Goal: Information Seeking & Learning: Learn about a topic

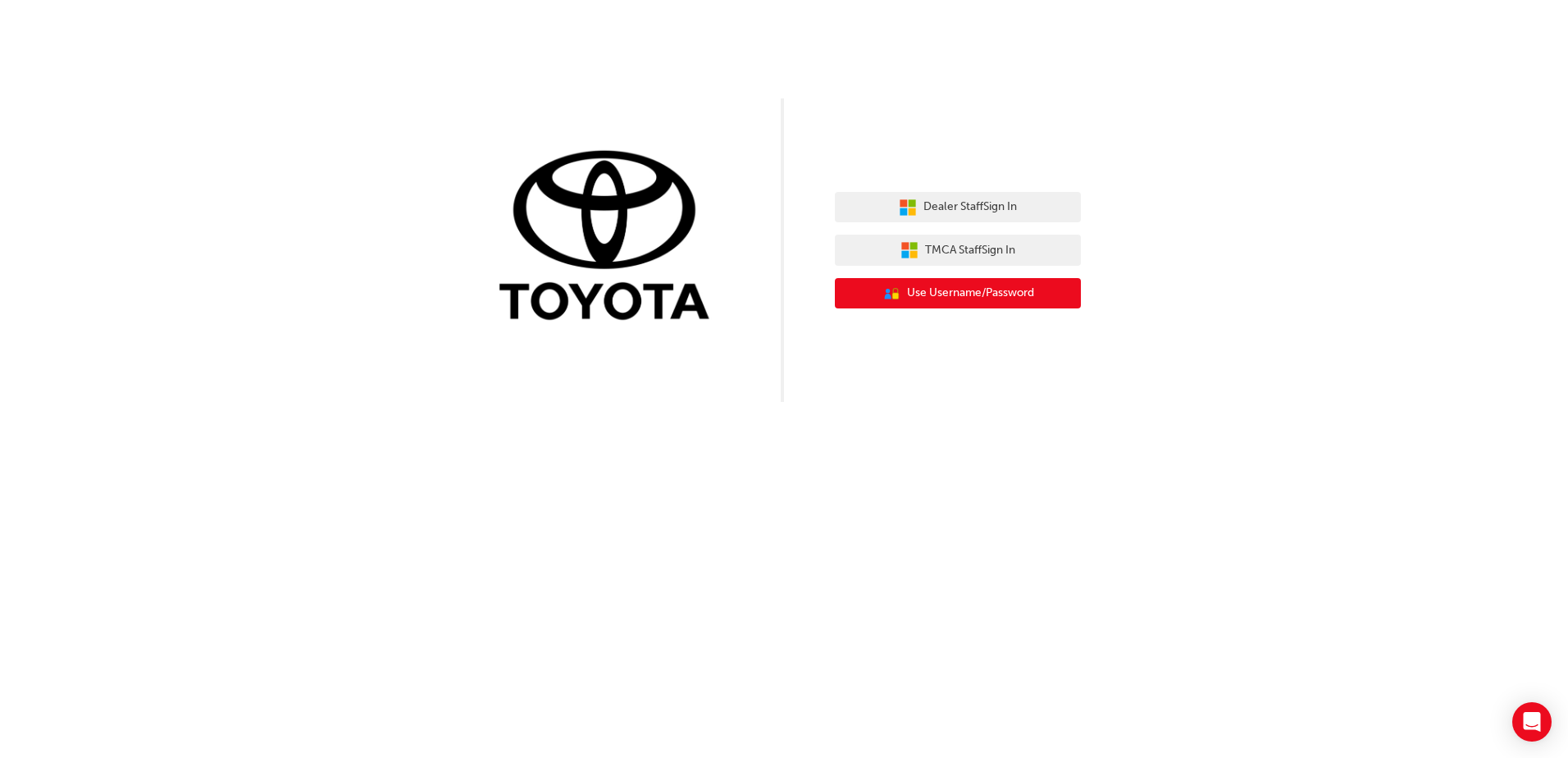
click at [963, 295] on span "Use Username/Password" at bounding box center [970, 293] width 127 height 19
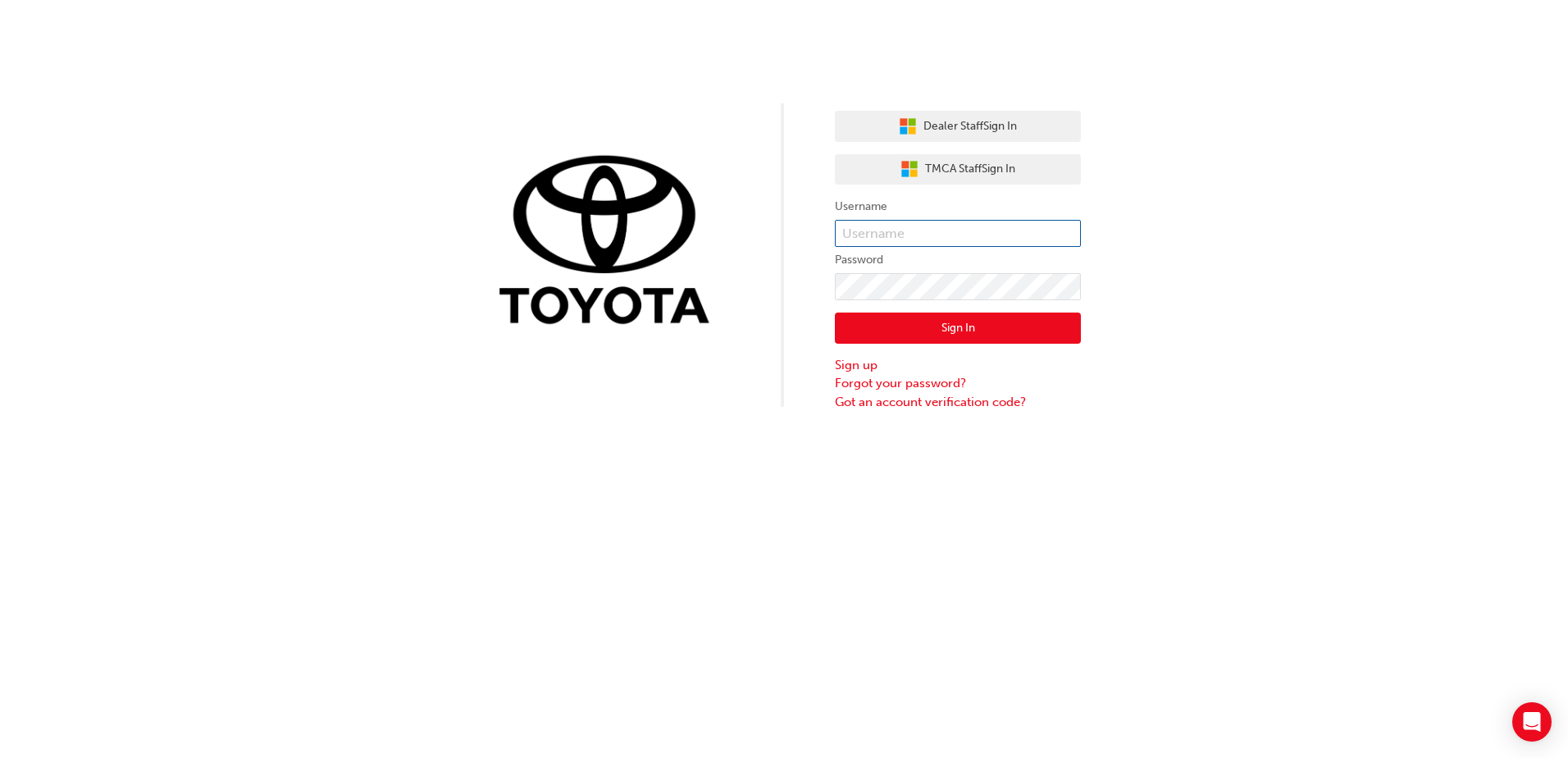
type input "316084"
click at [885, 232] on input "316084" at bounding box center [958, 233] width 246 height 28
click at [768, 378] on div "Dealer Staff Sign In TMCA Staff Sign In Username 316084 Password Sign In Sign u…" at bounding box center [784, 205] width 1568 height 411
click at [900, 320] on button "Sign In" at bounding box center [958, 328] width 246 height 32
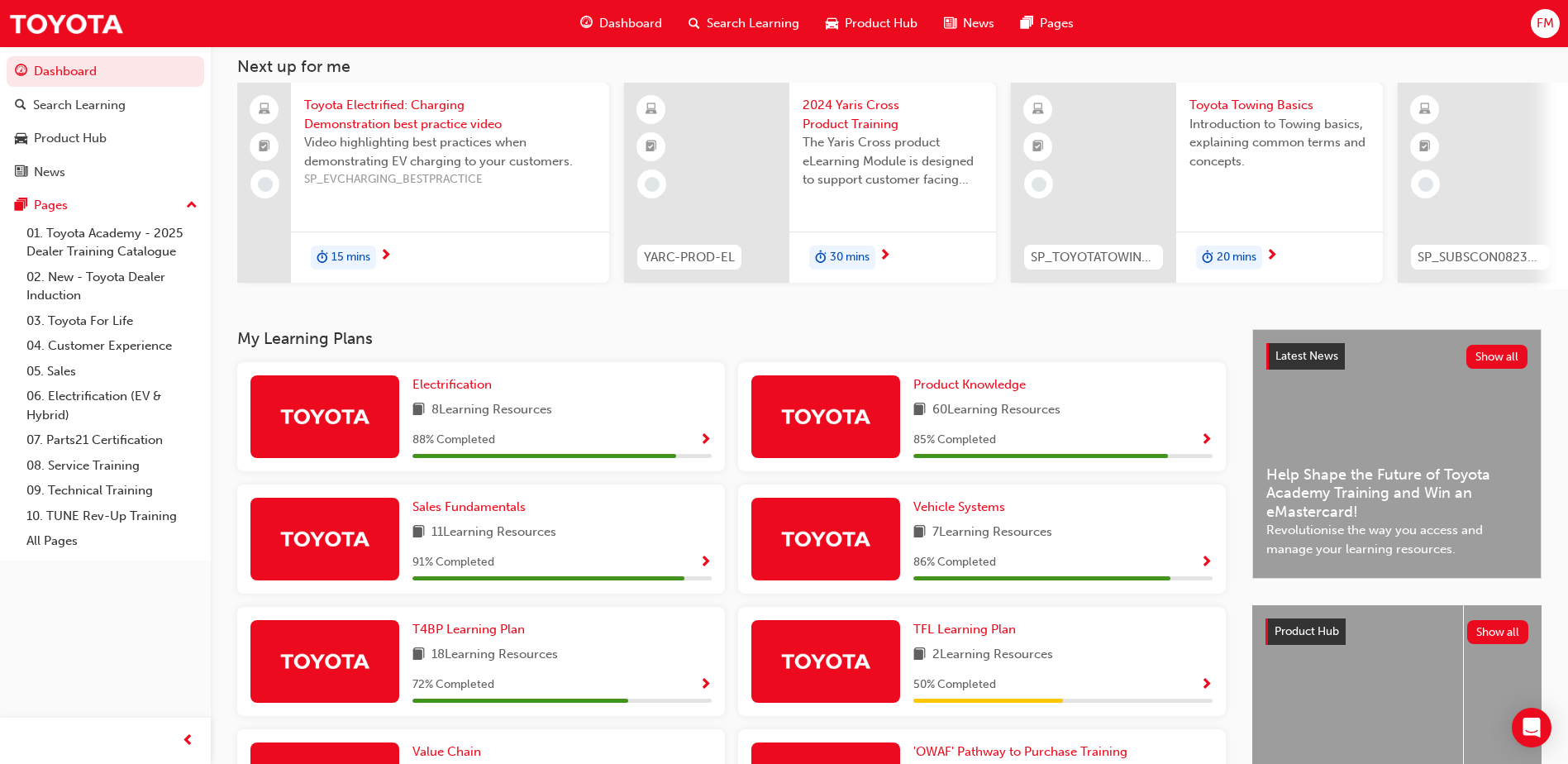
scroll to position [68, 0]
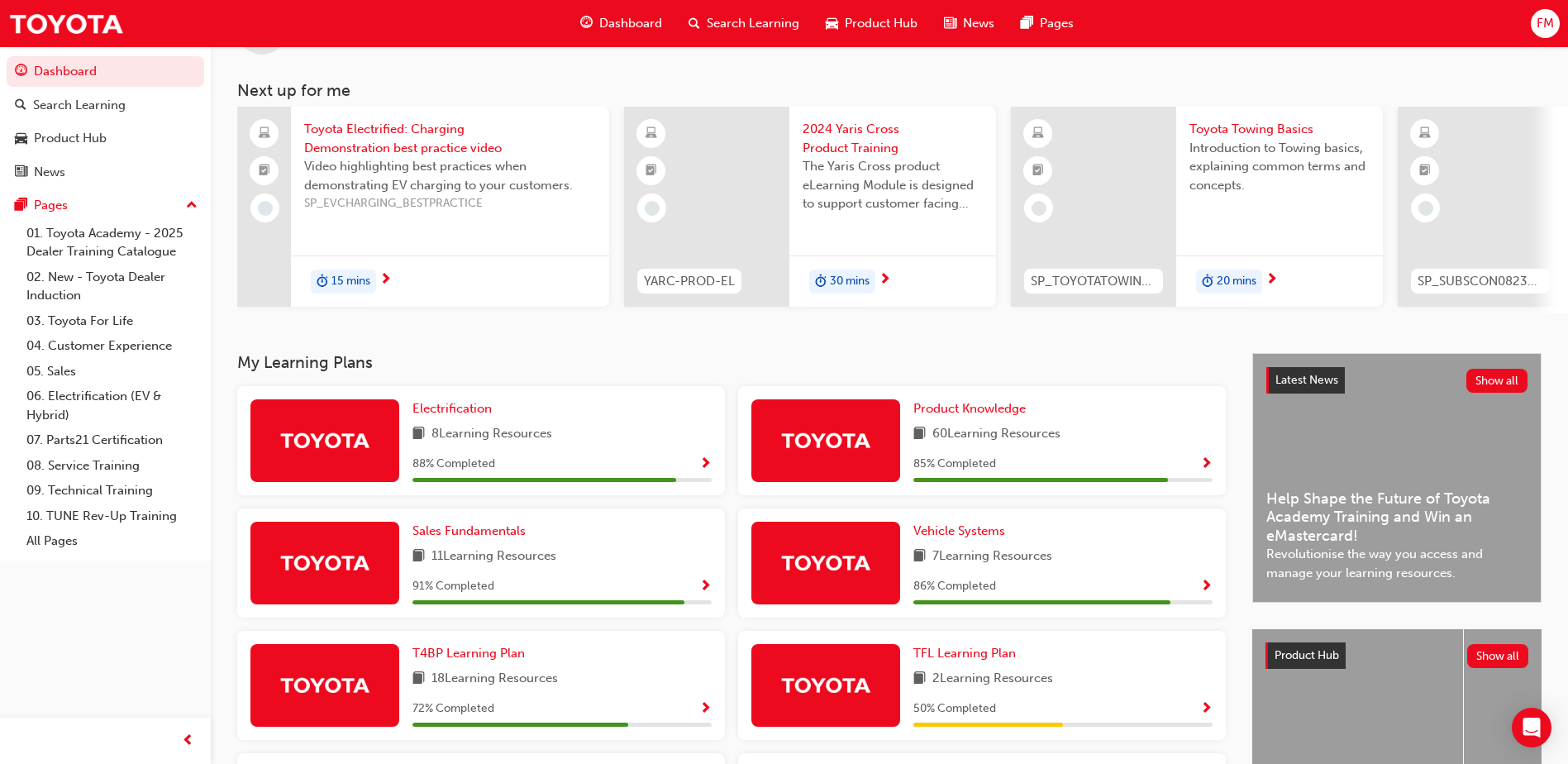
click at [486, 436] on span "8 Learning Resources" at bounding box center [492, 435] width 121 height 21
click at [336, 448] on img at bounding box center [325, 440] width 91 height 29
click at [459, 414] on span "Electrification" at bounding box center [452, 408] width 79 height 15
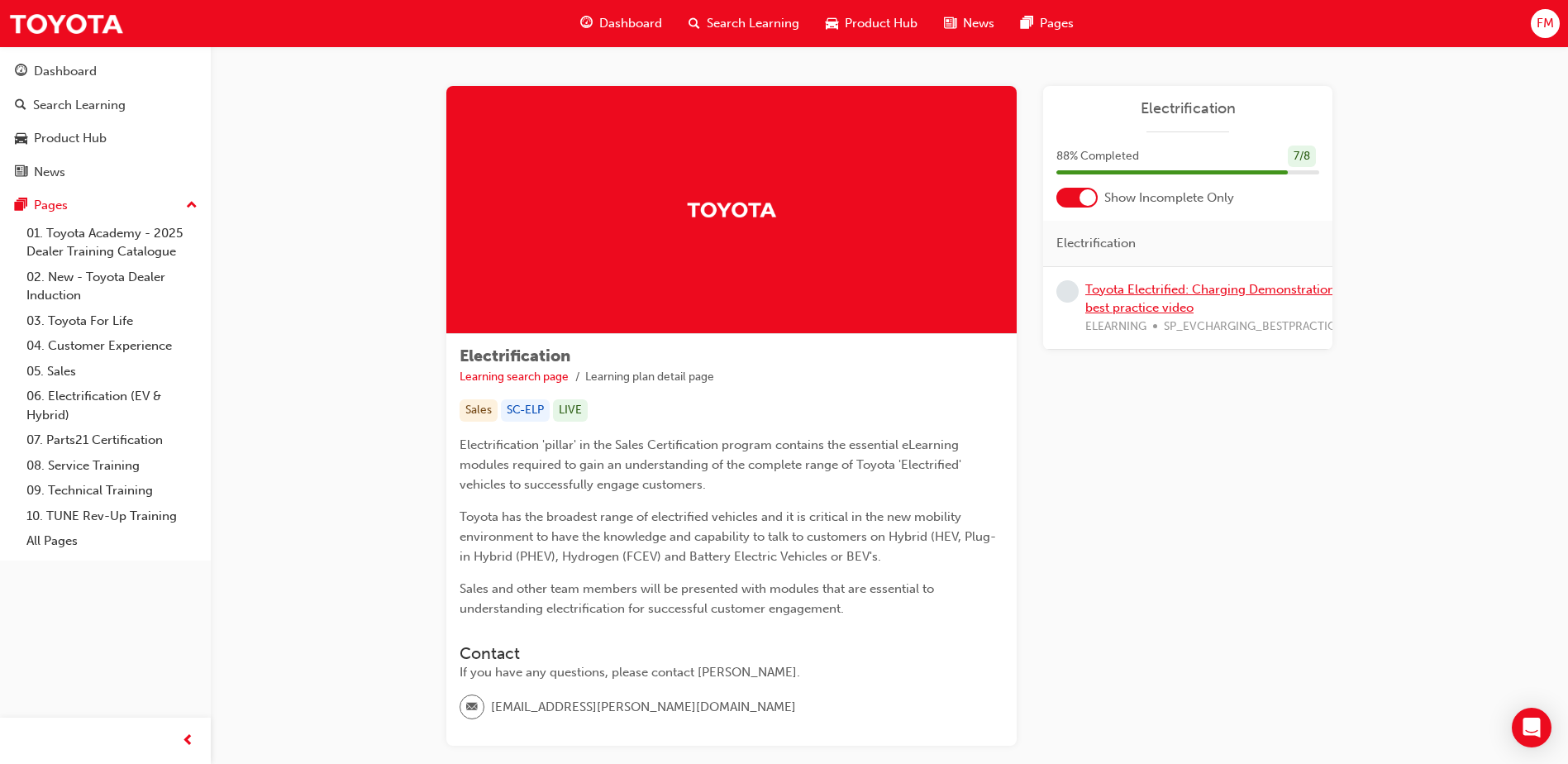
click at [1133, 286] on link "Toyota Electrified: Charging Demonstration best practice video" at bounding box center [1210, 299] width 249 height 34
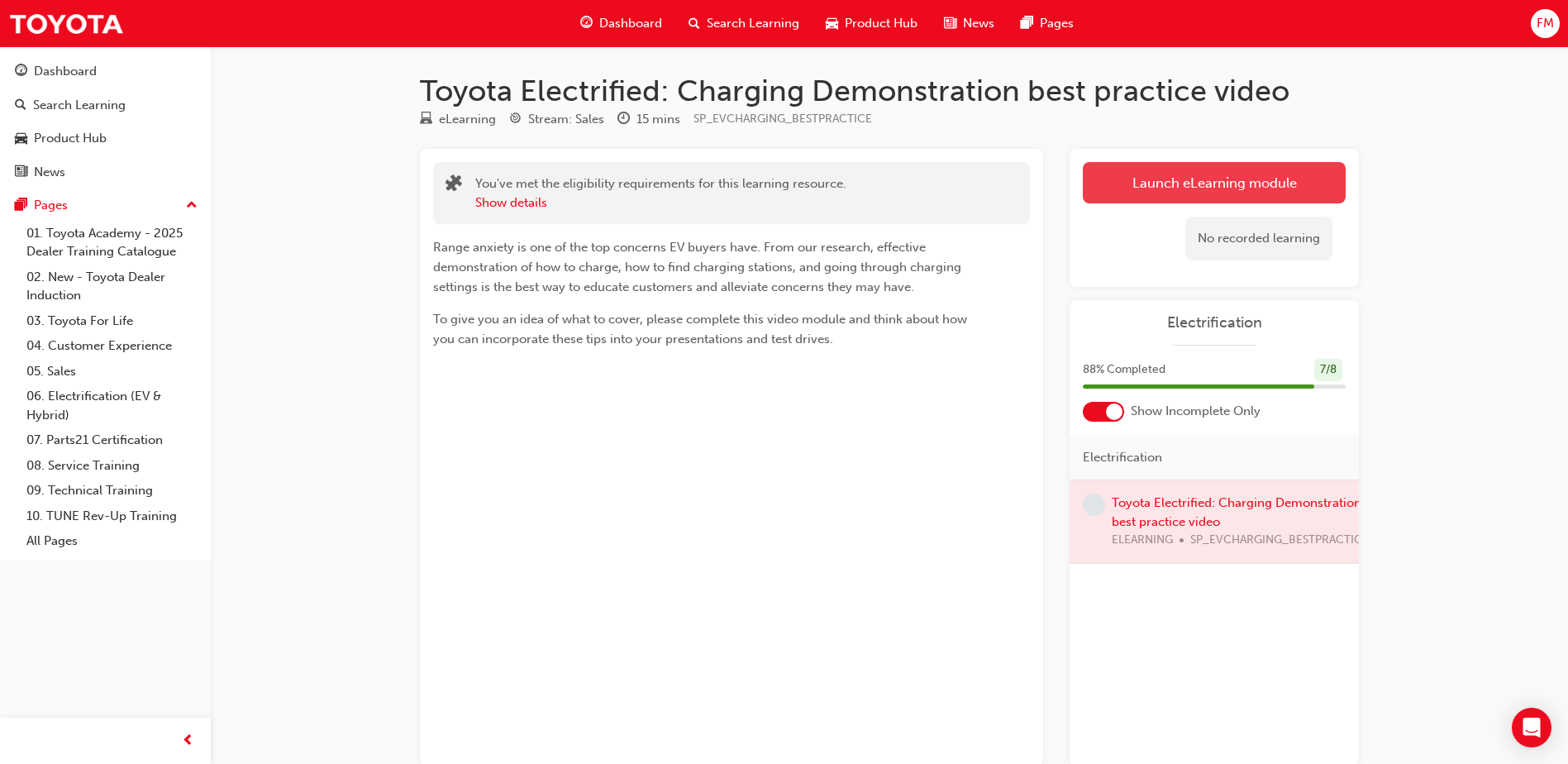
click at [1164, 188] on link "Launch eLearning module" at bounding box center [1214, 183] width 263 height 42
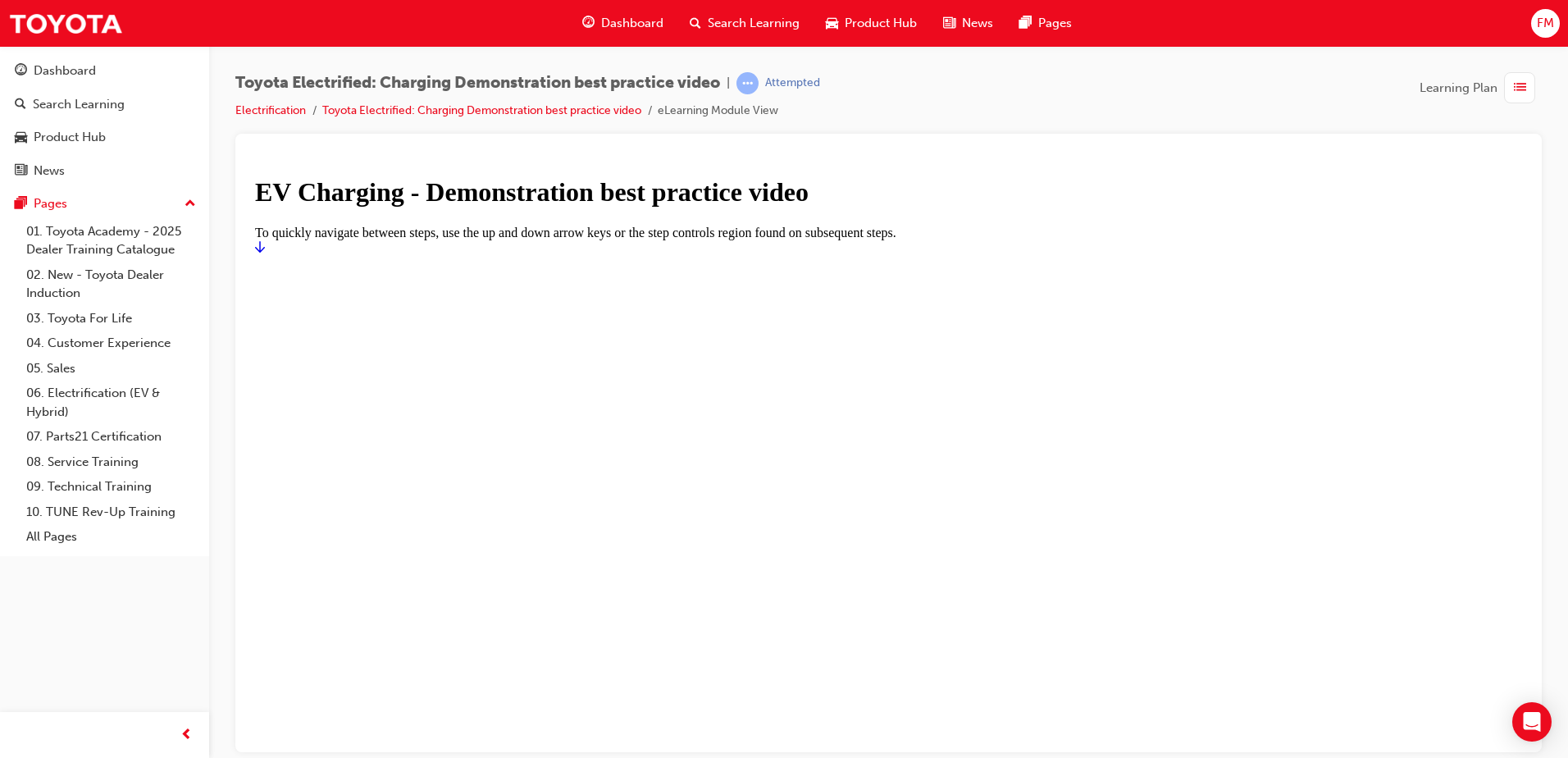
click at [679, 255] on div at bounding box center [888, 255] width 1267 height 0
click at [1004, 255] on div at bounding box center [888, 255] width 1267 height 0
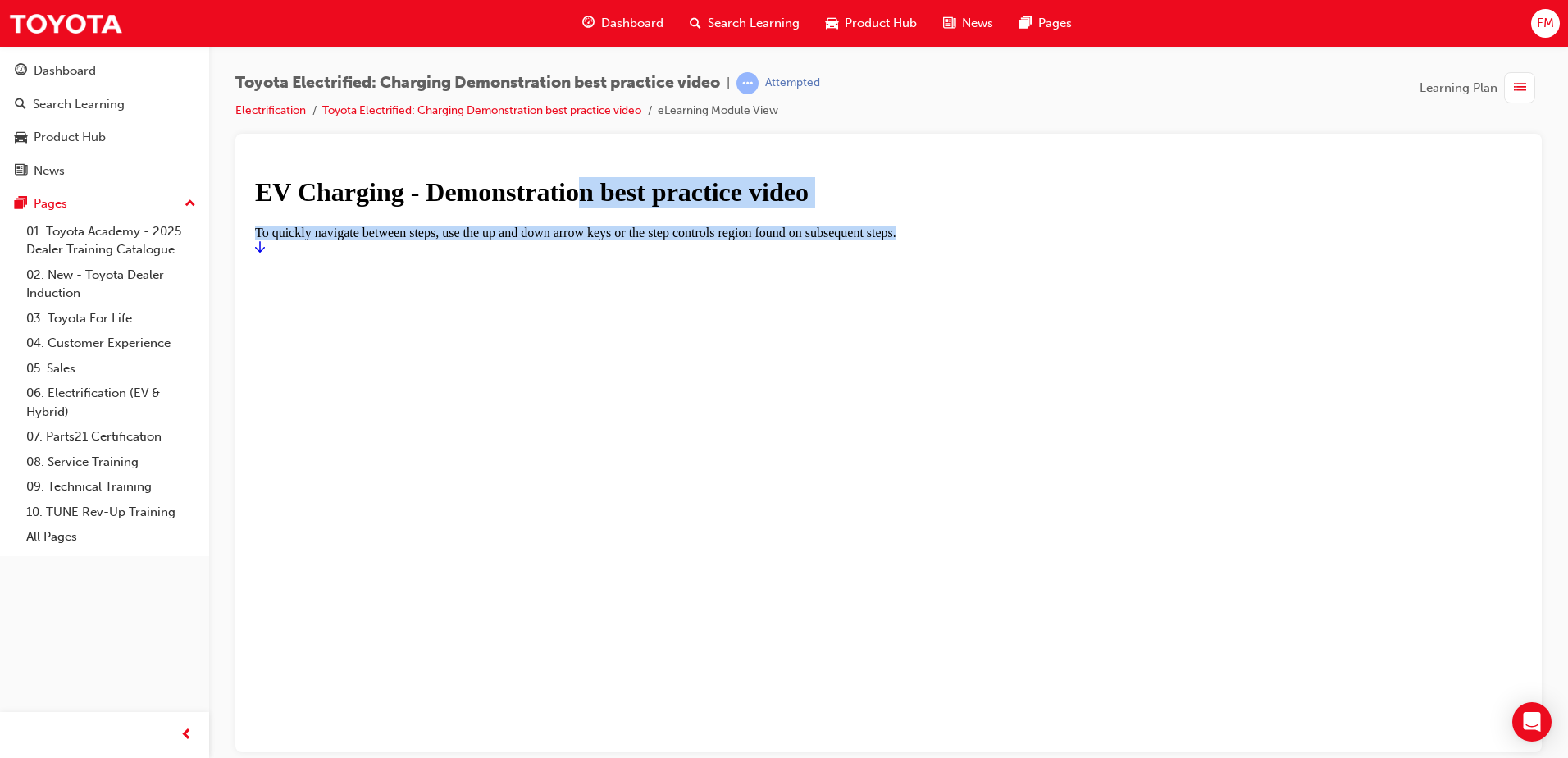
drag, startPoint x: 1027, startPoint y: 519, endPoint x: 1061, endPoint y: 412, distance: 112.3
click at [1061, 254] on main "EV Charging - Demonstration best practice video To quickly navigate between ste…" at bounding box center [888, 215] width 1267 height 77
click at [265, 253] on icon "Start" at bounding box center [259, 246] width 10 height 14
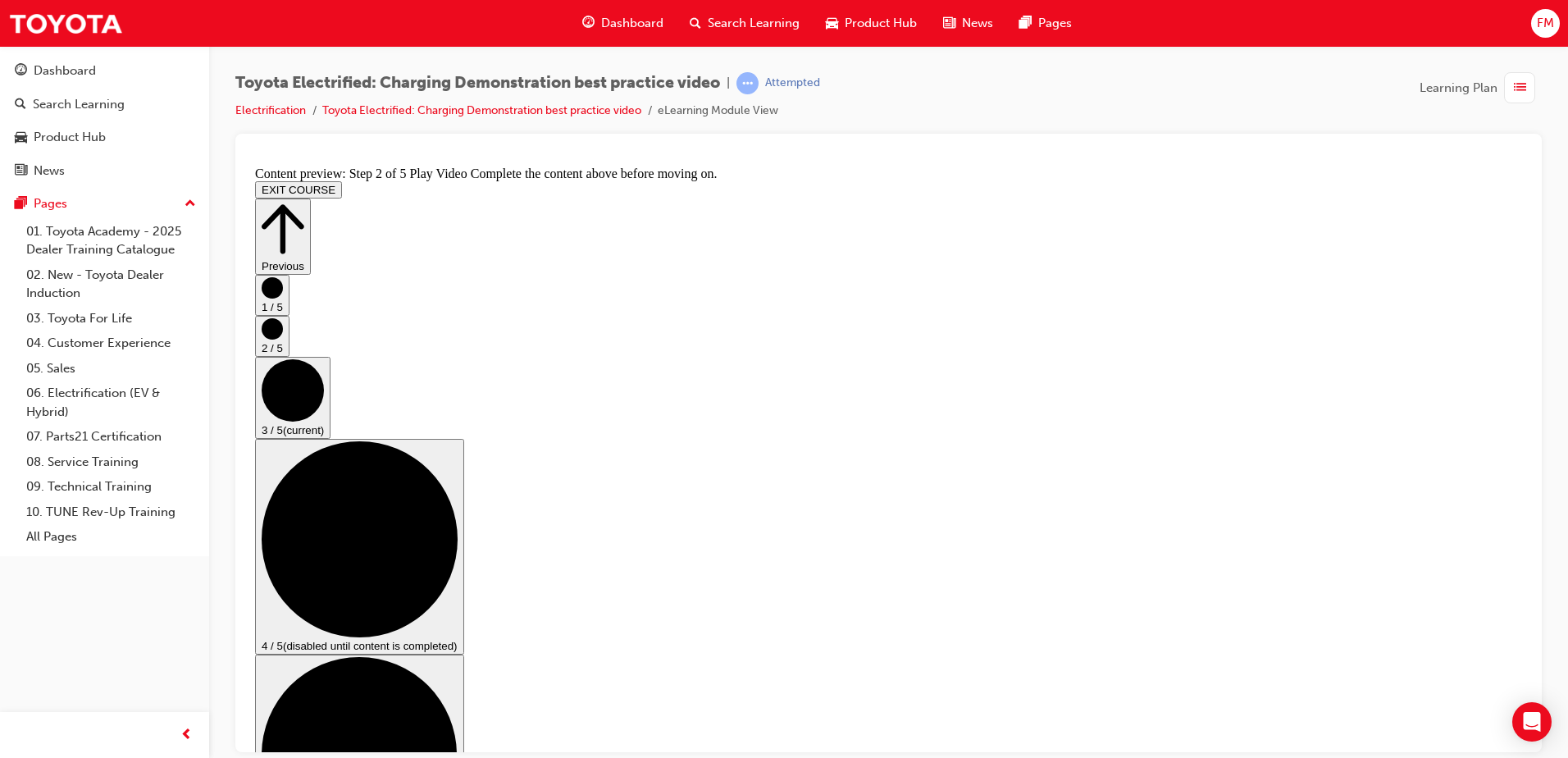
scroll to position [181, 0]
checkbox input "true"
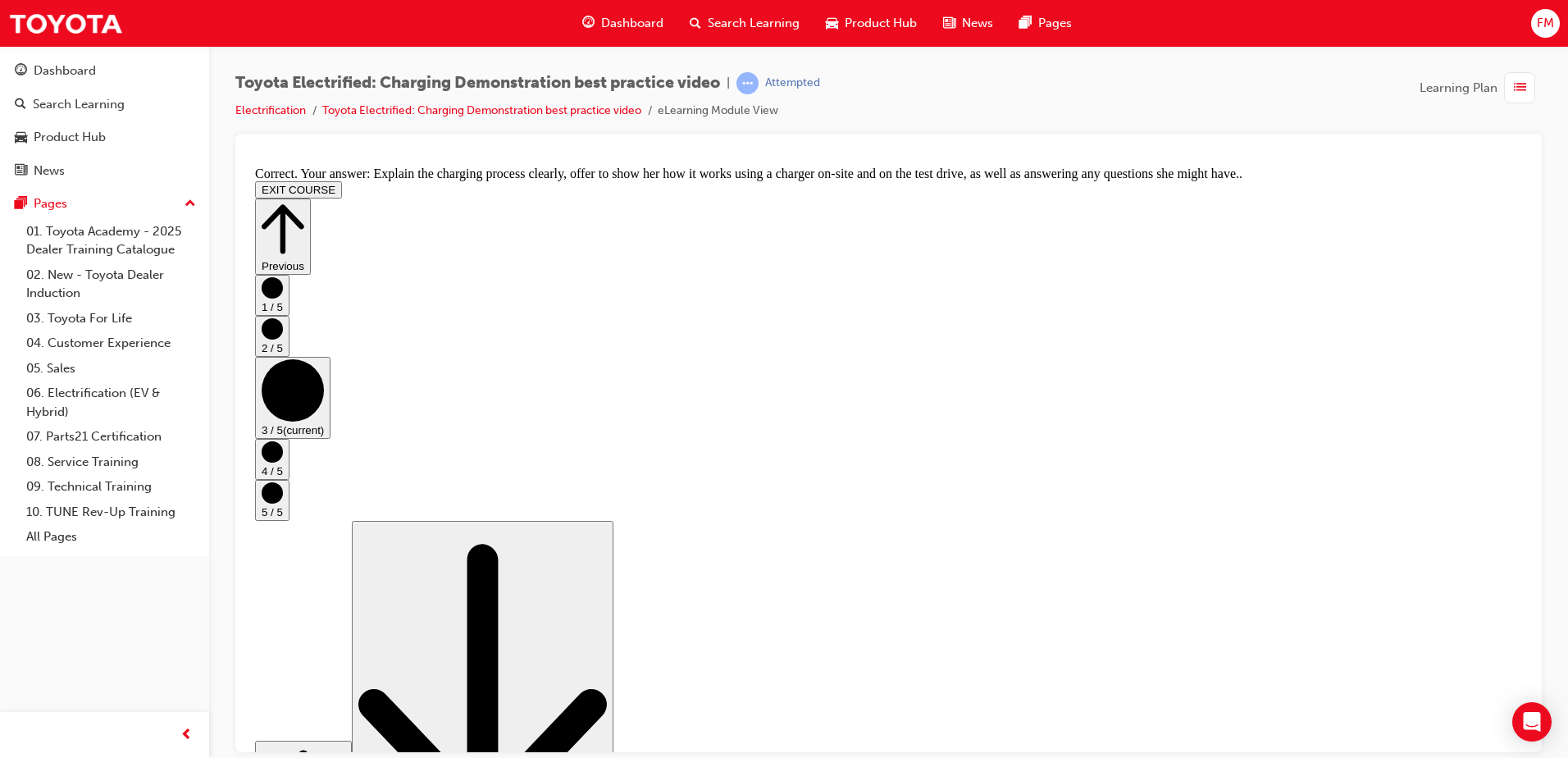
scroll to position [300, 0]
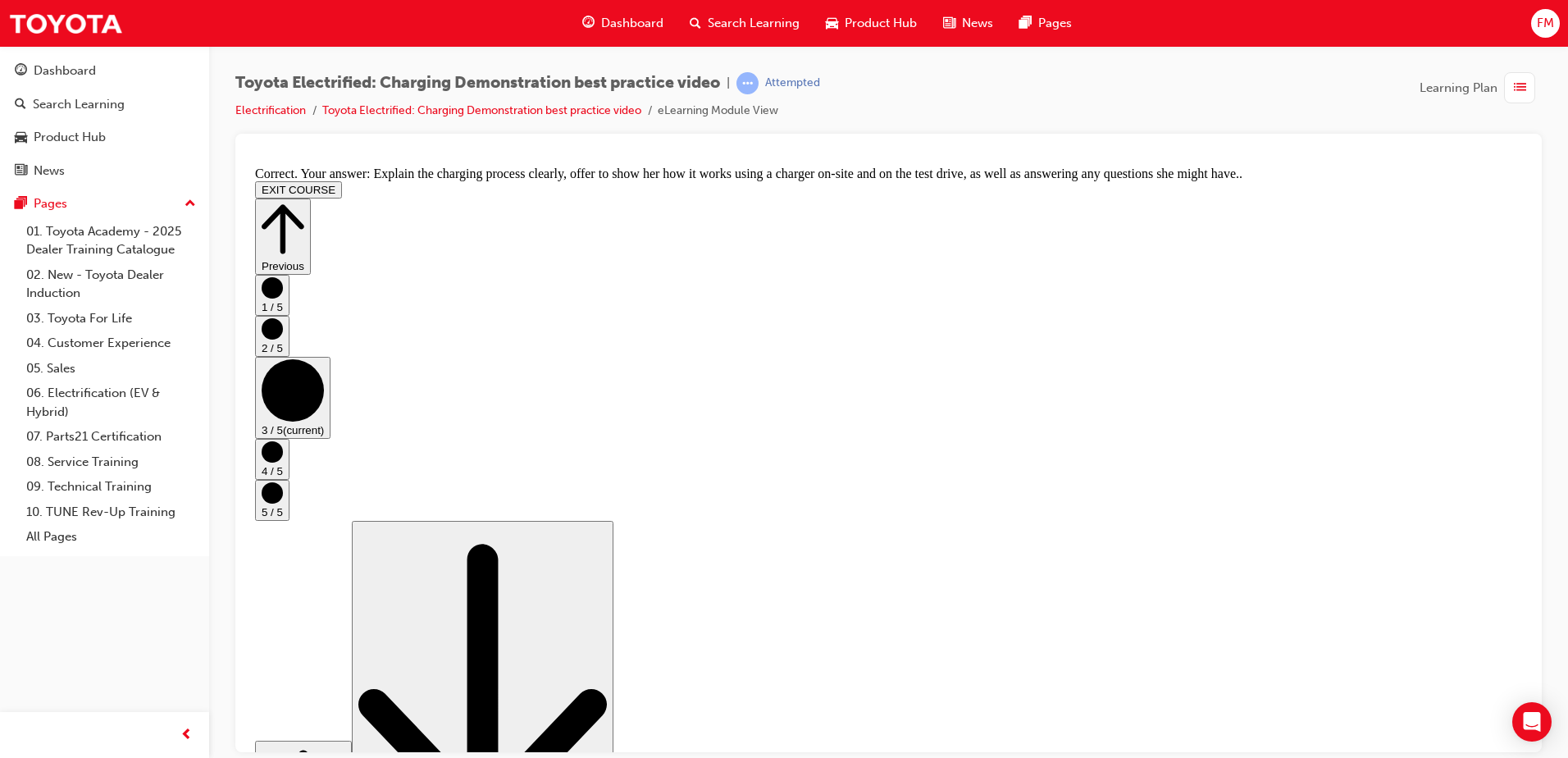
scroll to position [0, 0]
drag, startPoint x: 1524, startPoint y: 555, endPoint x: 1780, endPoint y: 364, distance: 319.4
drag, startPoint x: 1511, startPoint y: 430, endPoint x: 1511, endPoint y: 482, distance: 52.0
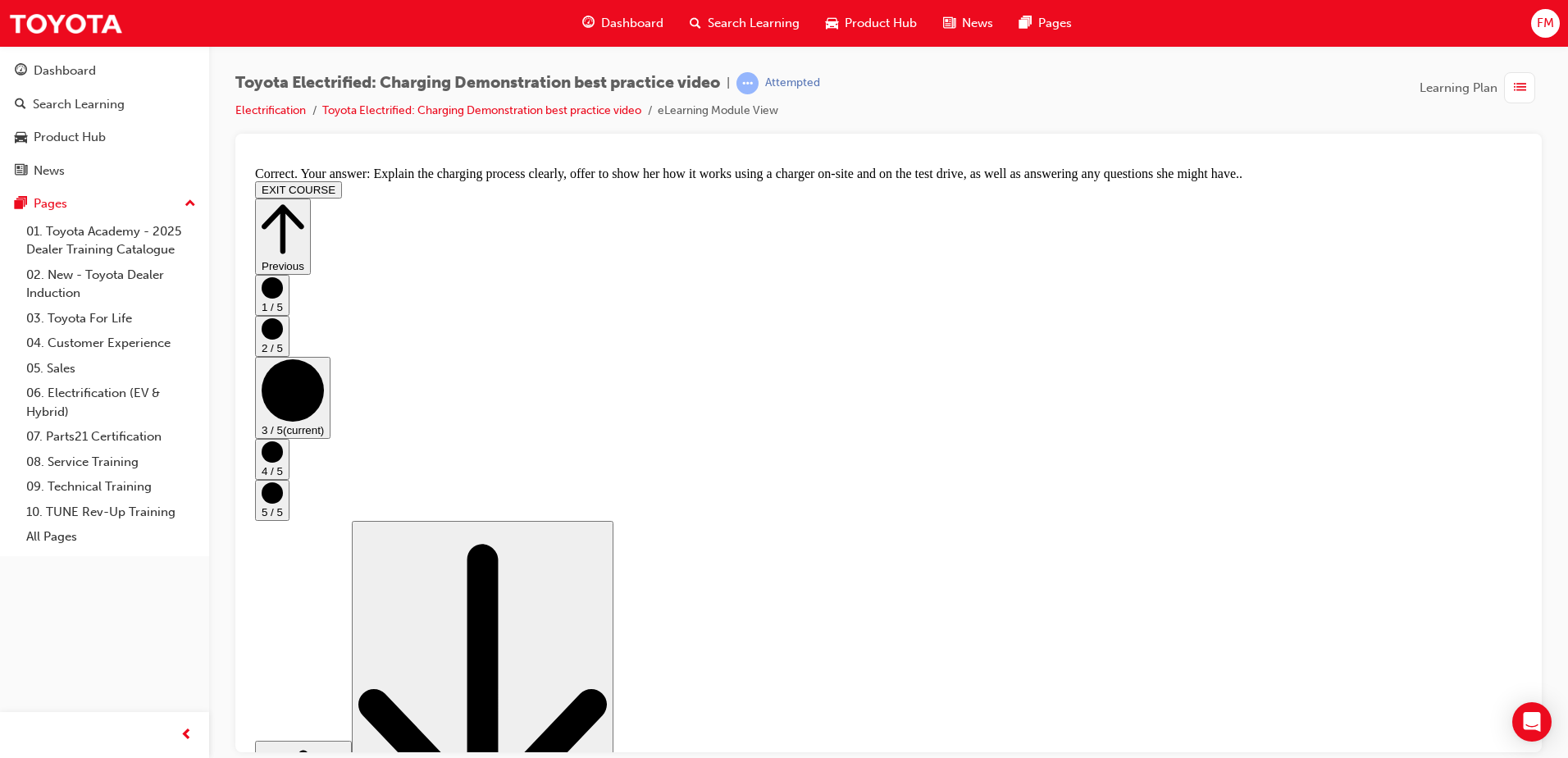
drag, startPoint x: 1511, startPoint y: 482, endPoint x: 1439, endPoint y: 610, distance: 146.9
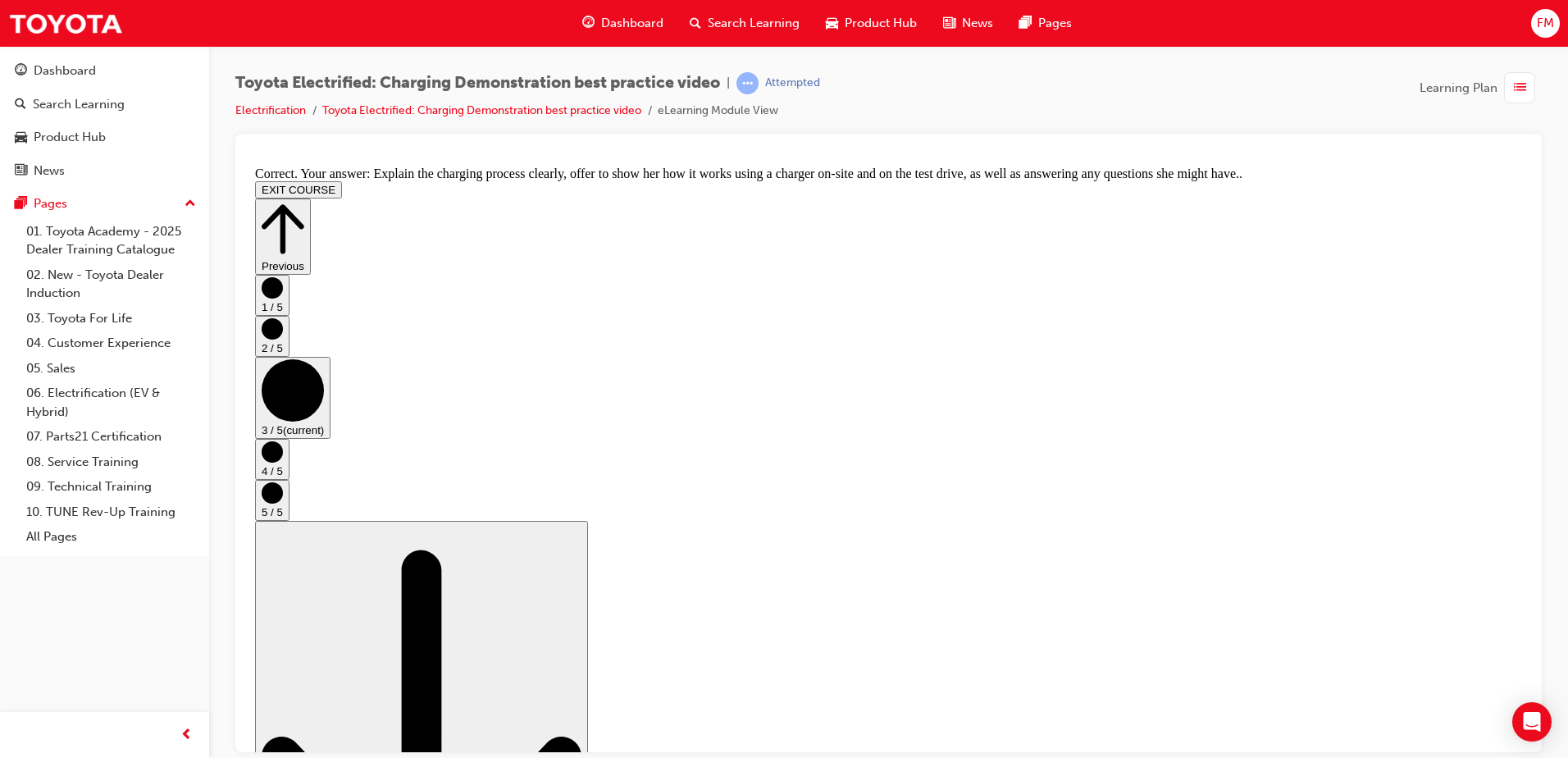
drag, startPoint x: 1519, startPoint y: 501, endPoint x: 1761, endPoint y: 915, distance: 479.5
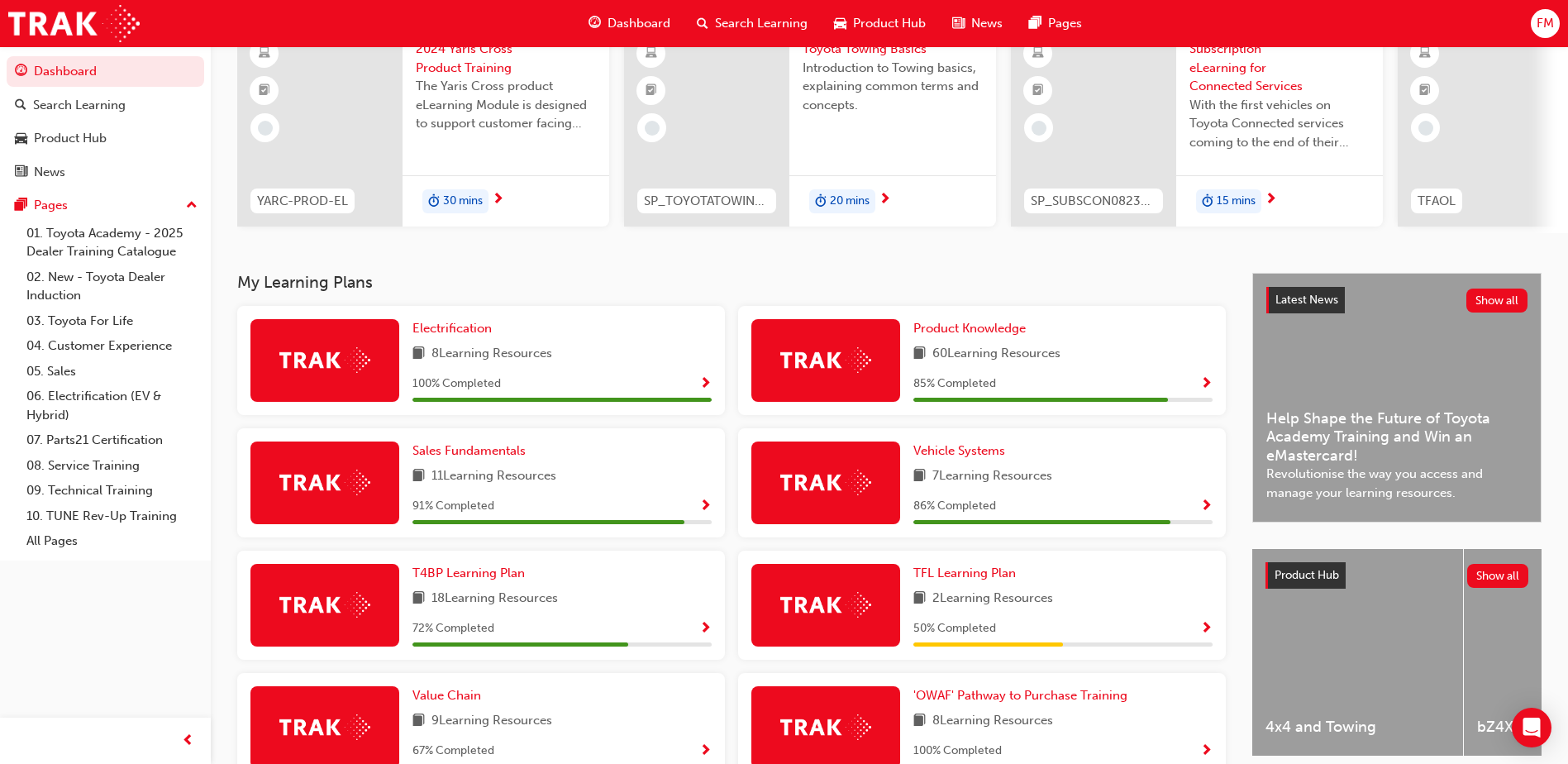
scroll to position [155, 0]
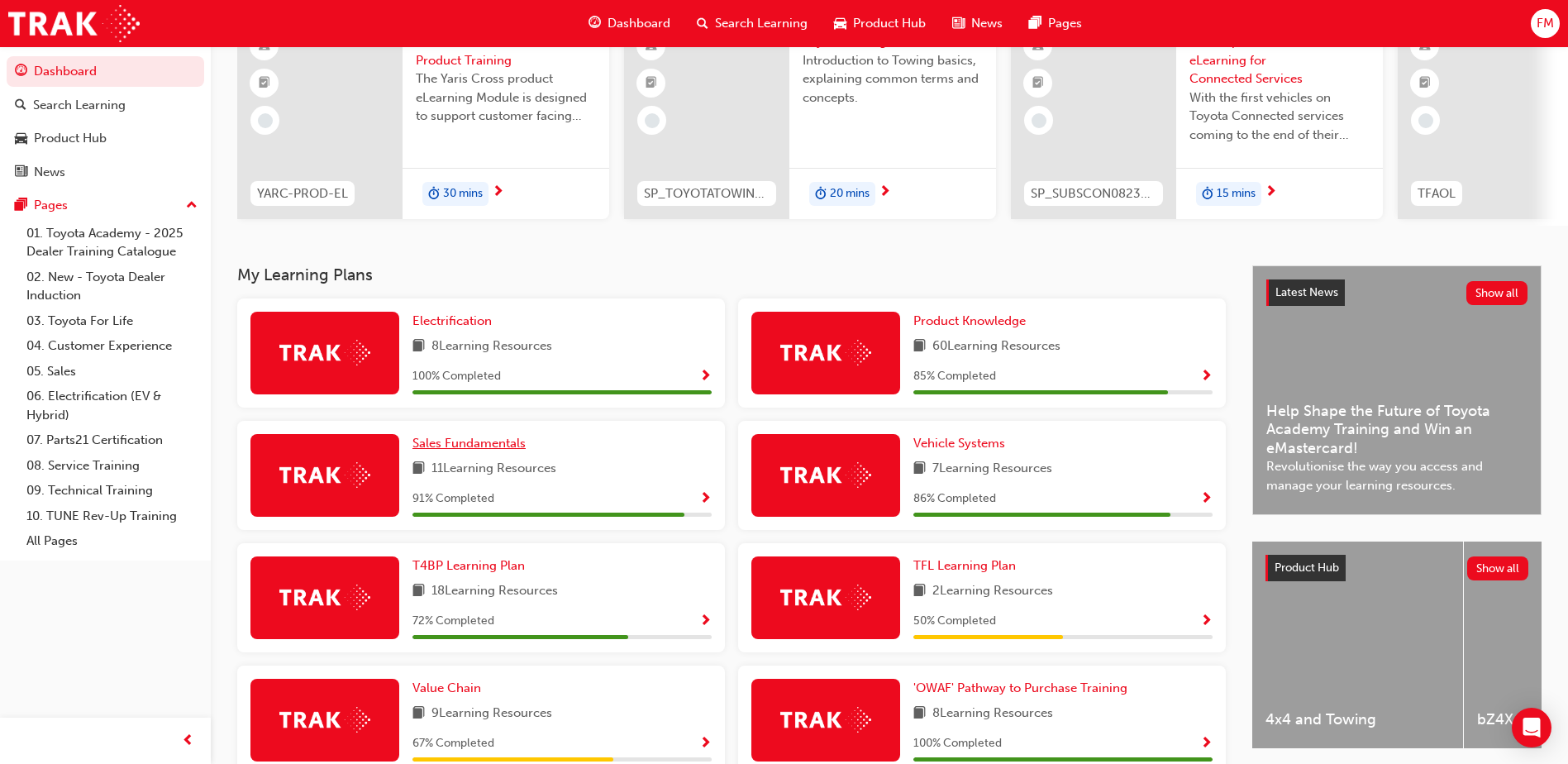
click at [463, 446] on span "Sales Fundamentals" at bounding box center [469, 443] width 113 height 15
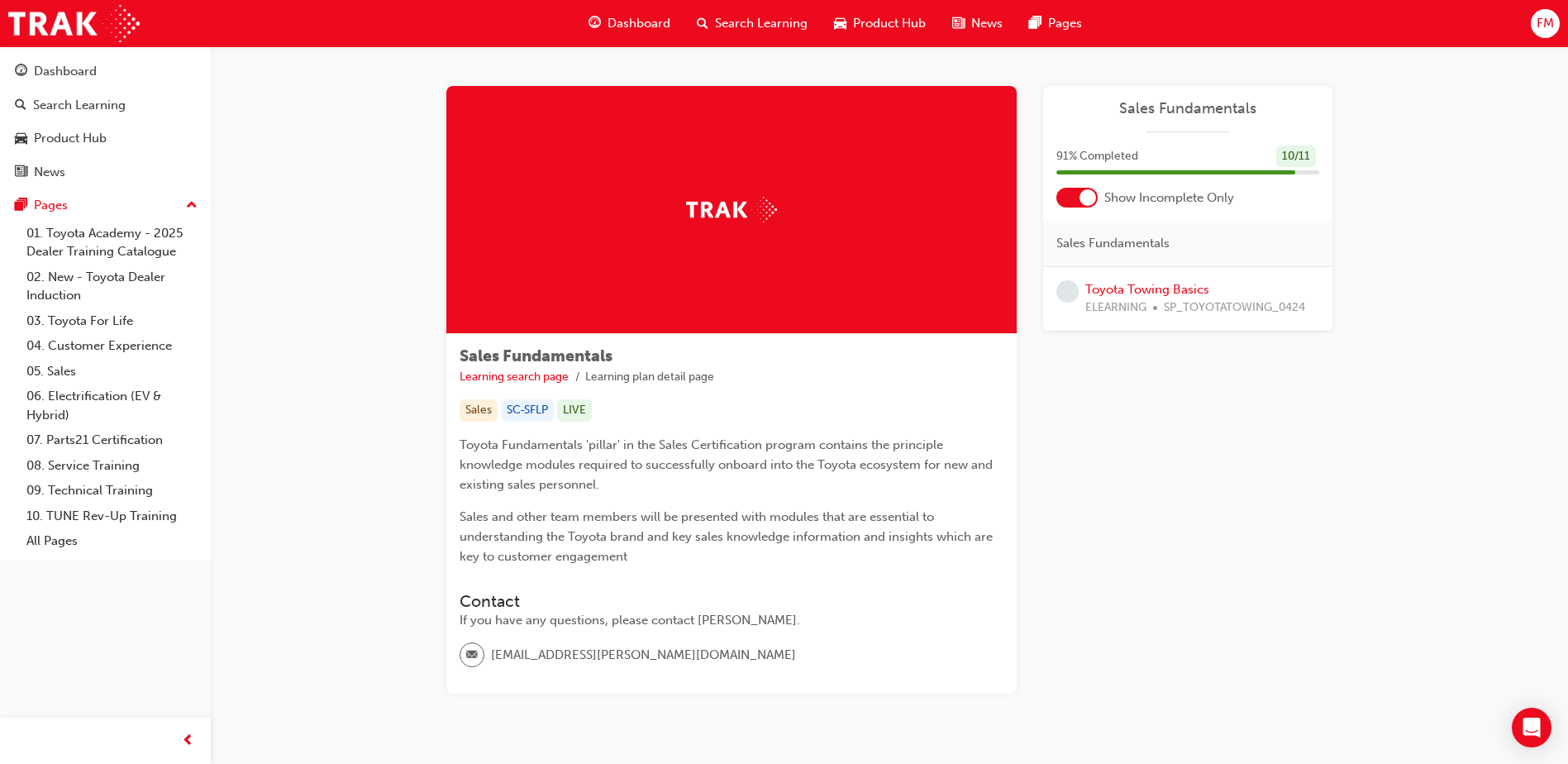
scroll to position [51, 0]
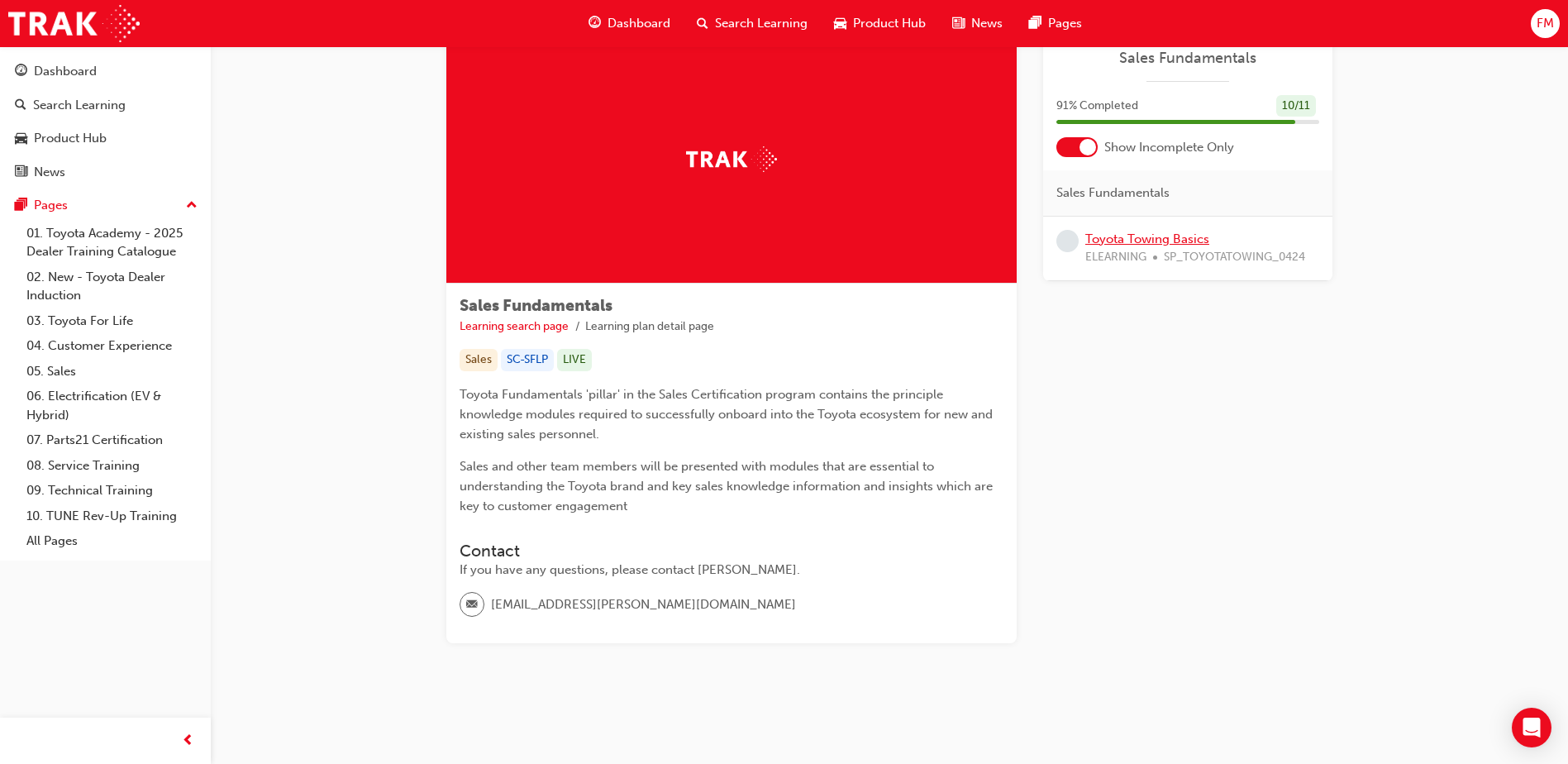
click at [1129, 238] on link "Toyota Towing Basics" at bounding box center [1147, 239] width 124 height 15
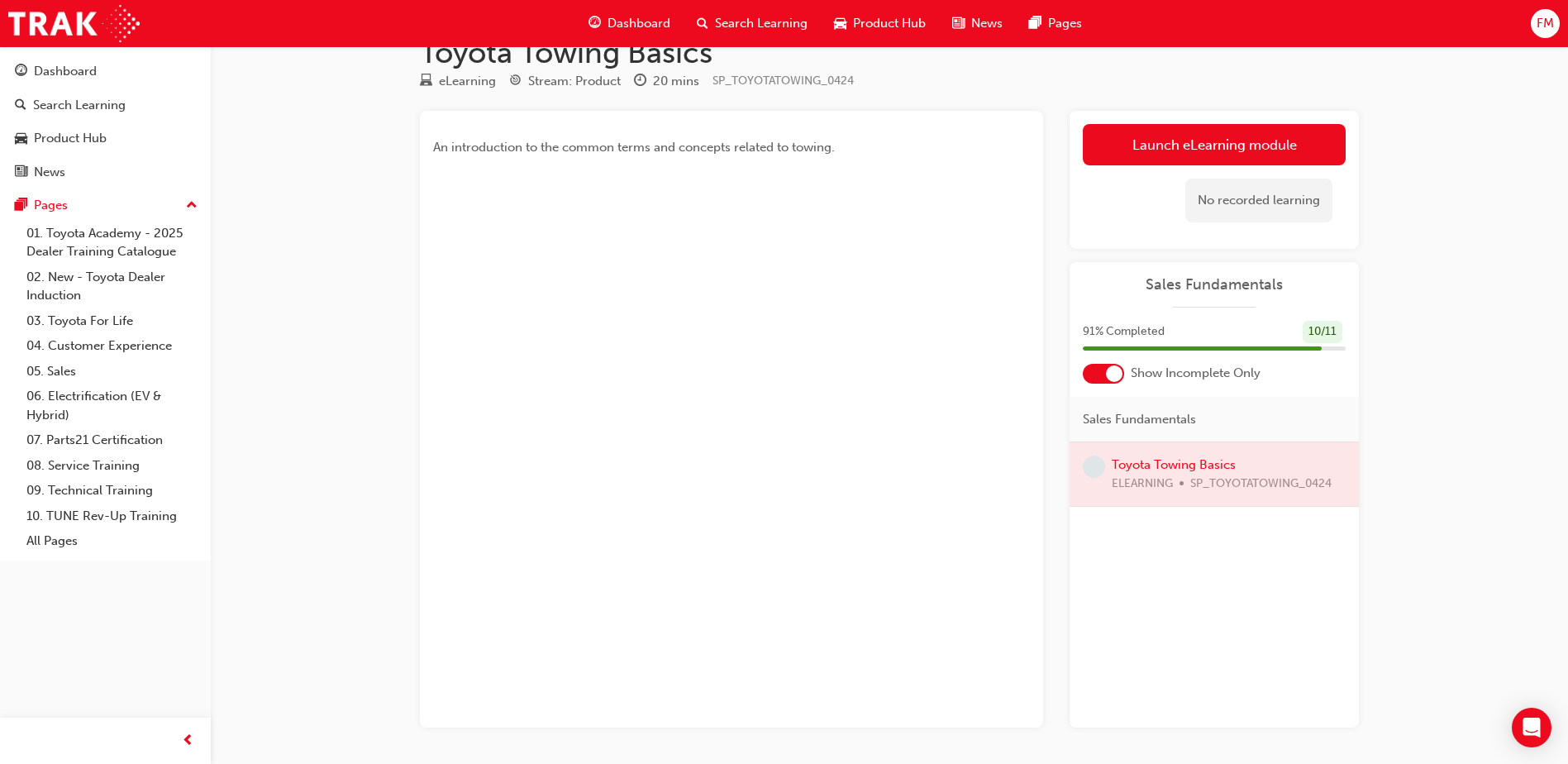
scroll to position [96, 0]
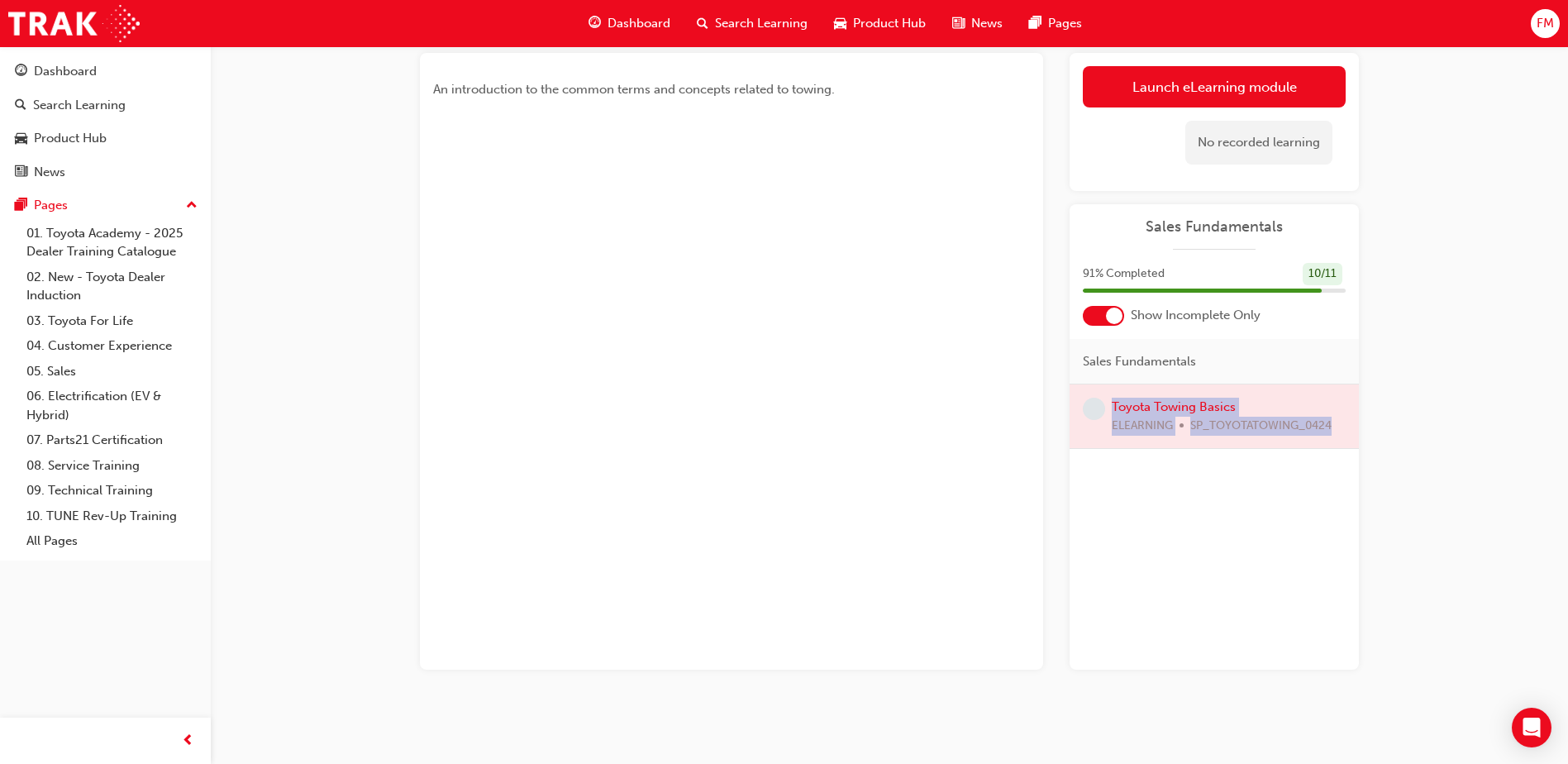
drag, startPoint x: 1564, startPoint y: 425, endPoint x: 1552, endPoint y: 330, distance: 95.8
click at [1552, 330] on div "Toyota Towing Basics eLearning Stream: Product 20 mins SP_TOYOTATOWING_0424 An …" at bounding box center [784, 334] width 1568 height 860
drag, startPoint x: 1552, startPoint y: 330, endPoint x: 1326, endPoint y: 578, distance: 335.5
click at [1326, 578] on div "Sales Fundamentals Toyota Towing Basics ELEARNING SP_TOYOTATOWING_0424" at bounding box center [1213, 504] width 289 height 331
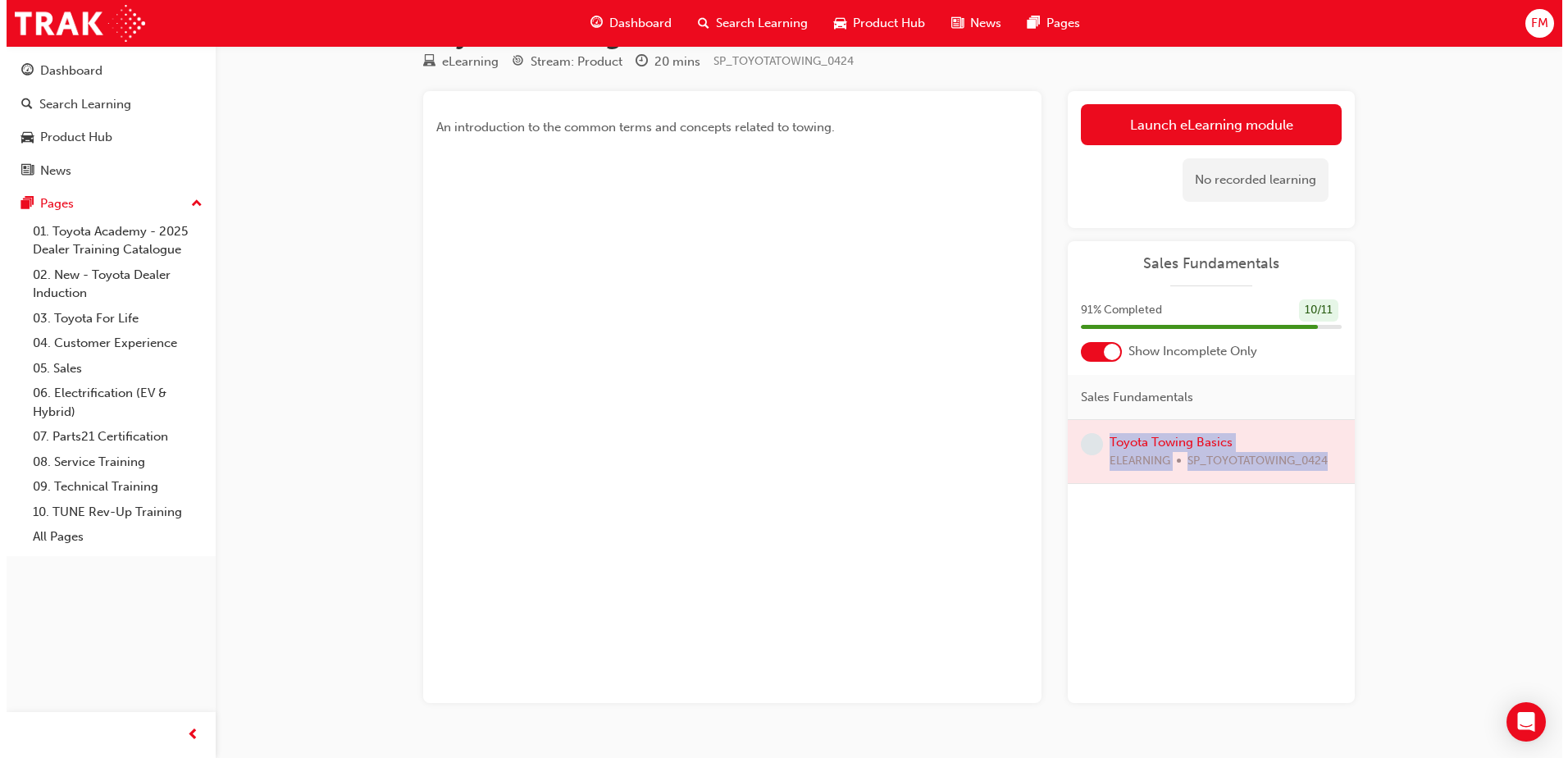
scroll to position [0, 0]
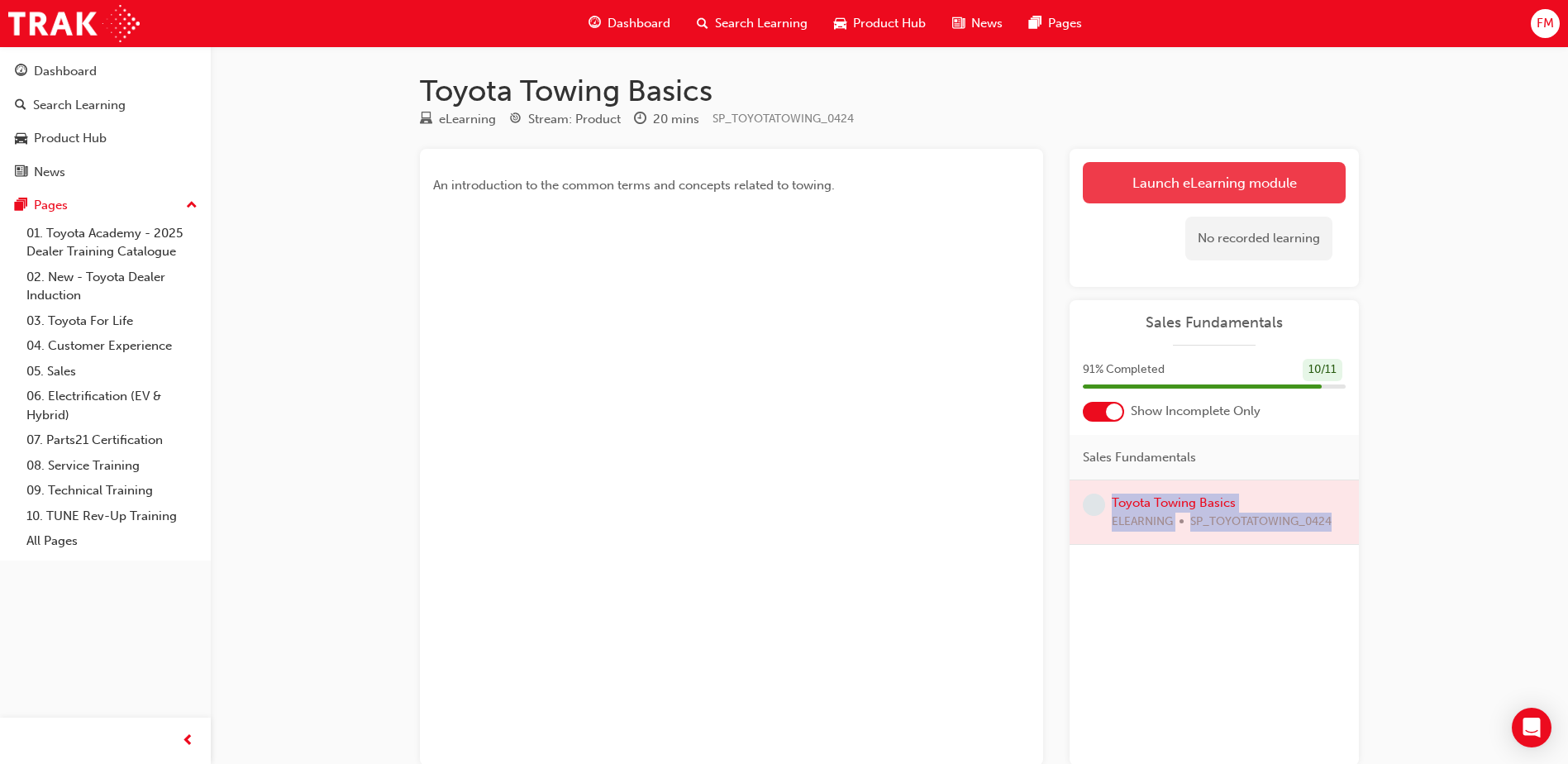
click at [1245, 181] on link "Launch eLearning module" at bounding box center [1214, 183] width 263 height 42
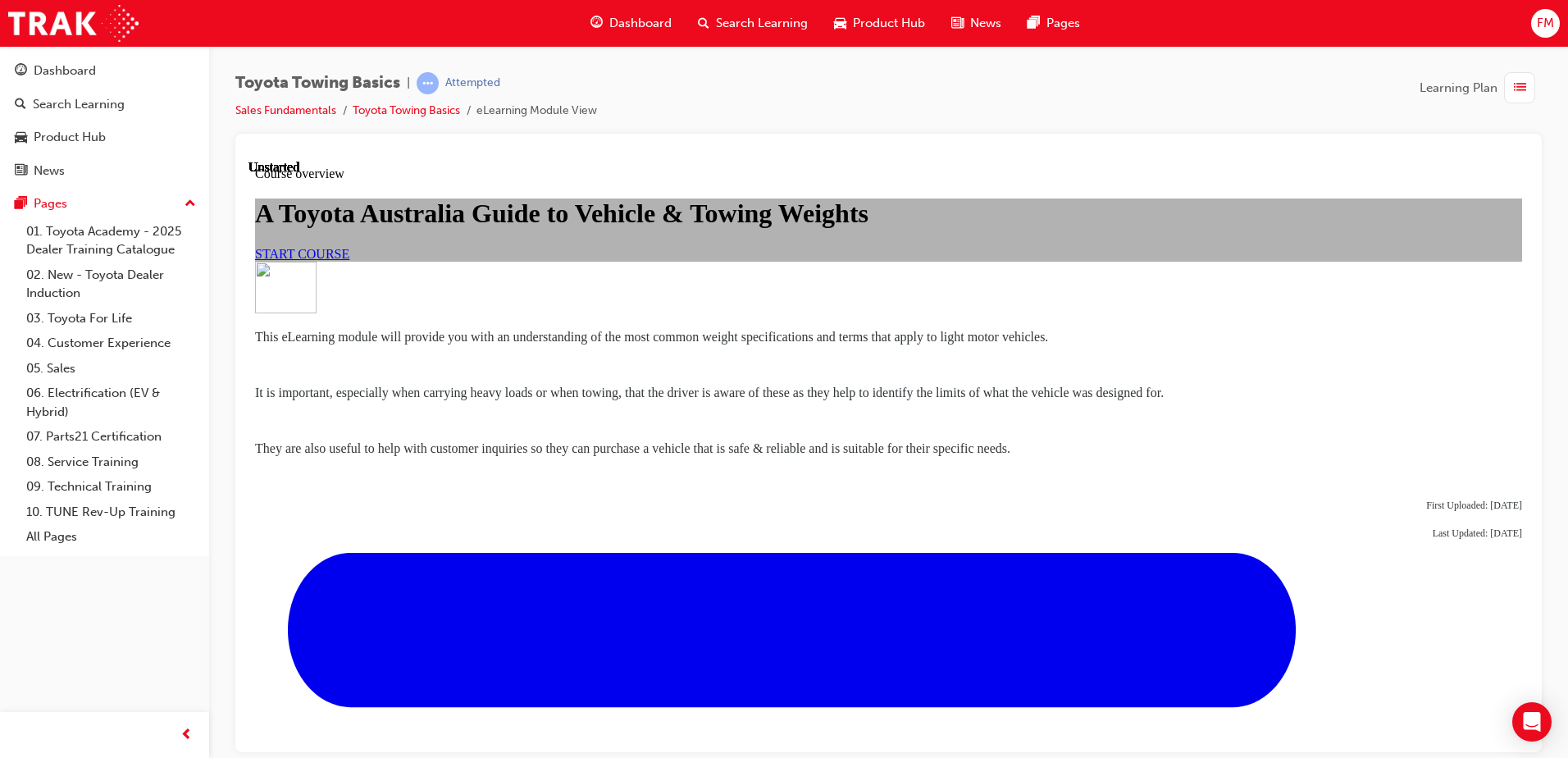
click at [349, 260] on span "START COURSE" at bounding box center [302, 252] width 95 height 14
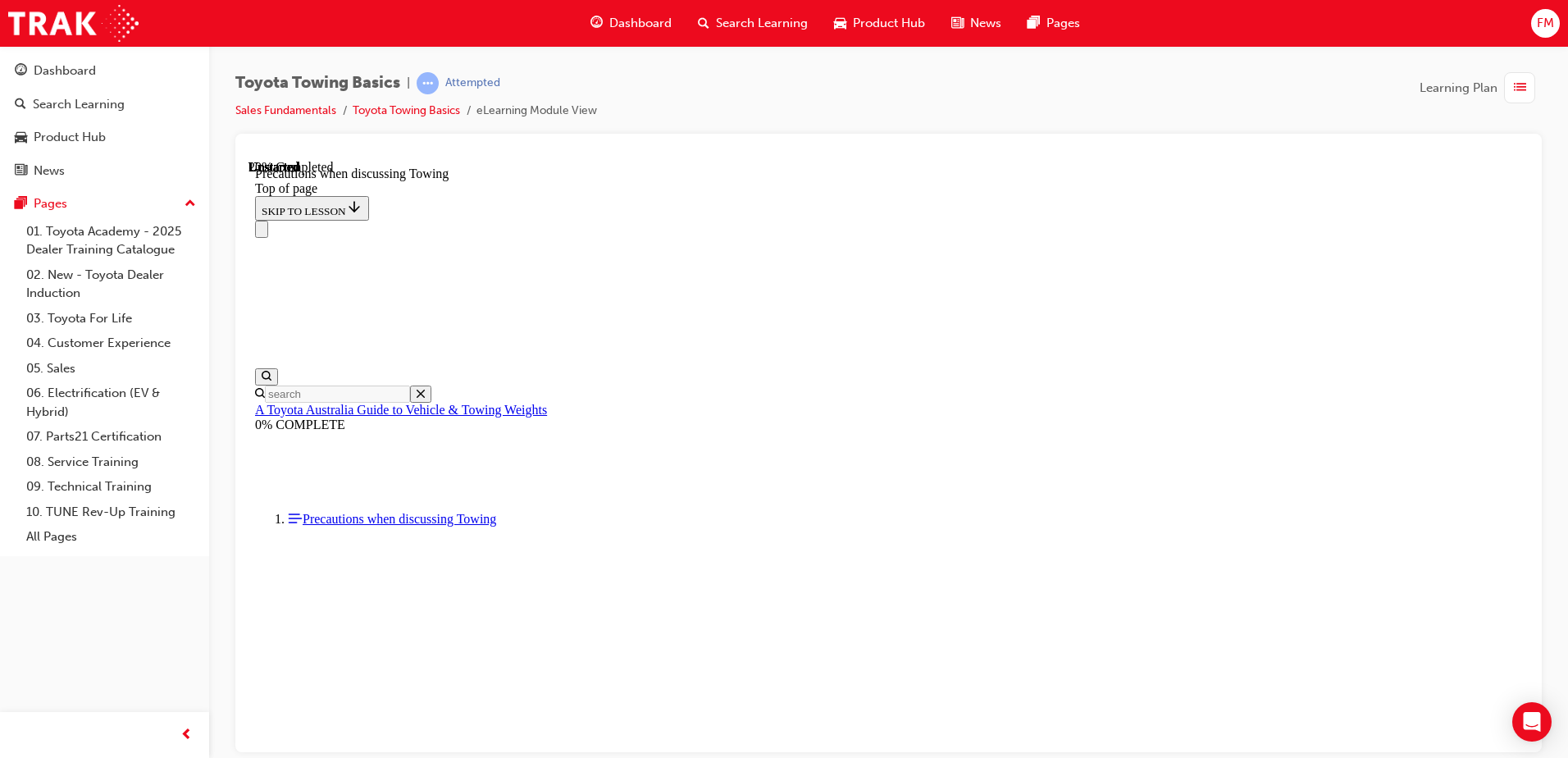
scroll to position [51, 0]
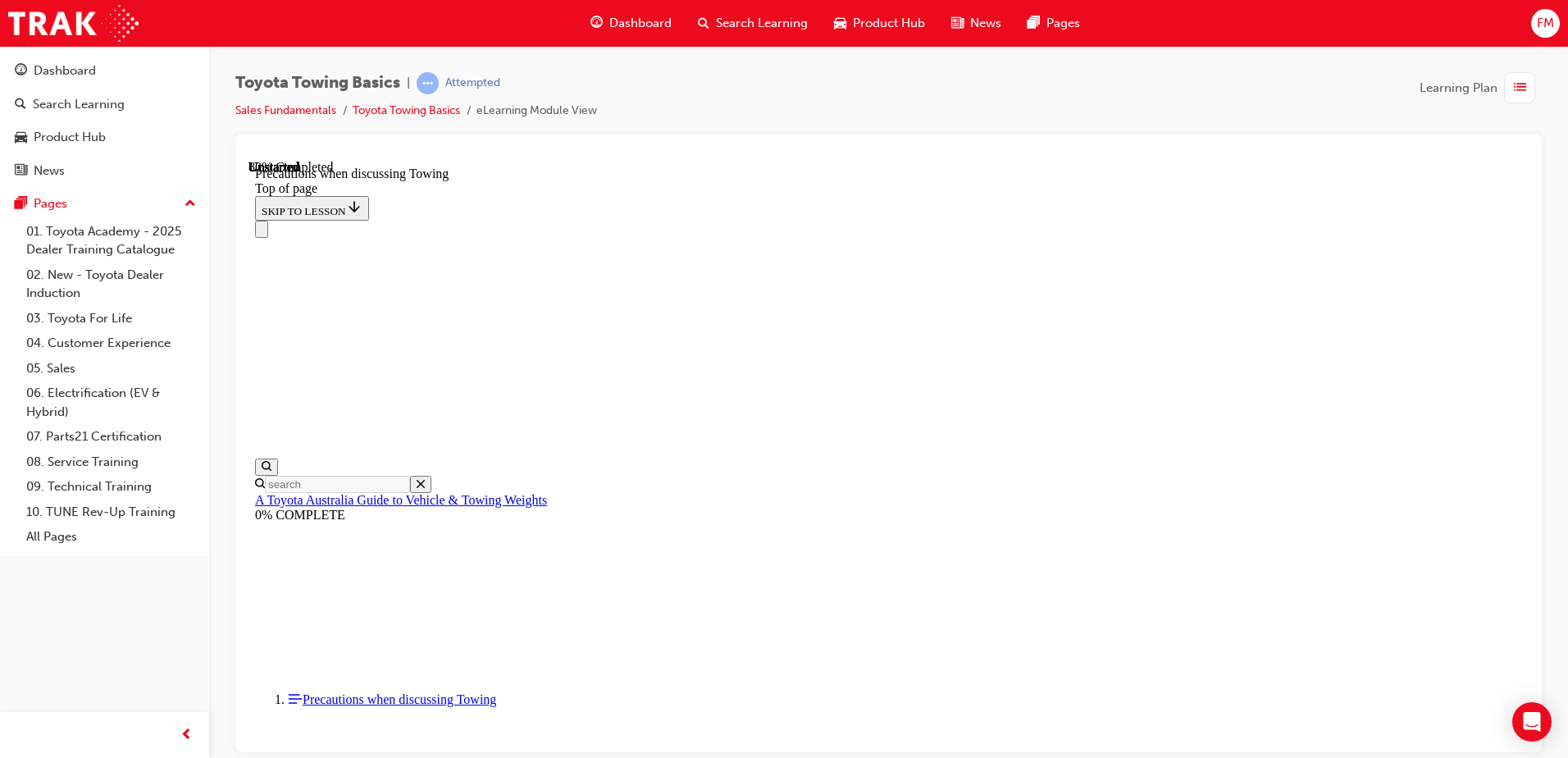
scroll to position [1306, 0]
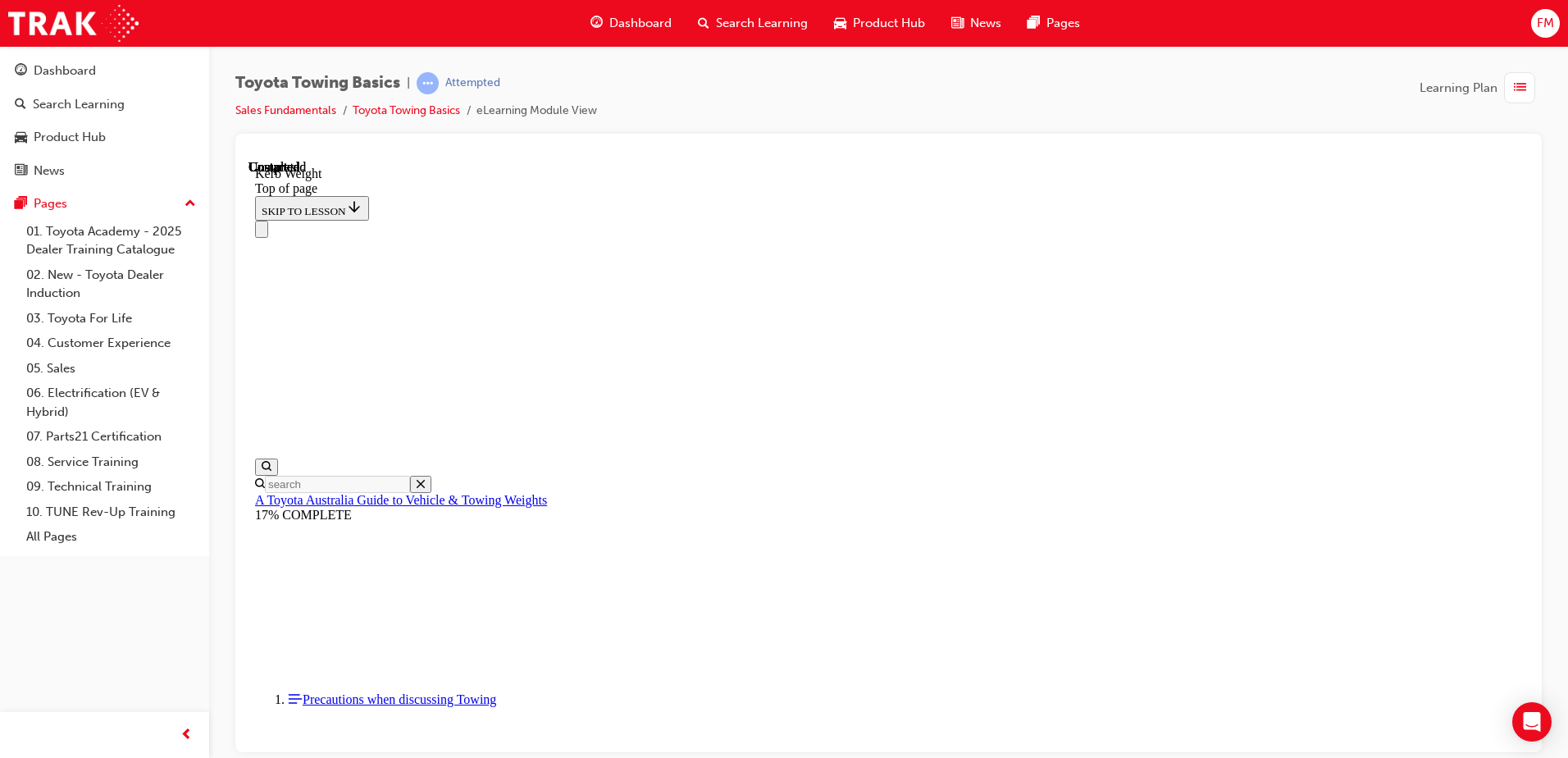
scroll to position [573, 0]
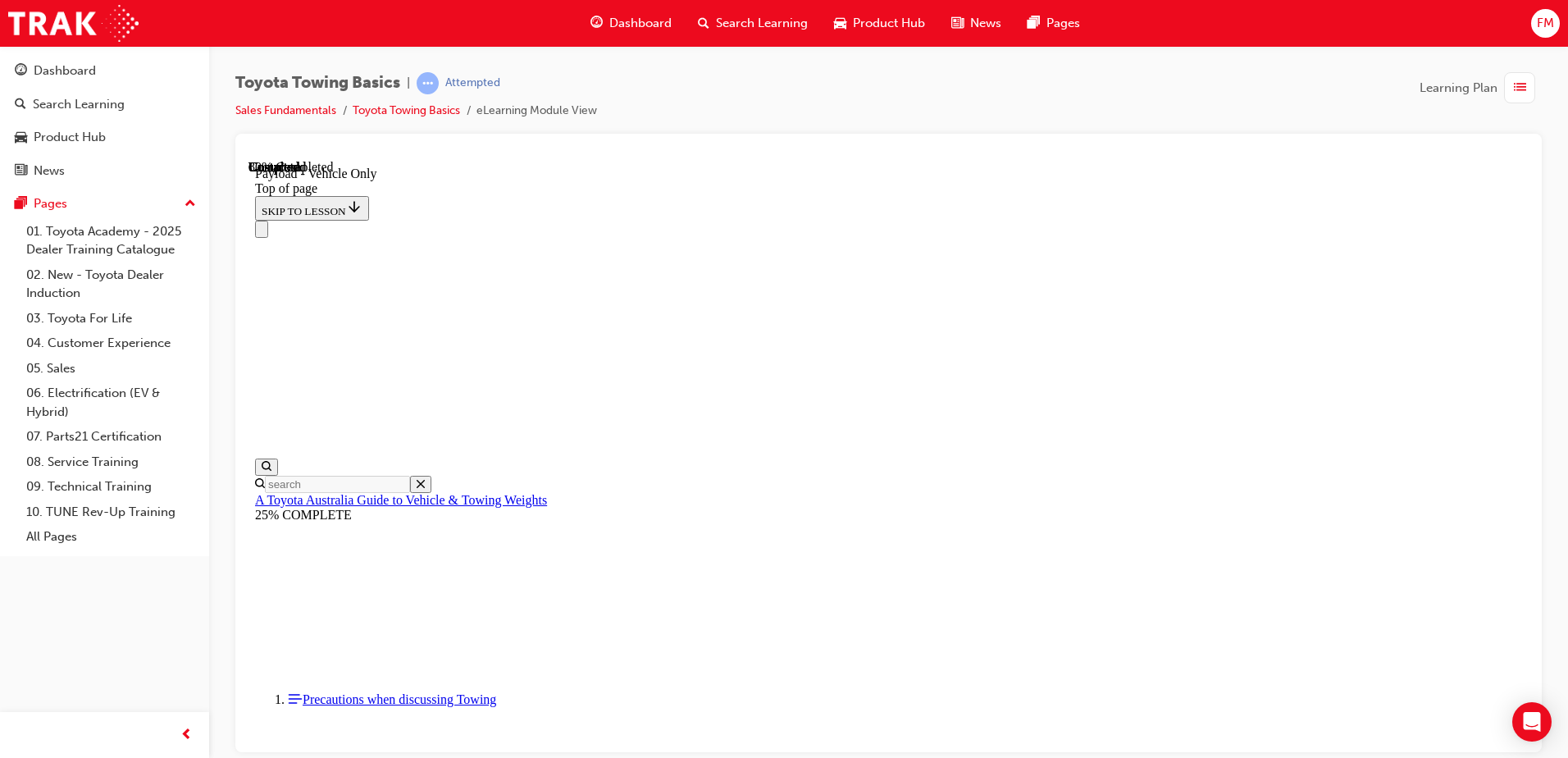
drag, startPoint x: 1524, startPoint y: 550, endPoint x: 1787, endPoint y: 810, distance: 369.8
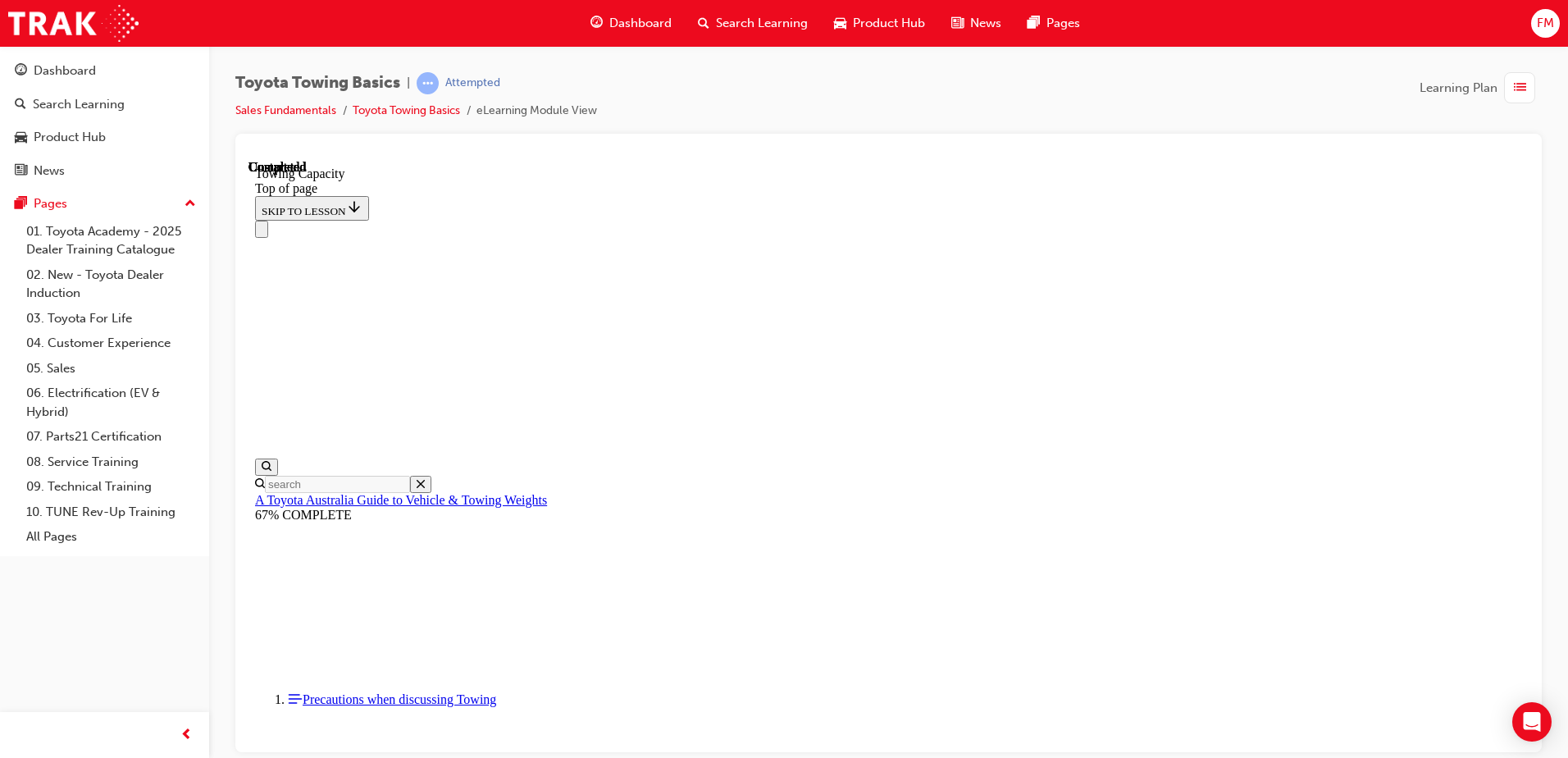
drag, startPoint x: 1778, startPoint y: 411, endPoint x: 1494, endPoint y: 381, distance: 285.6
drag, startPoint x: 480, startPoint y: 17710, endPoint x: 590, endPoint y: 17439, distance: 292.5
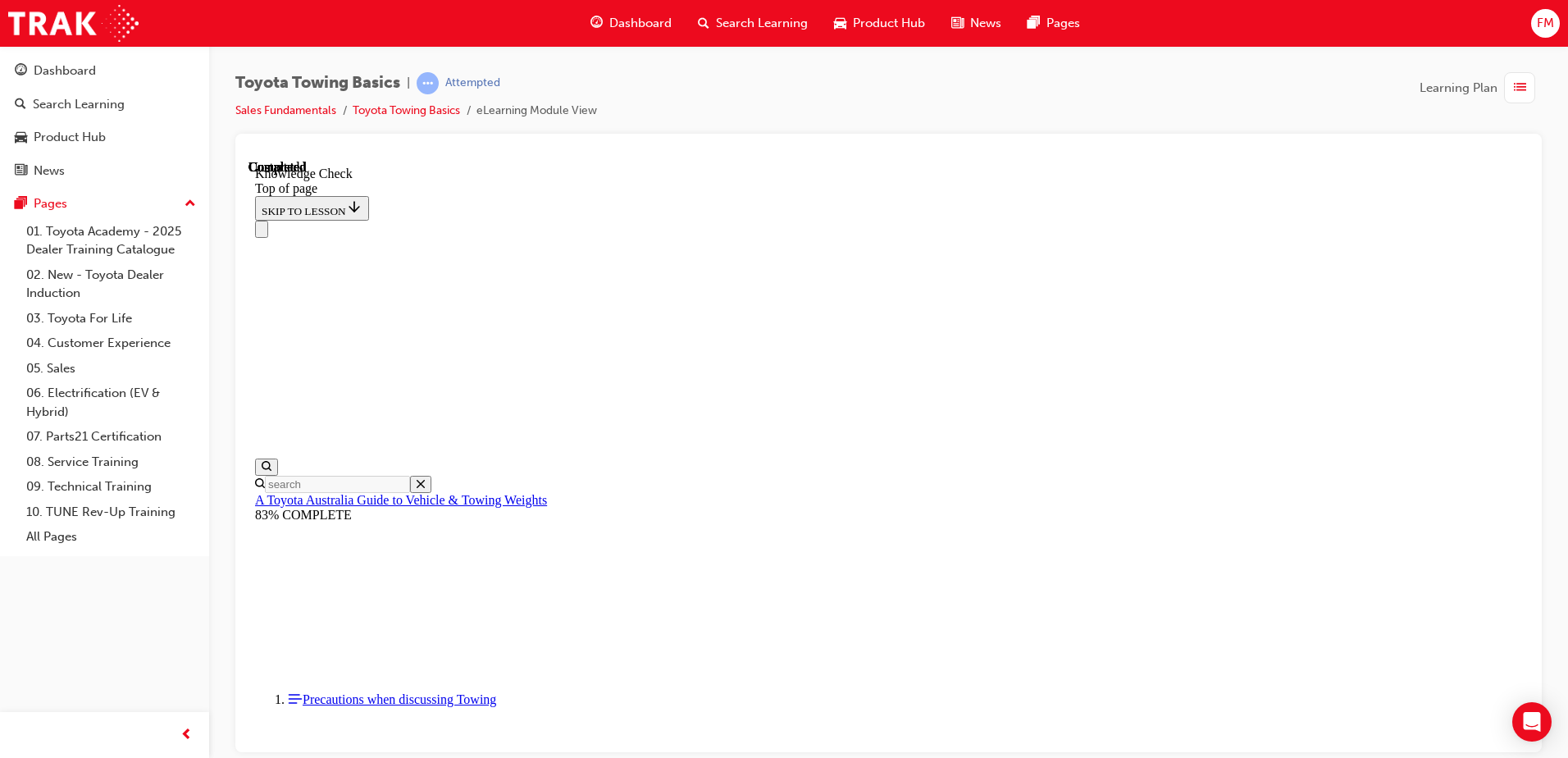
drag, startPoint x: 479, startPoint y: 17714, endPoint x: 809, endPoint y: 17332, distance: 504.8
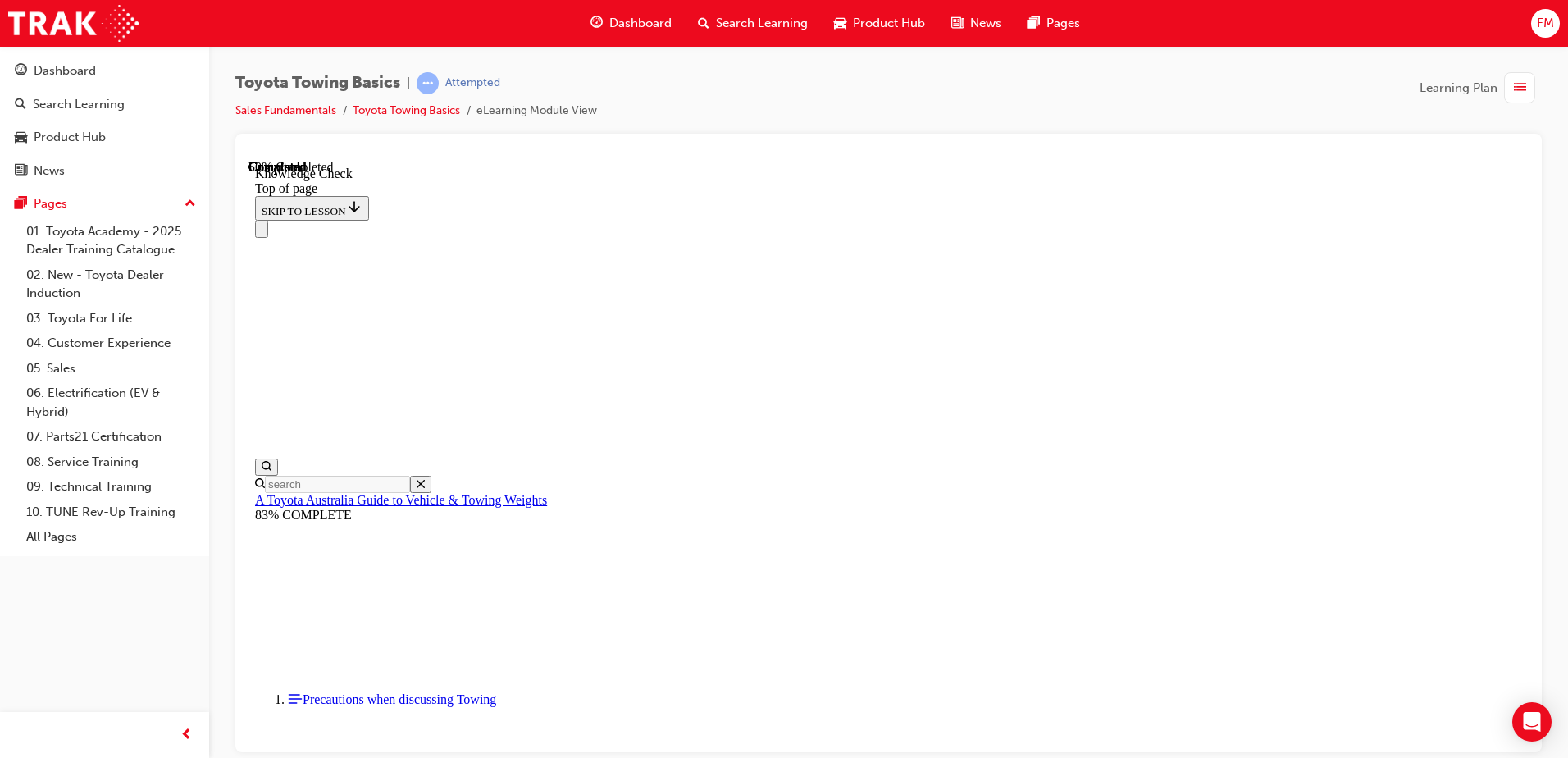
scroll to position [275, 0]
drag, startPoint x: 486, startPoint y: 17726, endPoint x: 822, endPoint y: 17338, distance: 513.3
drag, startPoint x: 478, startPoint y: 17717, endPoint x: 1026, endPoint y: 17597, distance: 561.0
drag, startPoint x: 477, startPoint y: 17711, endPoint x: 437, endPoint y: 17621, distance: 98.5
drag, startPoint x: 470, startPoint y: 17697, endPoint x: 586, endPoint y: 17422, distance: 298.5
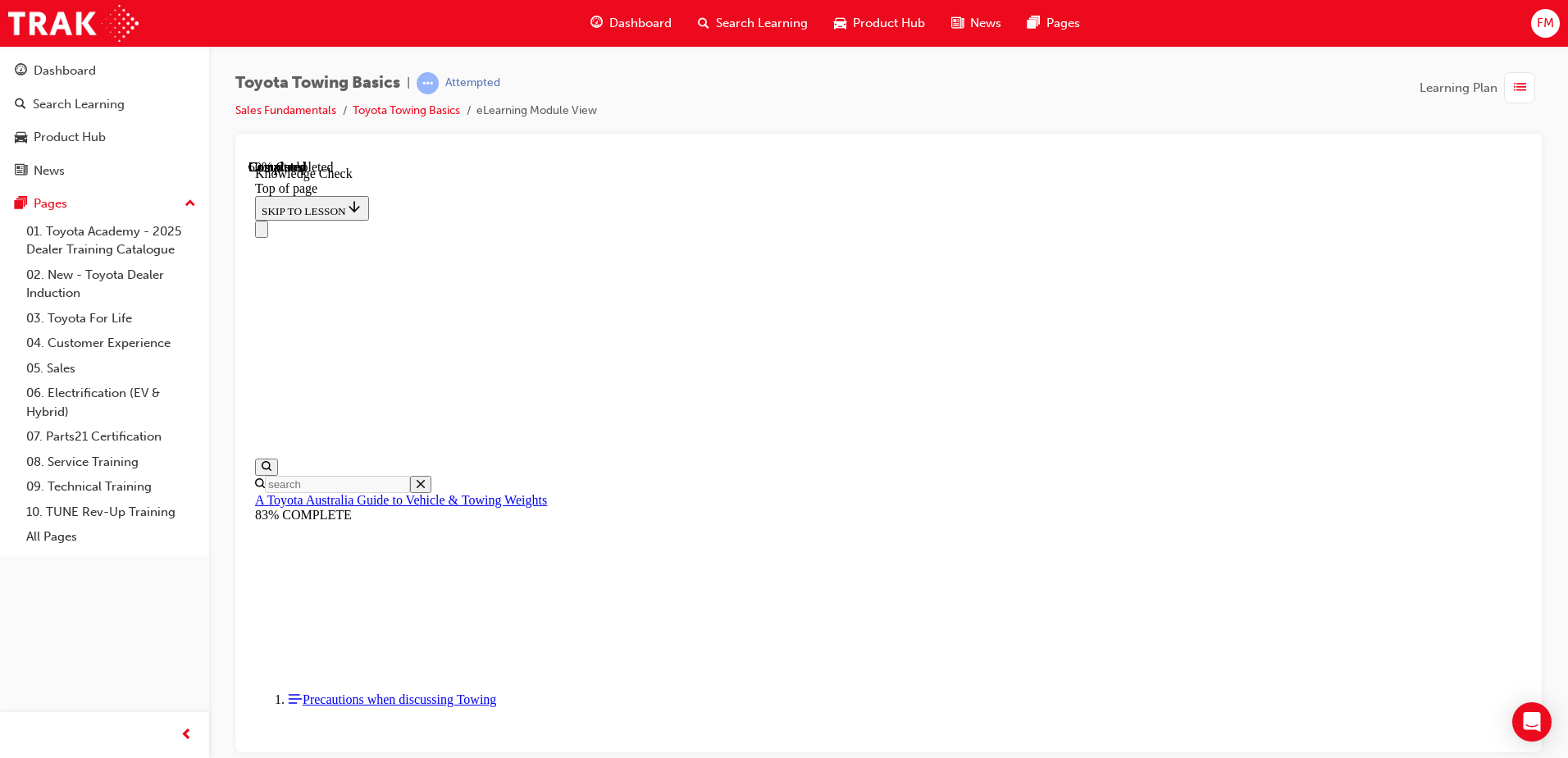
drag, startPoint x: 476, startPoint y: 17708, endPoint x: 1014, endPoint y: 17592, distance: 550.4
drag, startPoint x: 504, startPoint y: 17702, endPoint x: 892, endPoint y: 17625, distance: 395.6
drag, startPoint x: 488, startPoint y: 17721, endPoint x: 713, endPoint y: 17539, distance: 289.4
drag, startPoint x: 474, startPoint y: 17723, endPoint x: 441, endPoint y: 17639, distance: 90.2
drag, startPoint x: 490, startPoint y: 17720, endPoint x: 581, endPoint y: 17295, distance: 434.6
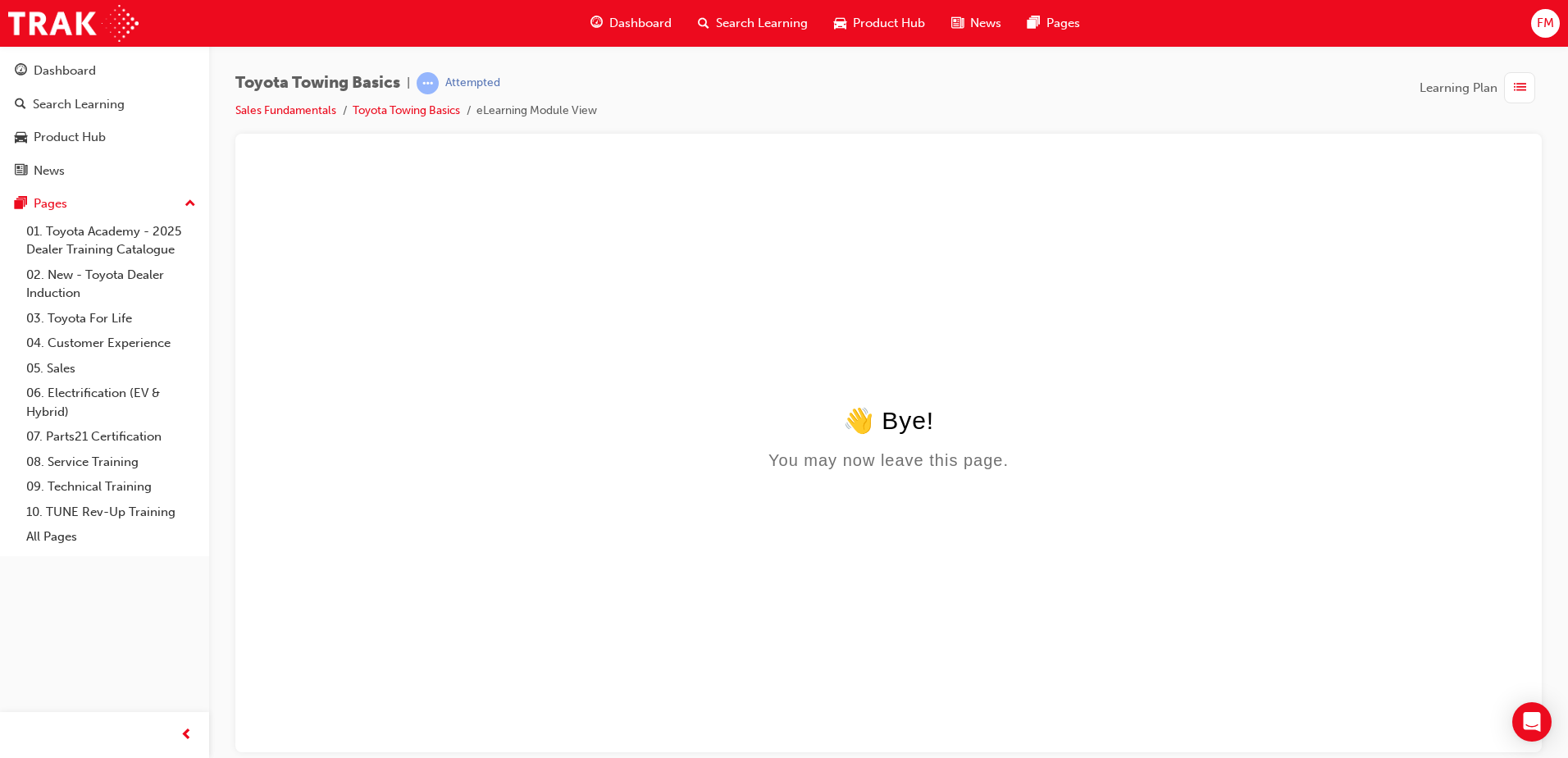
scroll to position [0, 0]
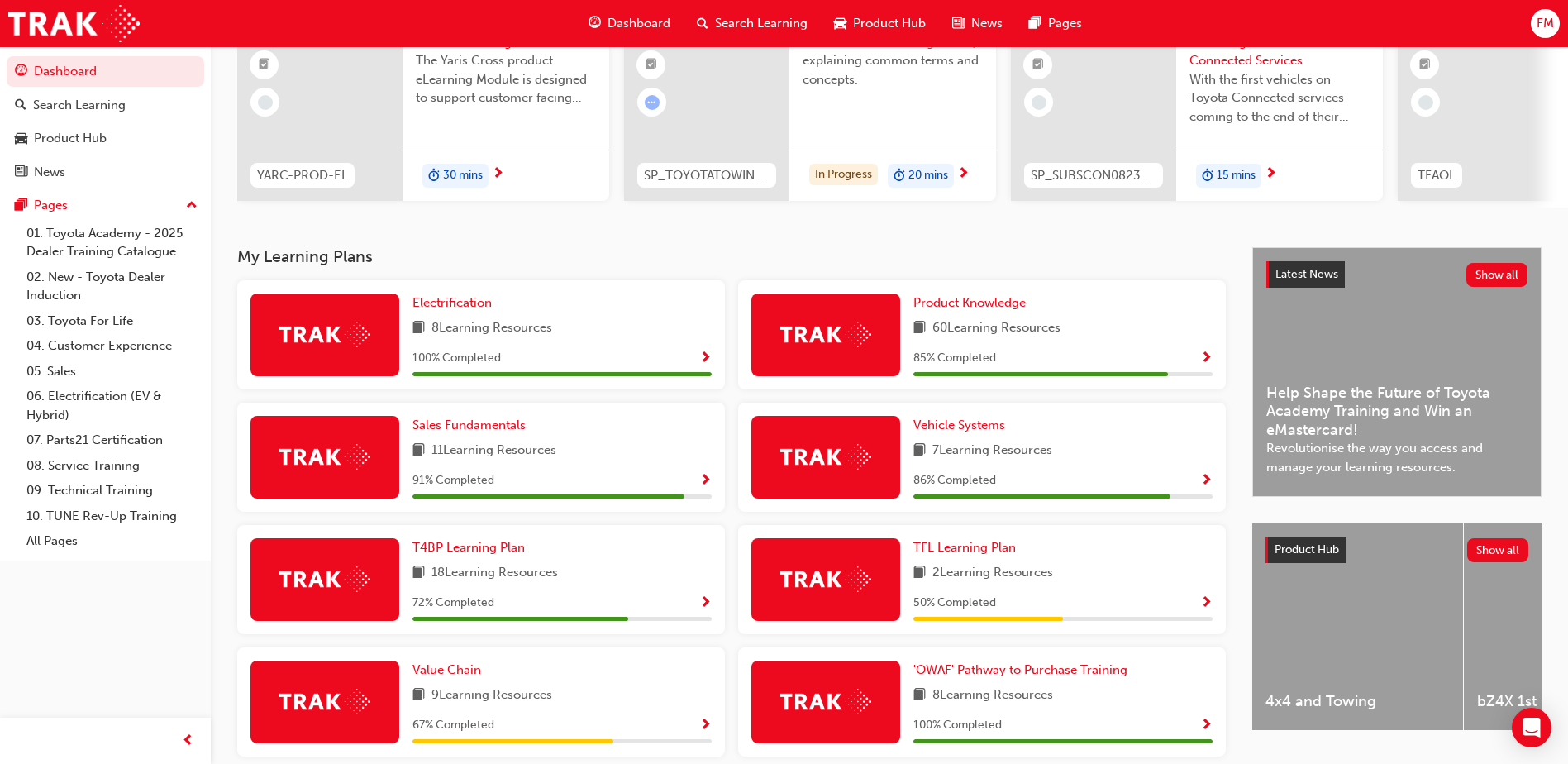
scroll to position [210, 0]
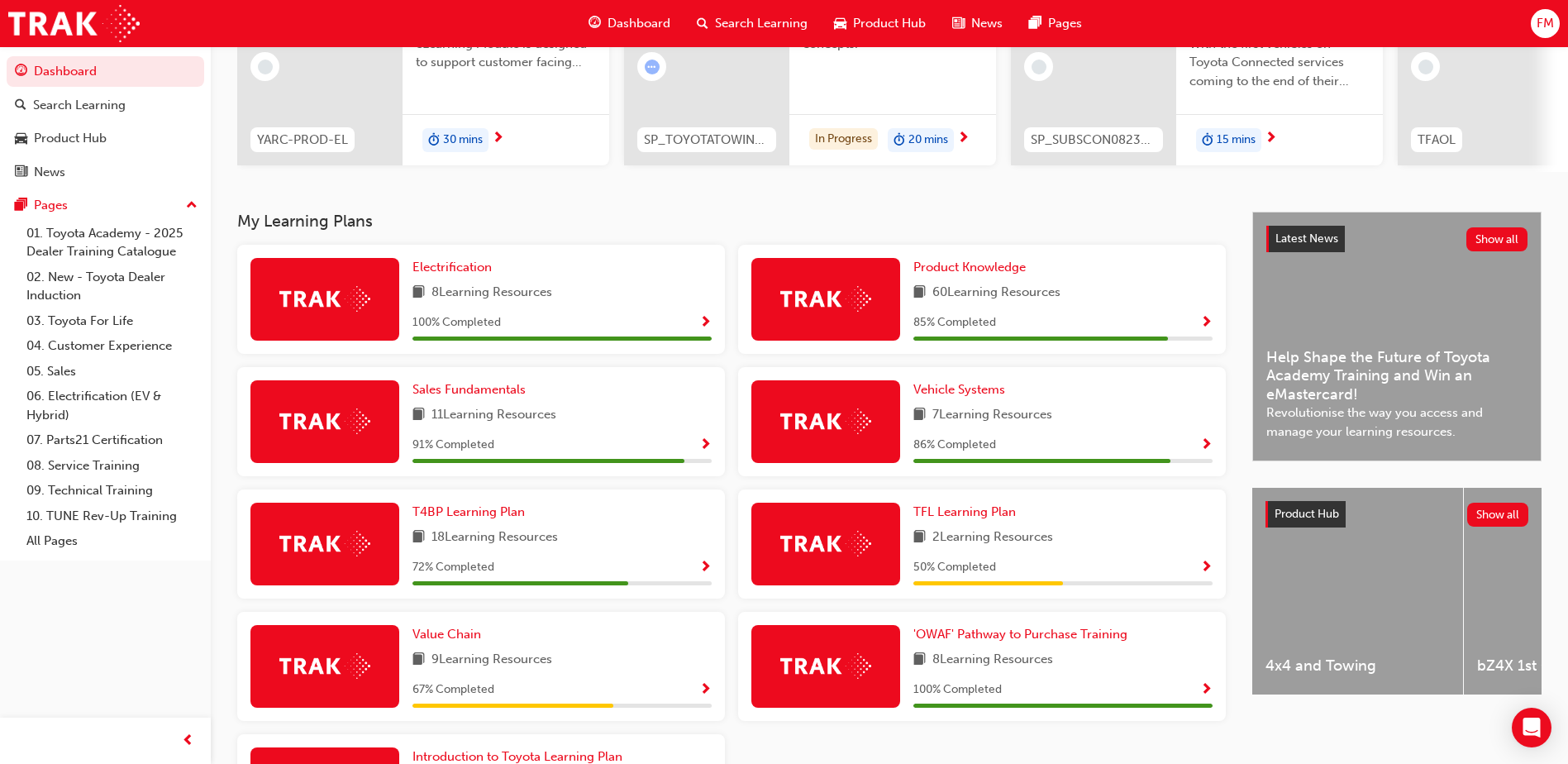
click at [374, 427] on div at bounding box center [325, 421] width 149 height 83
click at [480, 395] on span "Sales Fundamentals" at bounding box center [469, 389] width 113 height 15
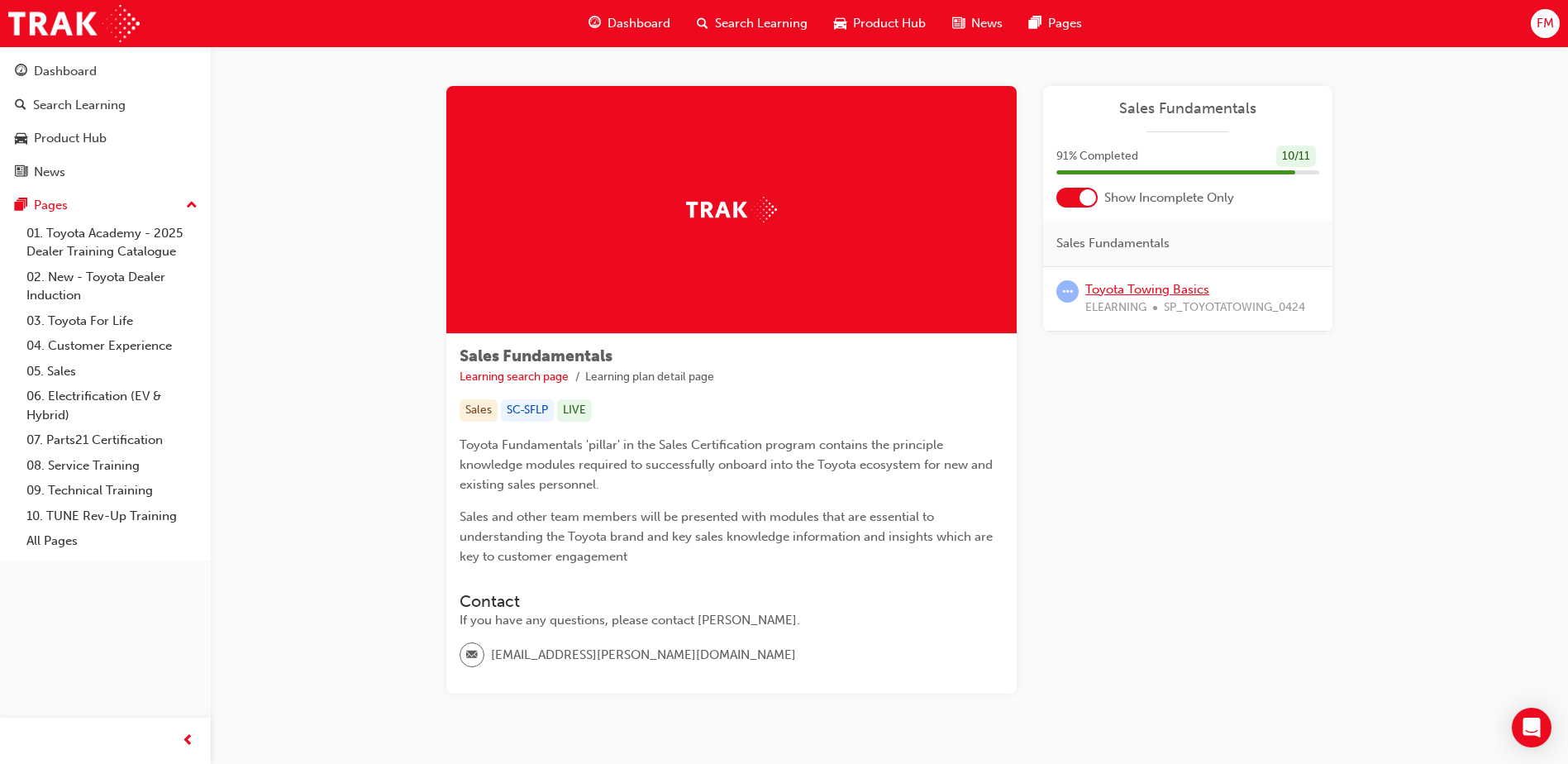
click at [1136, 284] on link "Toyota Towing Basics" at bounding box center [1147, 289] width 124 height 15
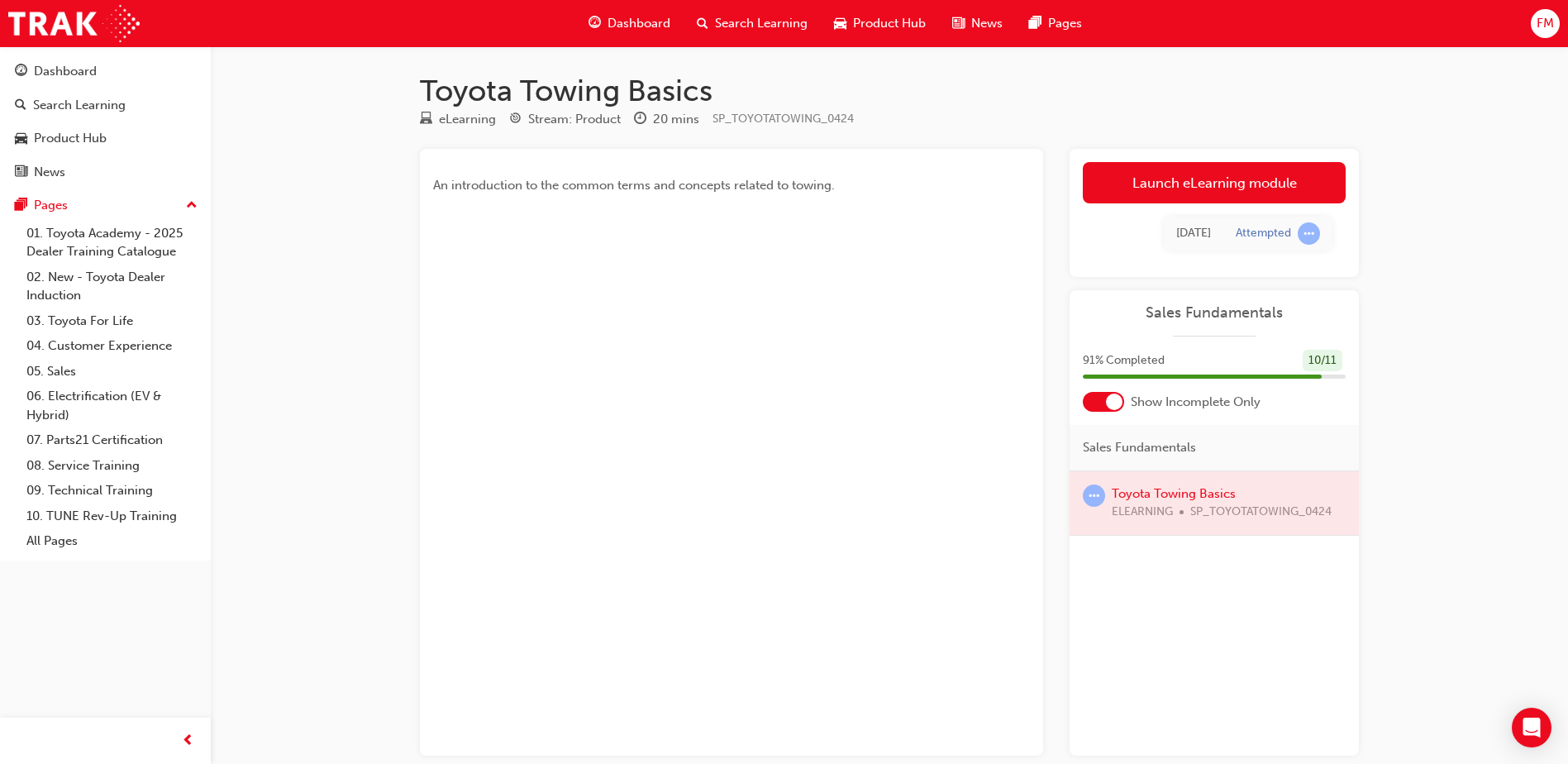
click at [1178, 498] on div at bounding box center [1213, 503] width 289 height 64
click at [1181, 491] on div at bounding box center [1213, 503] width 289 height 64
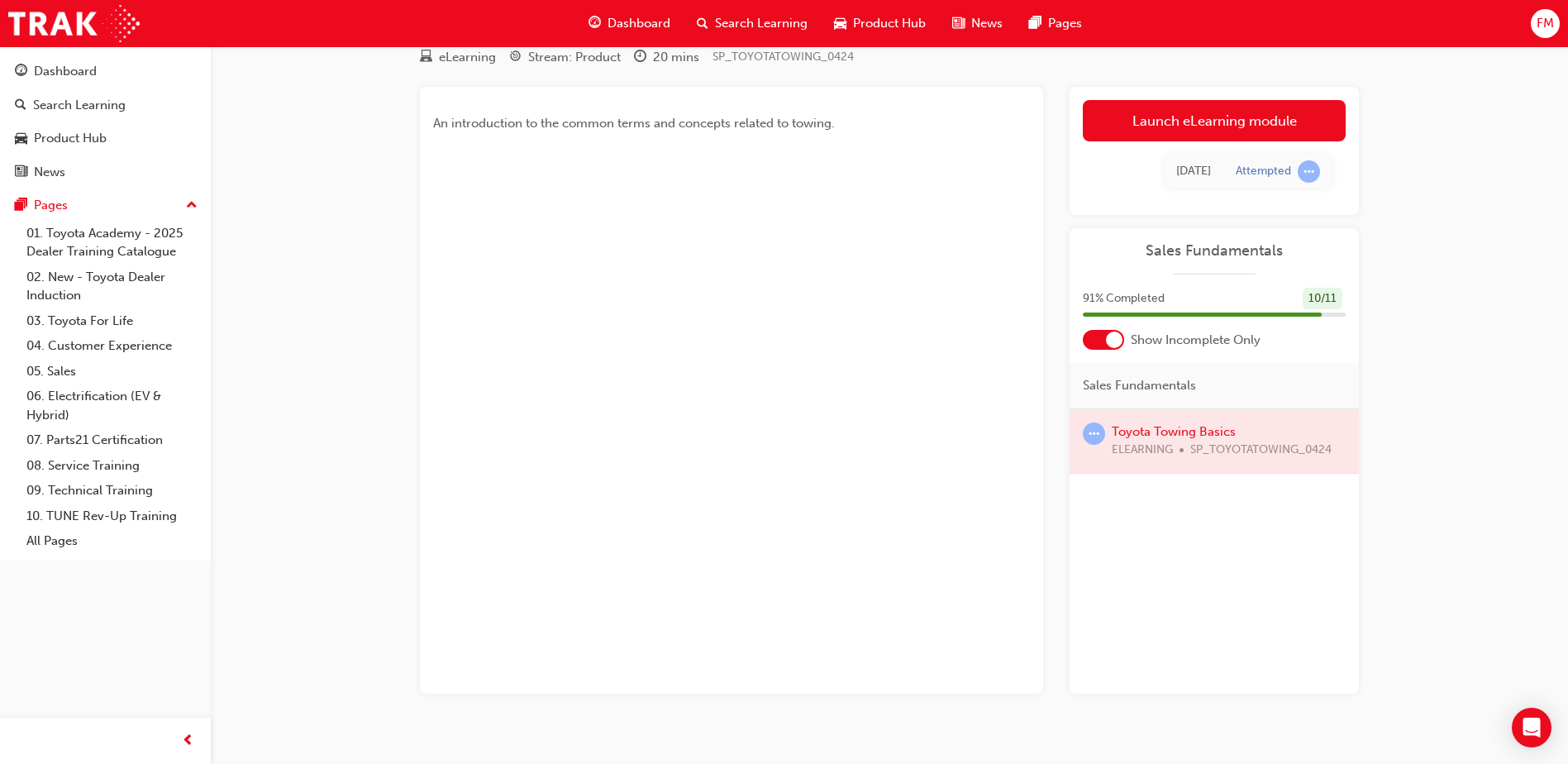
scroll to position [86, 0]
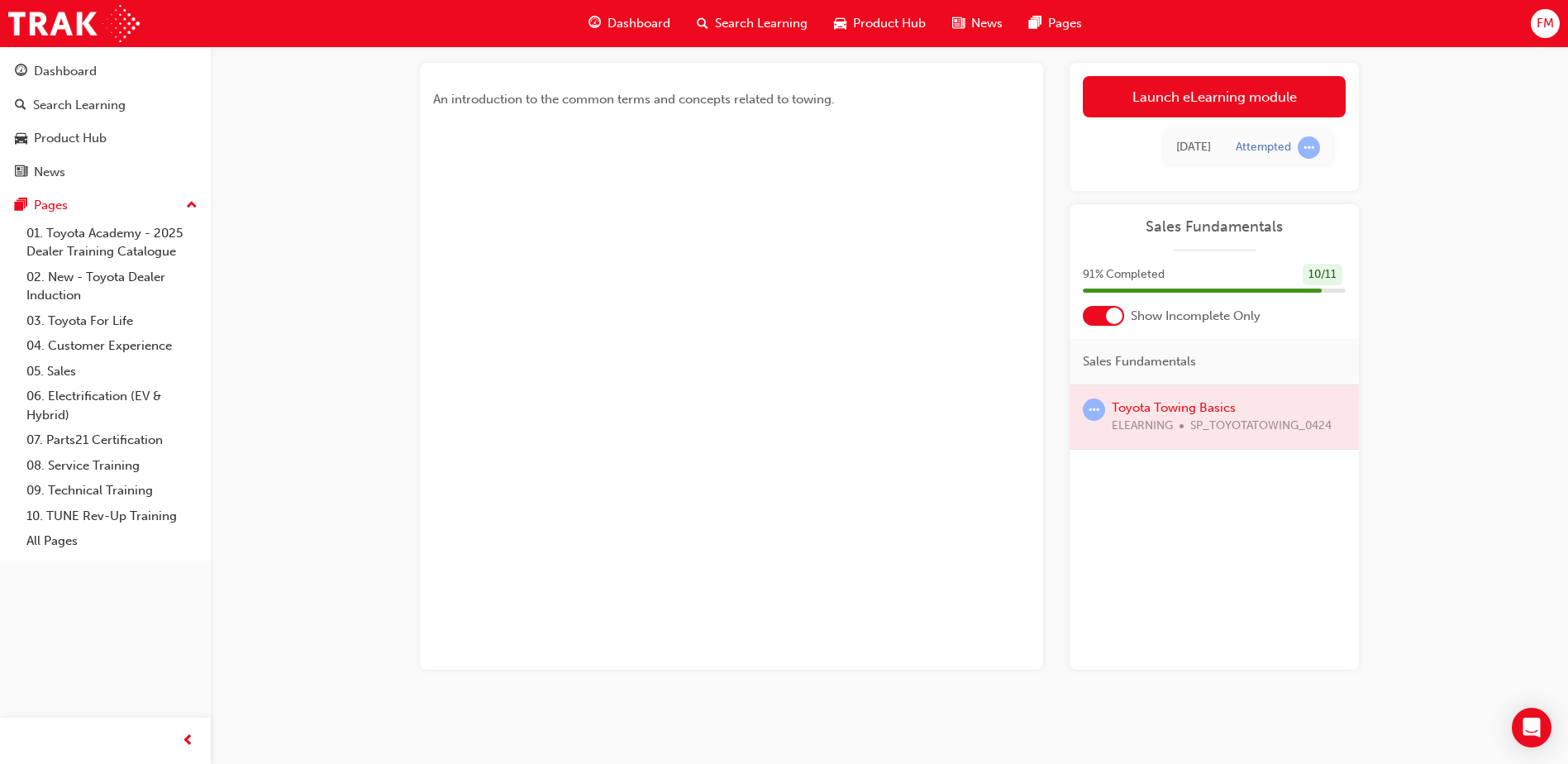
click at [1095, 407] on span "learningRecordVerb_ATTEMPT-icon" at bounding box center [1094, 409] width 23 height 23
click at [1164, 436] on div at bounding box center [1213, 417] width 289 height 64
click at [1166, 408] on div at bounding box center [1213, 417] width 289 height 64
click at [1167, 407] on div at bounding box center [1213, 417] width 289 height 64
click at [1168, 363] on span "Sales Fundamentals" at bounding box center [1139, 361] width 113 height 19
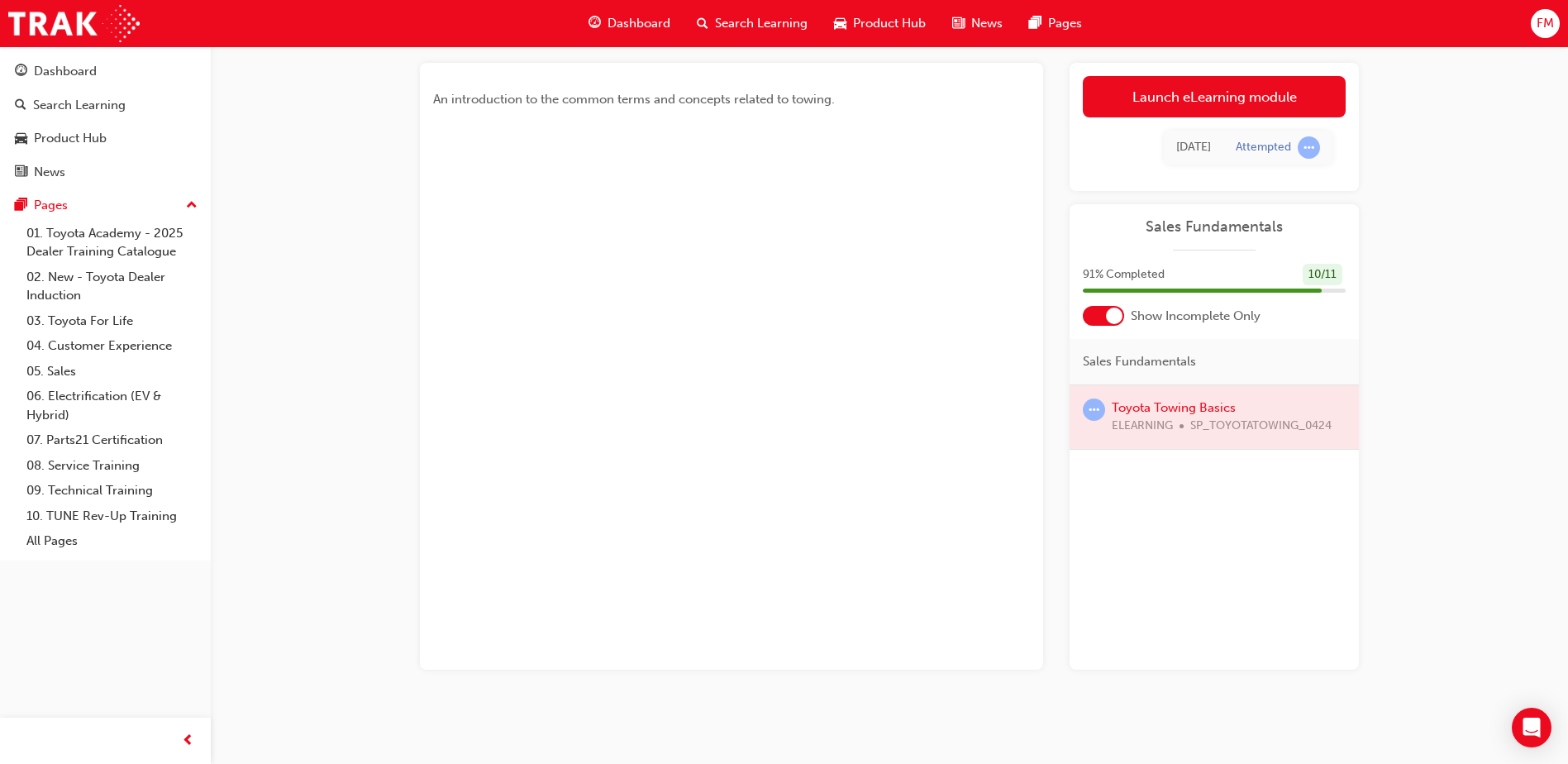
click at [1150, 264] on div "91 % Completed 10 / 11" at bounding box center [1214, 275] width 263 height 23
click at [1271, 222] on span "Sales Fundamentals" at bounding box center [1214, 227] width 263 height 19
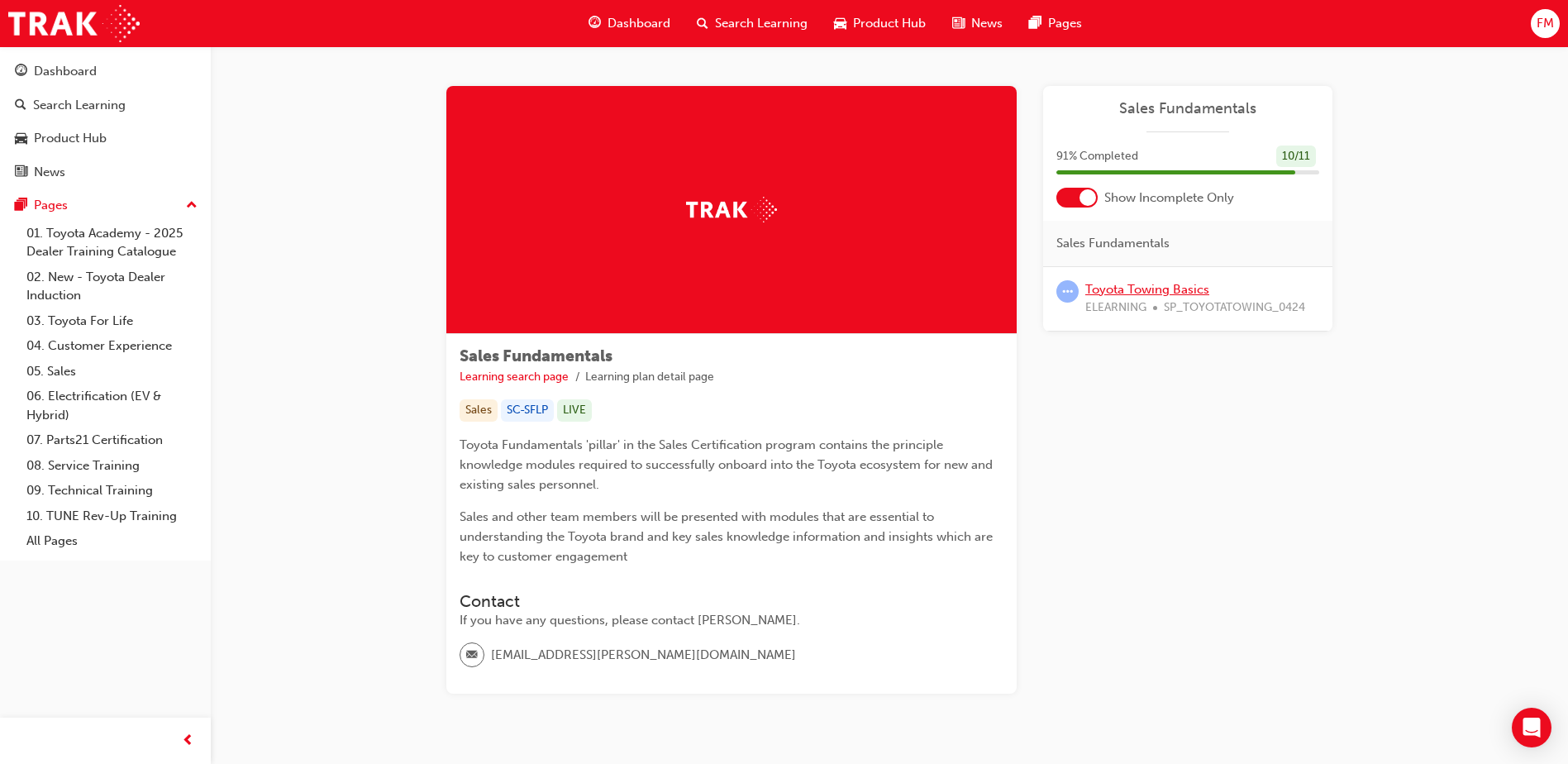
click at [1149, 289] on link "Toyota Towing Basics" at bounding box center [1147, 289] width 124 height 15
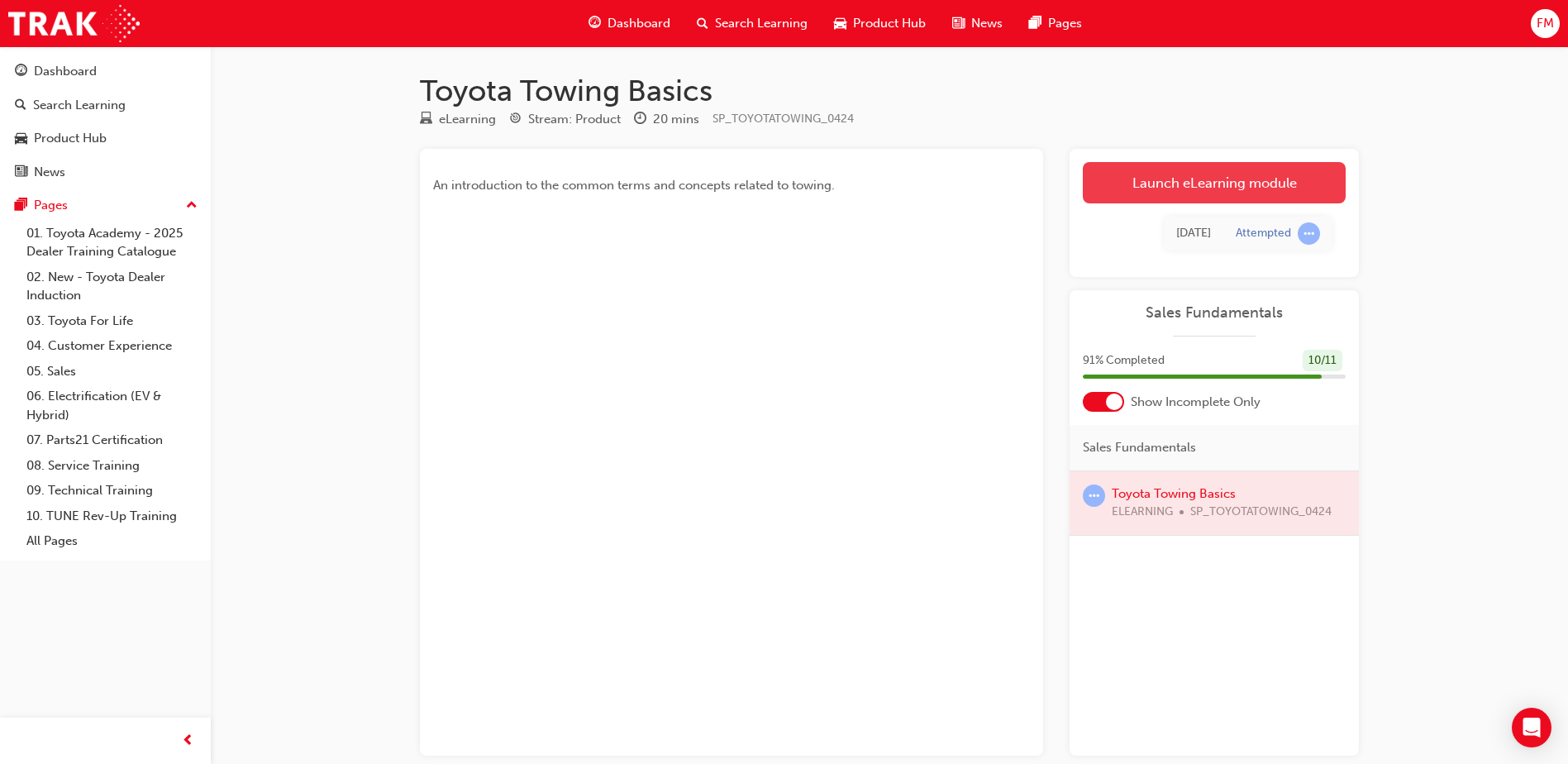
click at [1159, 184] on link "Launch eLearning module" at bounding box center [1214, 183] width 263 height 42
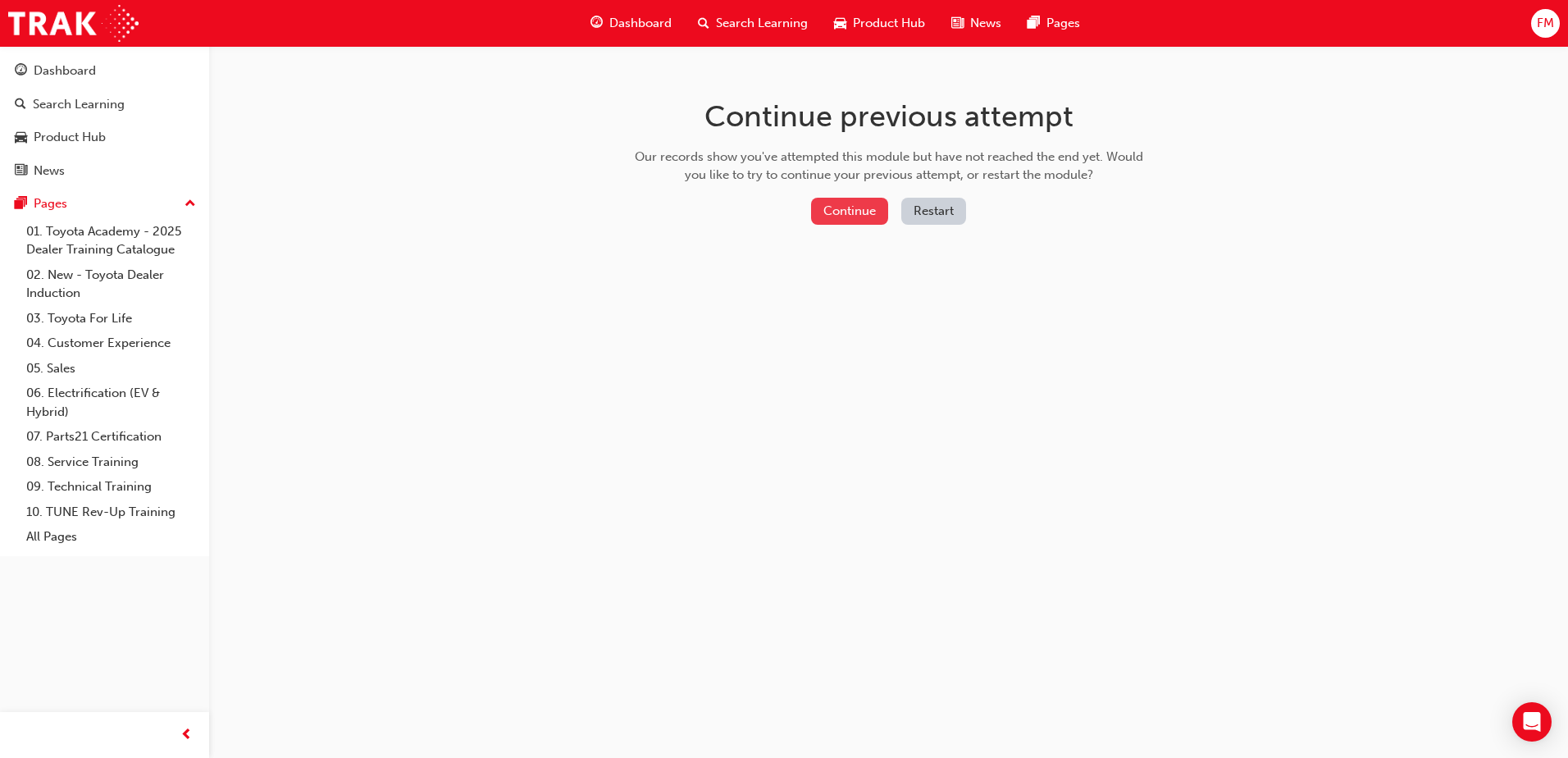
click at [844, 212] on button "Continue" at bounding box center [850, 212] width 77 height 27
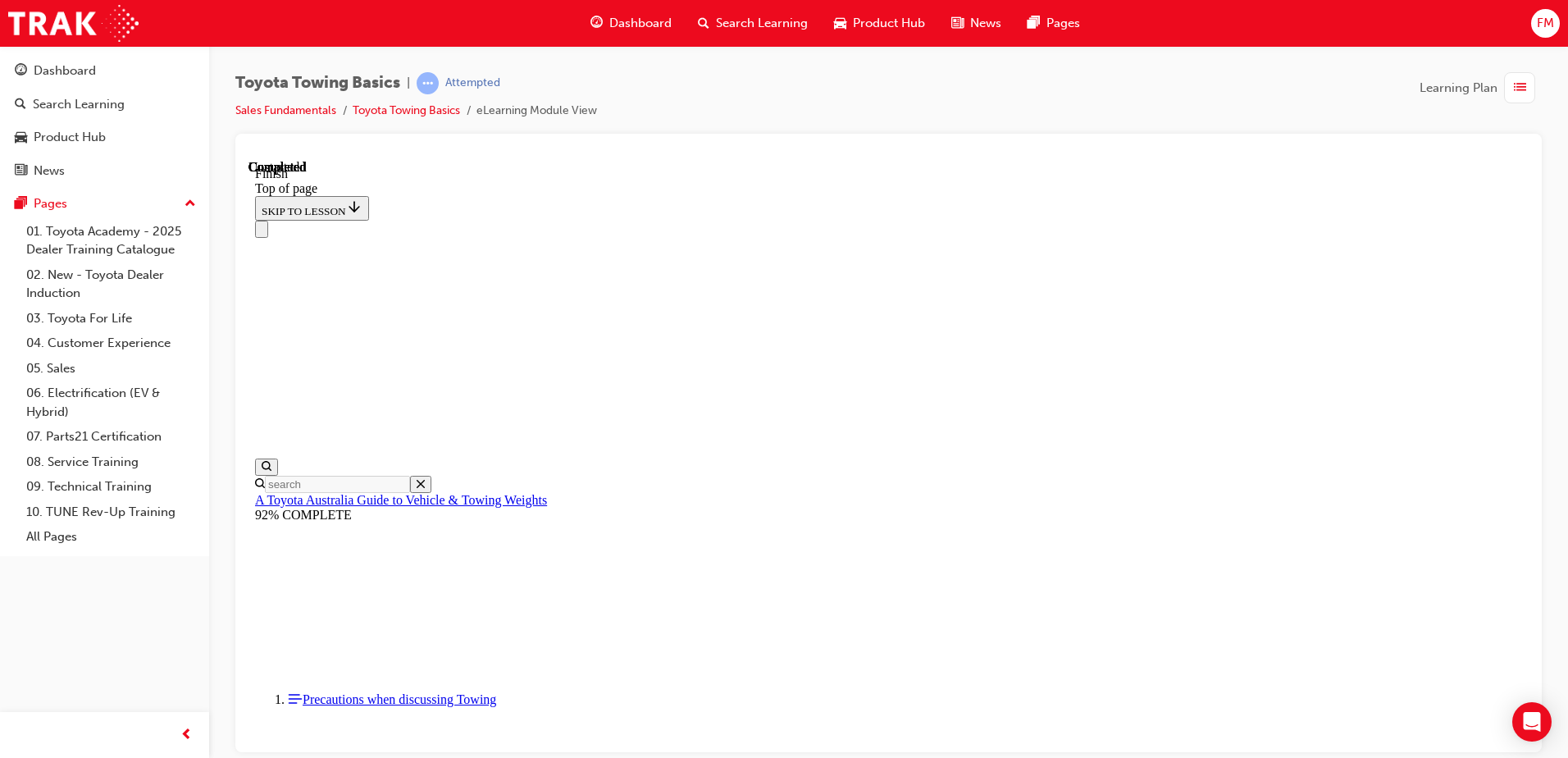
scroll to position [287, 0]
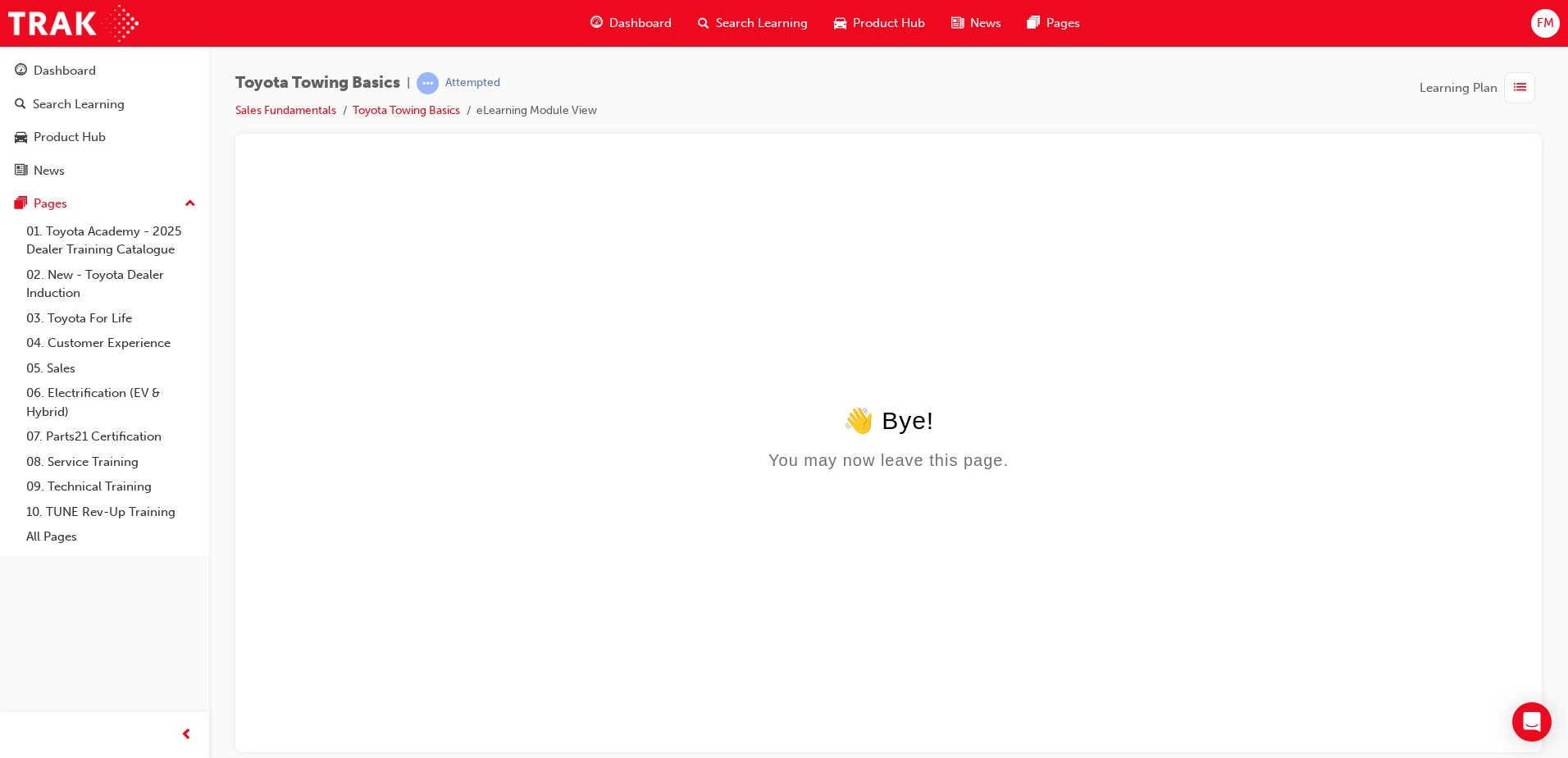
scroll to position [0, 0]
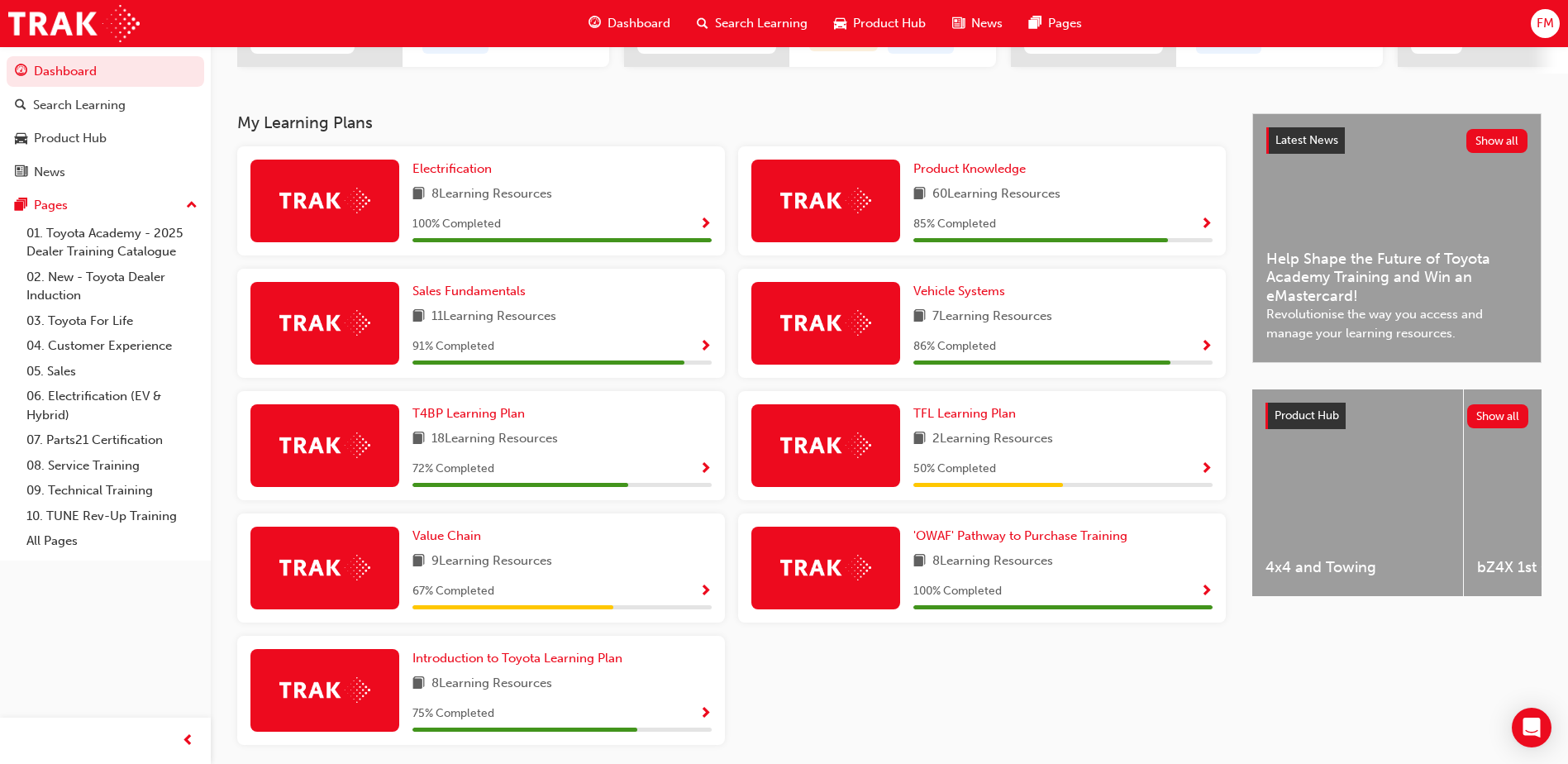
scroll to position [305, 0]
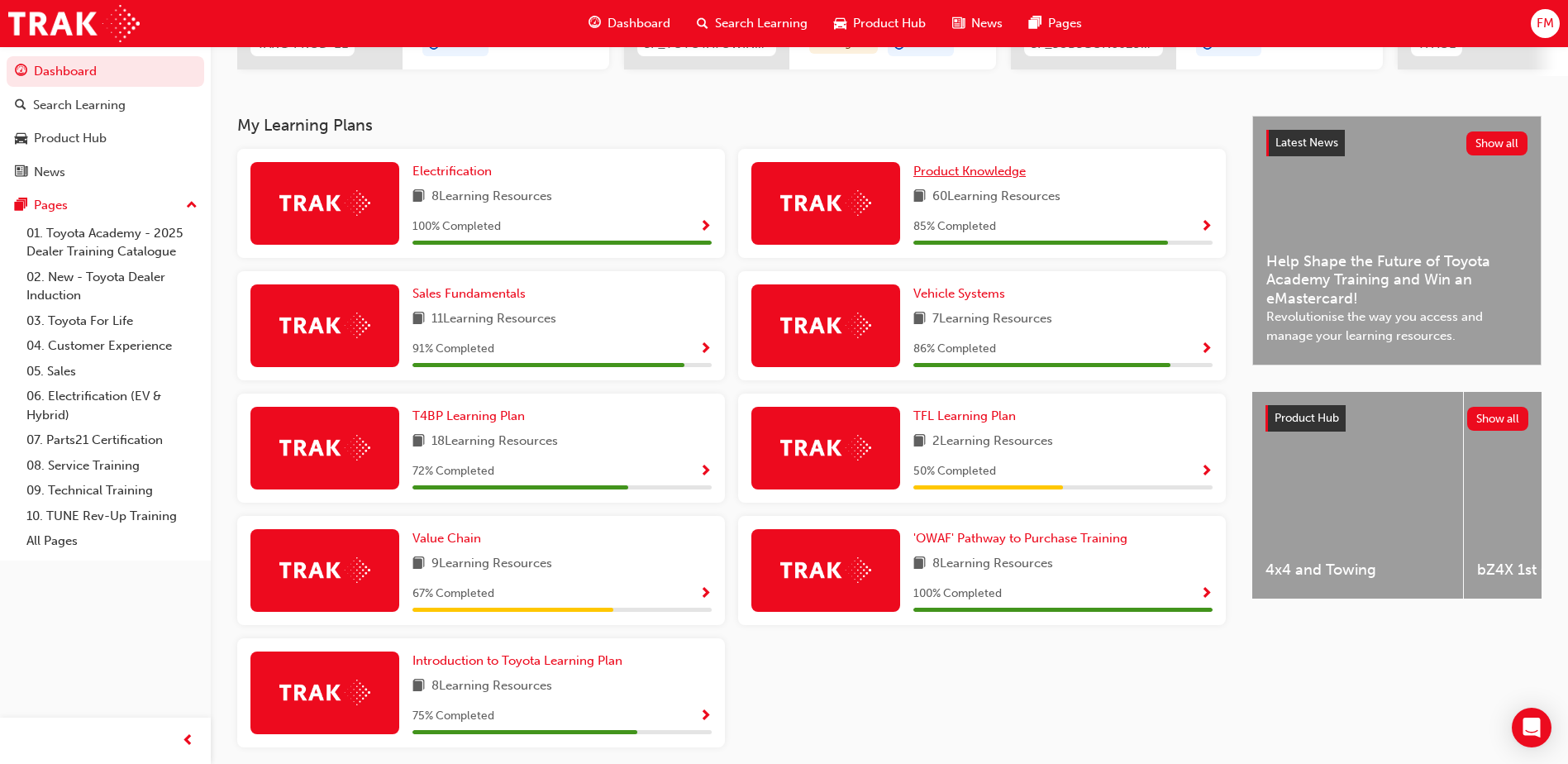
click at [981, 172] on span "Product Knowledge" at bounding box center [969, 171] width 112 height 15
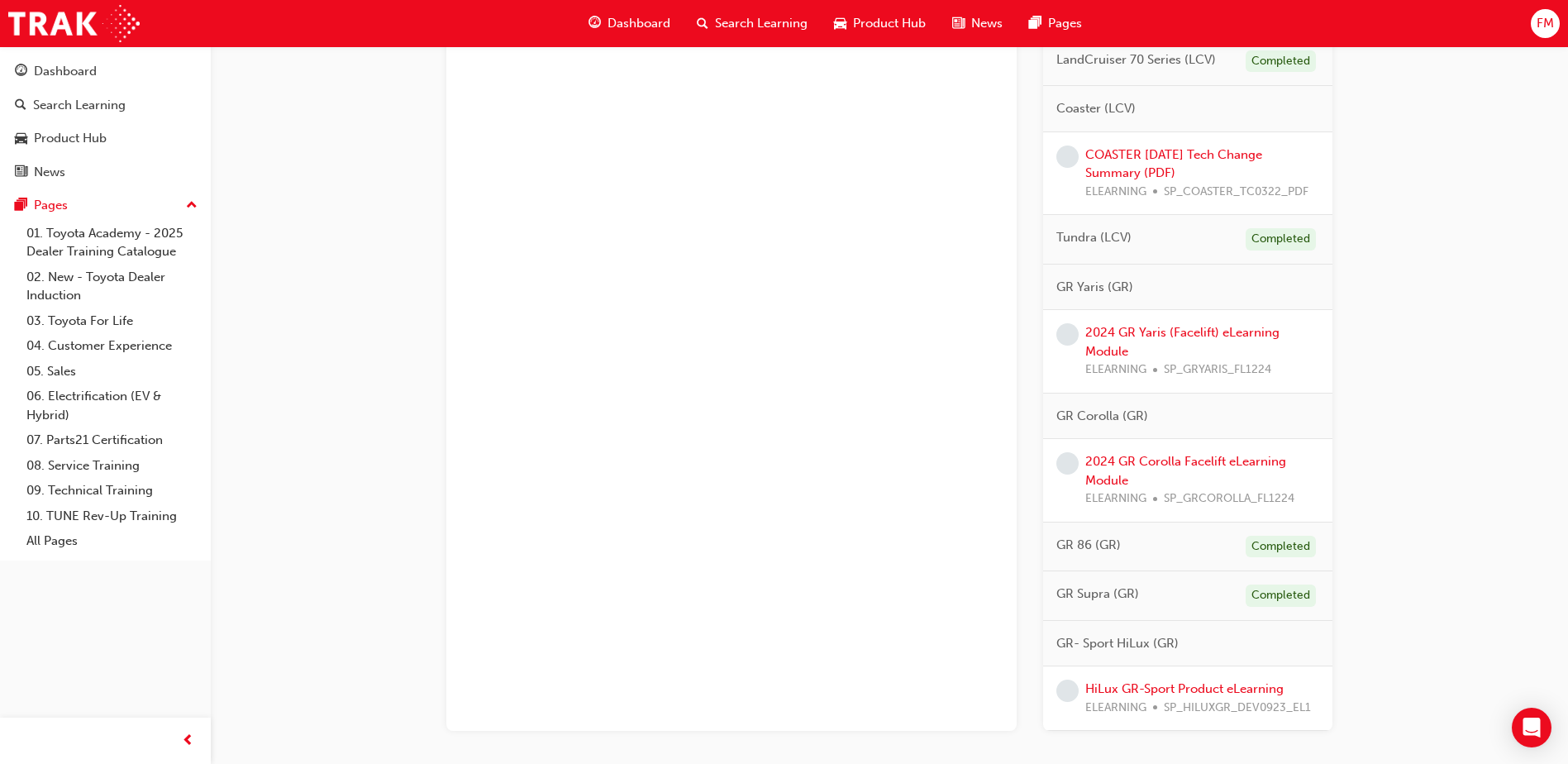
scroll to position [1306, 0]
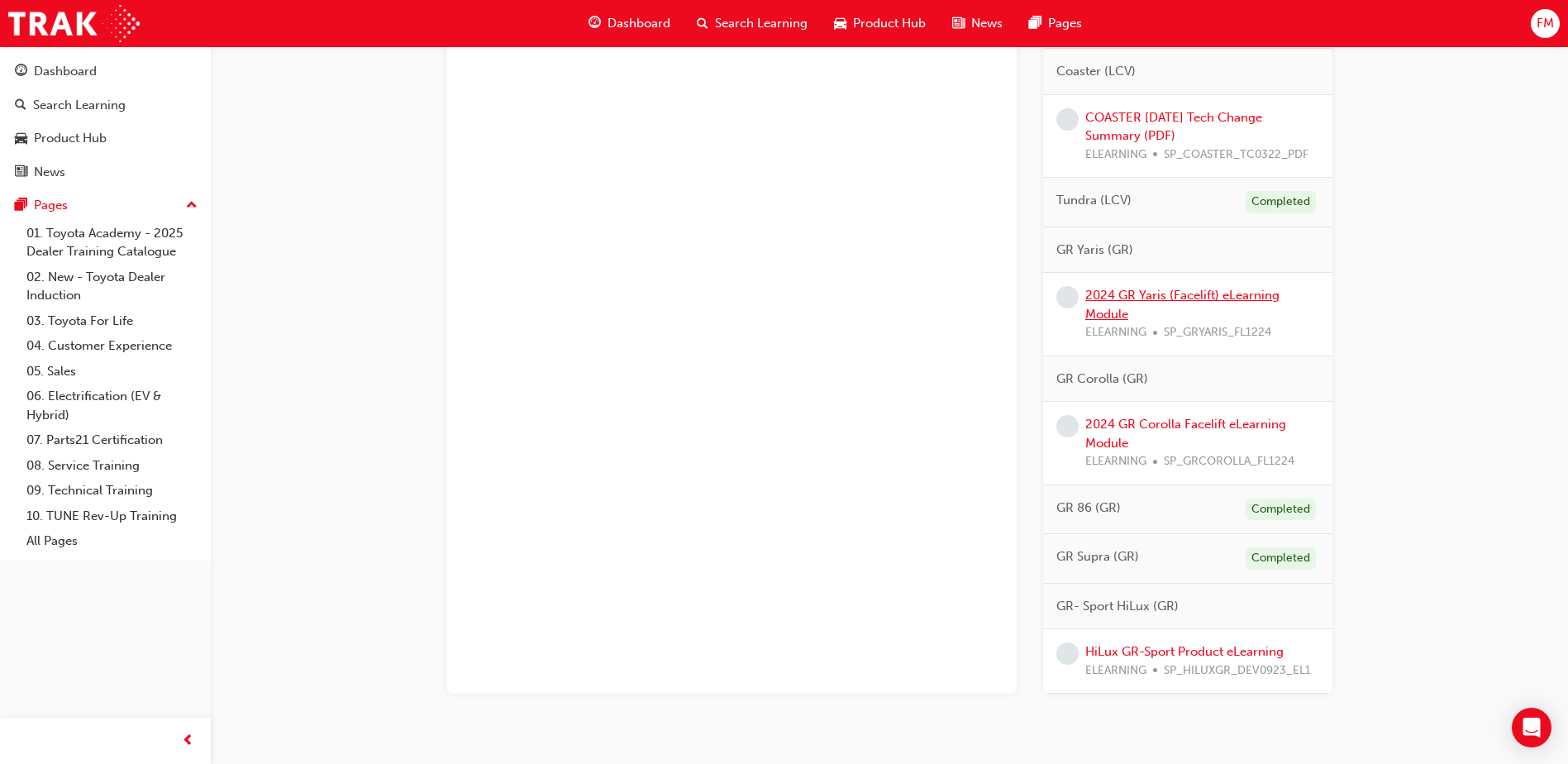
click at [1175, 295] on link "2024 GR Yaris (Facelift) eLearning Module" at bounding box center [1183, 304] width 194 height 34
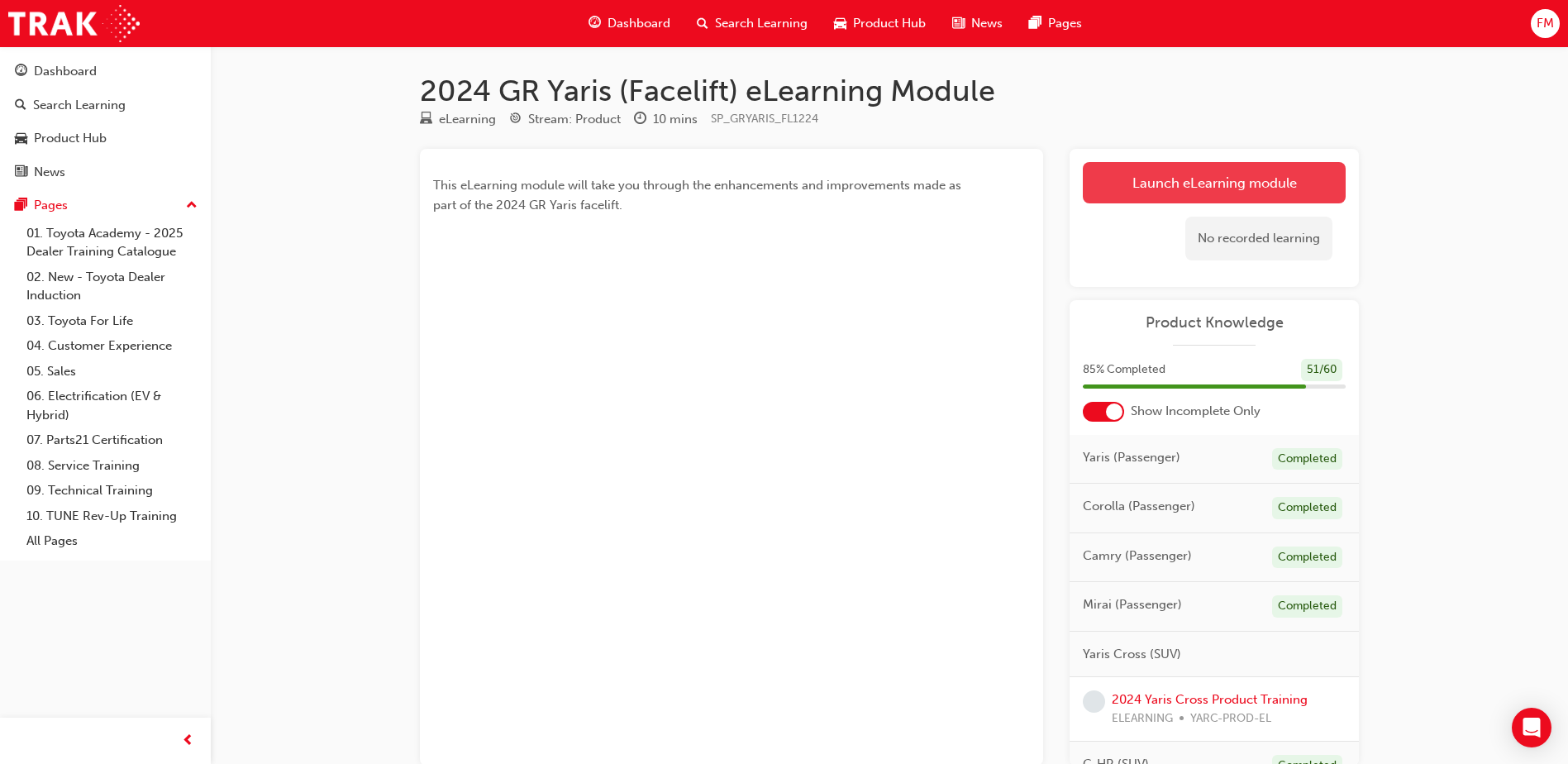
click at [1193, 191] on link "Launch eLearning module" at bounding box center [1214, 183] width 263 height 42
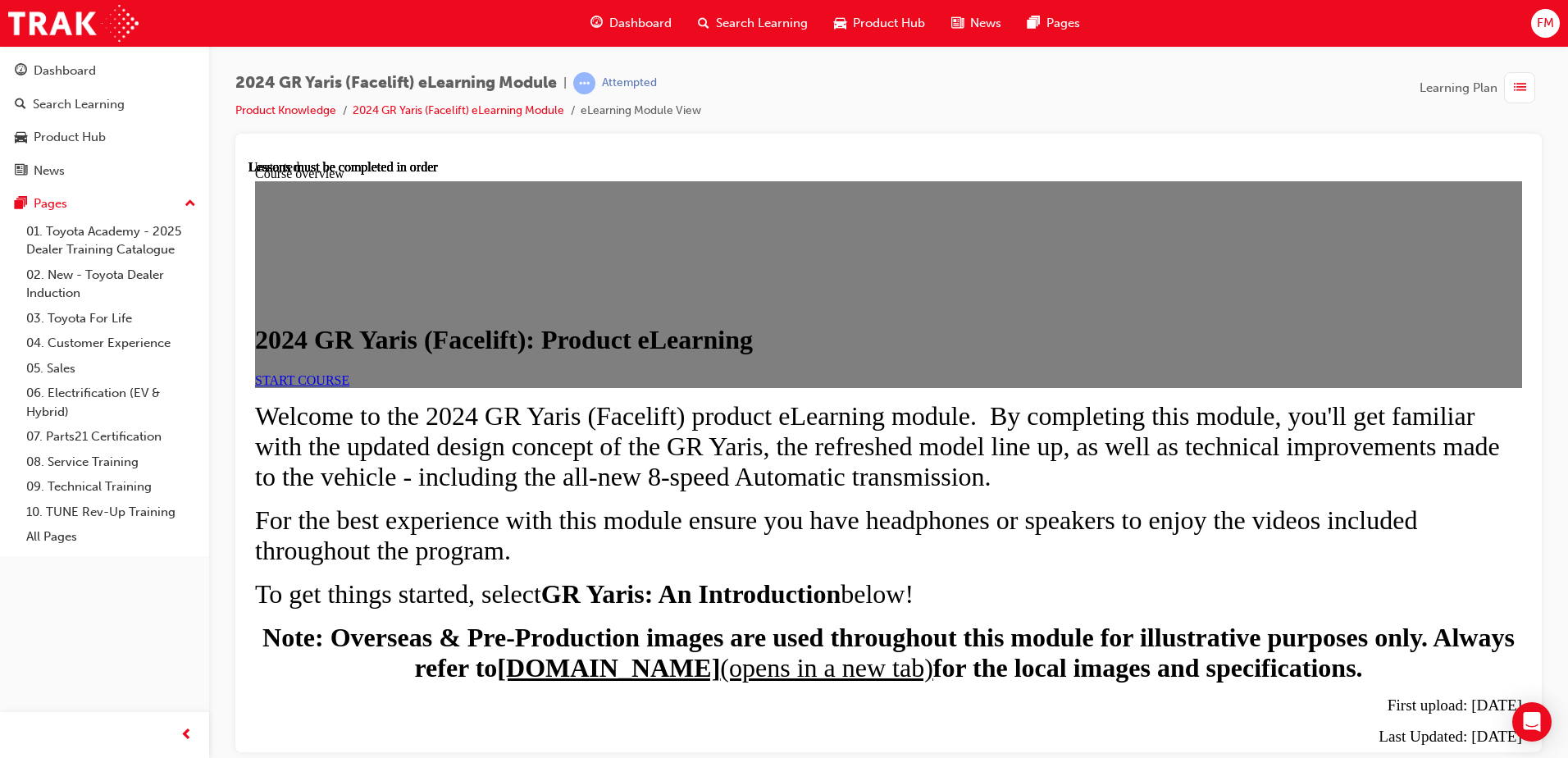
click at [349, 386] on span "START COURSE" at bounding box center [302, 379] width 95 height 14
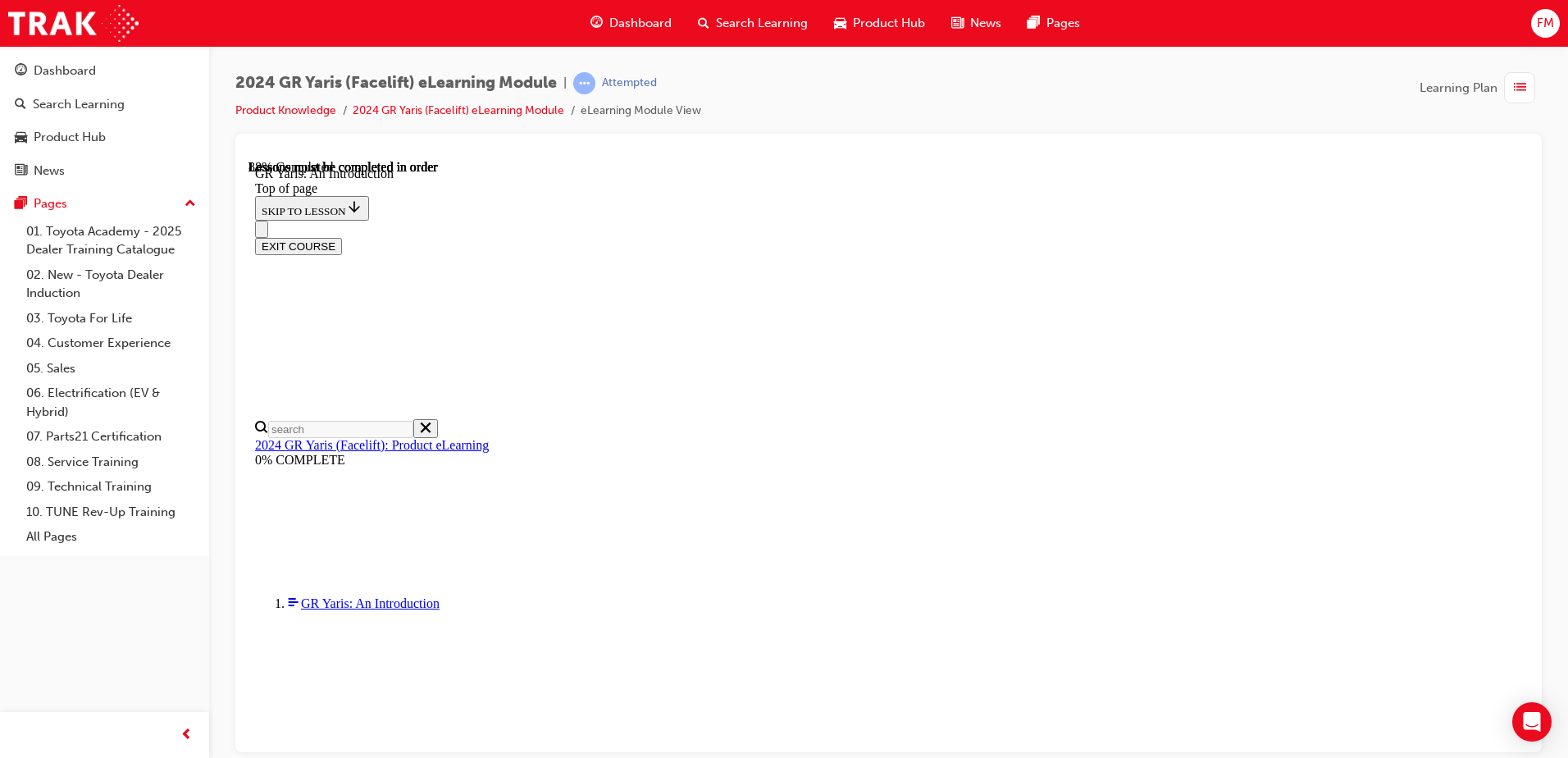
scroll to position [2494, 0]
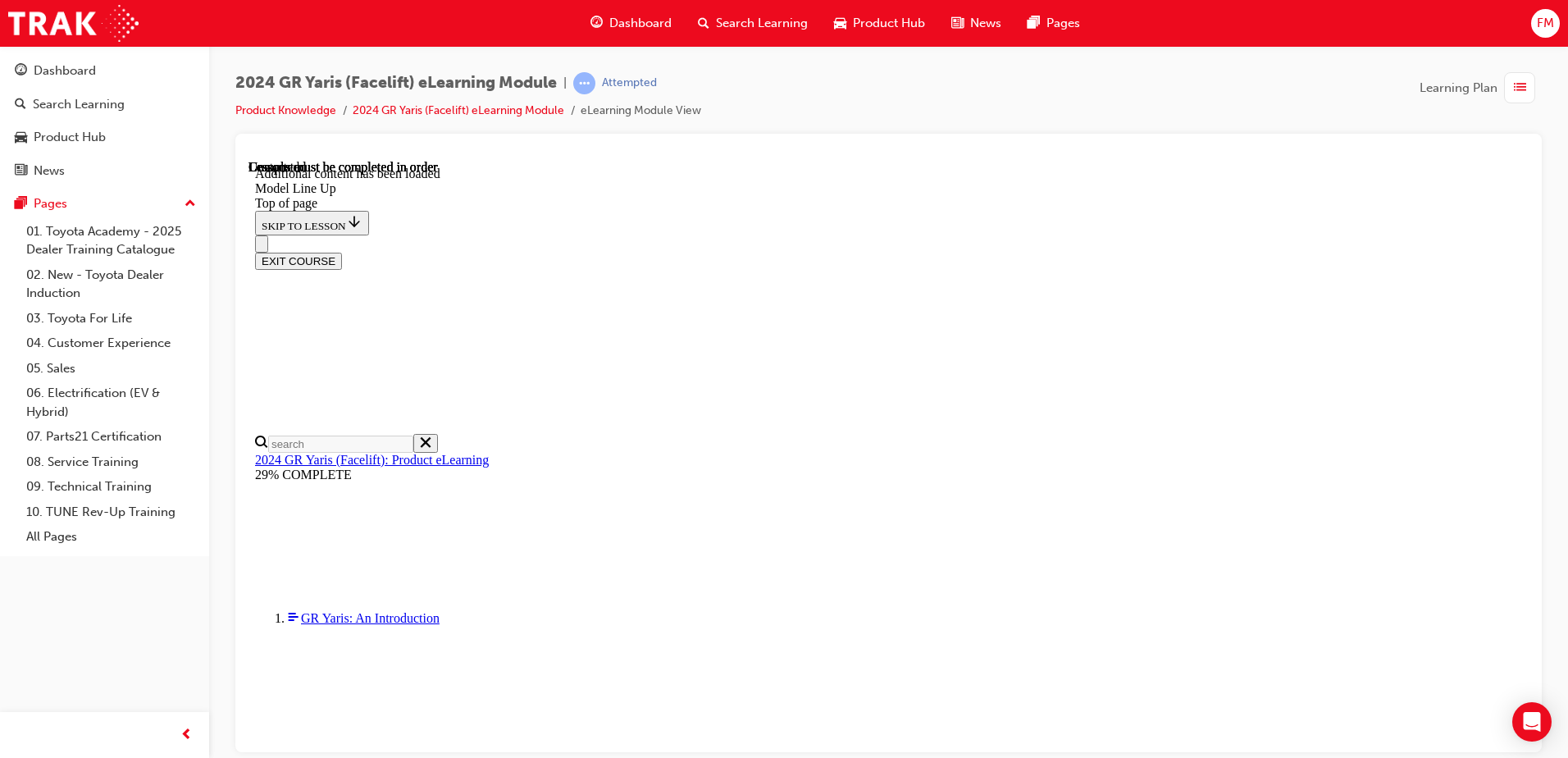
scroll to position [2600, 0]
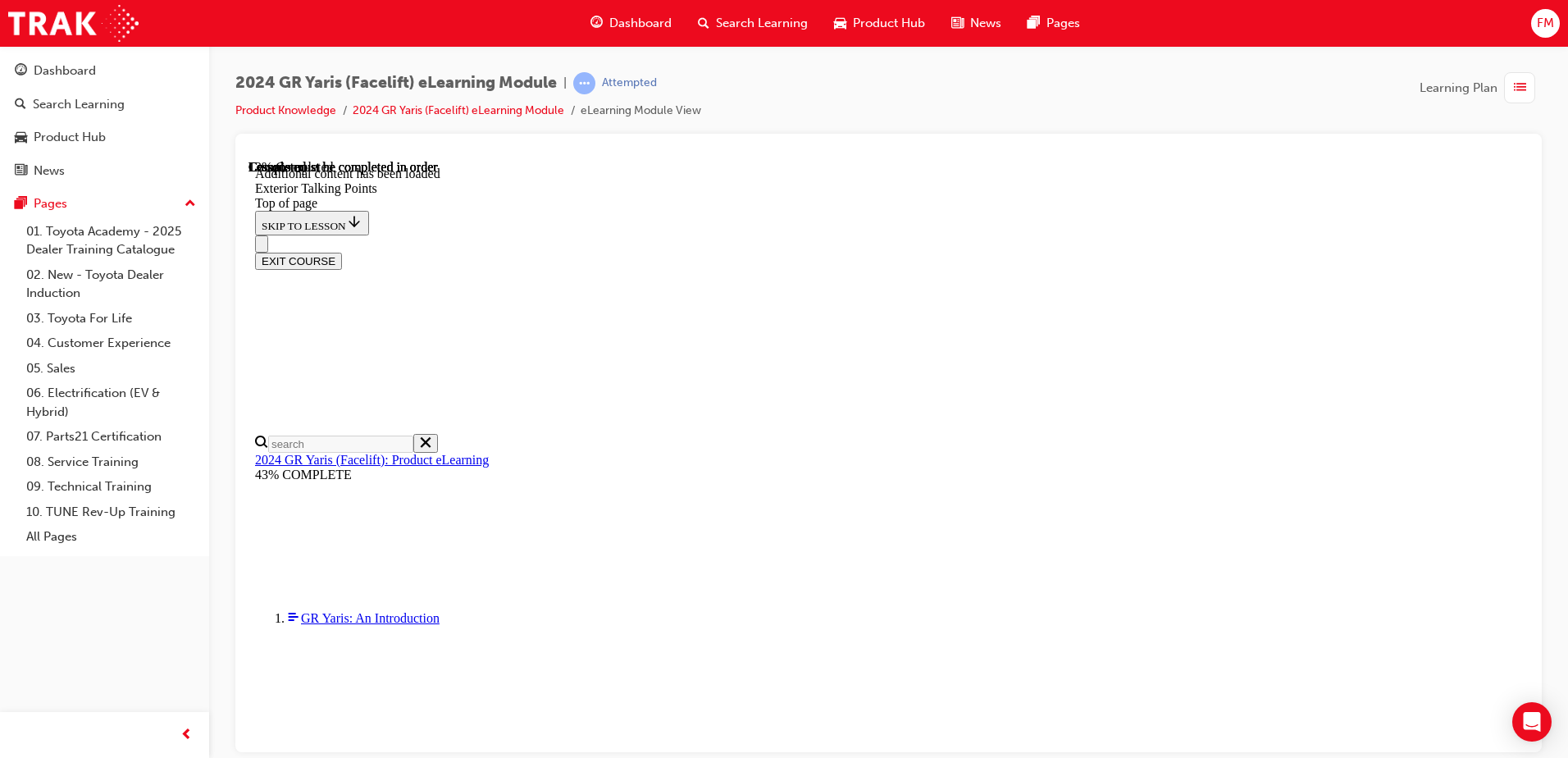
scroll to position [106, 0]
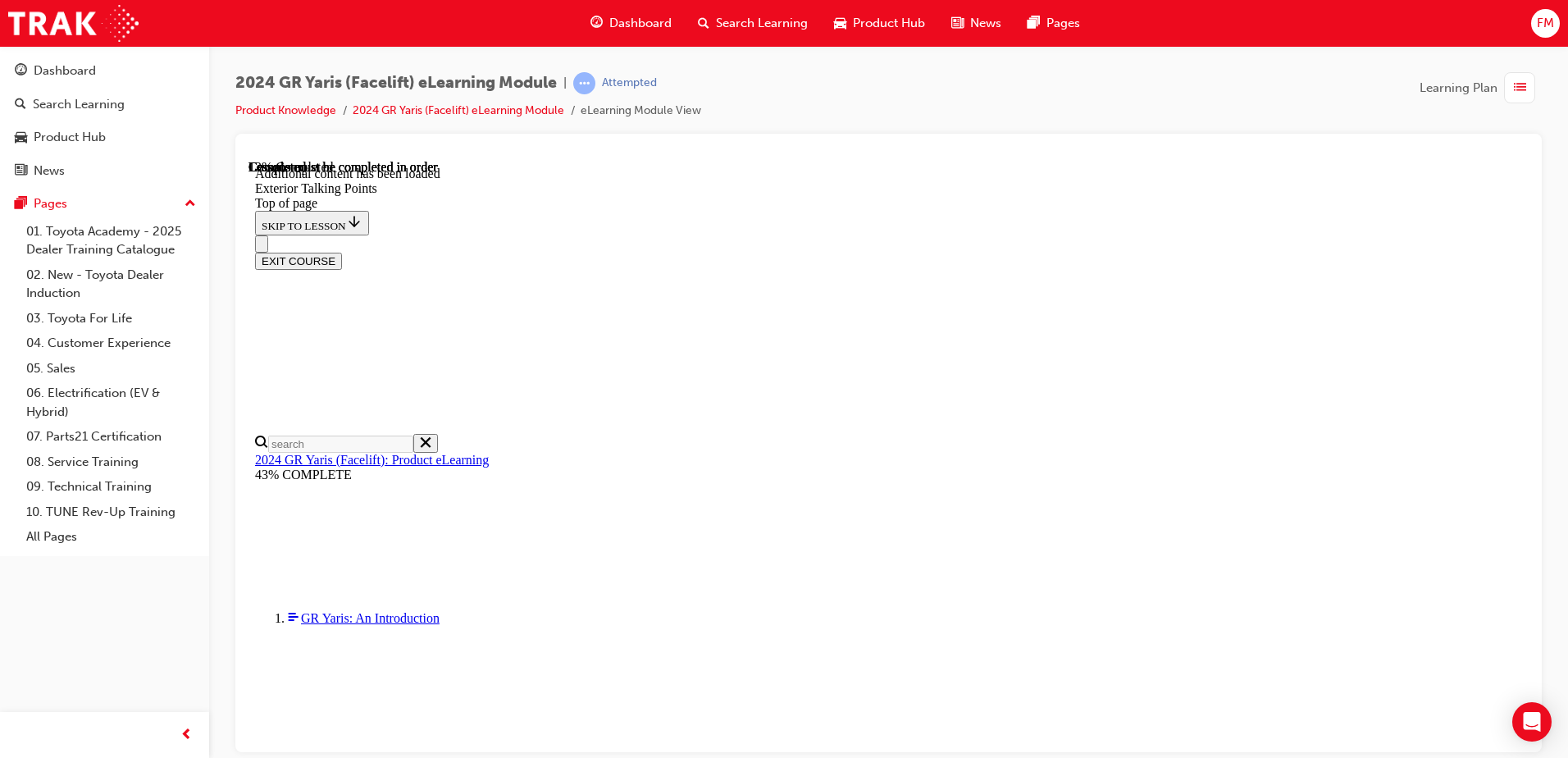
scroll to position [387, 0]
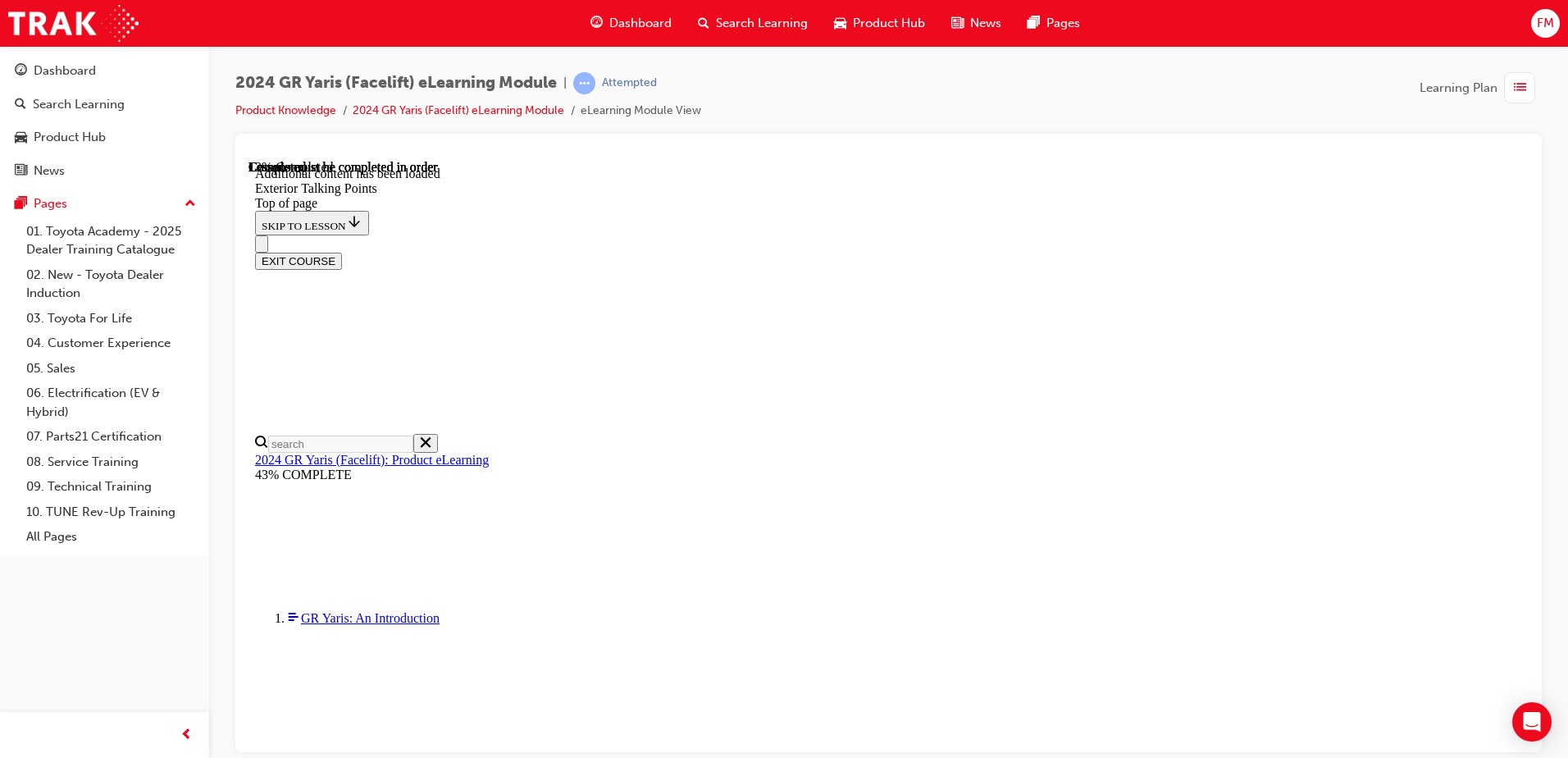
drag, startPoint x: 1516, startPoint y: 270, endPoint x: 1522, endPoint y: 315, distance: 45.4
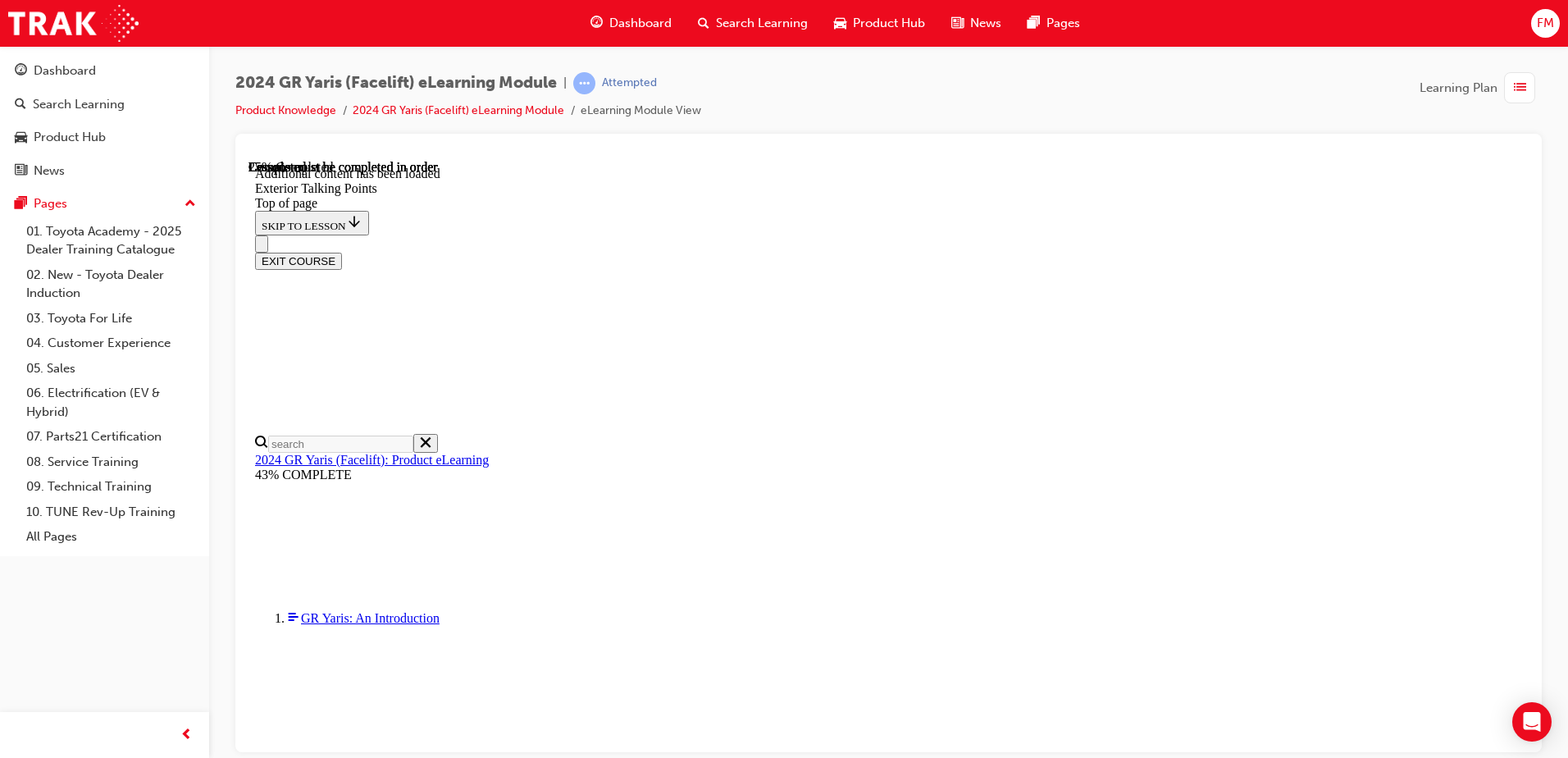
scroll to position [921, 0]
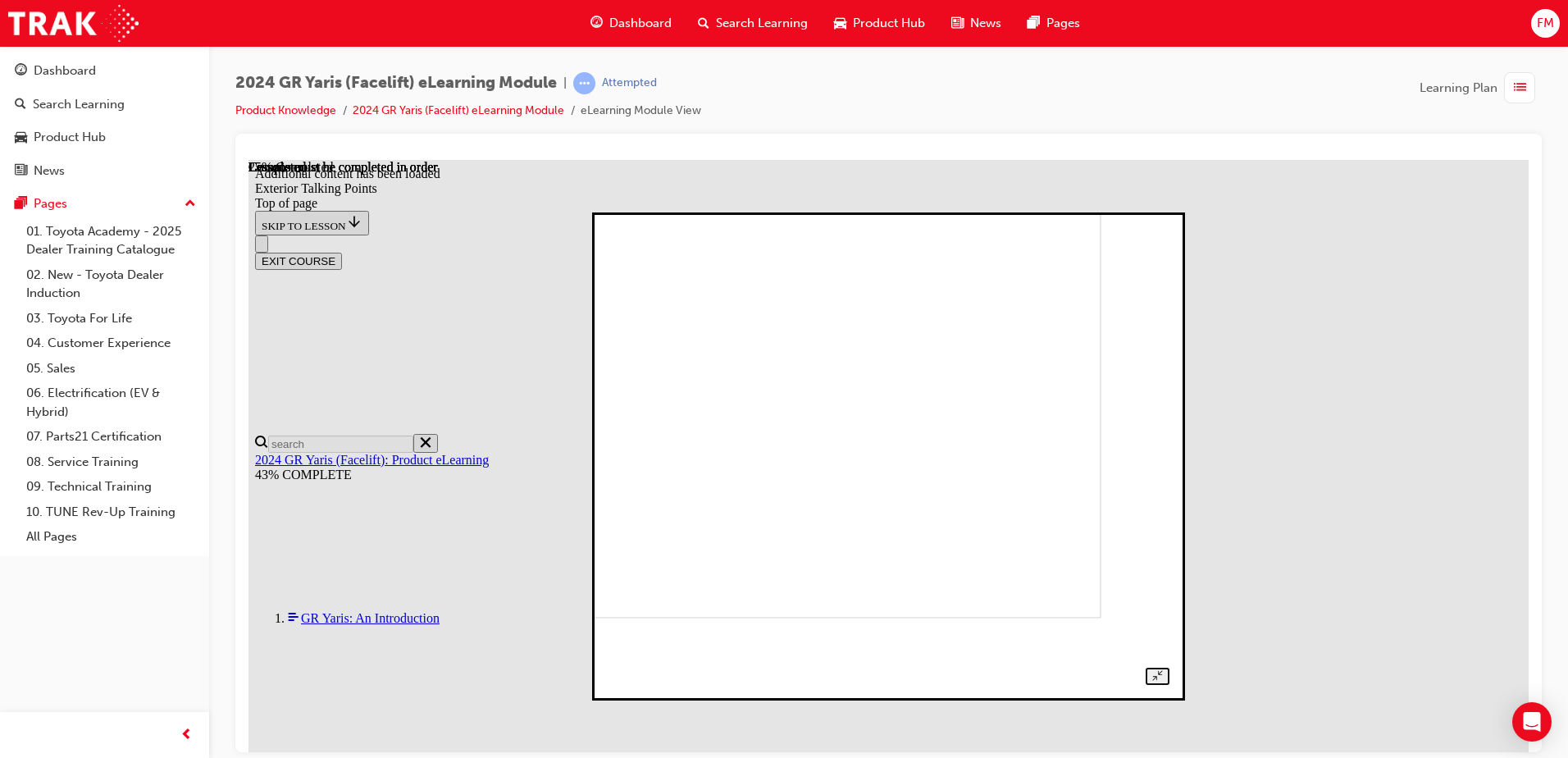
click at [969, 380] on img at bounding box center [832, 391] width 538 height 452
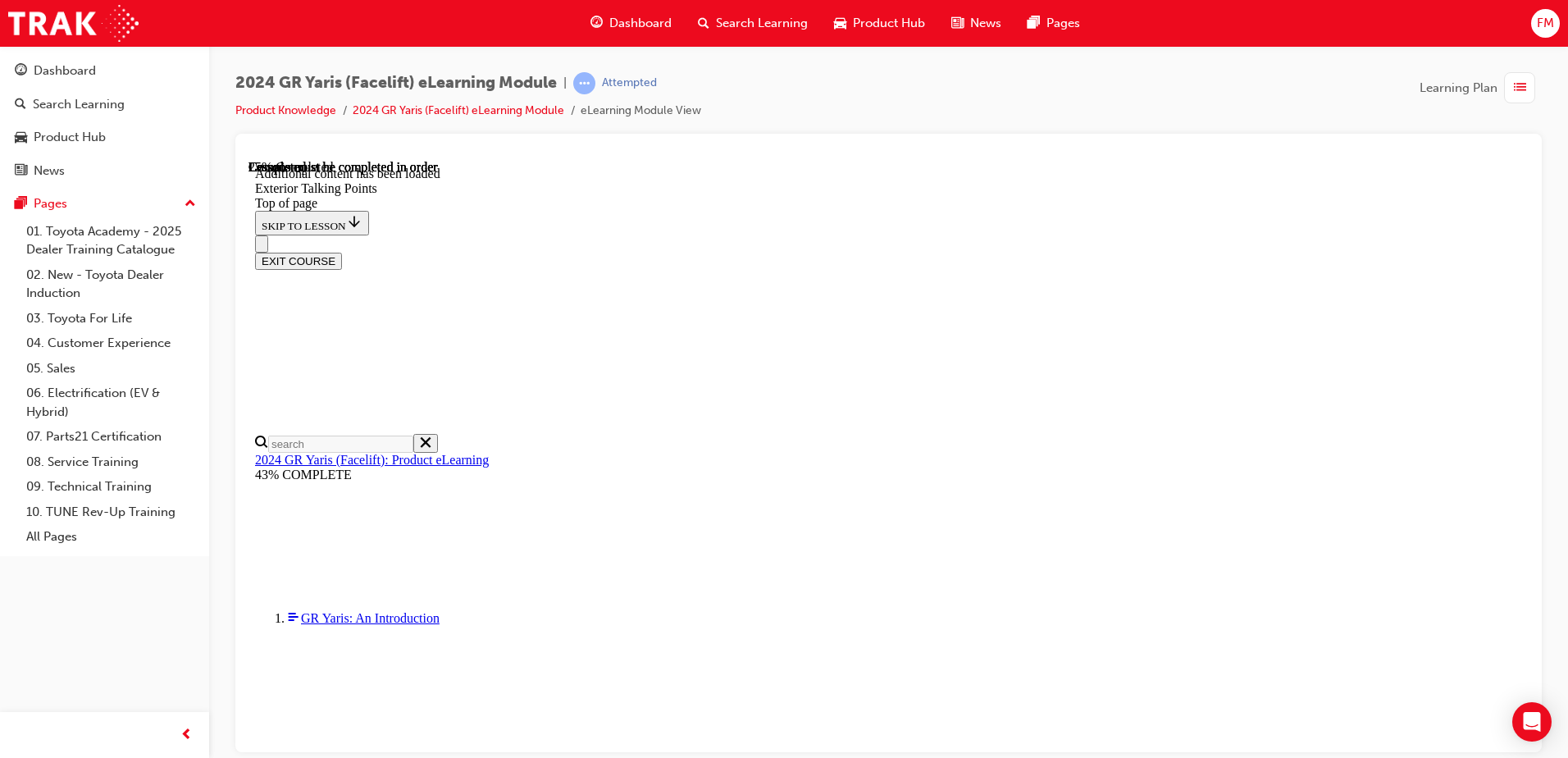
drag, startPoint x: 1509, startPoint y: 336, endPoint x: 1512, endPoint y: 369, distance: 33.1
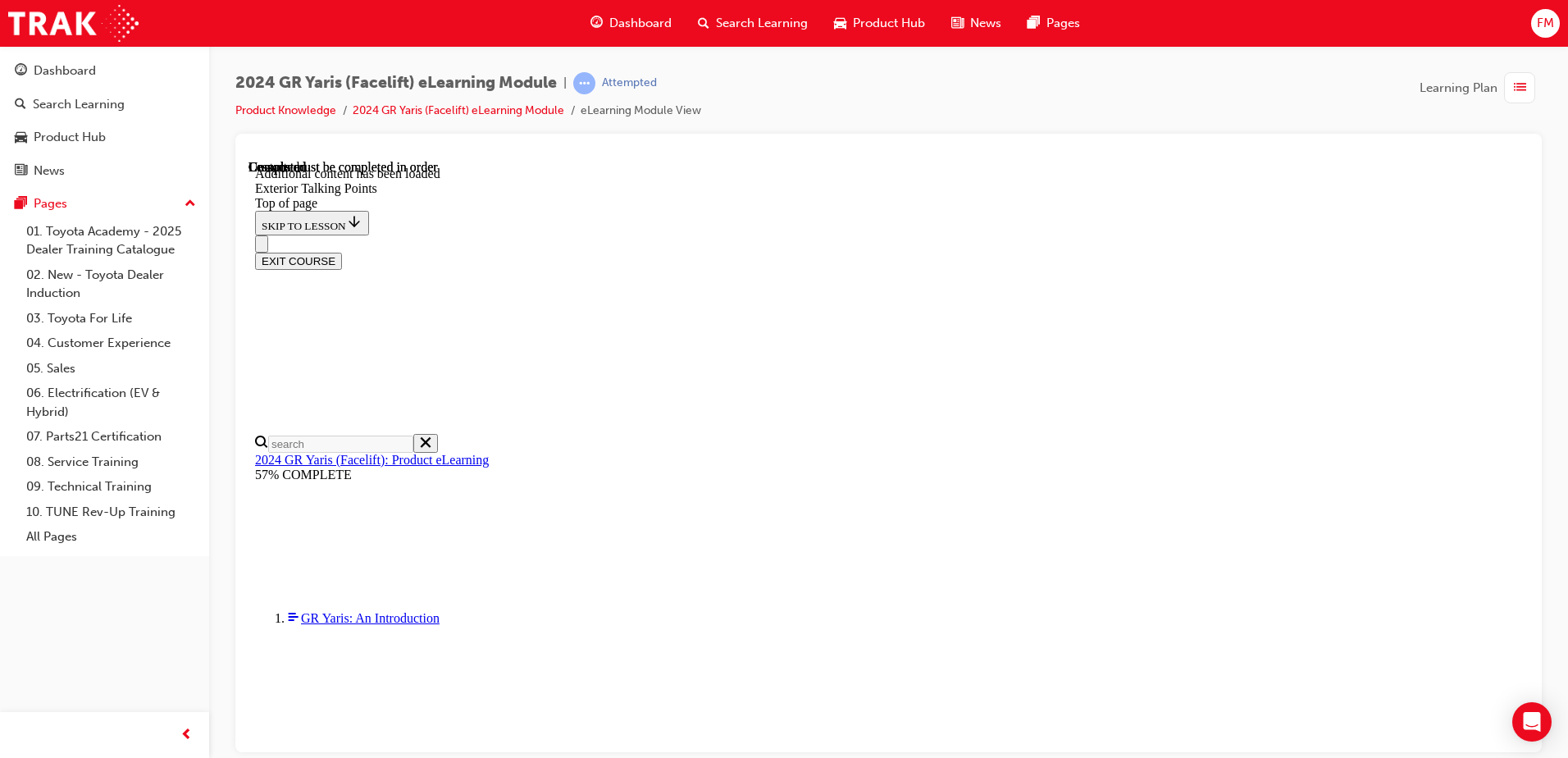
scroll to position [3739, 0]
drag, startPoint x: 987, startPoint y: 713, endPoint x: 996, endPoint y: 709, distance: 9.8
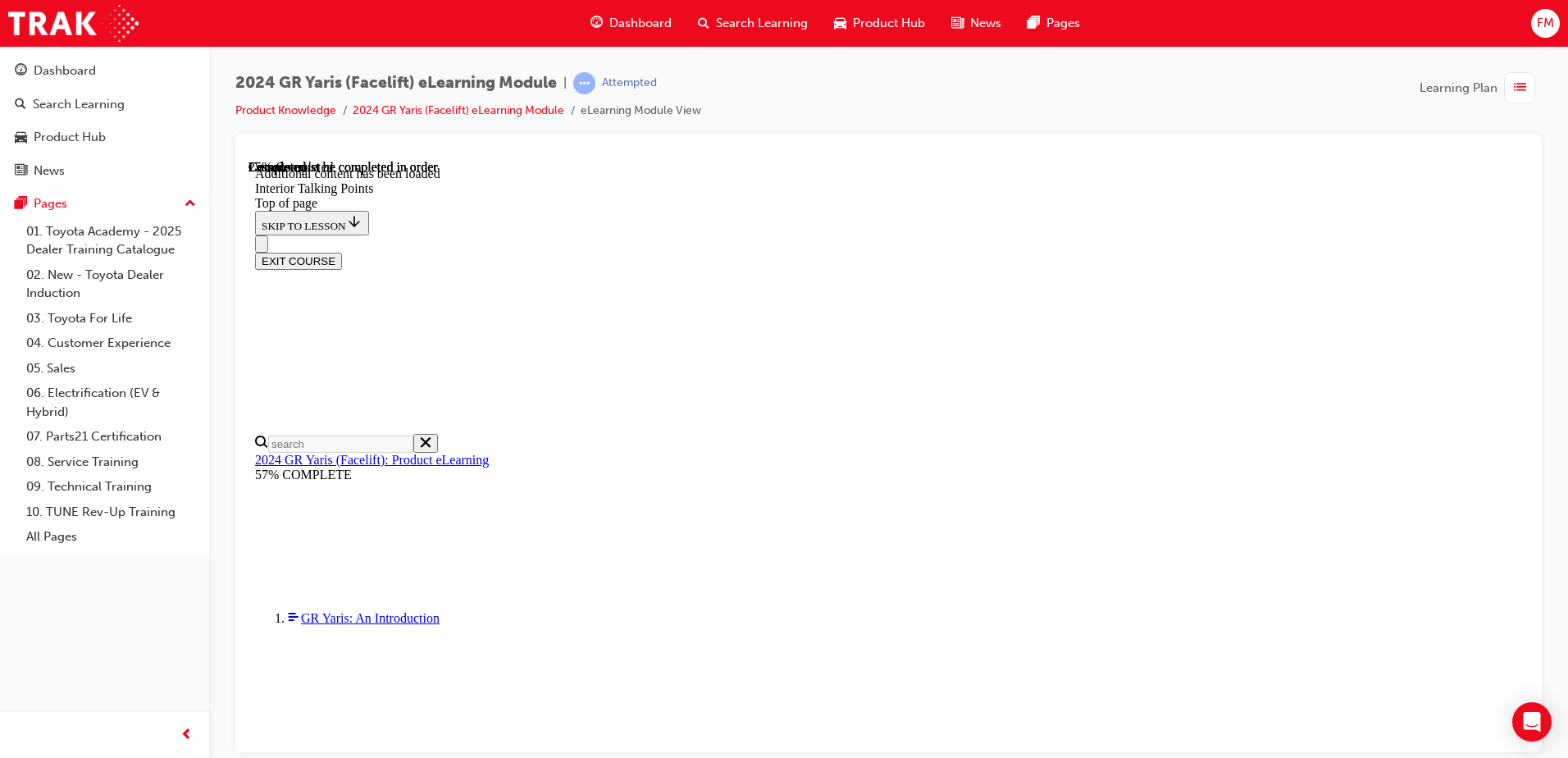
scroll to position [8, 0]
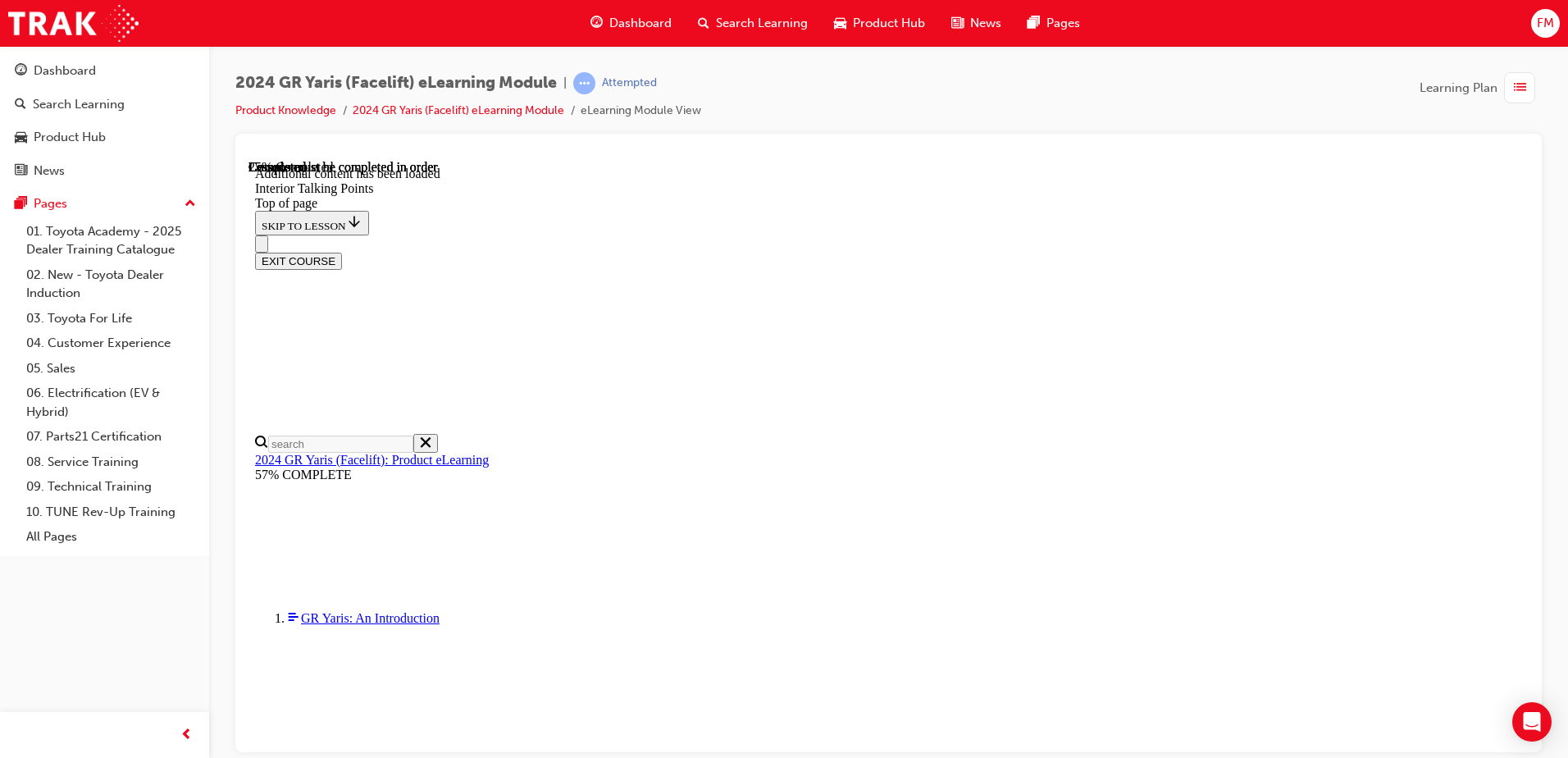
scroll to position [532, 0]
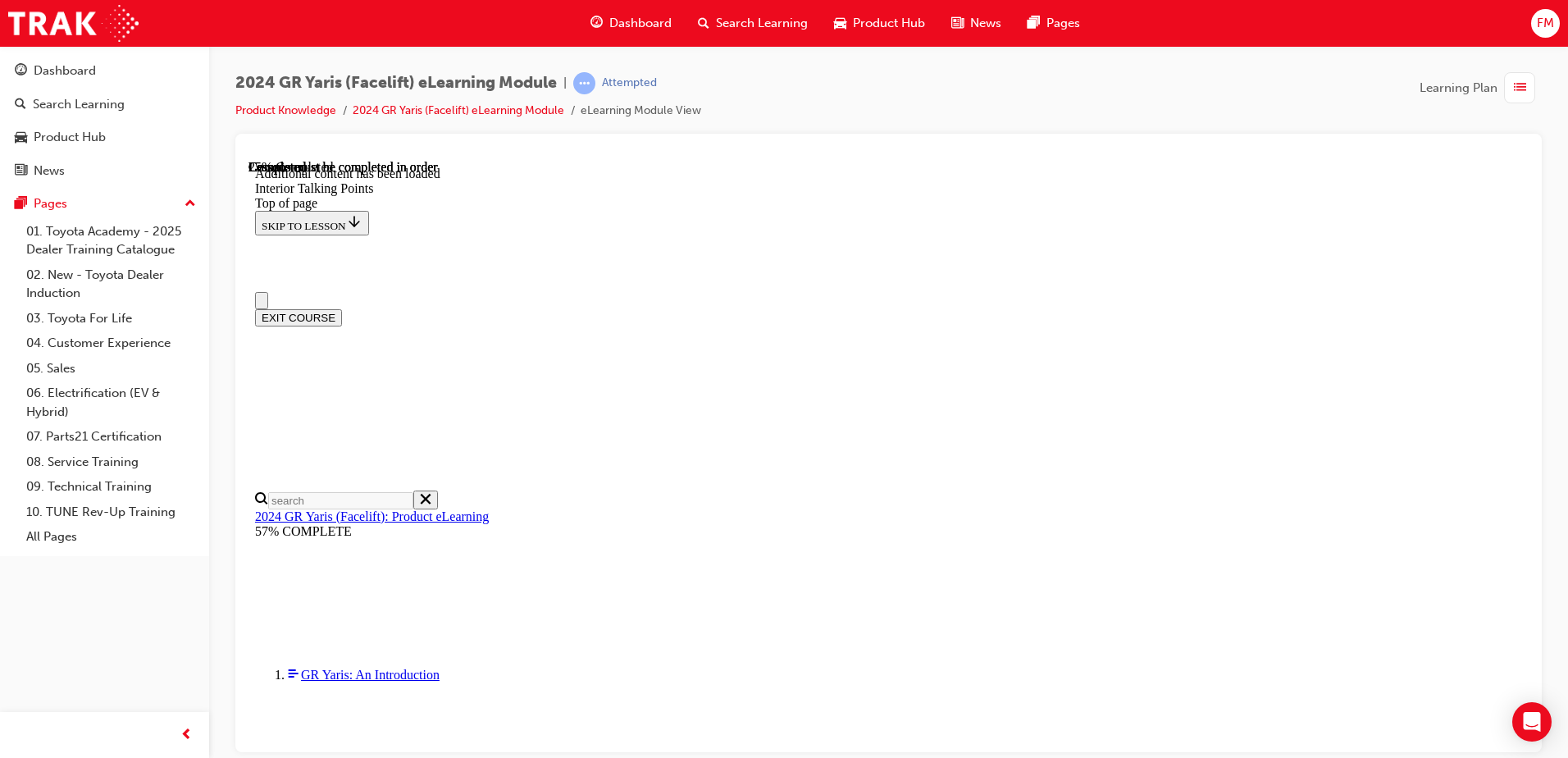
scroll to position [0, 0]
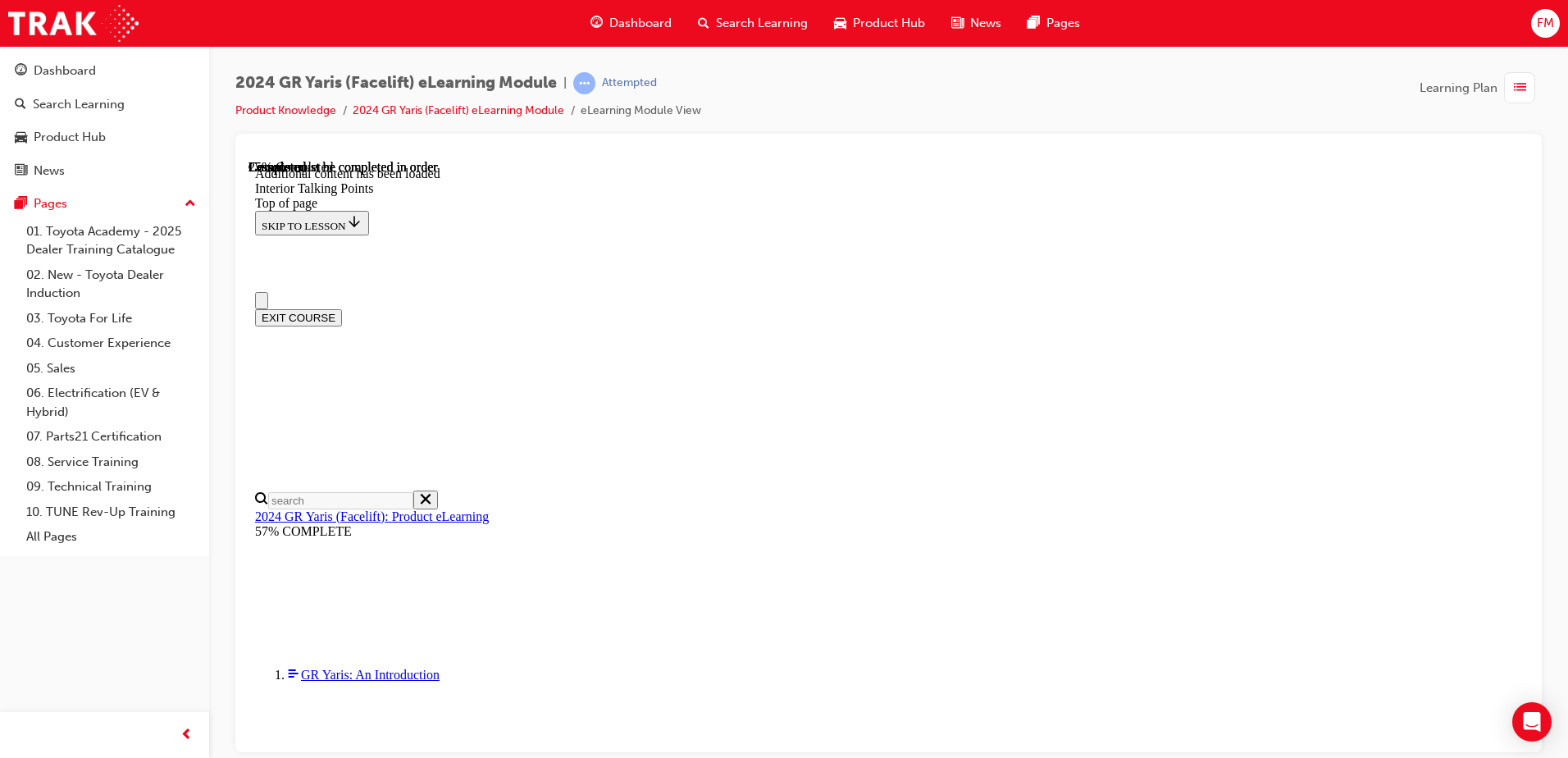
drag, startPoint x: 1520, startPoint y: 227, endPoint x: 1521, endPoint y: 285, distance: 58.0
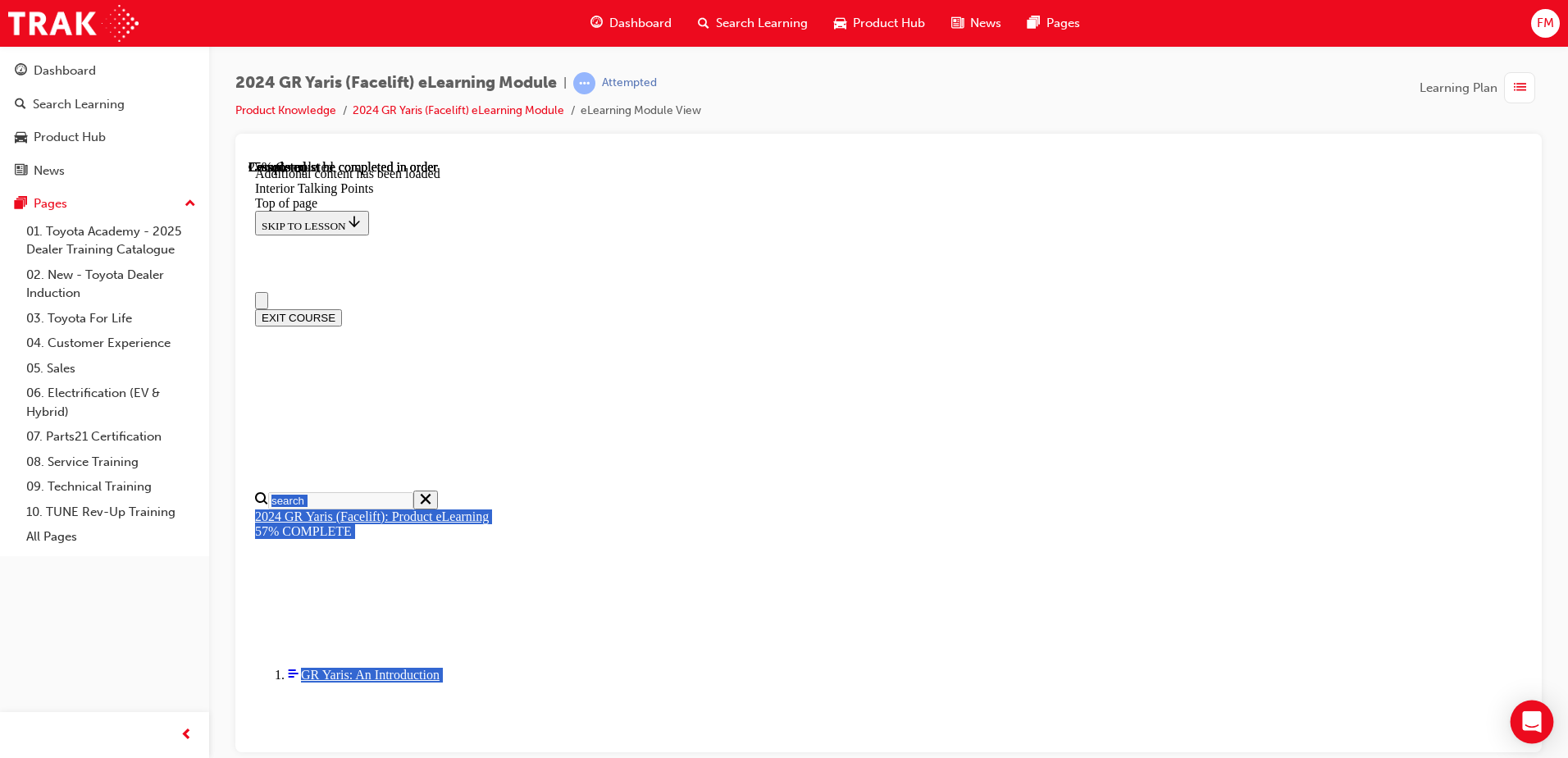
click at [1522, 723] on div "Open Intercom Messenger" at bounding box center [1533, 722] width 43 height 43
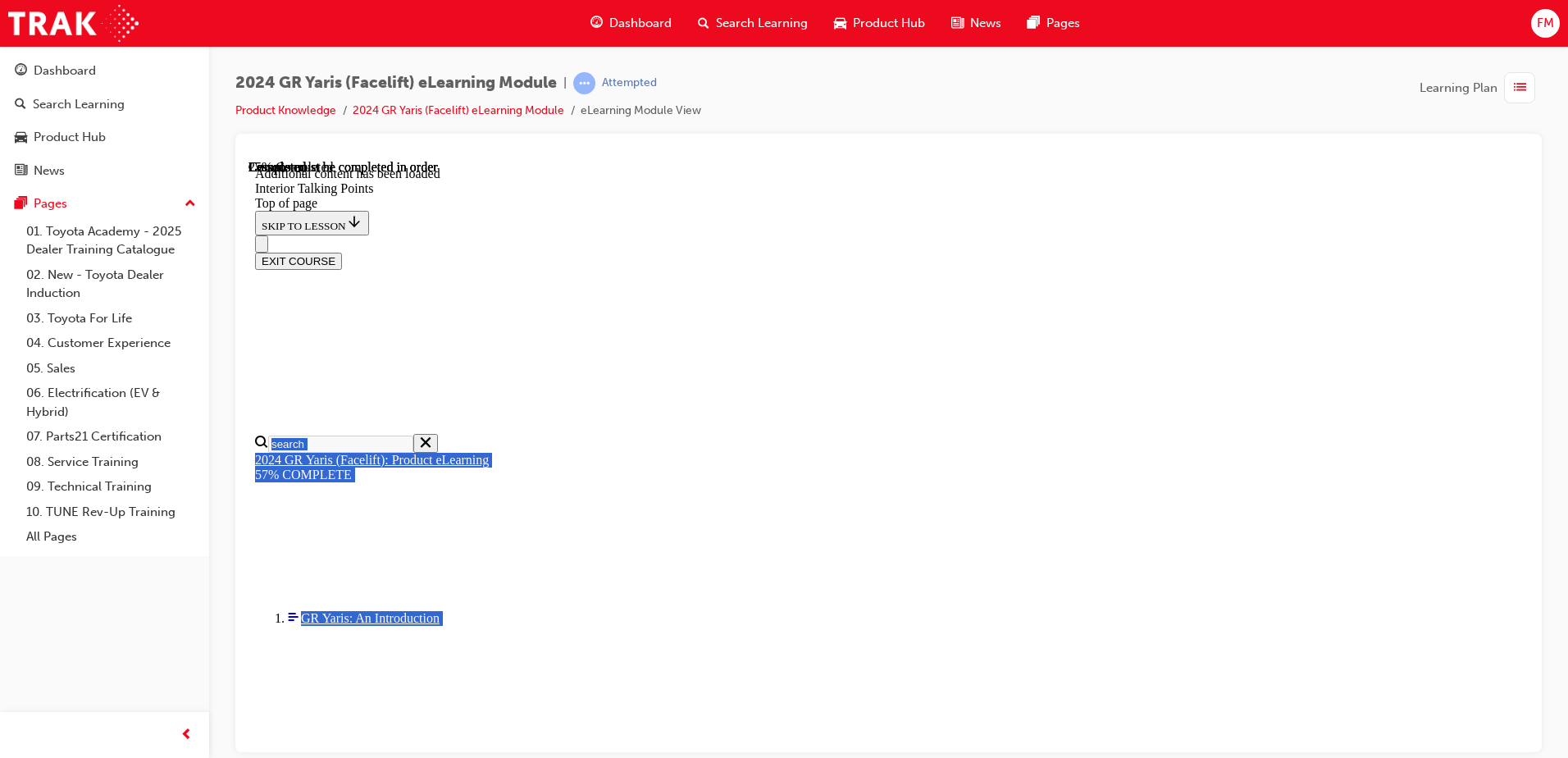
scroll to position [295, 0]
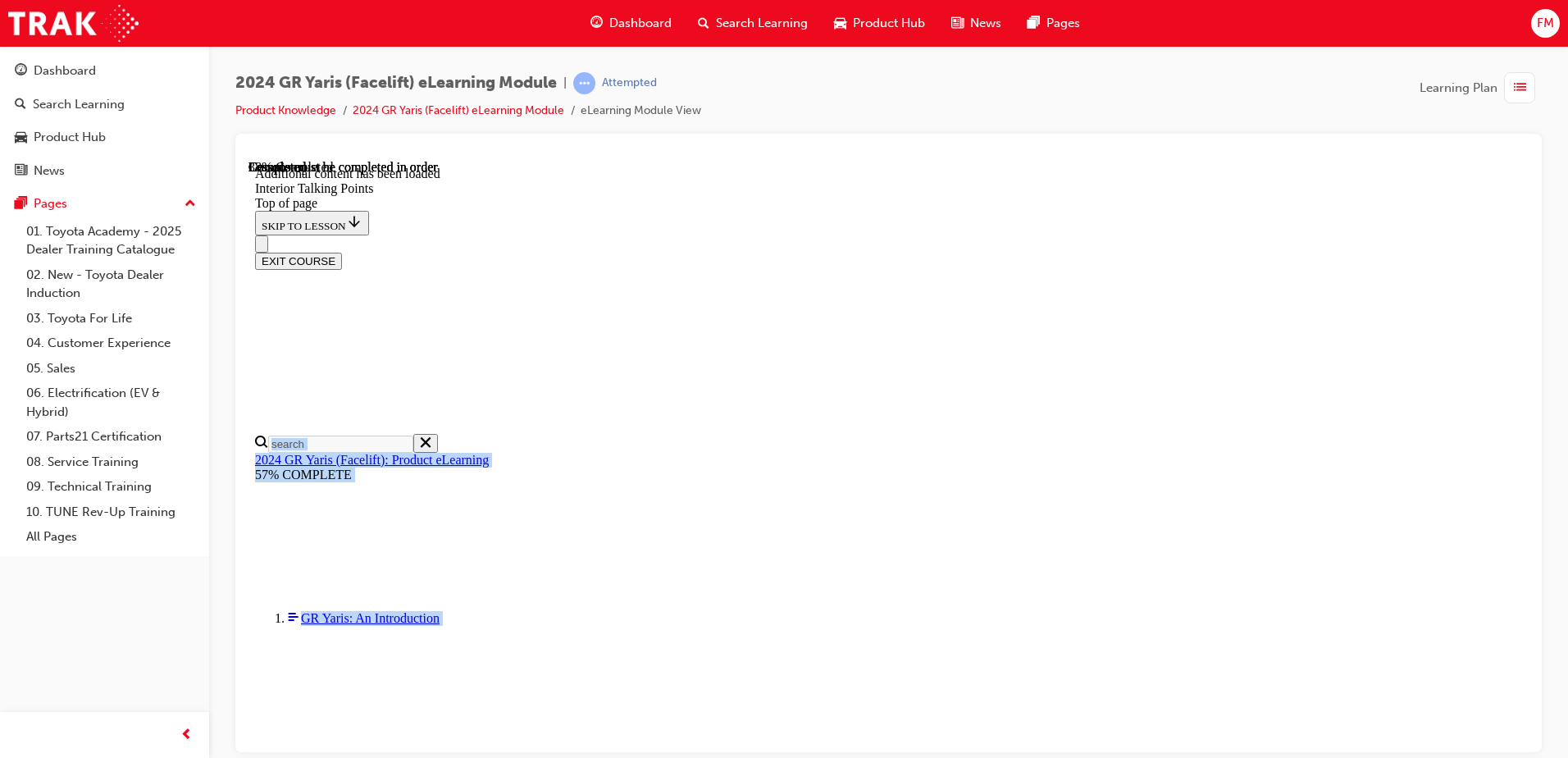
scroll to position [978, 0]
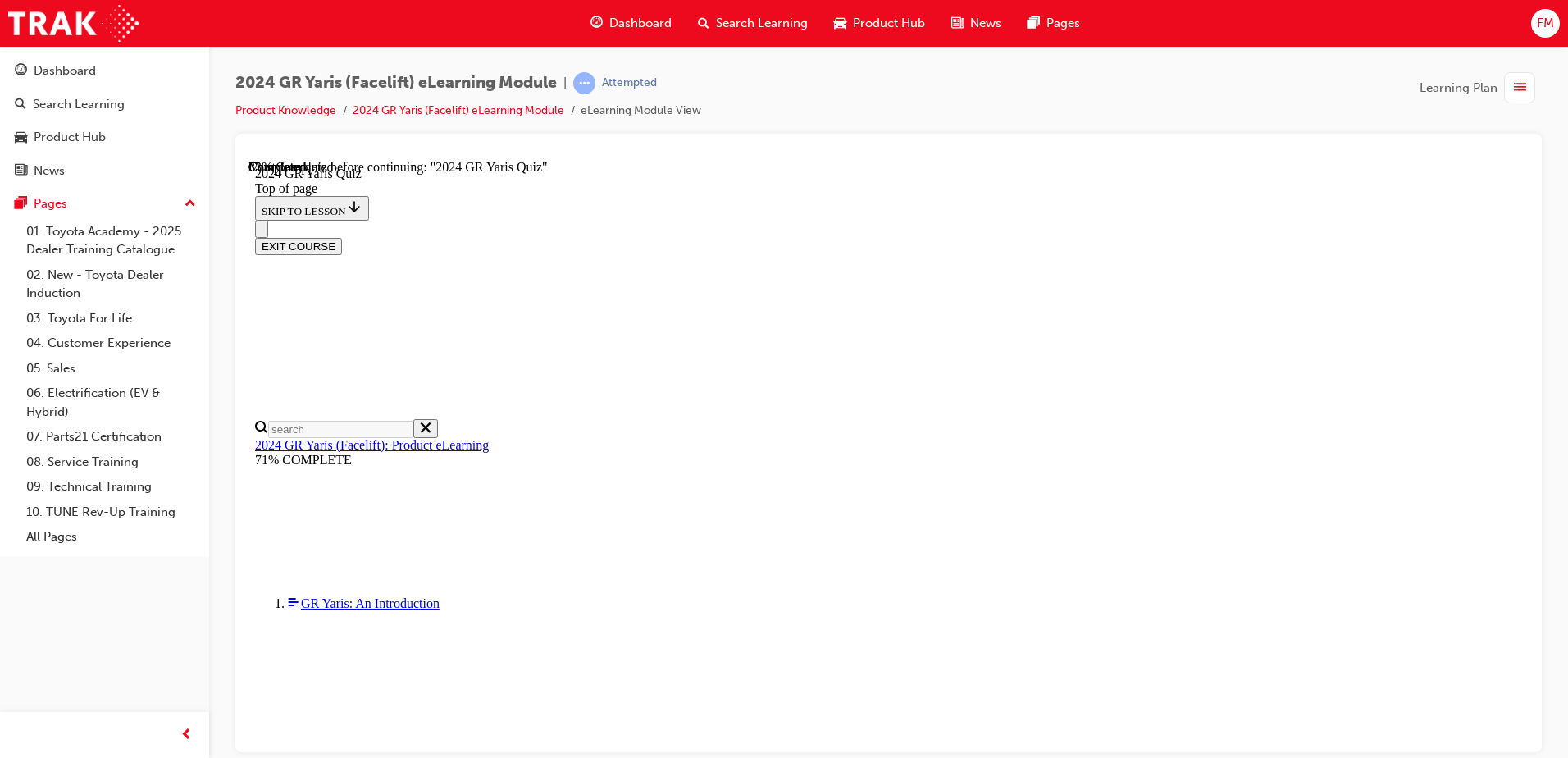
scroll to position [468, 0]
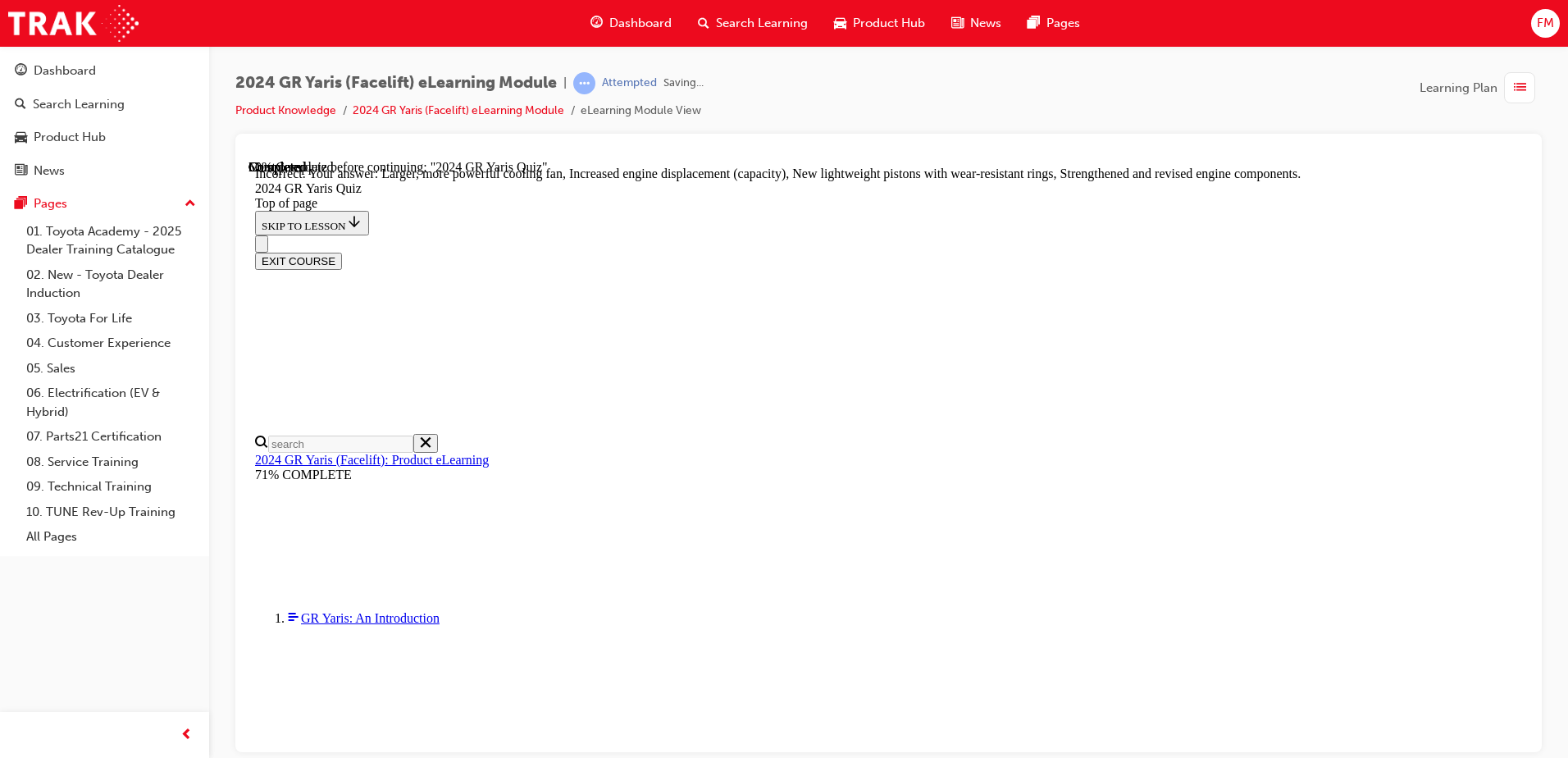
scroll to position [651, 0]
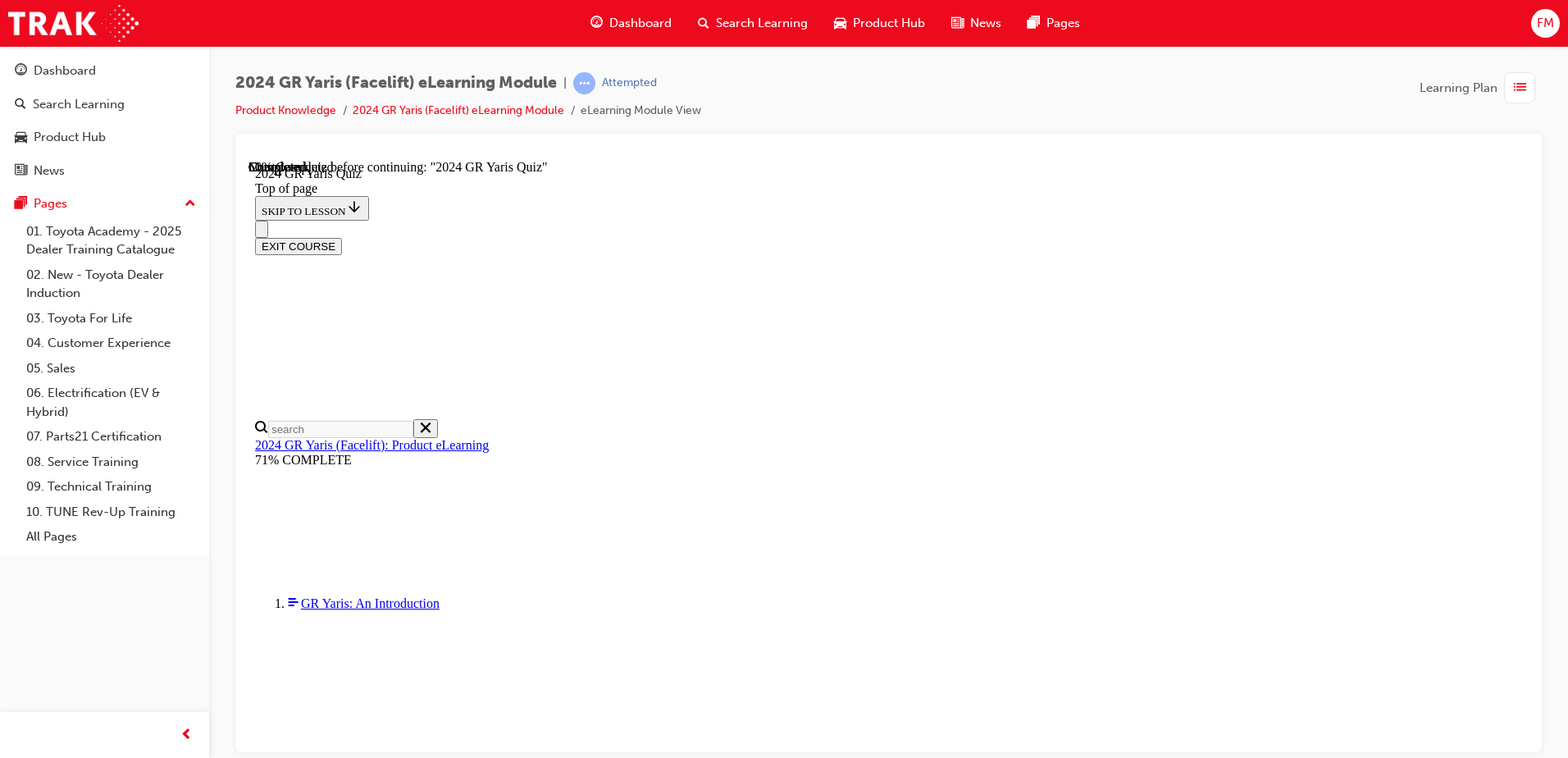
scroll to position [0, 0]
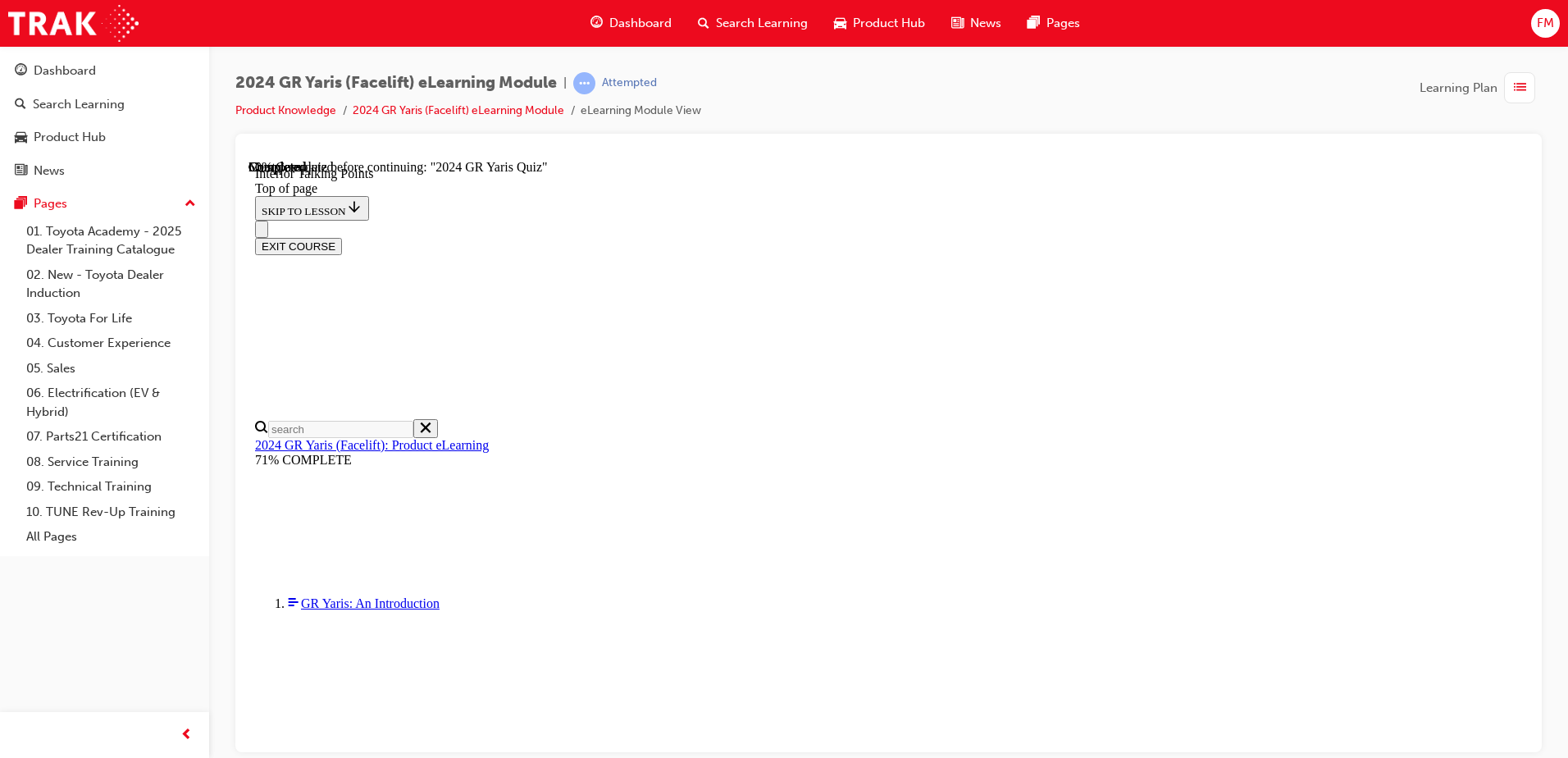
scroll to position [3268, 0]
drag, startPoint x: 1520, startPoint y: 229, endPoint x: 1779, endPoint y: 442, distance: 335.3
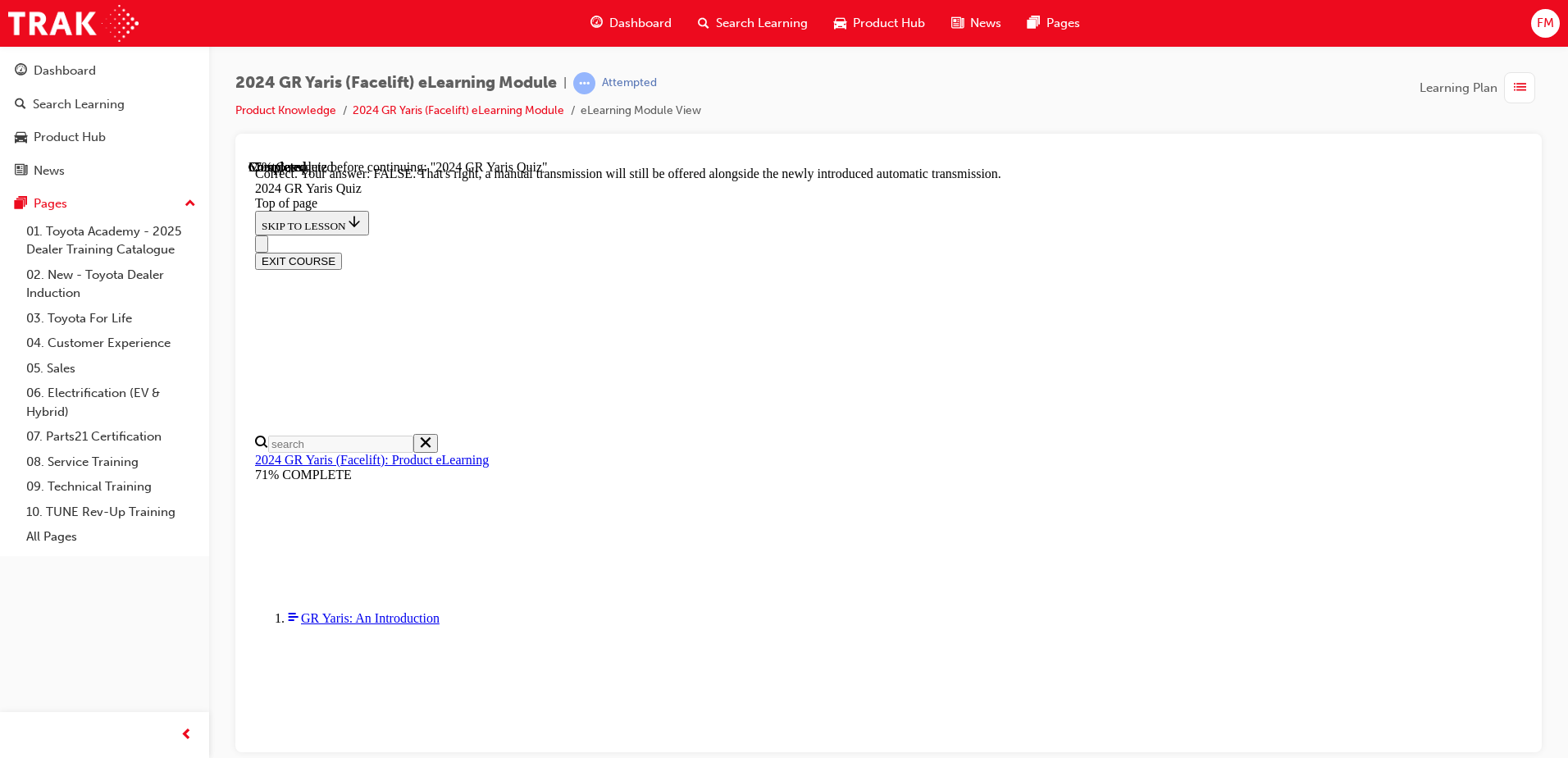
scroll to position [601, 0]
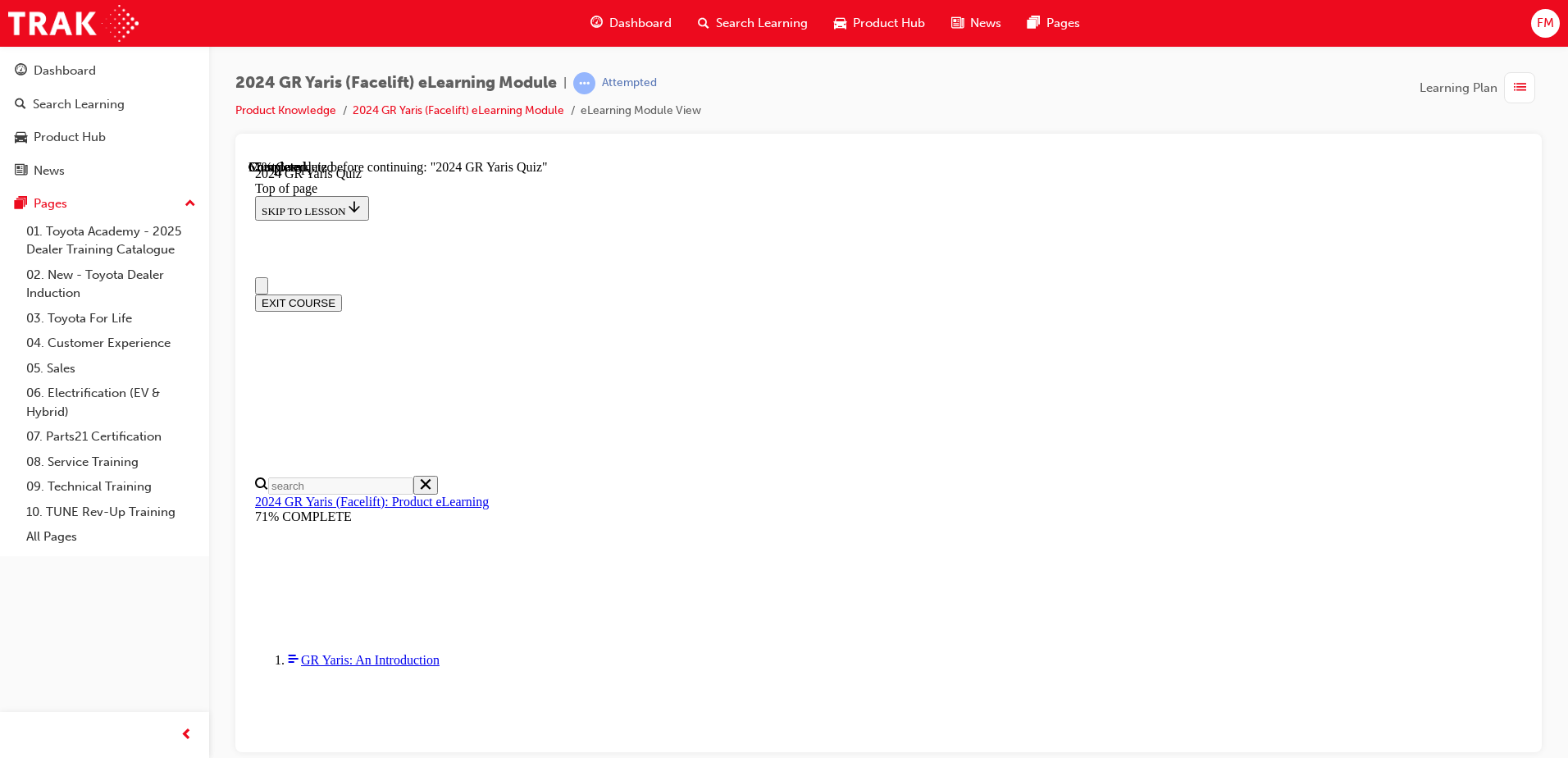
scroll to position [0, 0]
drag, startPoint x: 1778, startPoint y: 573, endPoint x: 1386, endPoint y: 523, distance: 395.2
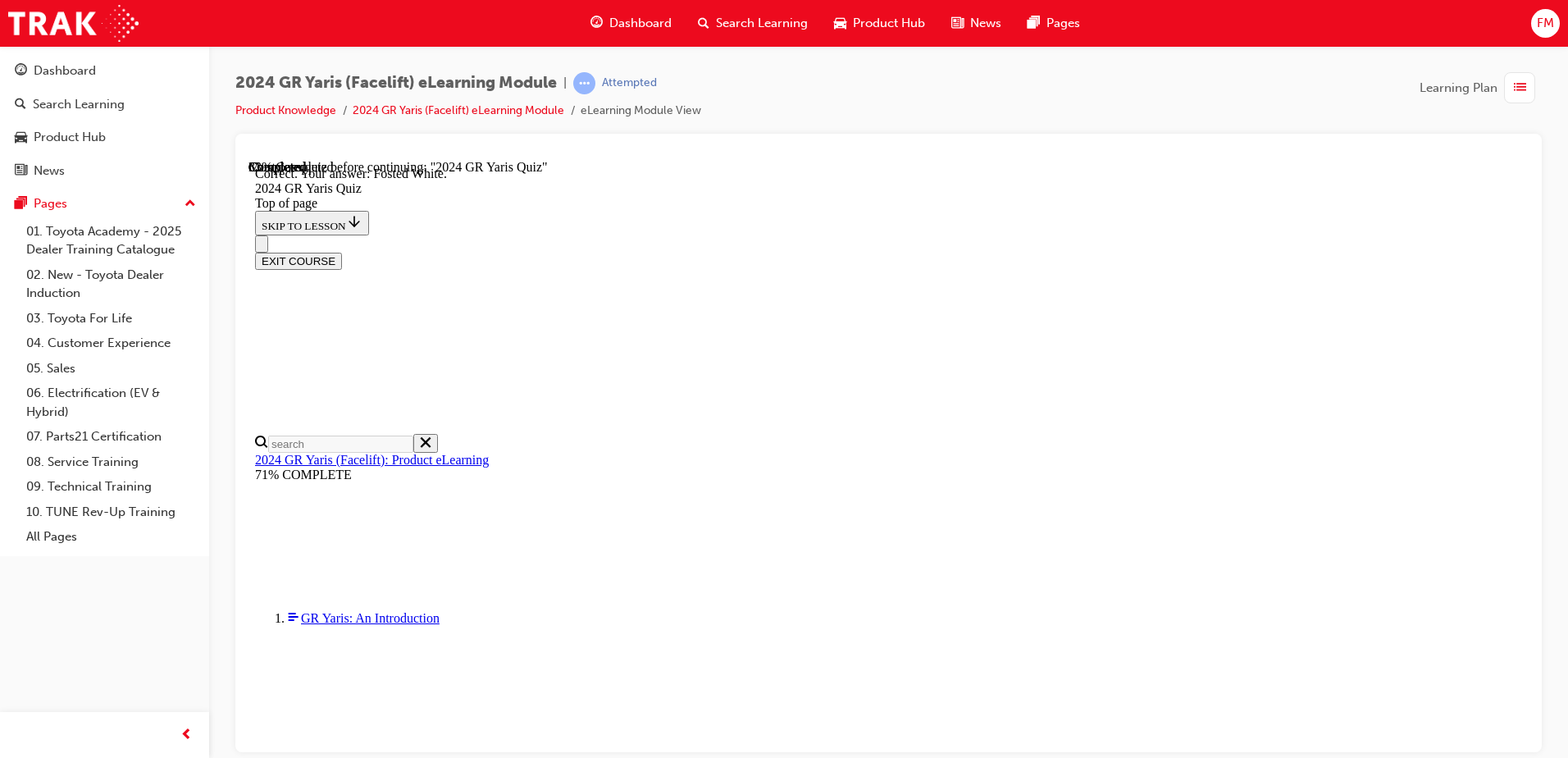
scroll to position [363, 0]
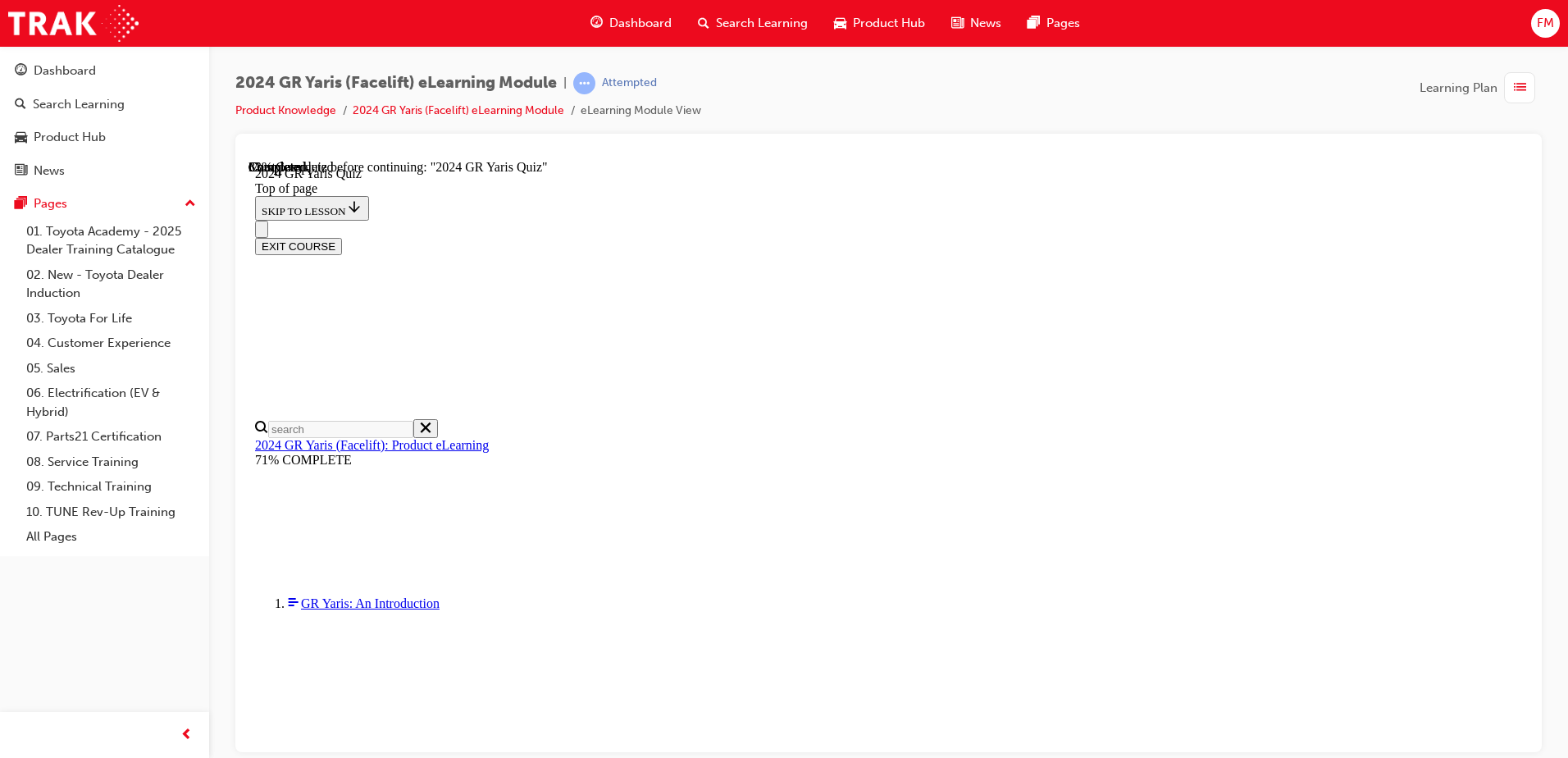
scroll to position [212, 0]
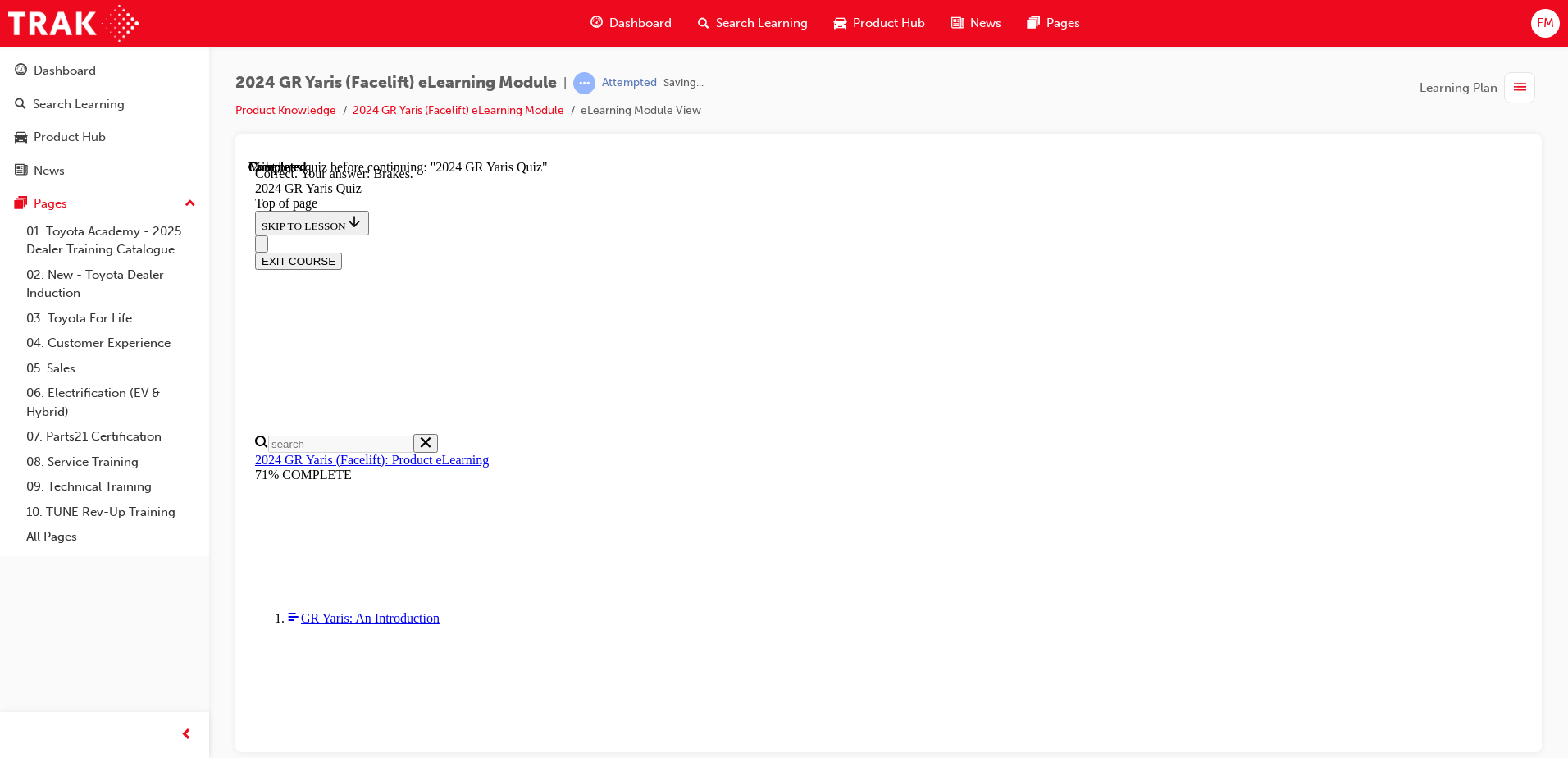
scroll to position [611, 0]
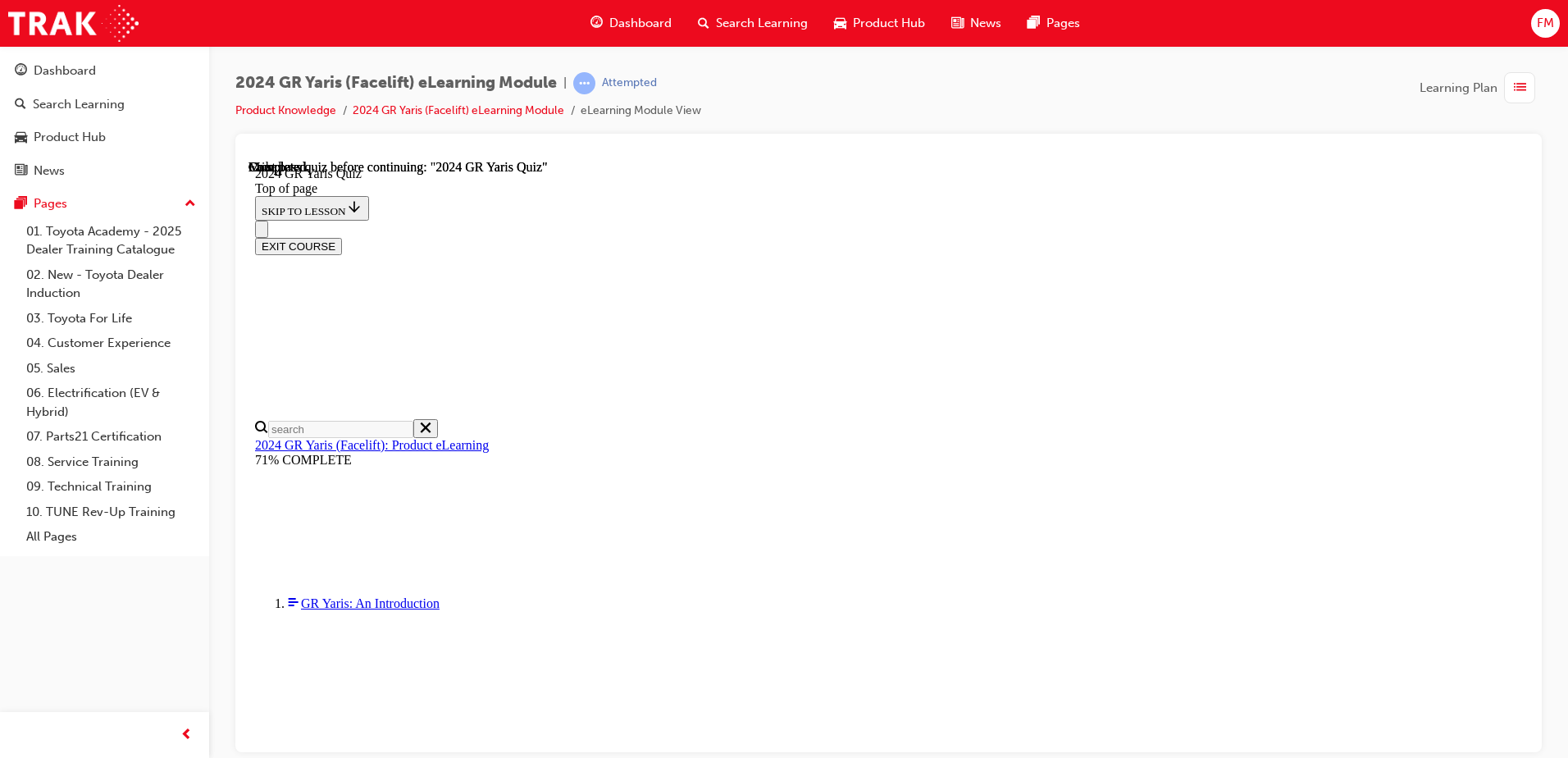
scroll to position [310, 0]
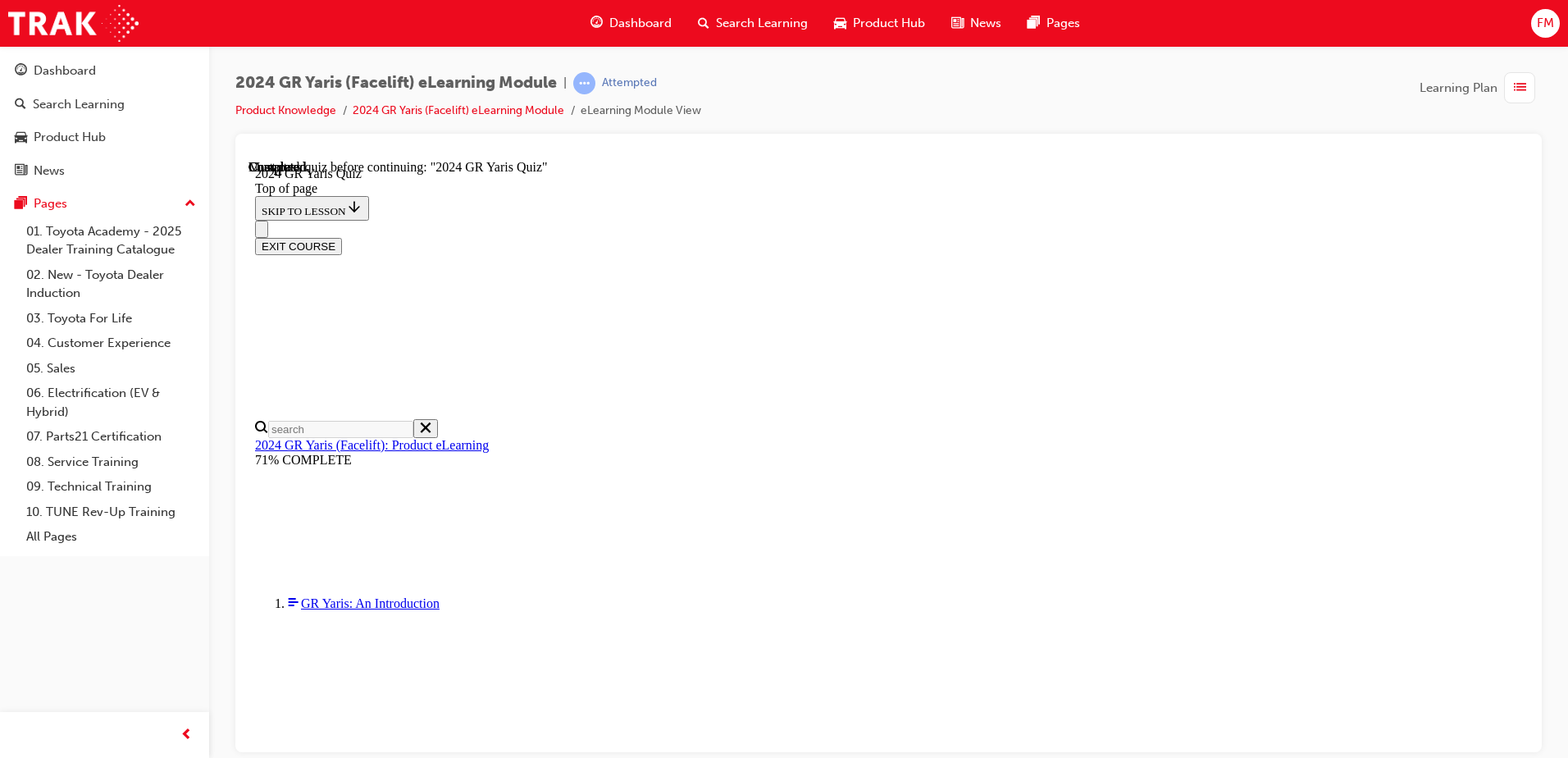
drag, startPoint x: 749, startPoint y: 504, endPoint x: 744, endPoint y: 517, distance: 13.9
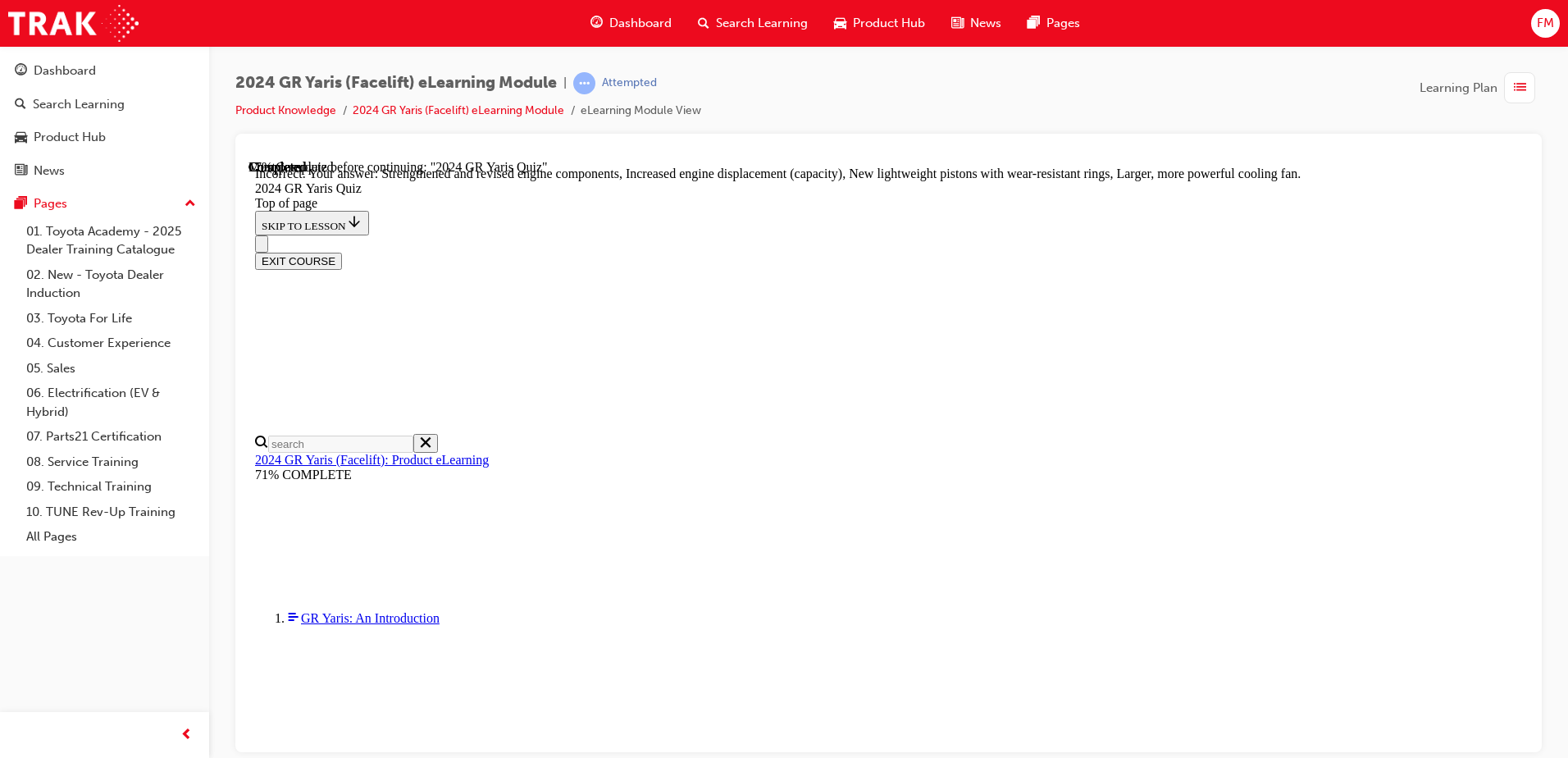
scroll to position [651, 0]
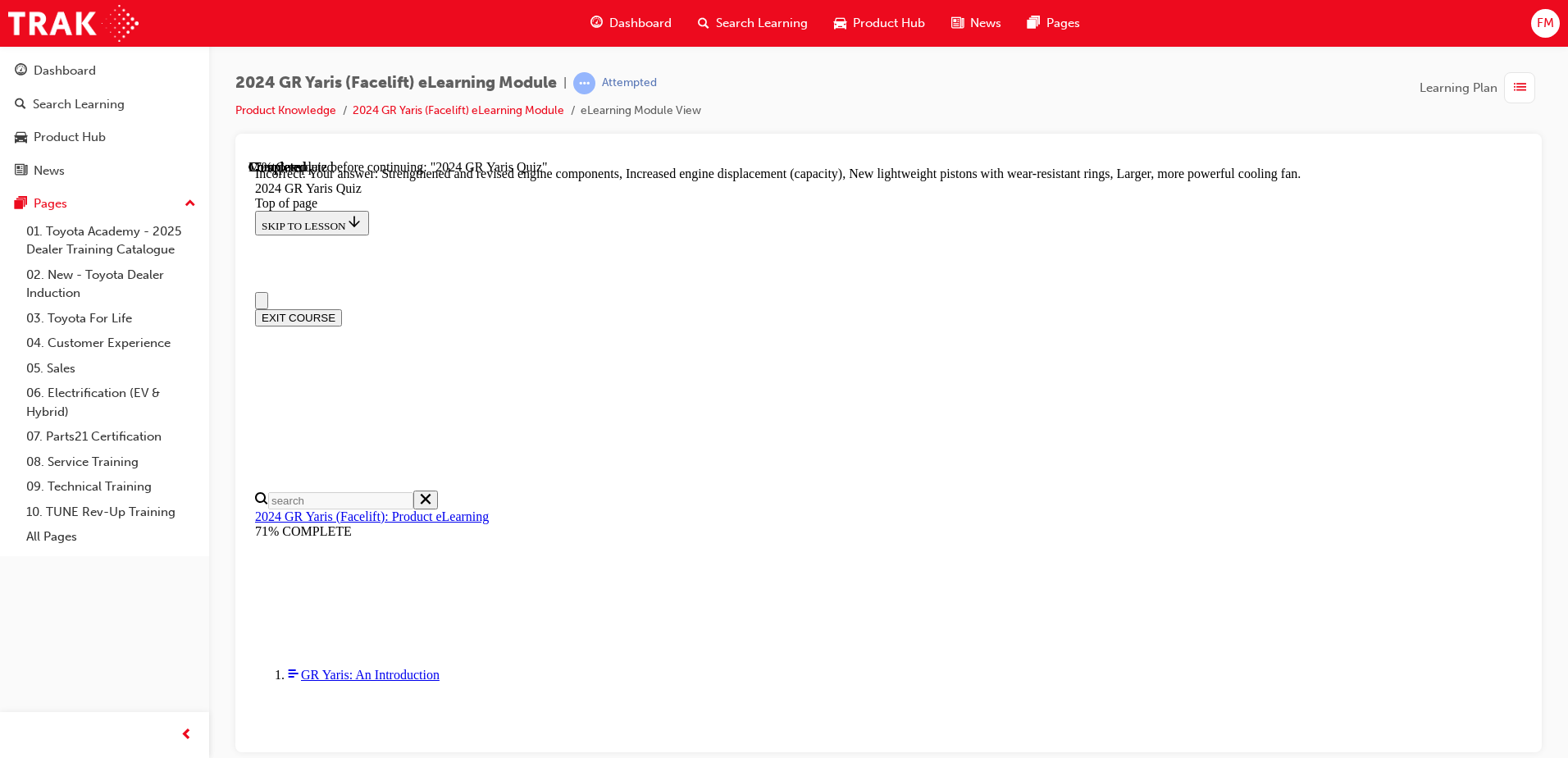
drag, startPoint x: 1778, startPoint y: 452, endPoint x: 1526, endPoint y: 337, distance: 277.0
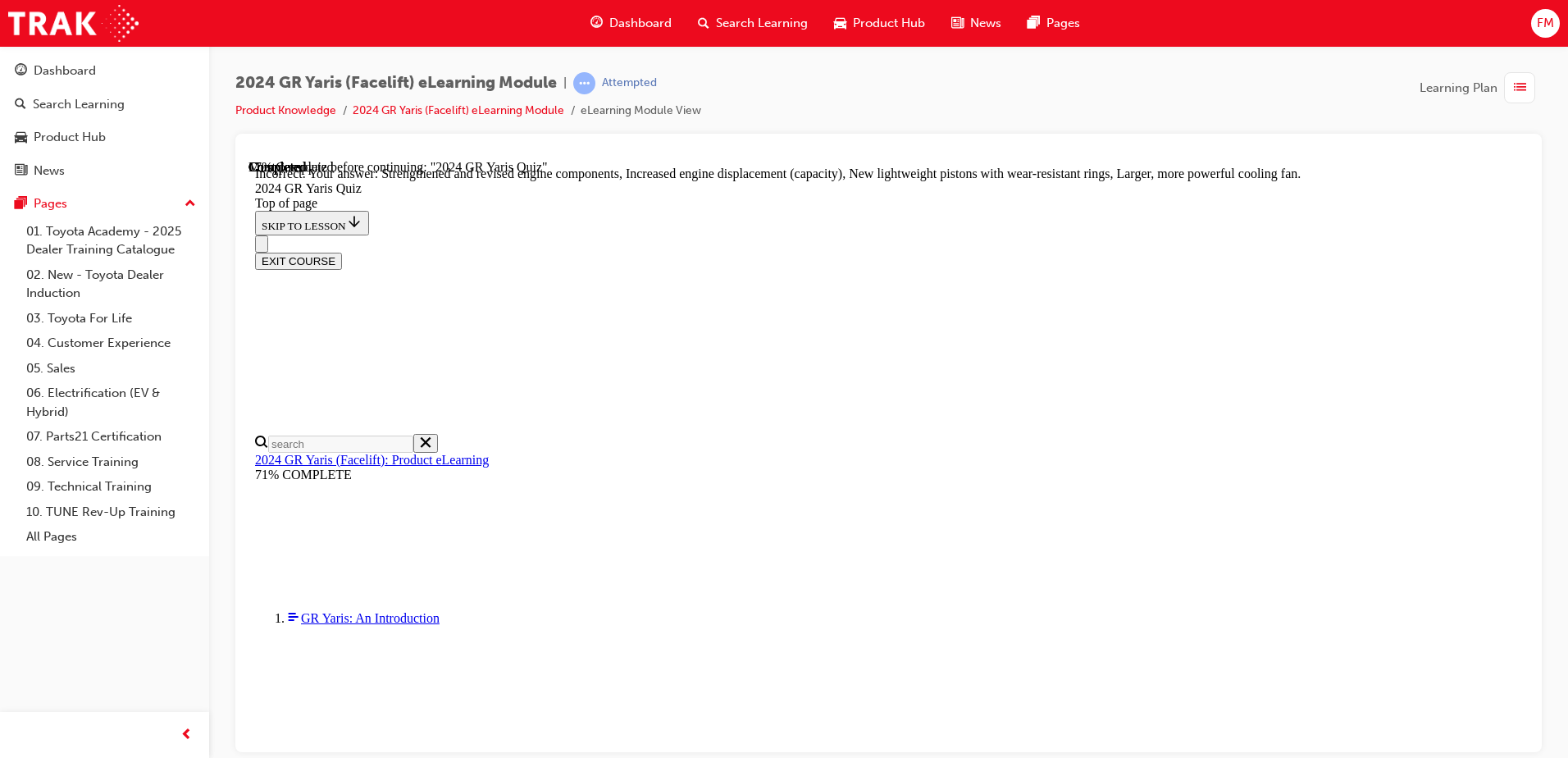
scroll to position [550, 0]
drag, startPoint x: 881, startPoint y: 543, endPoint x: 902, endPoint y: 555, distance: 24.2
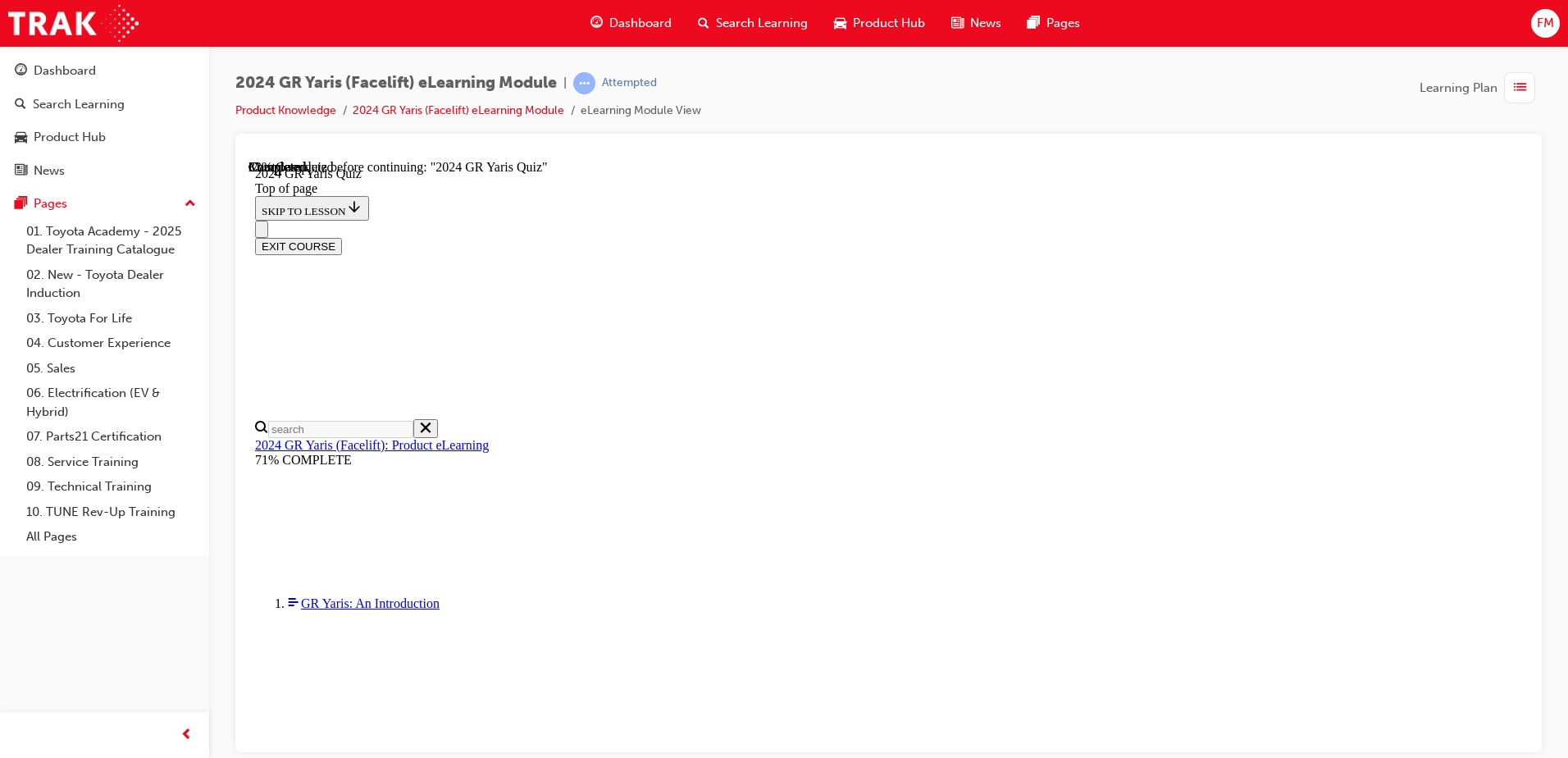
scroll to position [533, 0]
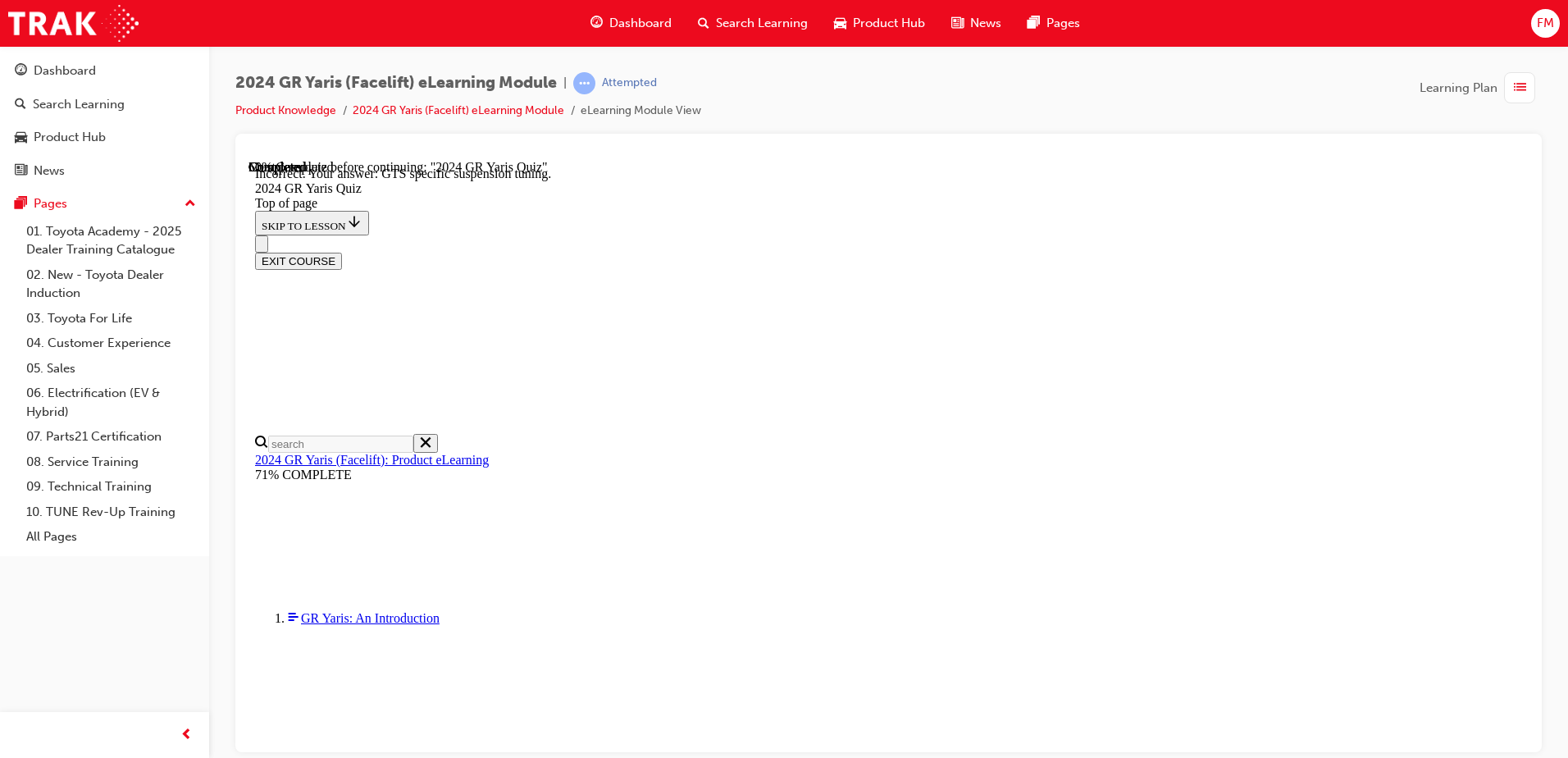
scroll to position [677, 0]
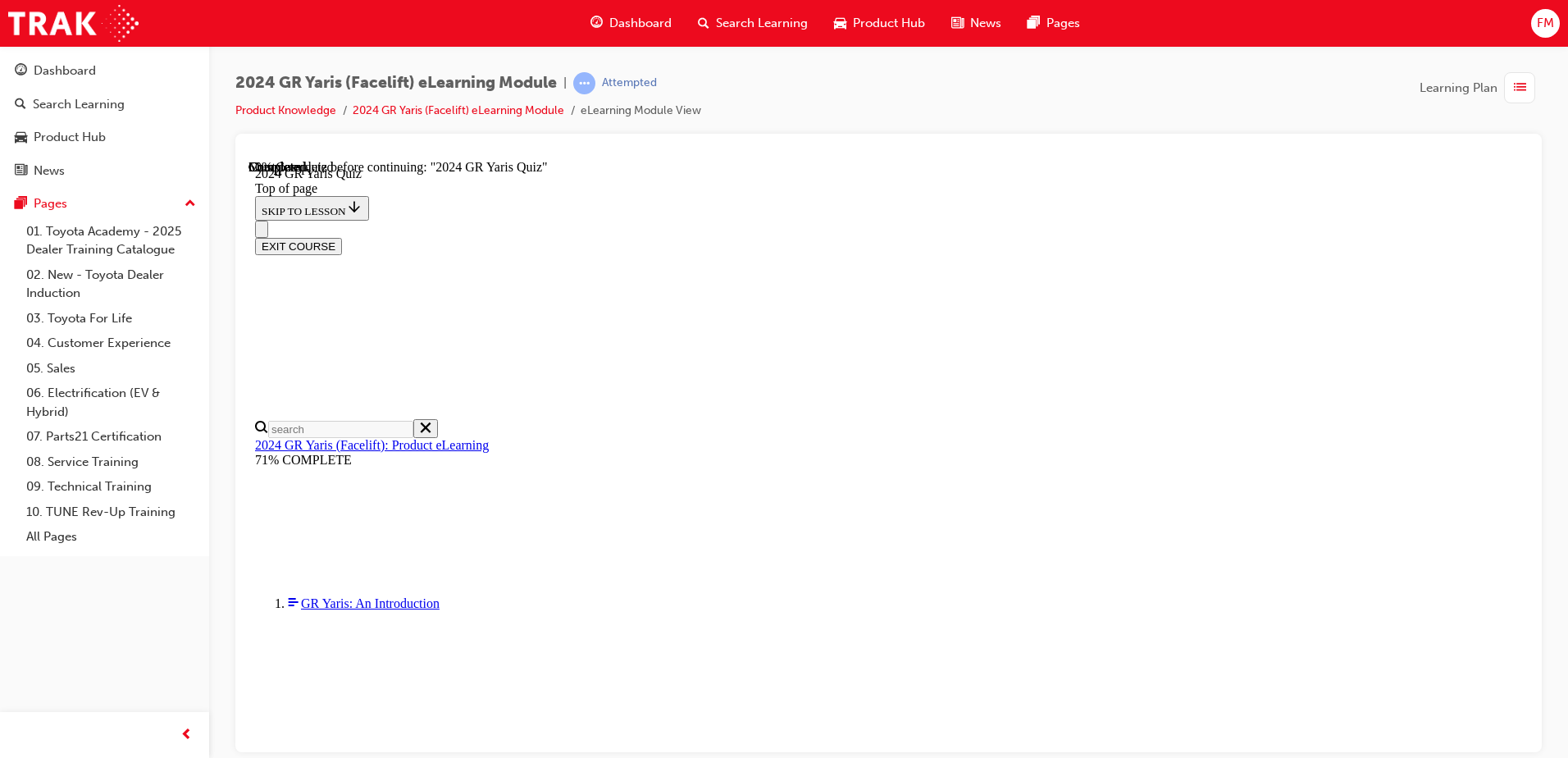
scroll to position [495, 0]
drag, startPoint x: 830, startPoint y: 547, endPoint x: 958, endPoint y: 634, distance: 154.8
drag, startPoint x: 1004, startPoint y: 672, endPoint x: 1013, endPoint y: 665, distance: 11.4
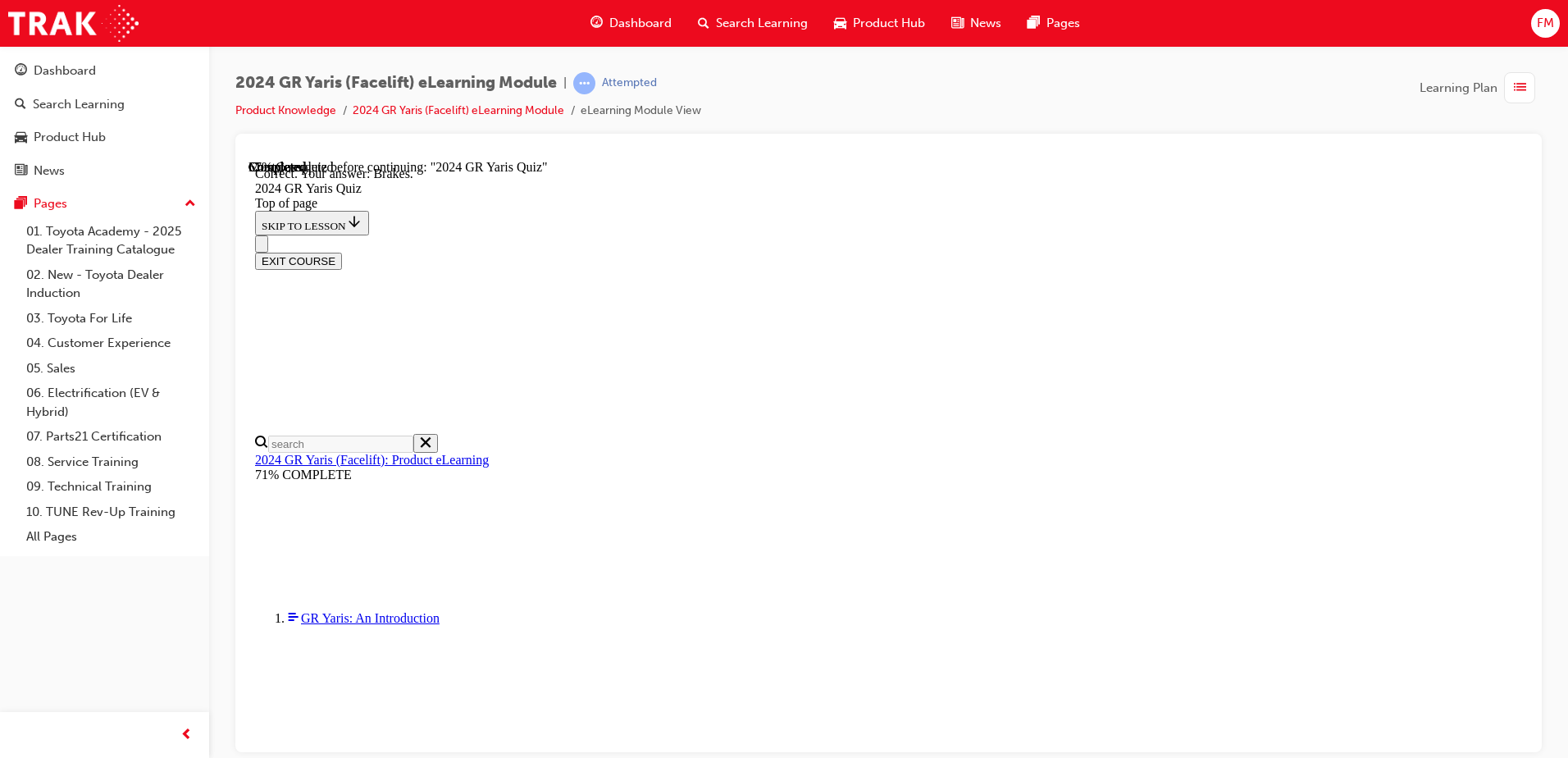
scroll to position [611, 0]
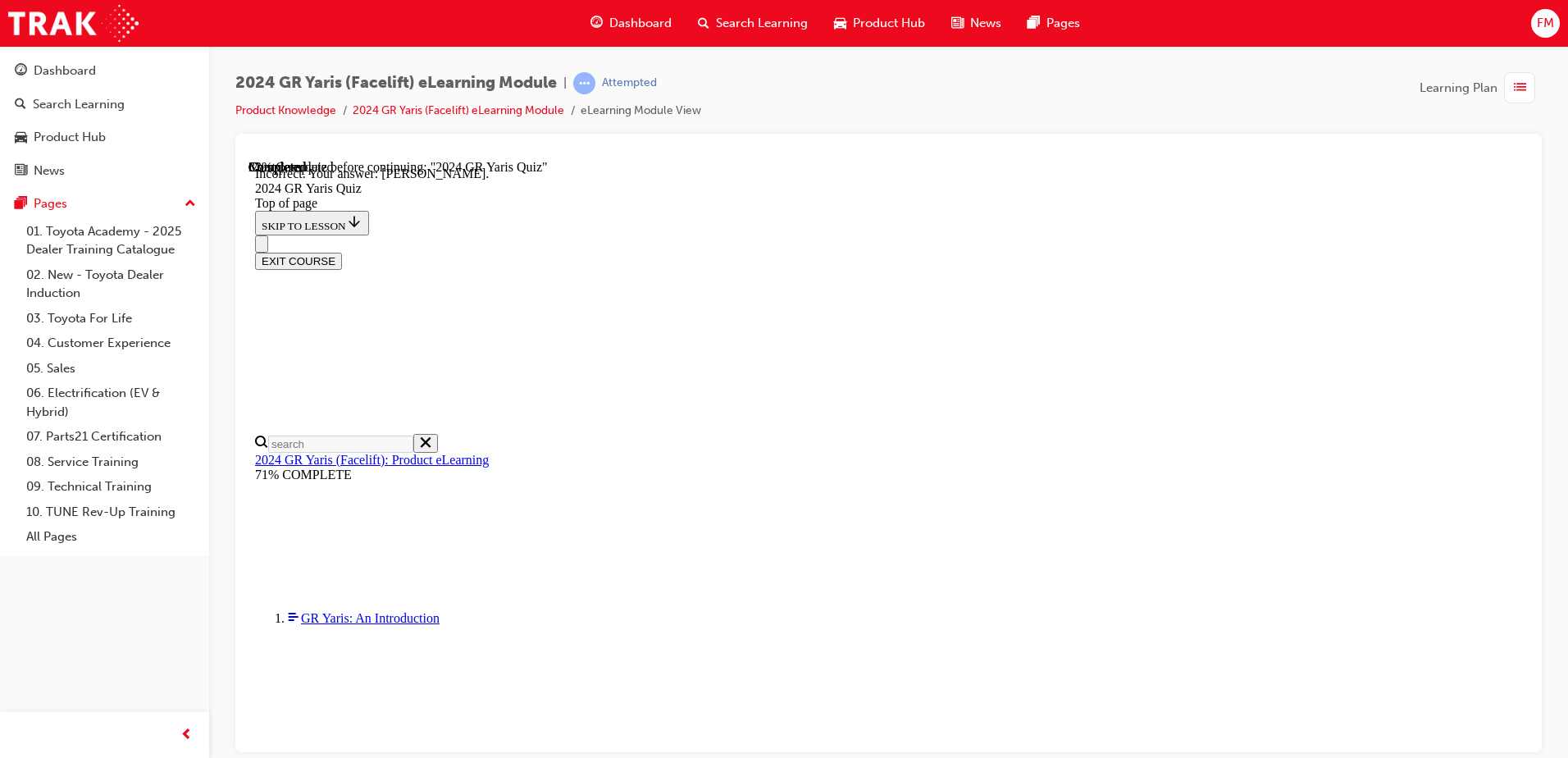
scroll to position [363, 0]
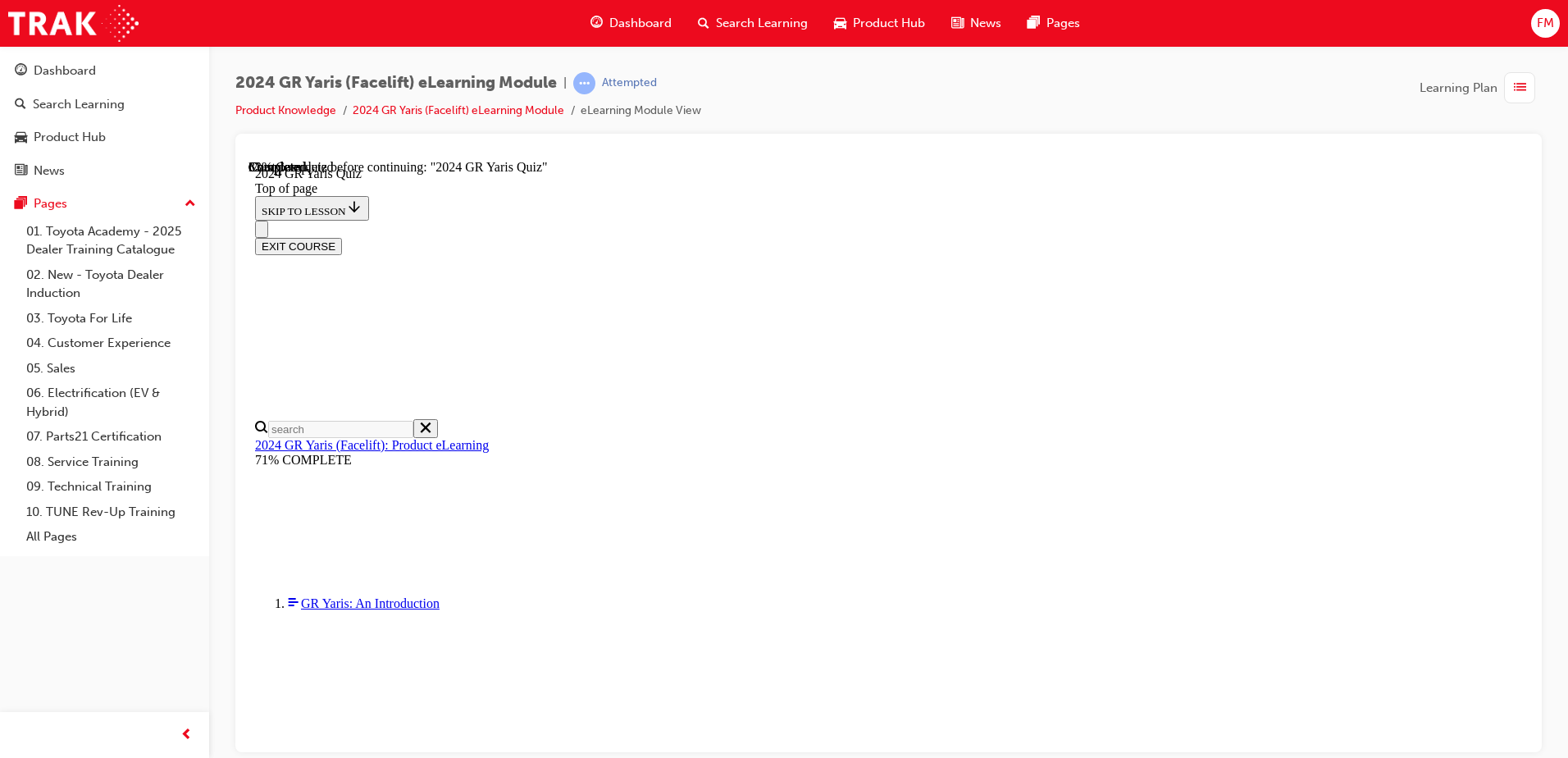
scroll to position [421, 0]
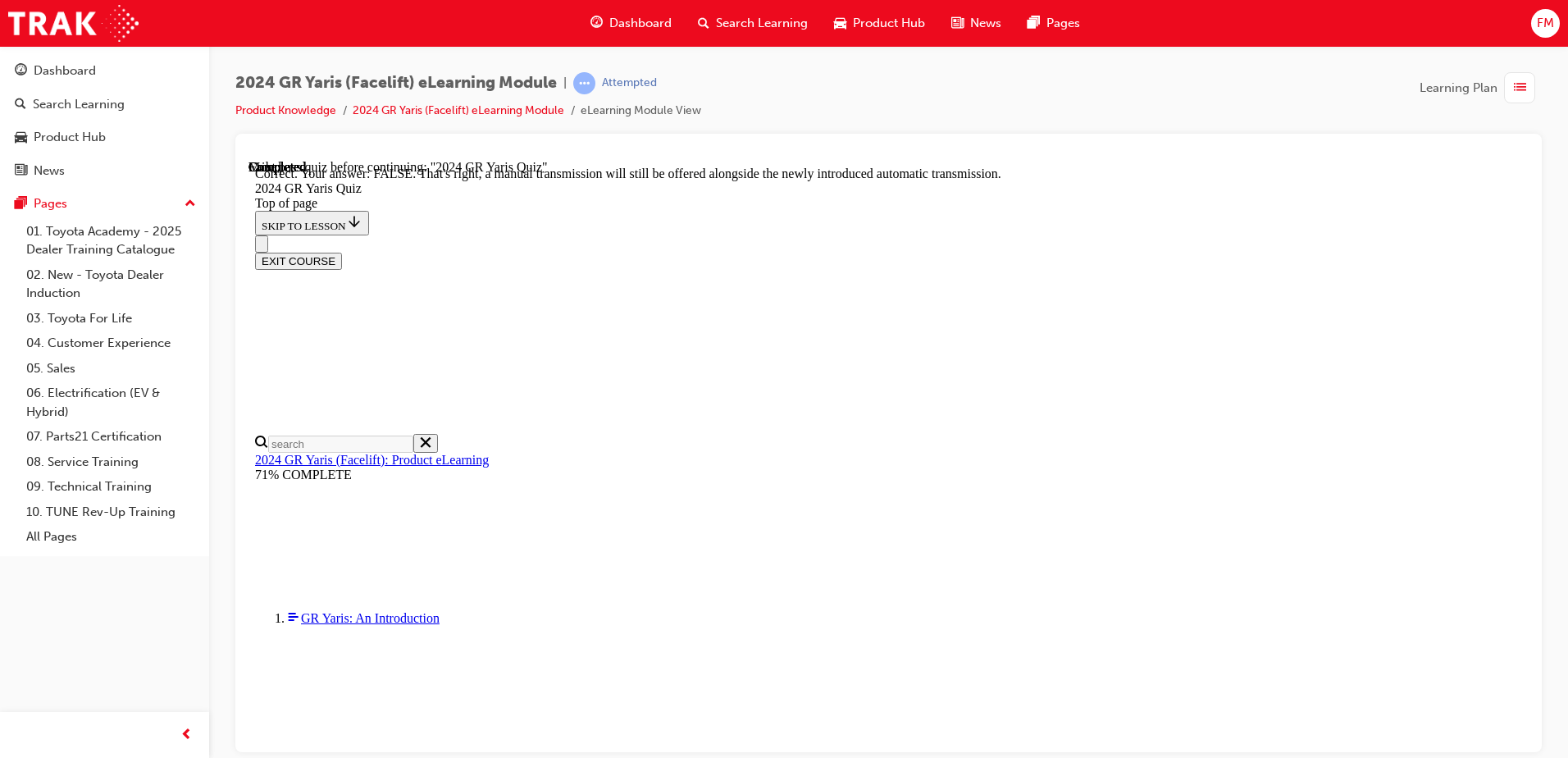
scroll to position [601, 0]
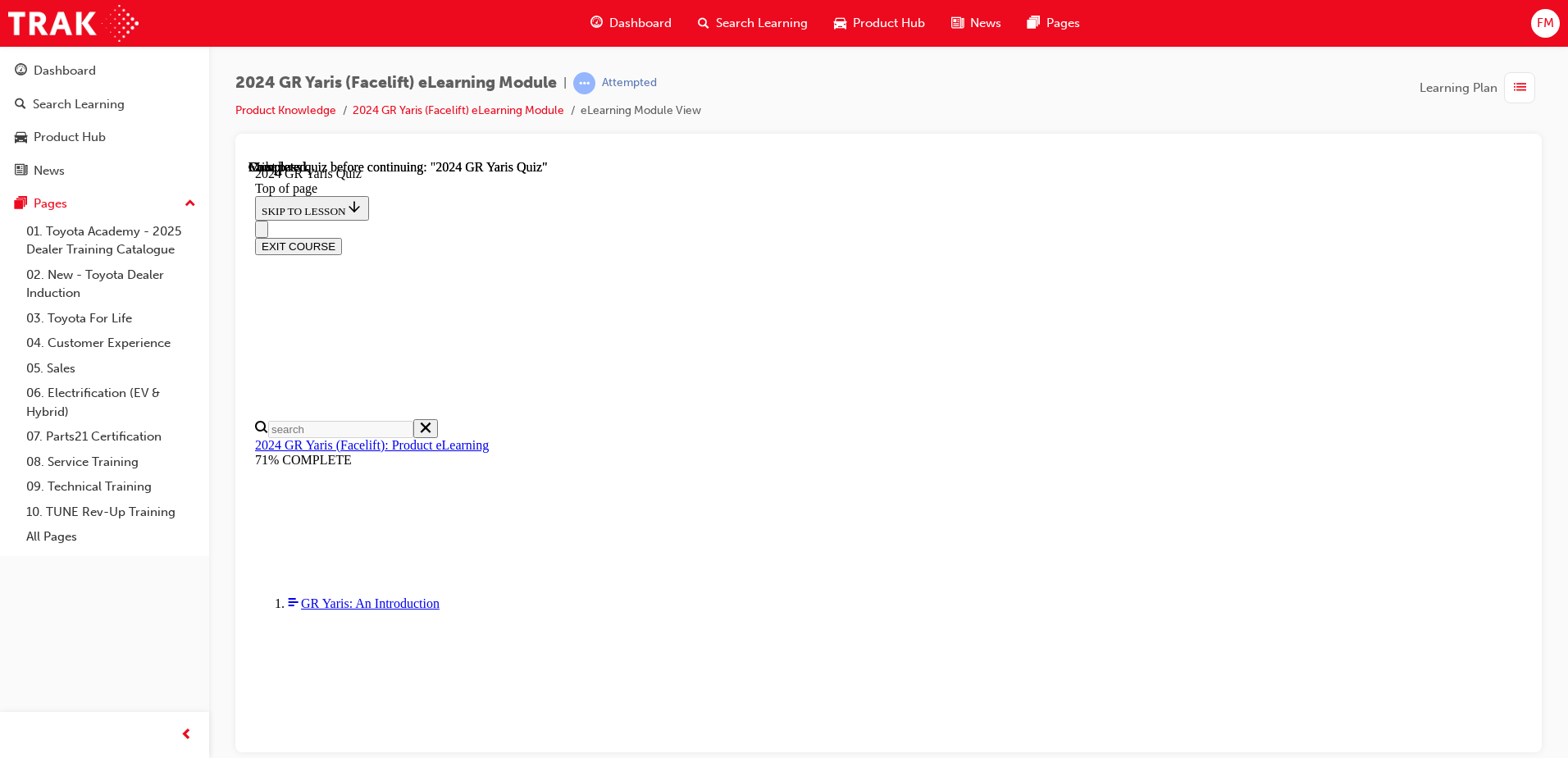
scroll to position [310, 0]
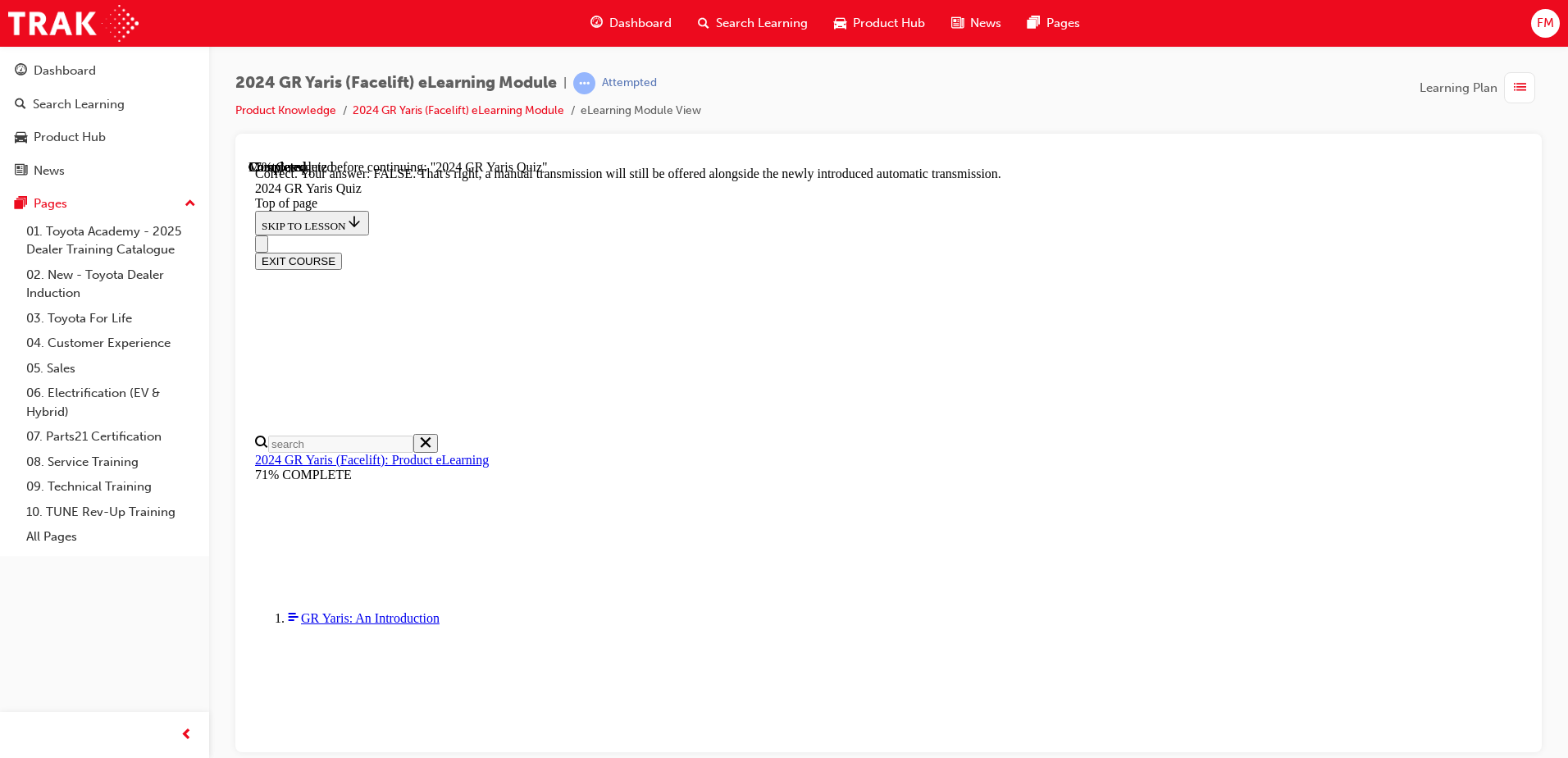
scroll to position [601, 0]
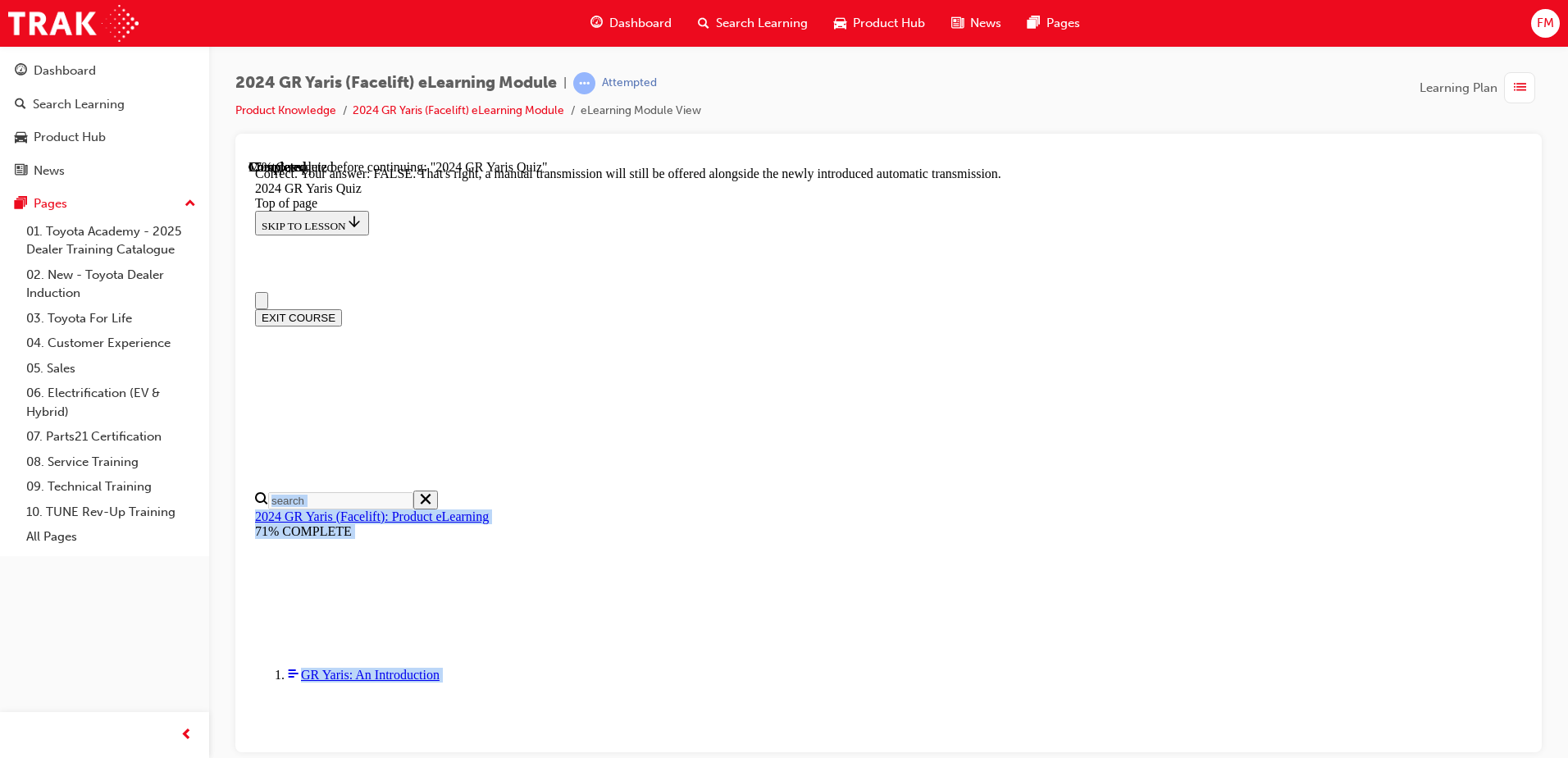
drag, startPoint x: 1524, startPoint y: 248, endPoint x: 1526, endPoint y: 347, distance: 99.0
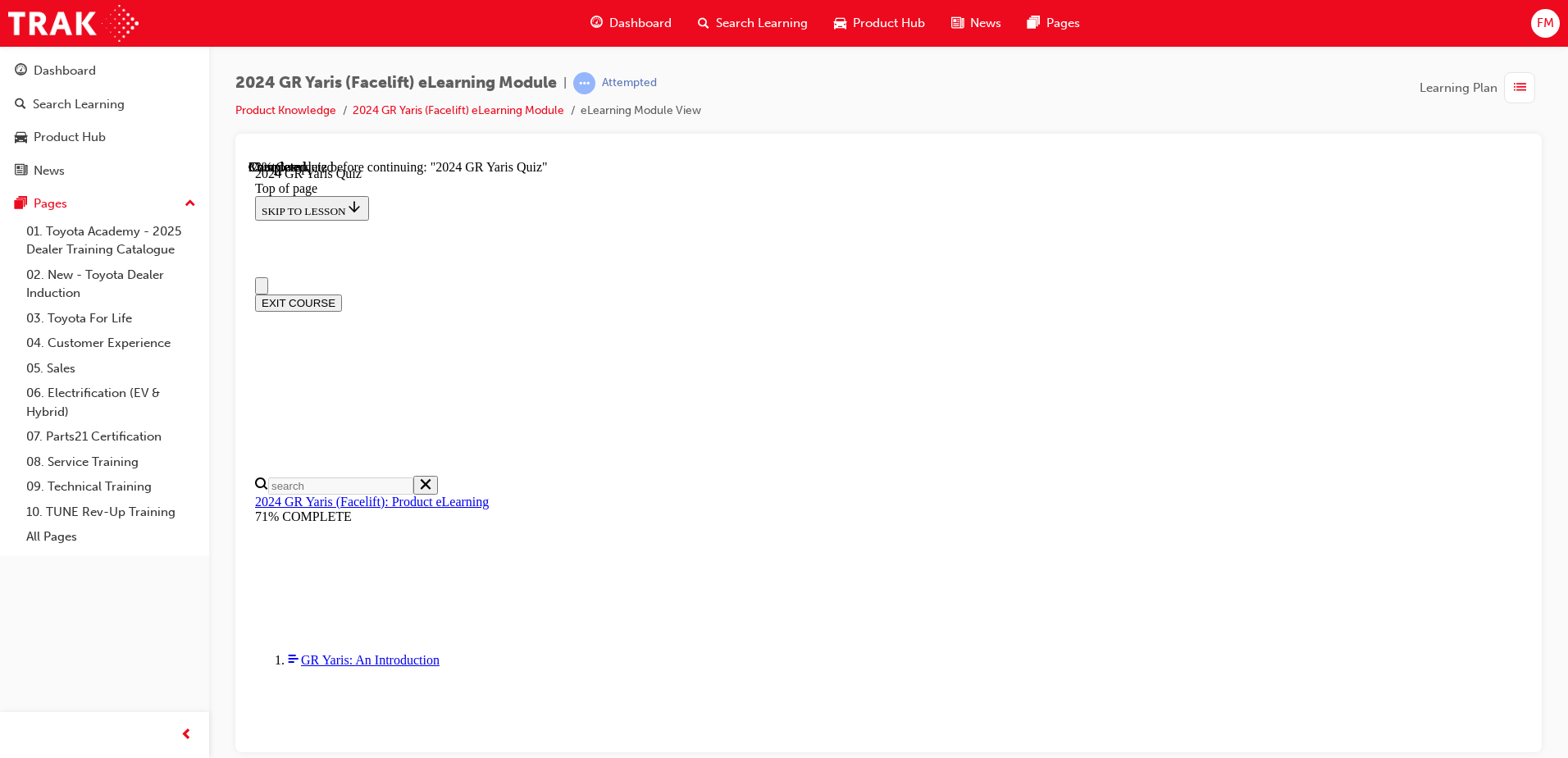
scroll to position [0, 0]
drag, startPoint x: 1523, startPoint y: 223, endPoint x: 1519, endPoint y: 275, distance: 52.2
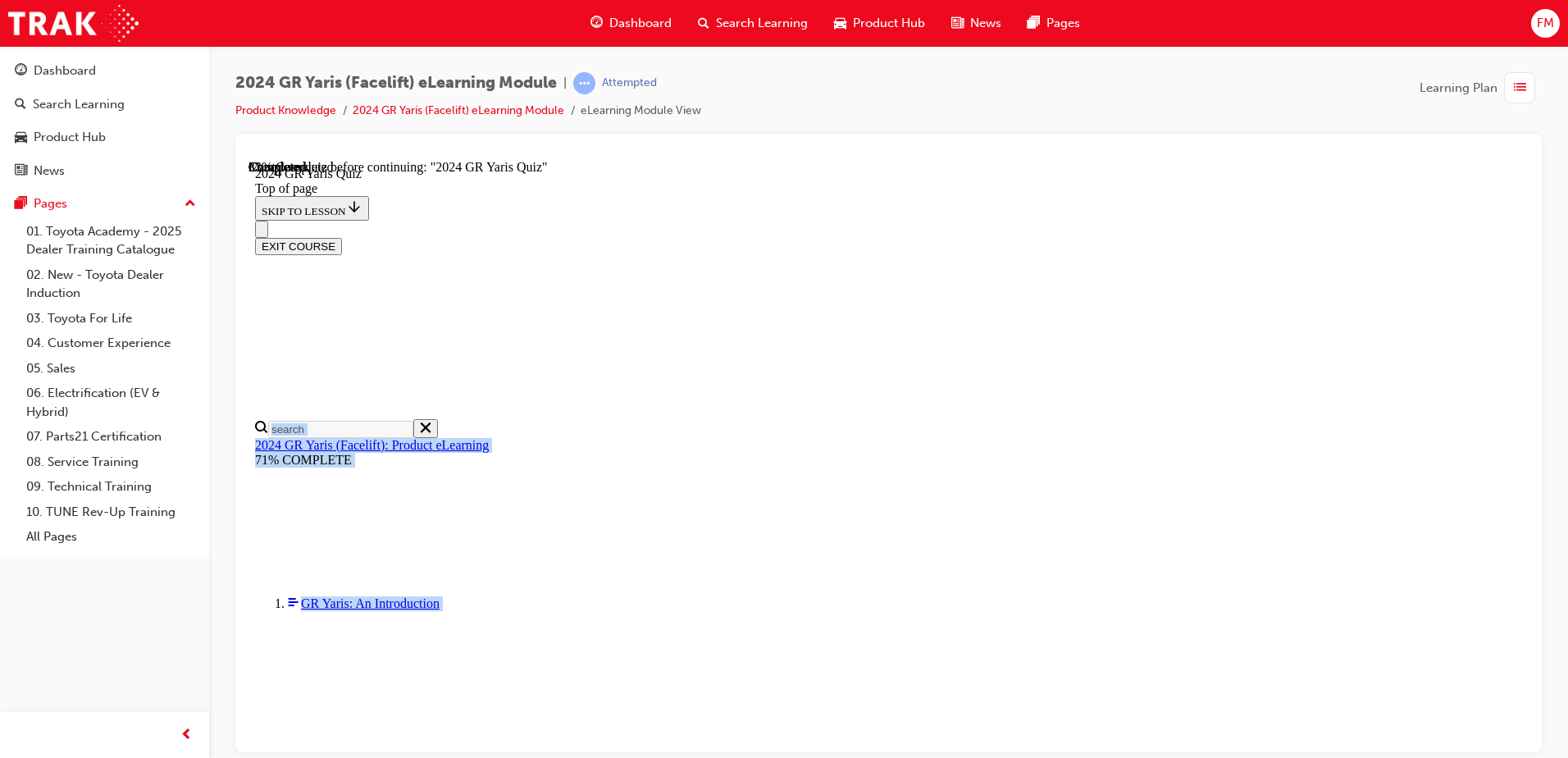
scroll to position [564, 0]
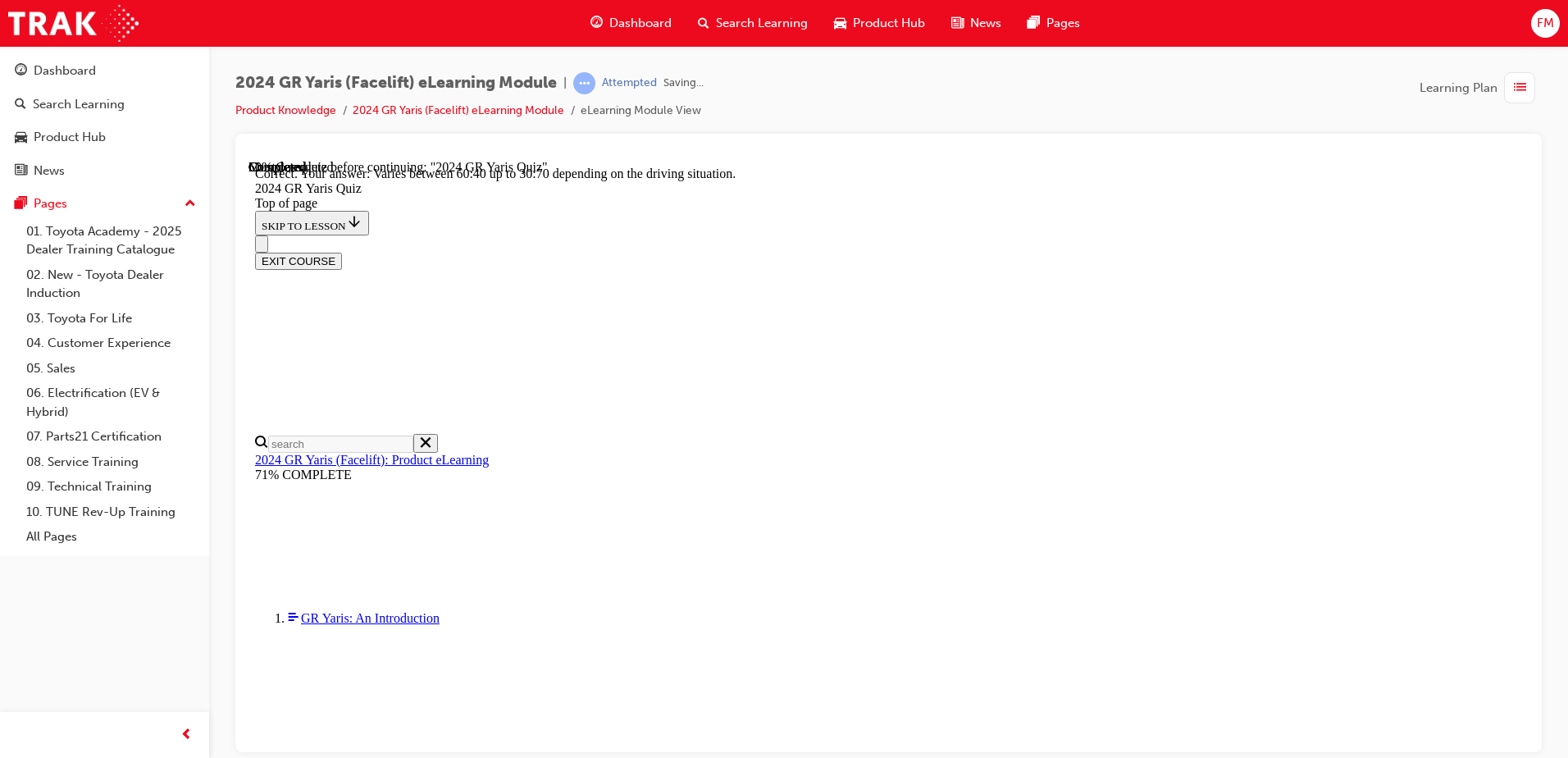
scroll to position [649, 0]
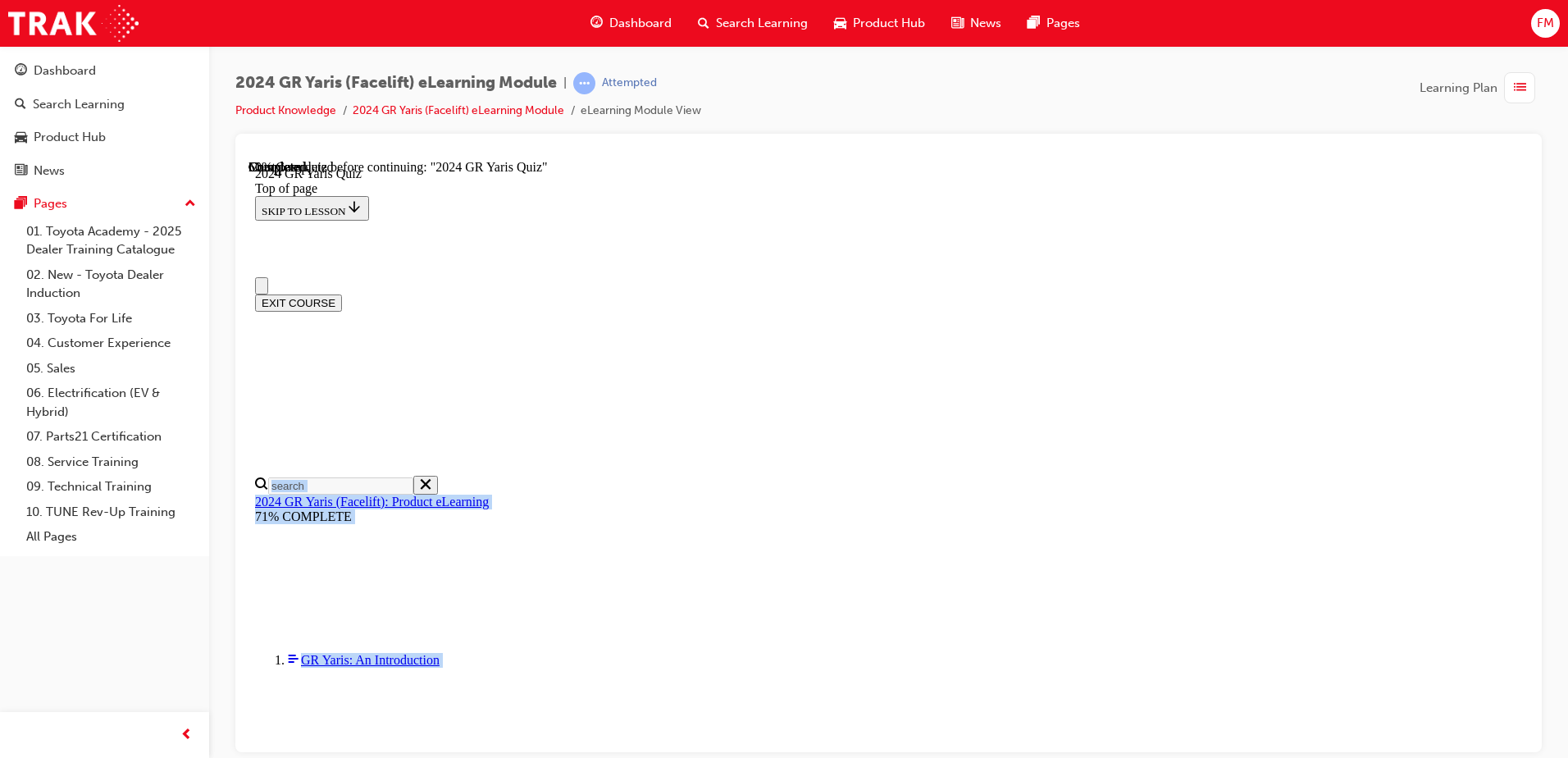
drag, startPoint x: 1519, startPoint y: 242, endPoint x: 1481, endPoint y: 407, distance: 169.3
drag, startPoint x: 1295, startPoint y: 587, endPoint x: 1341, endPoint y: 564, distance: 51.4
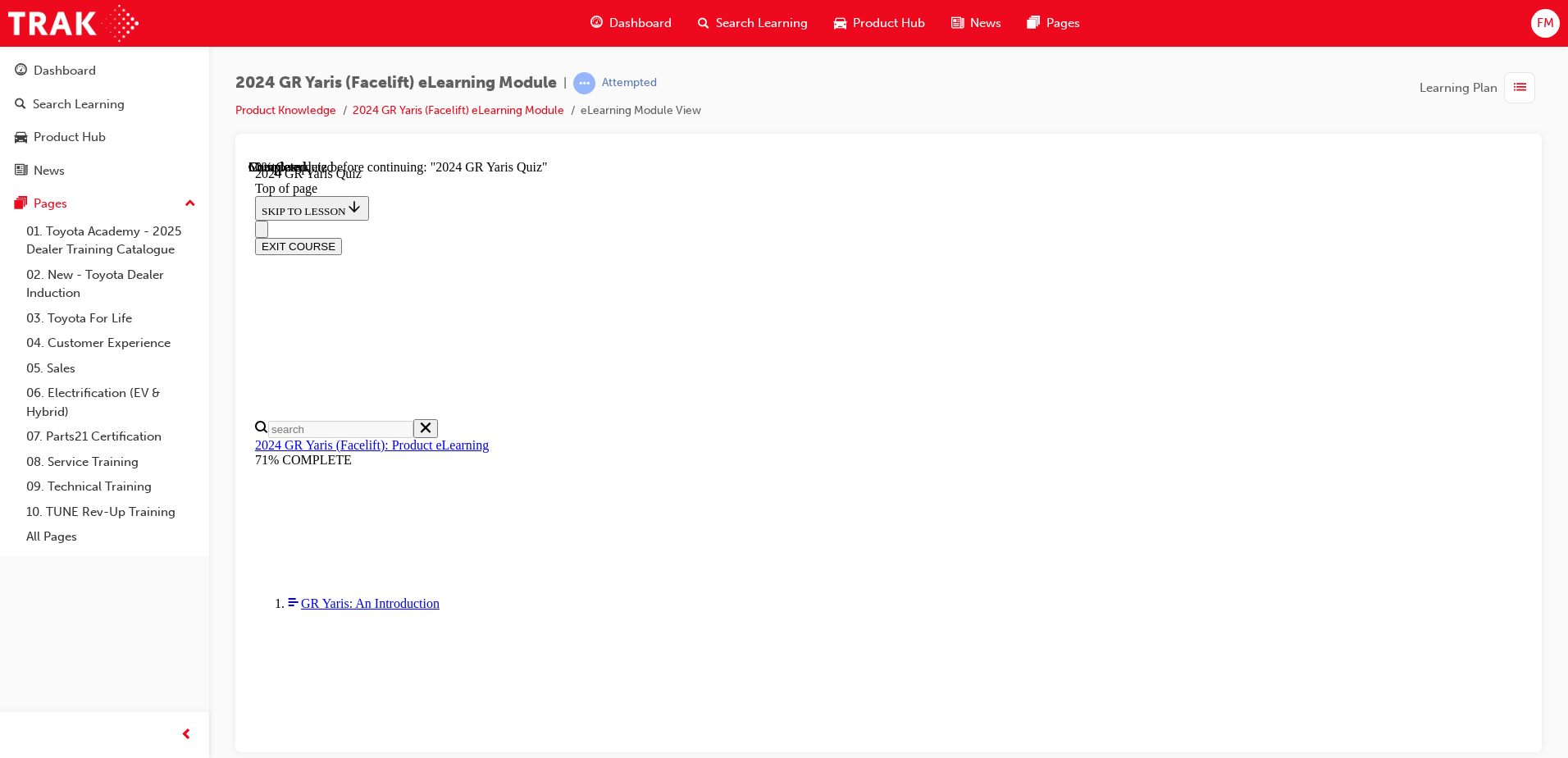
scroll to position [471, 0]
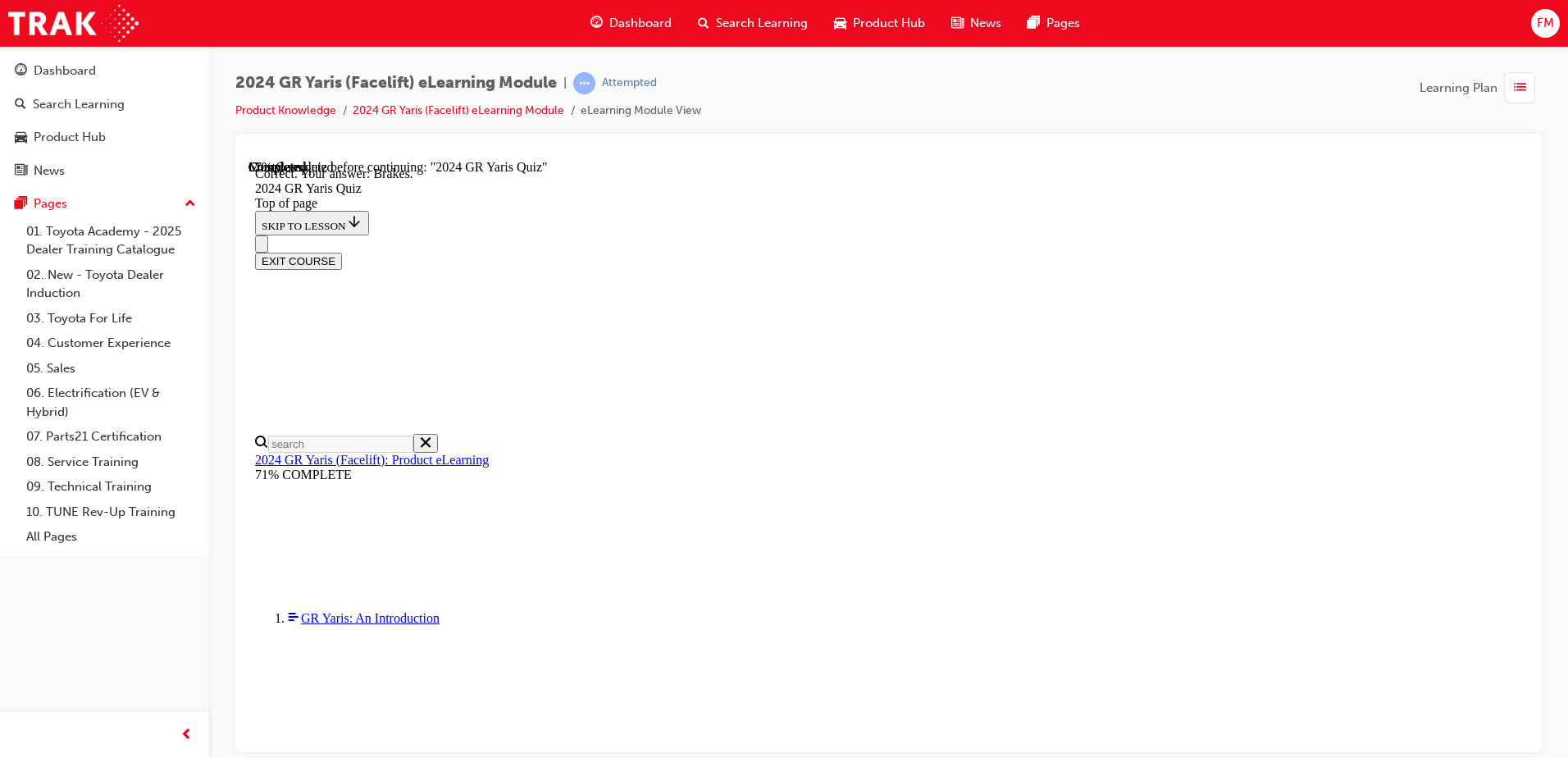
scroll to position [611, 0]
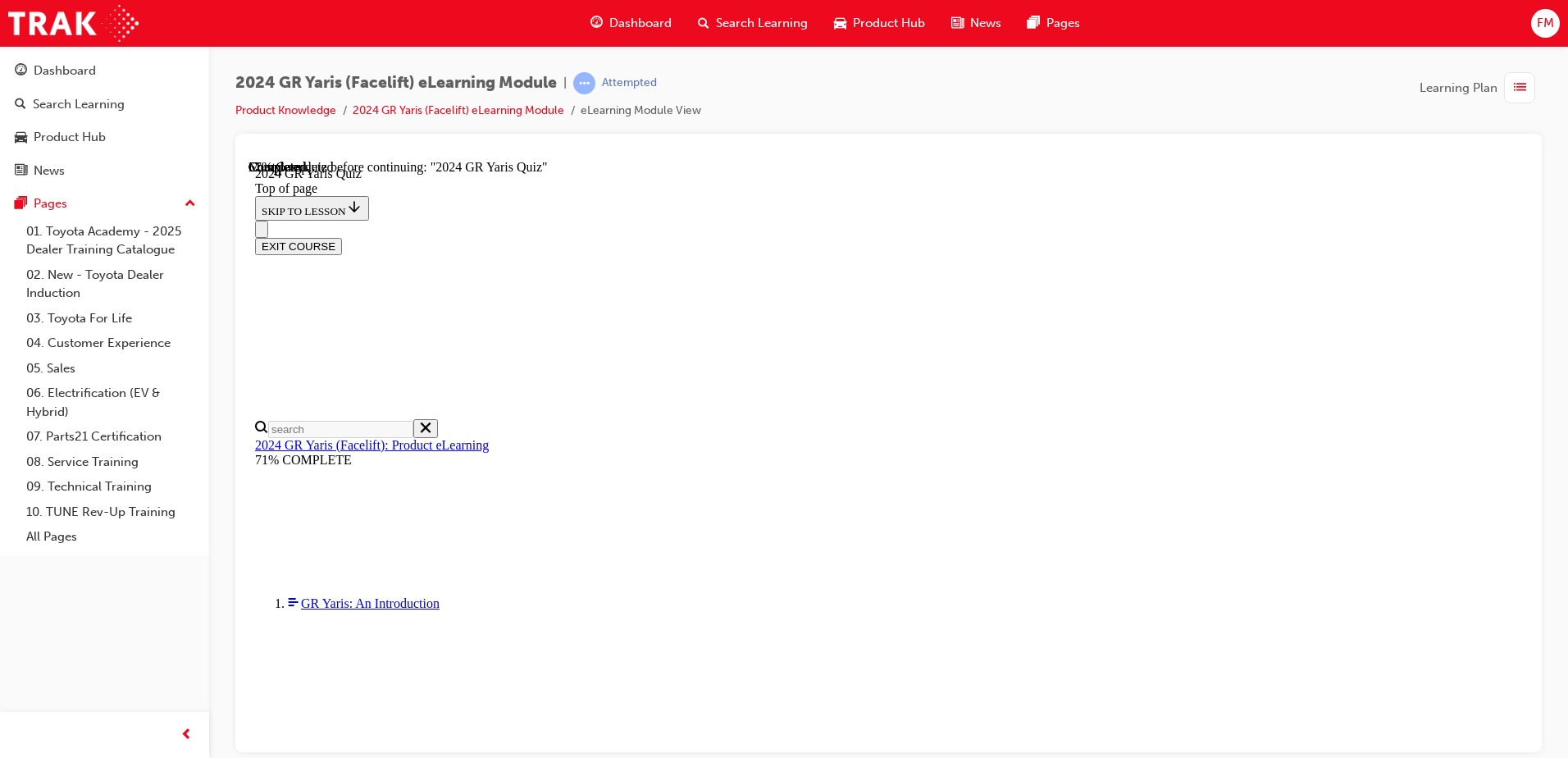
scroll to position [541, 0]
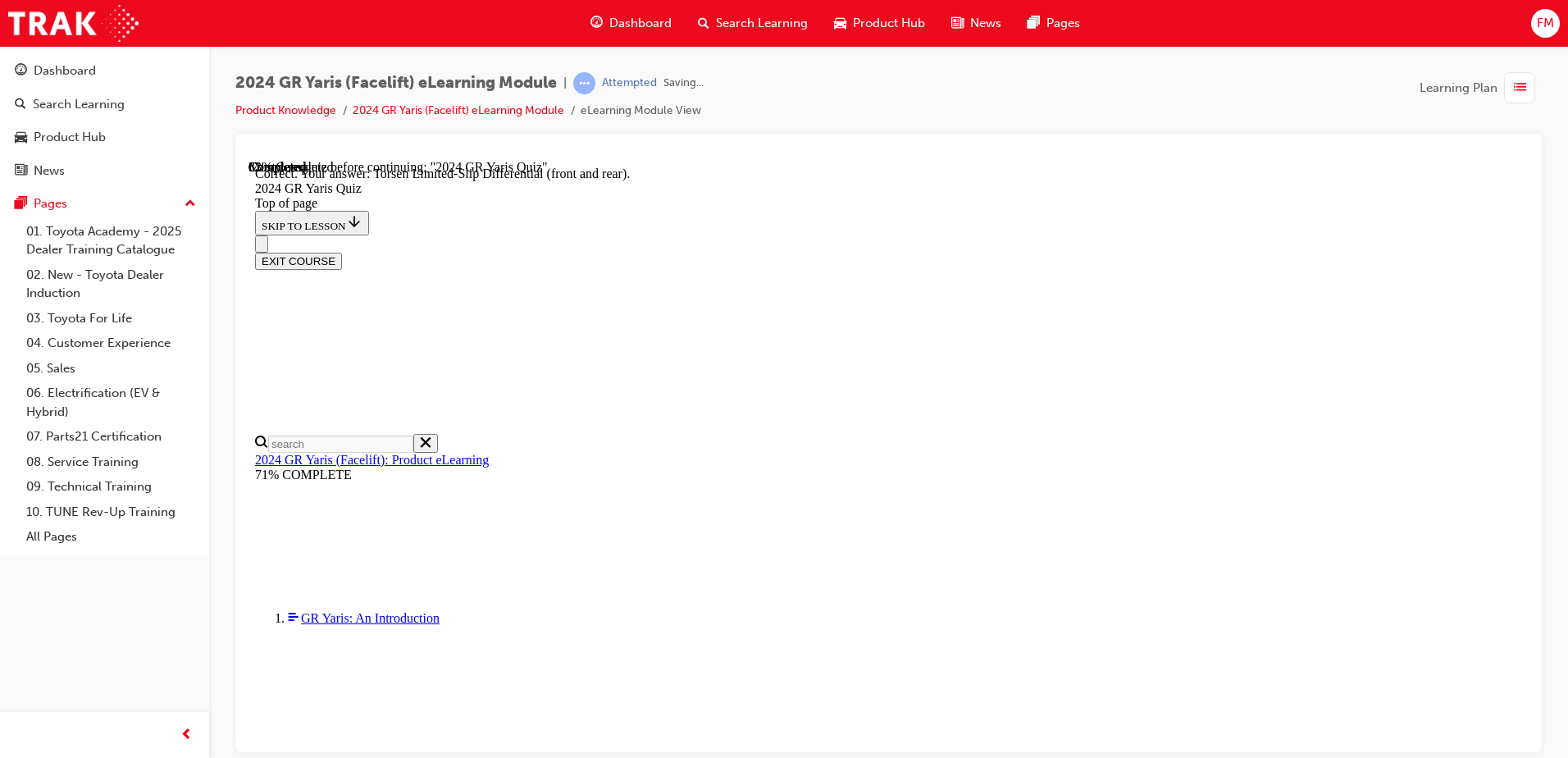
scroll to position [677, 0]
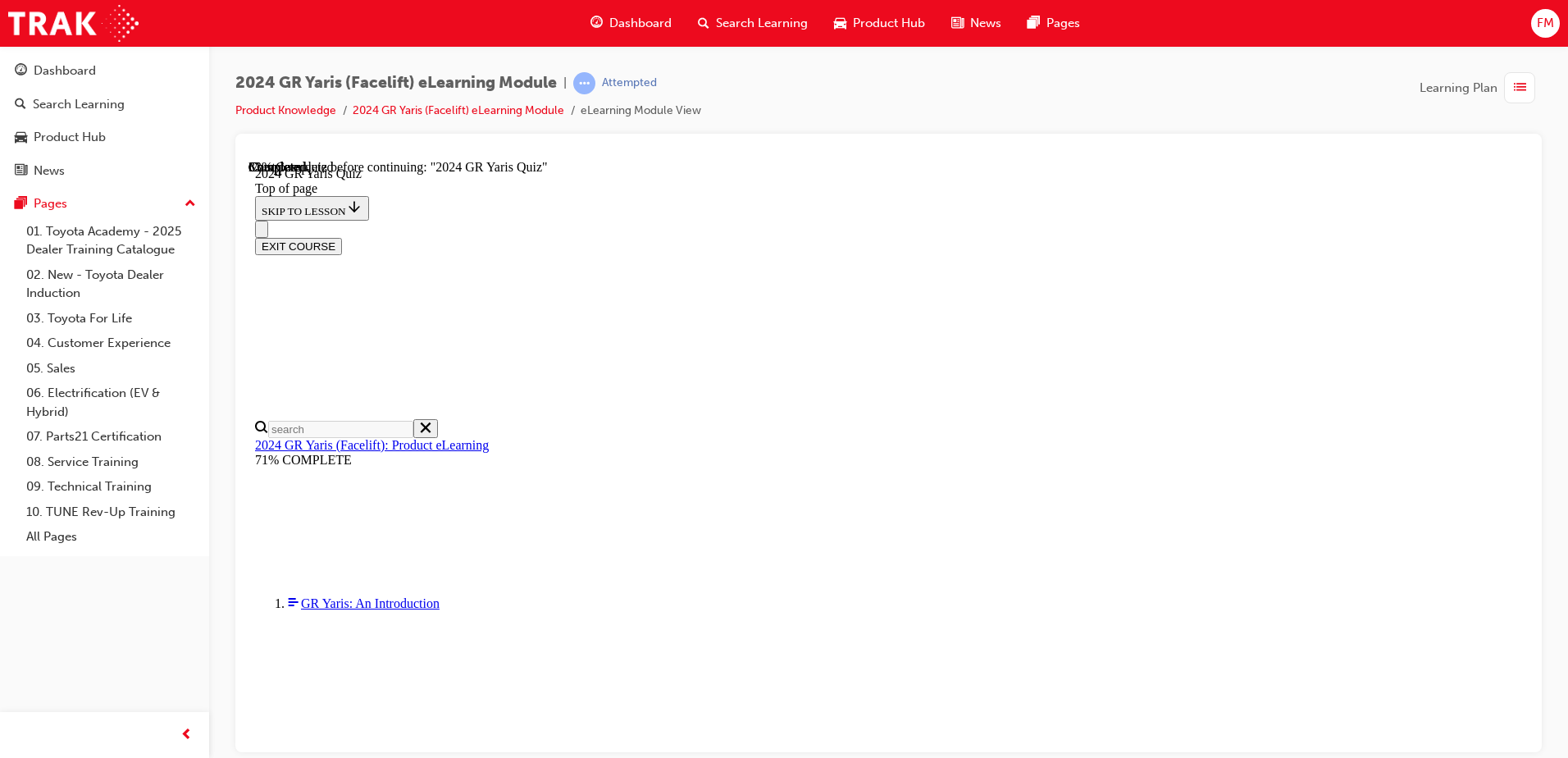
scroll to position [490, 0]
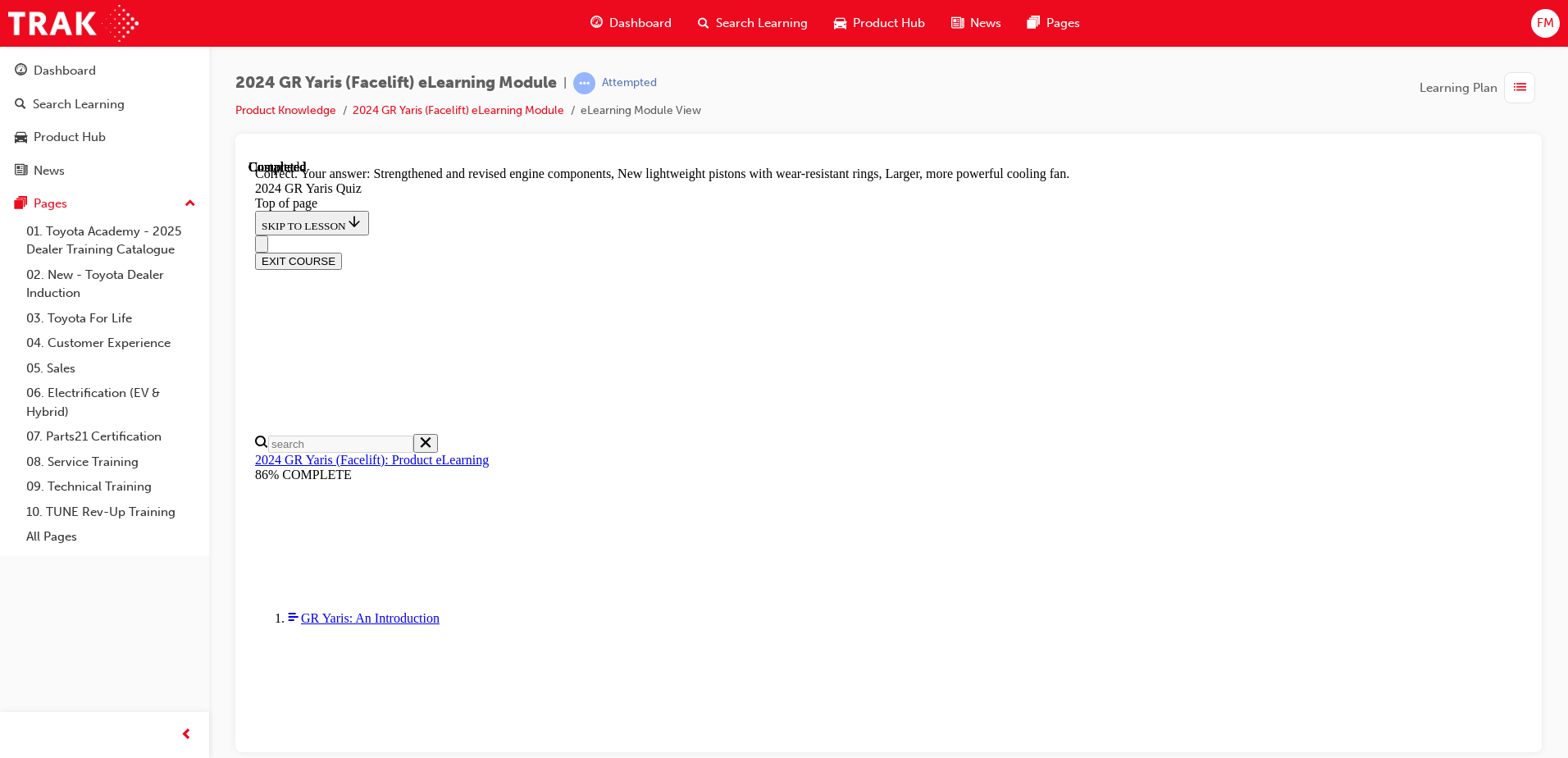
scroll to position [651, 0]
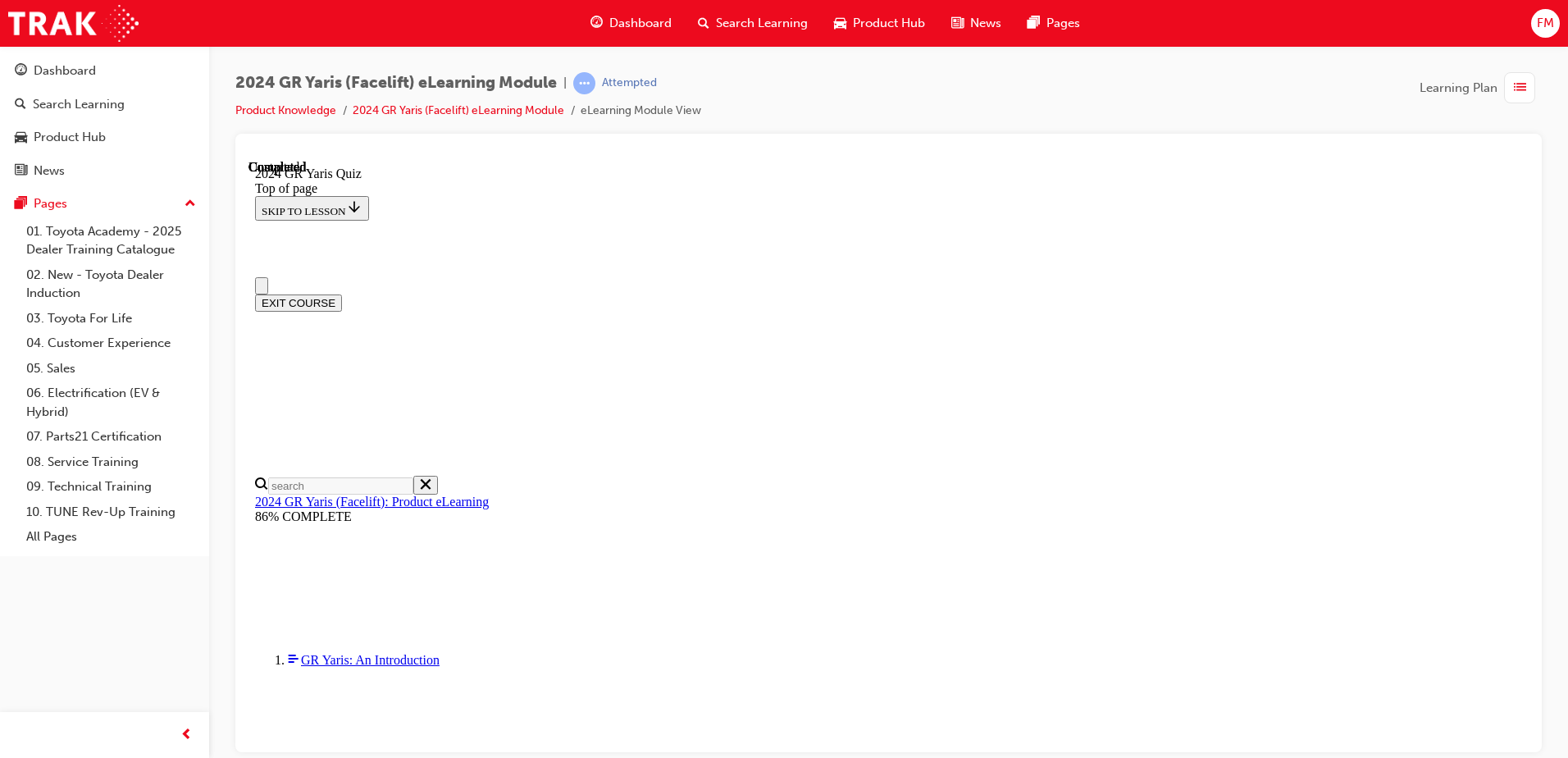
scroll to position [0, 0]
drag, startPoint x: 1523, startPoint y: 245, endPoint x: 1511, endPoint y: 356, distance: 111.6
drag, startPoint x: 1511, startPoint y: 356, endPoint x: 1449, endPoint y: 446, distance: 109.3
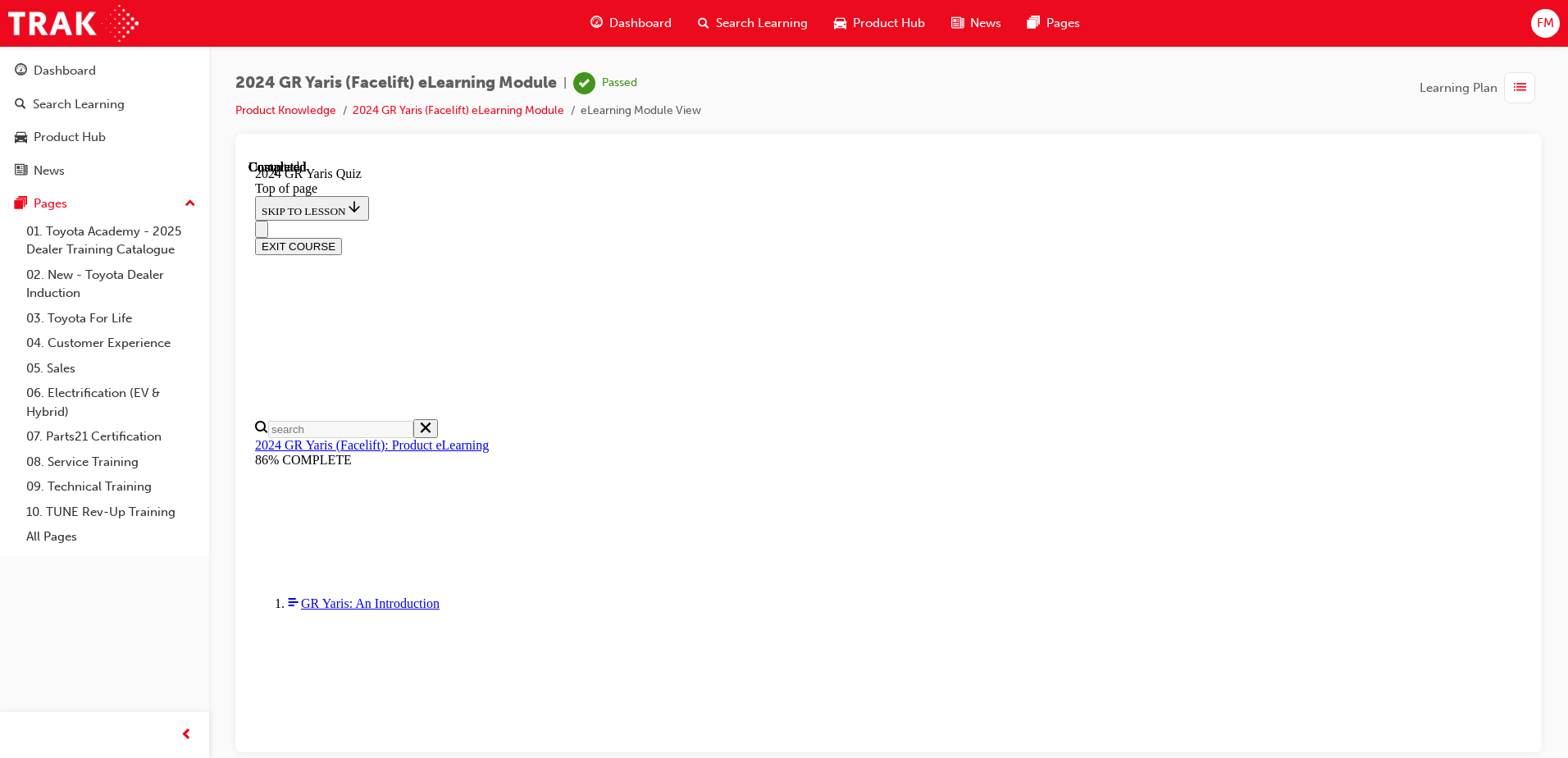
scroll to position [310, 0]
click at [342, 237] on button "EXIT COURSE" at bounding box center [298, 245] width 87 height 17
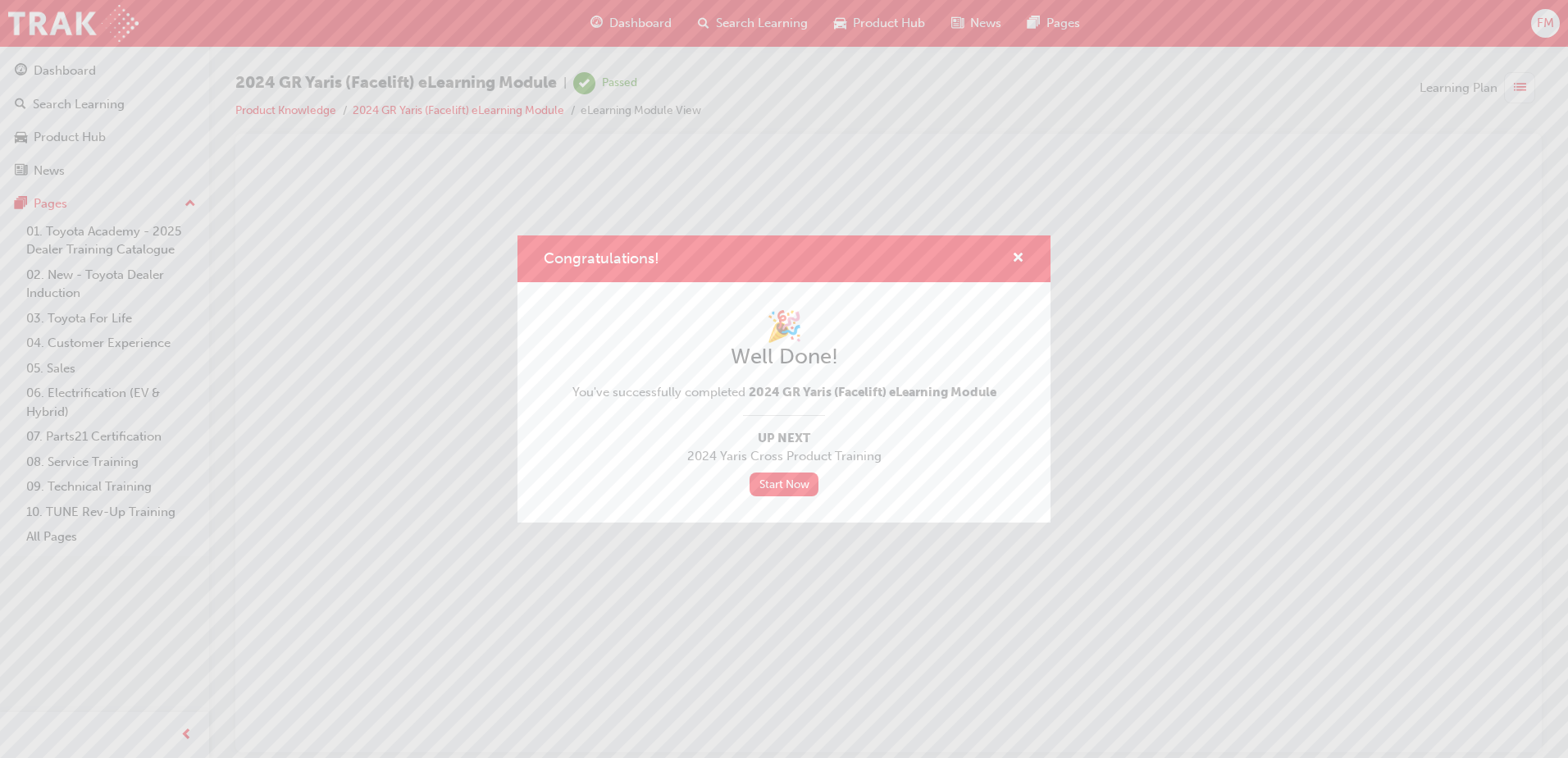
scroll to position [0, 0]
click at [794, 483] on link "Start Now" at bounding box center [784, 484] width 69 height 23
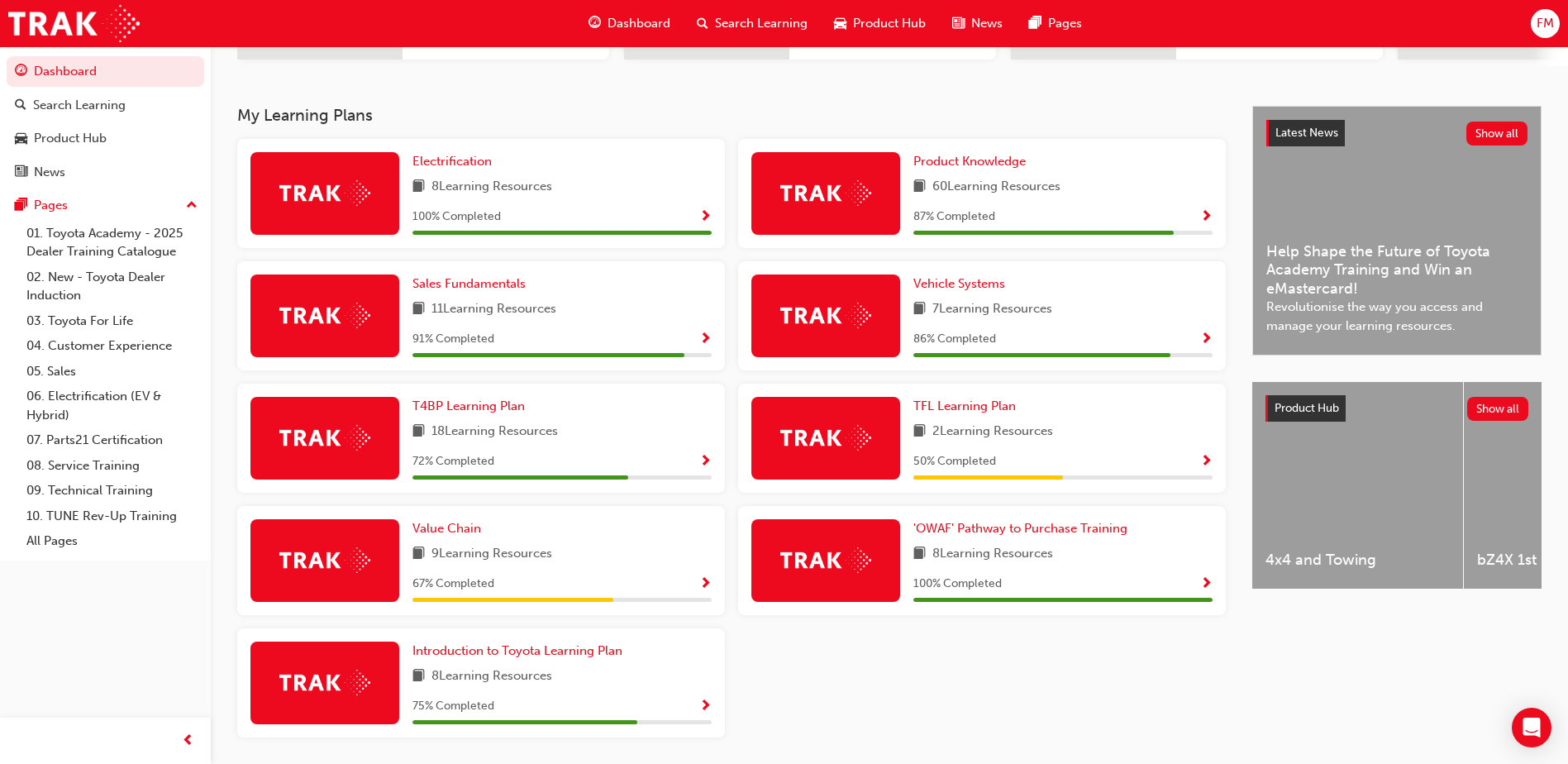
scroll to position [324, 0]
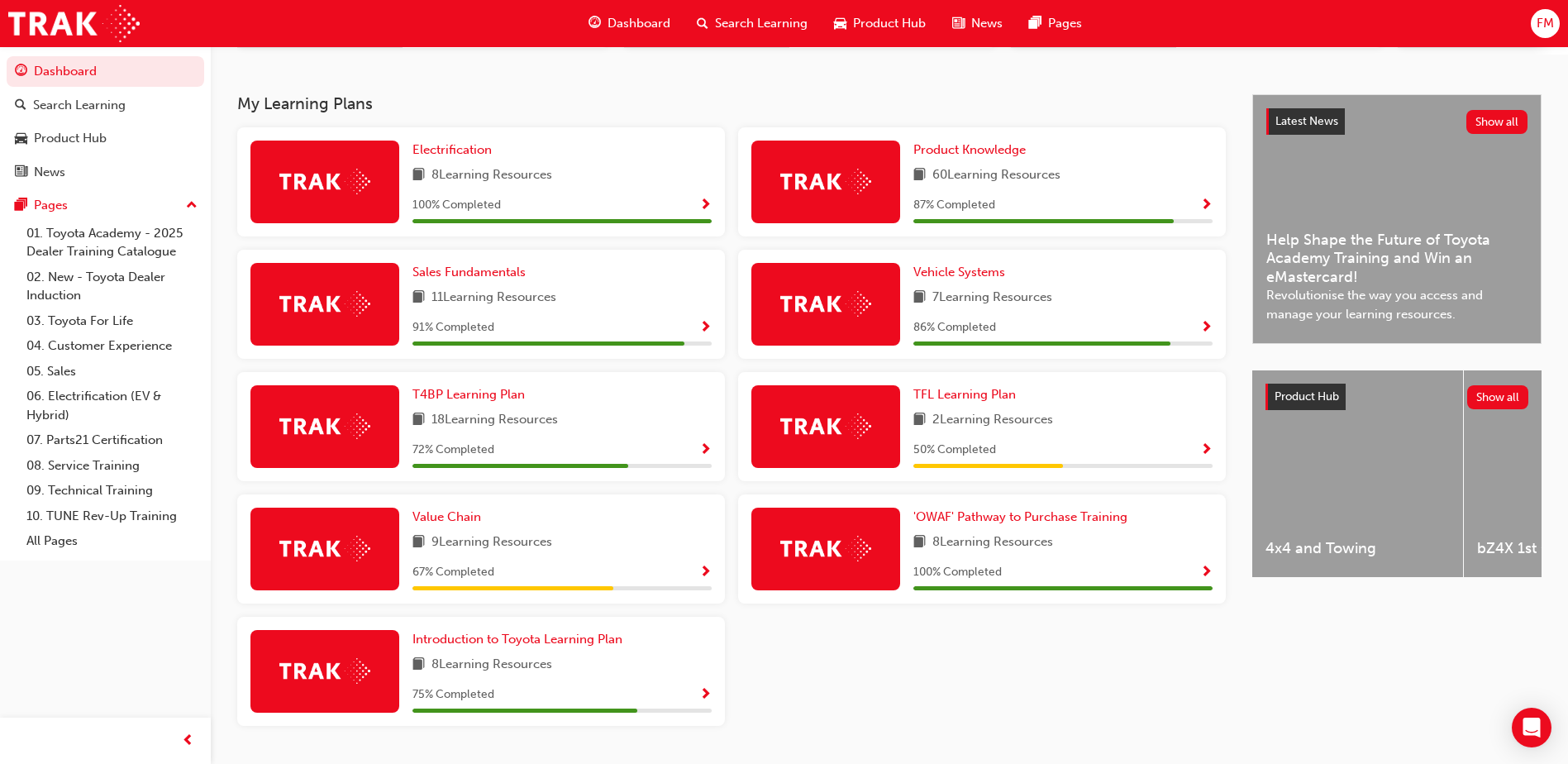
scroll to position [377, 0]
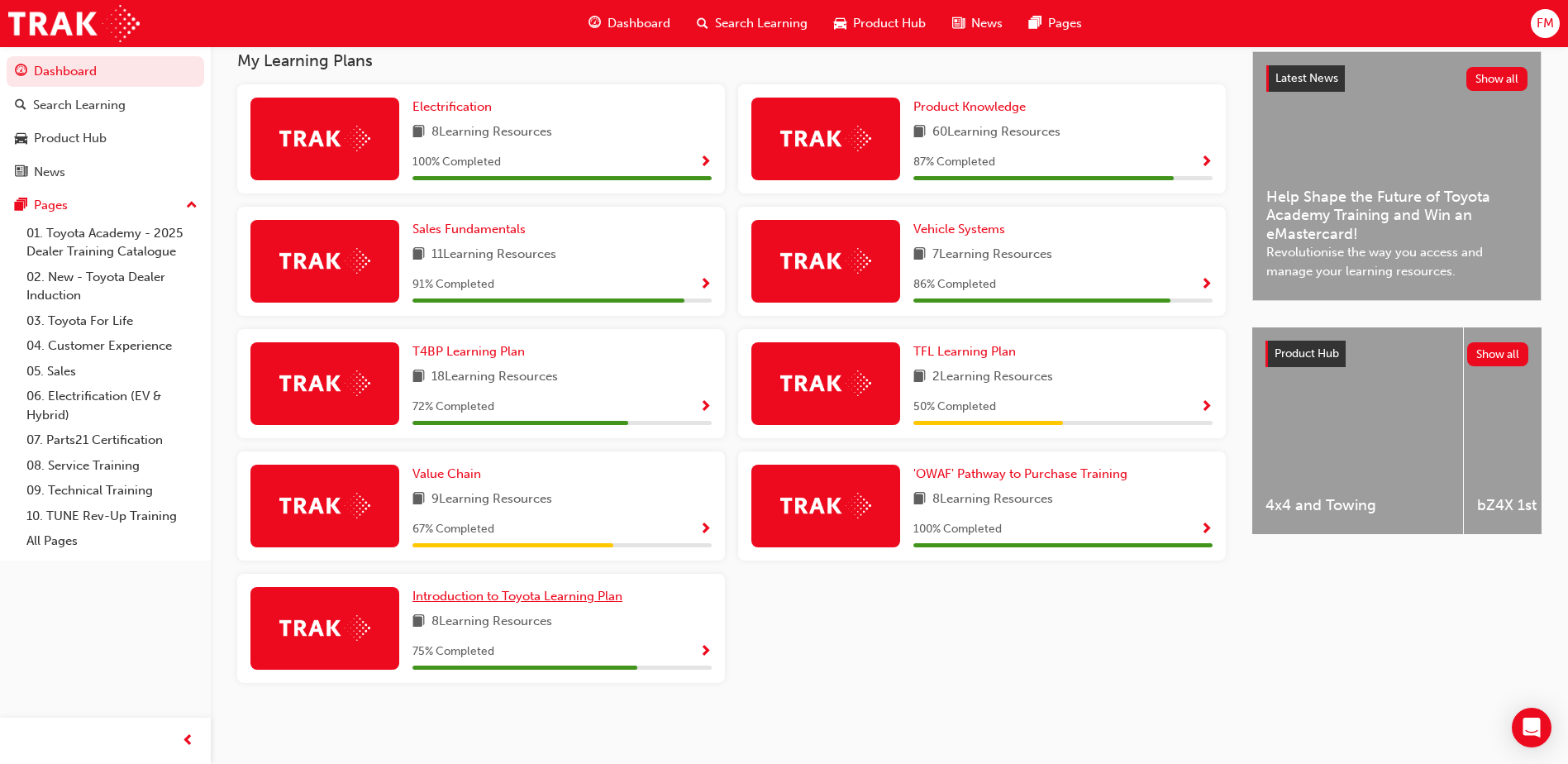
click at [505, 593] on span "Introduction to Toyota Learning Plan" at bounding box center [517, 596] width 209 height 15
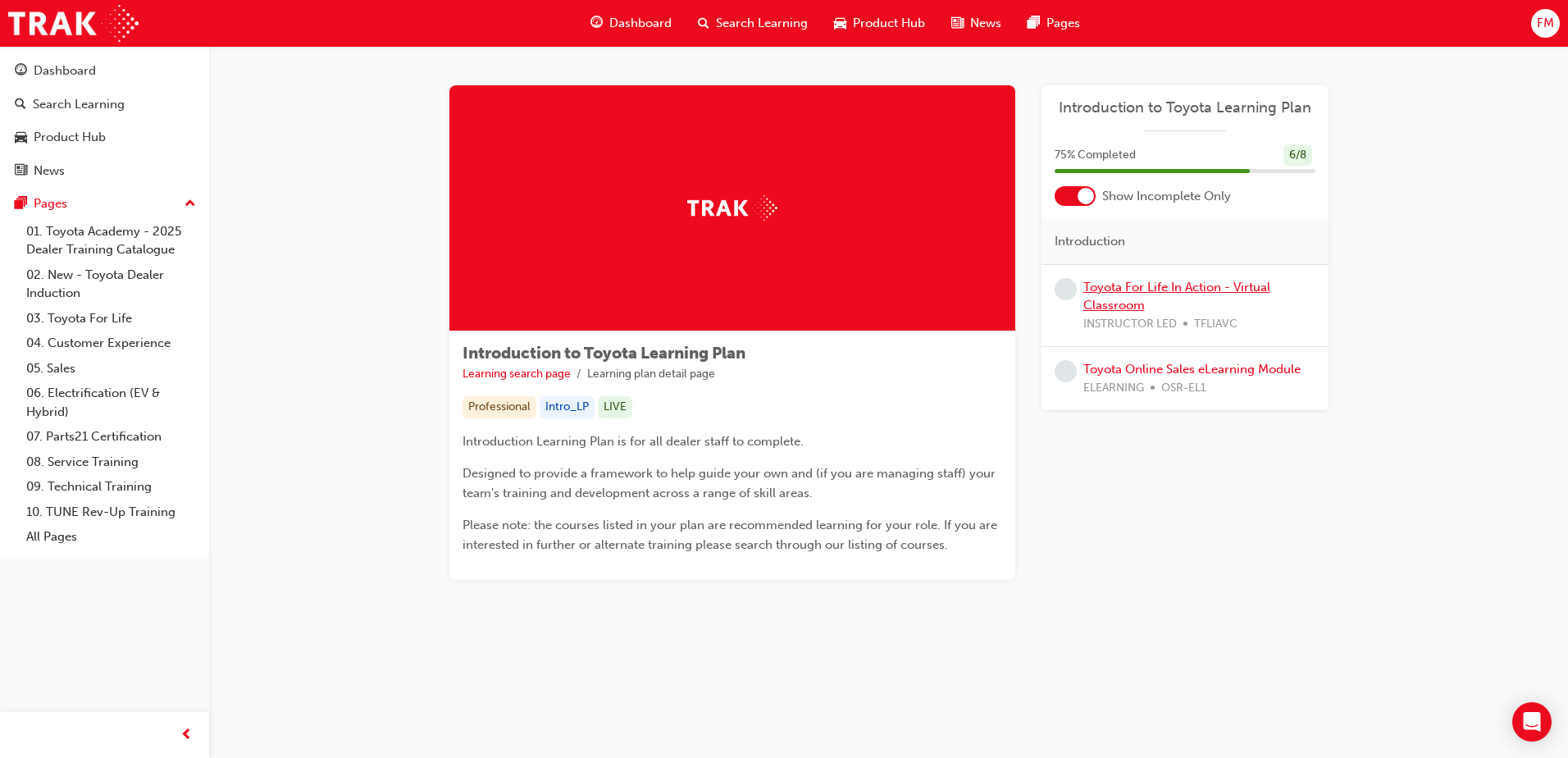
click at [1153, 288] on link "Toyota For Life In Action - Virtual Classroom" at bounding box center [1177, 296] width 187 height 33
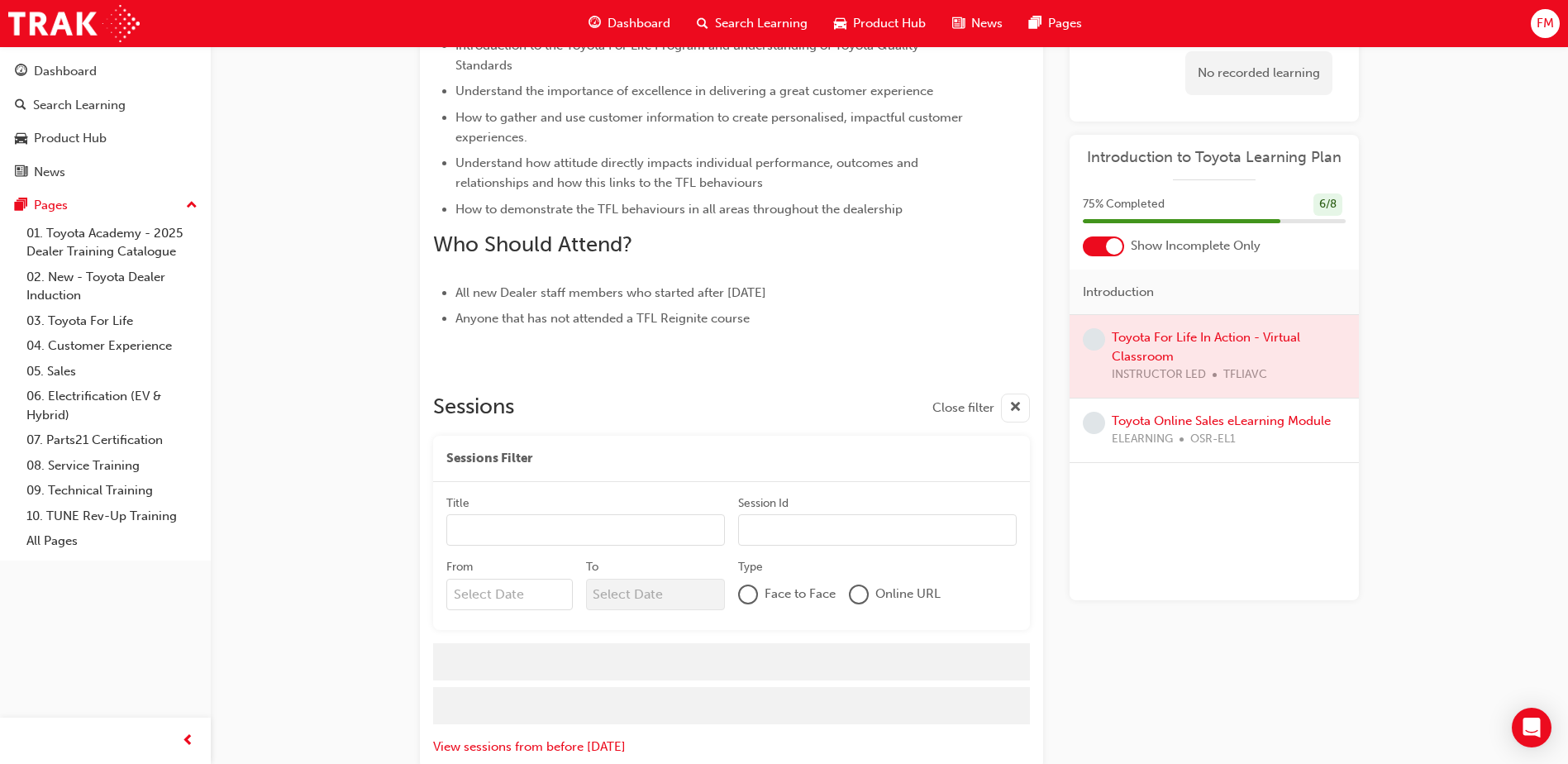
scroll to position [679, 0]
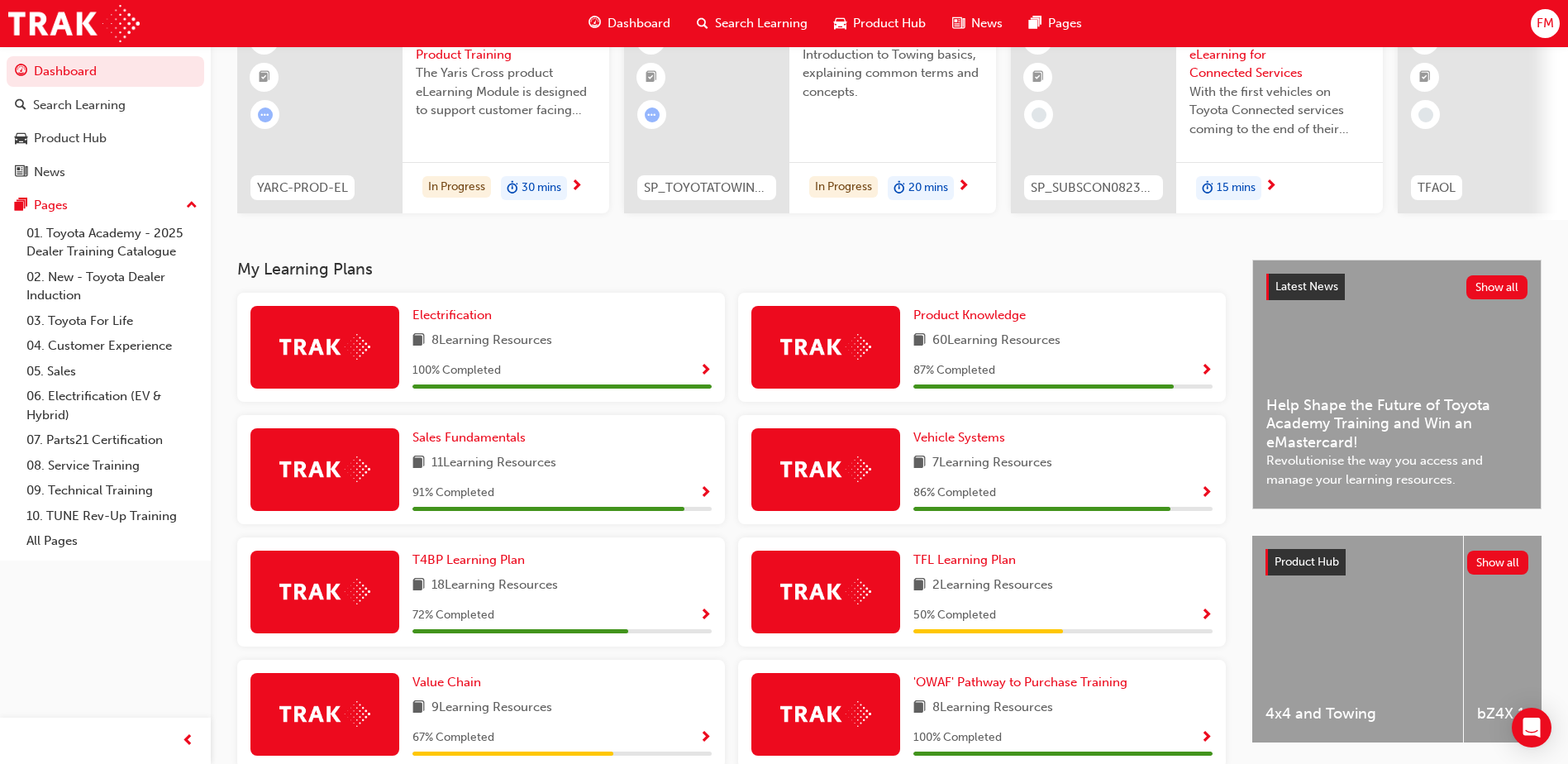
scroll to position [199, 0]
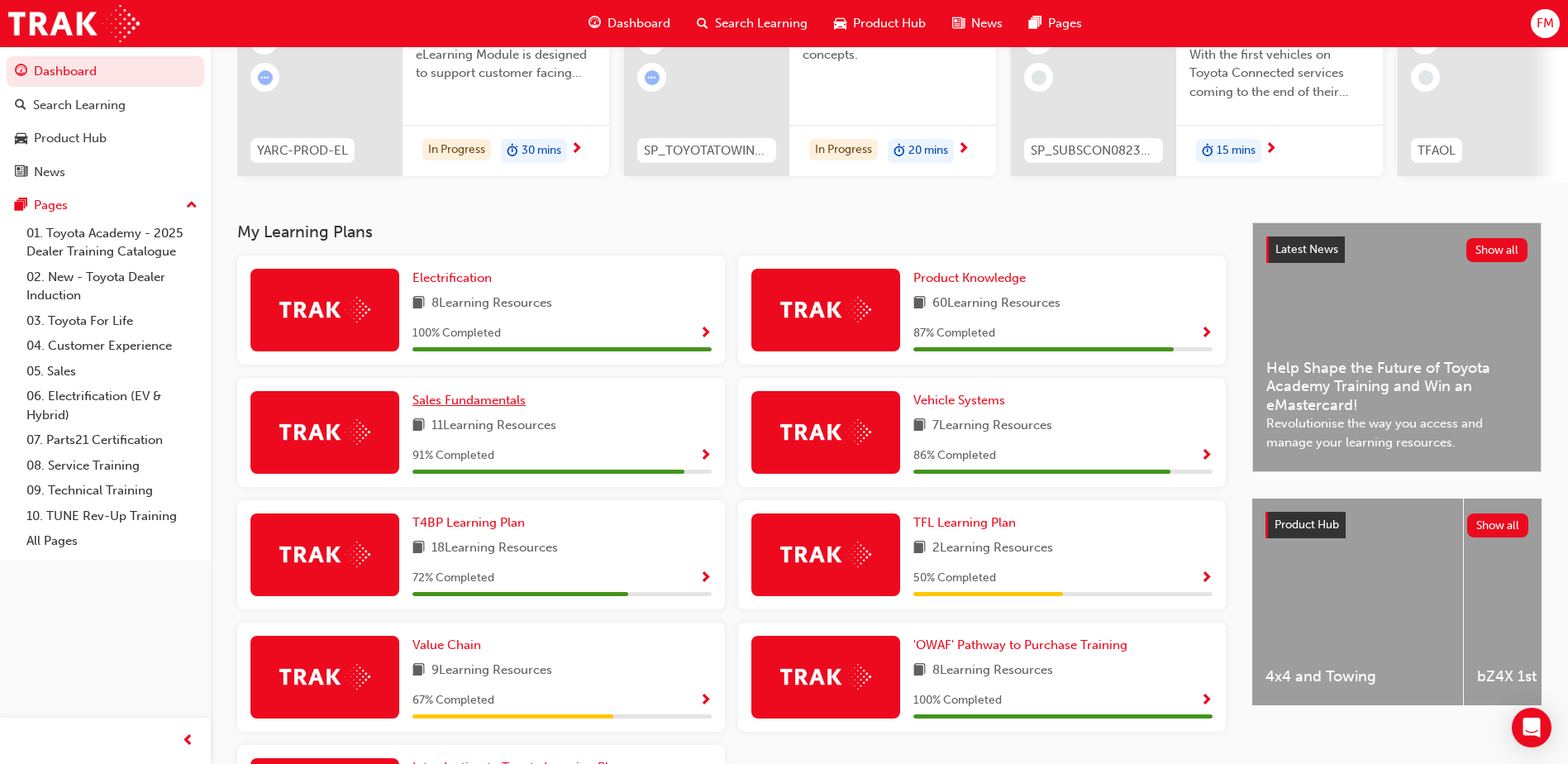
click at [492, 406] on span "Sales Fundamentals" at bounding box center [469, 400] width 113 height 15
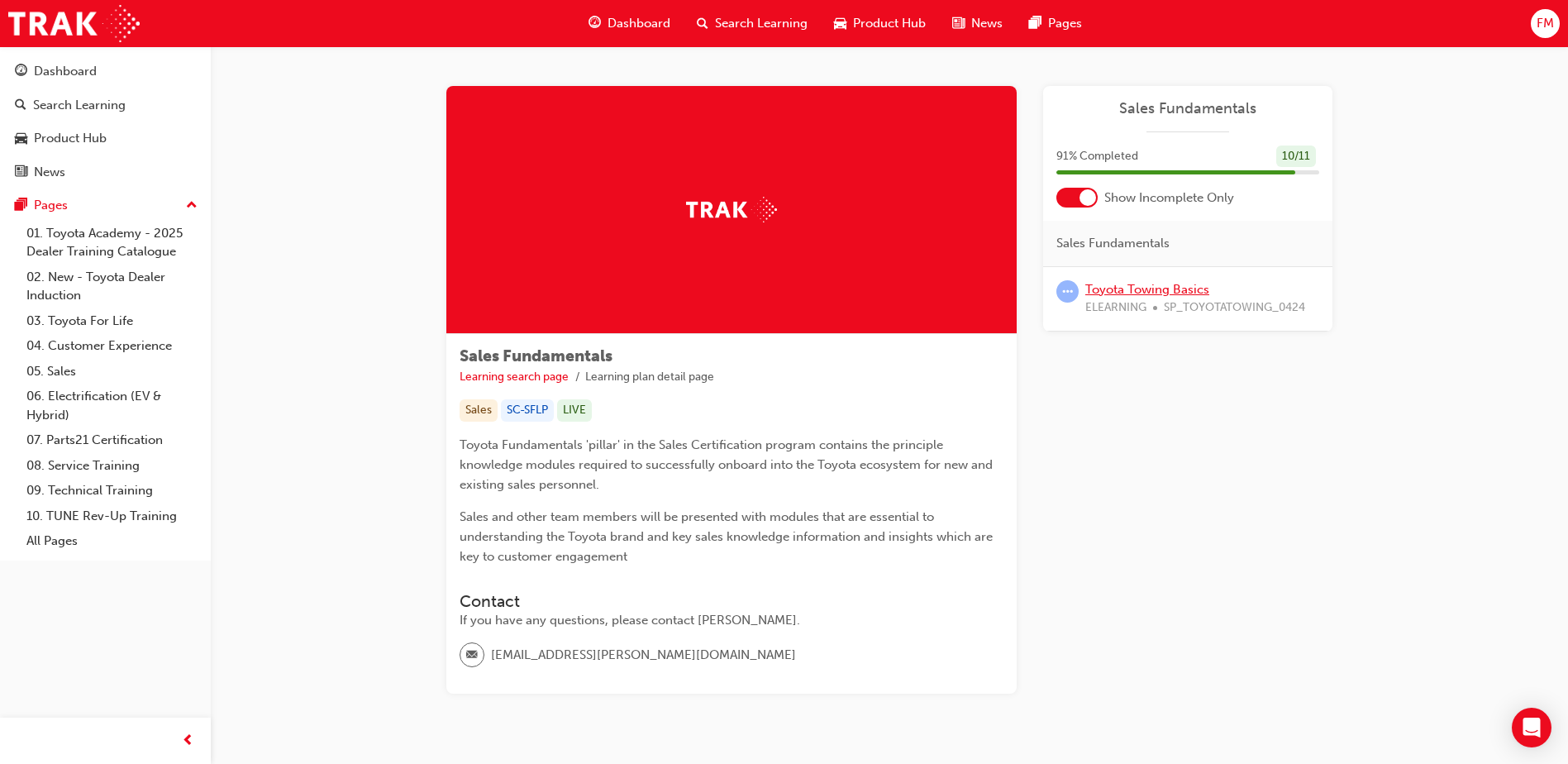
click at [1150, 289] on link "Toyota Towing Basics" at bounding box center [1147, 289] width 124 height 15
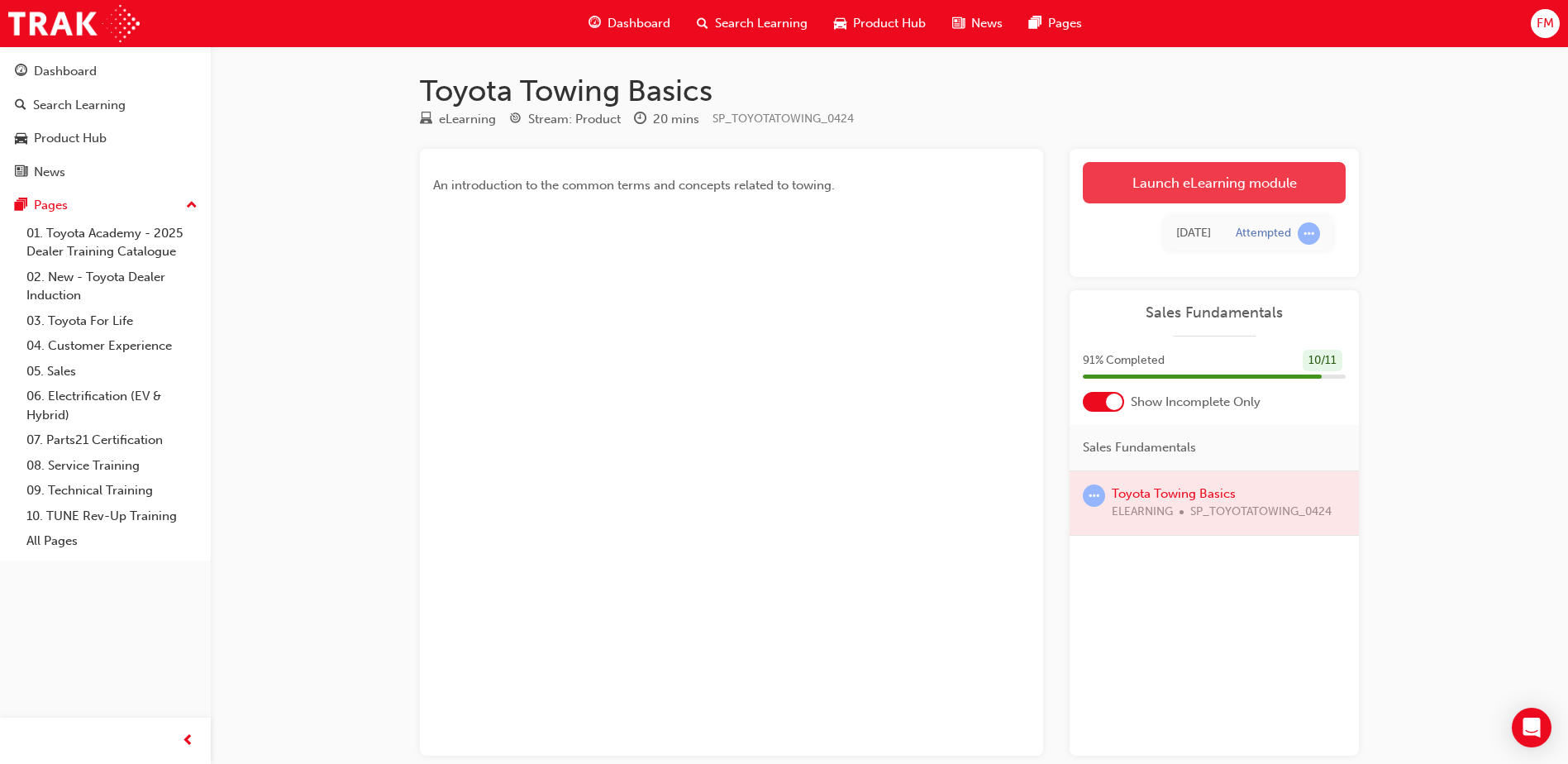
click at [1233, 191] on link "Launch eLearning module" at bounding box center [1214, 183] width 263 height 42
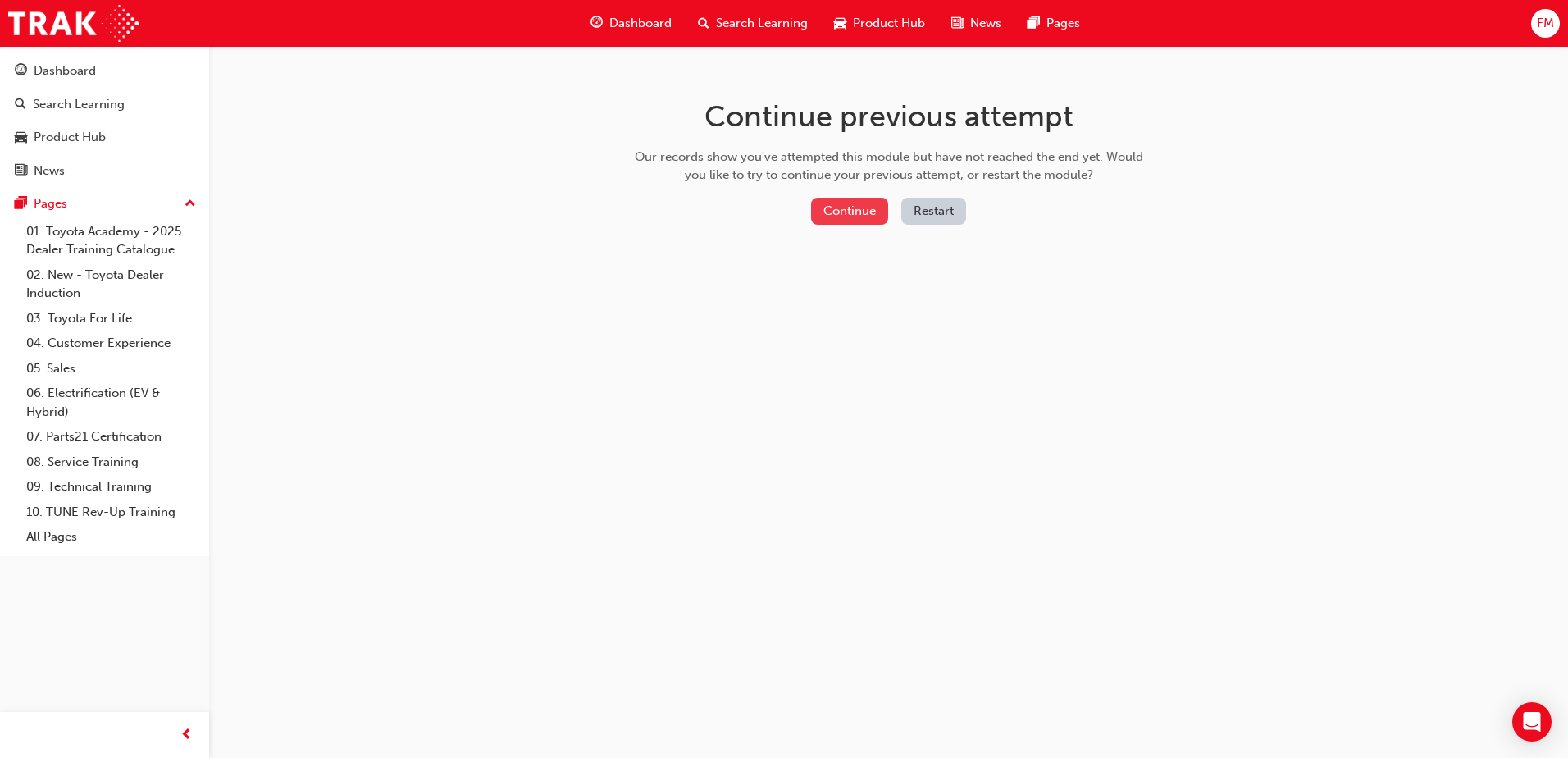
click at [844, 203] on button "Continue" at bounding box center [850, 212] width 77 height 27
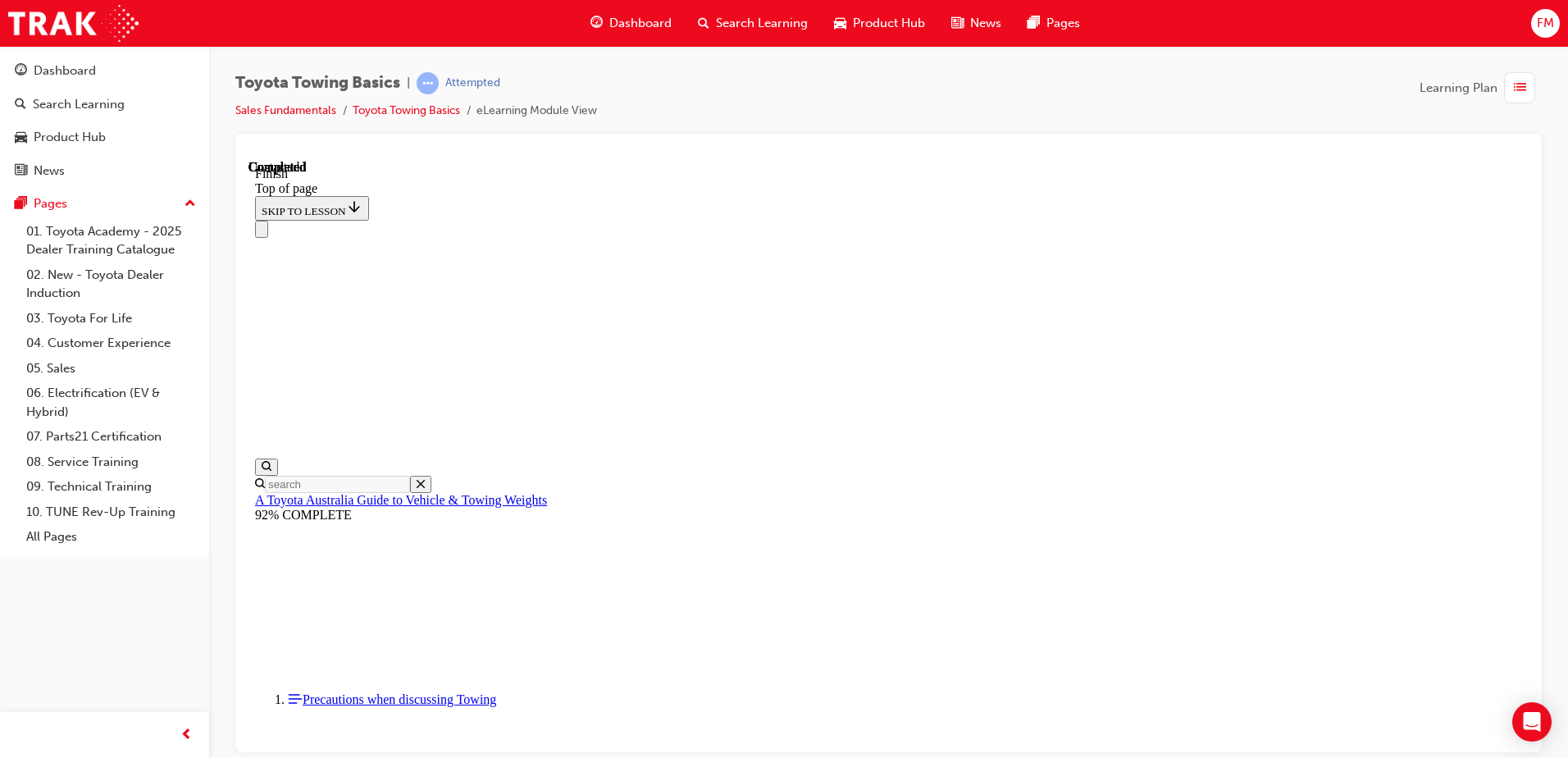
scroll to position [51, 0]
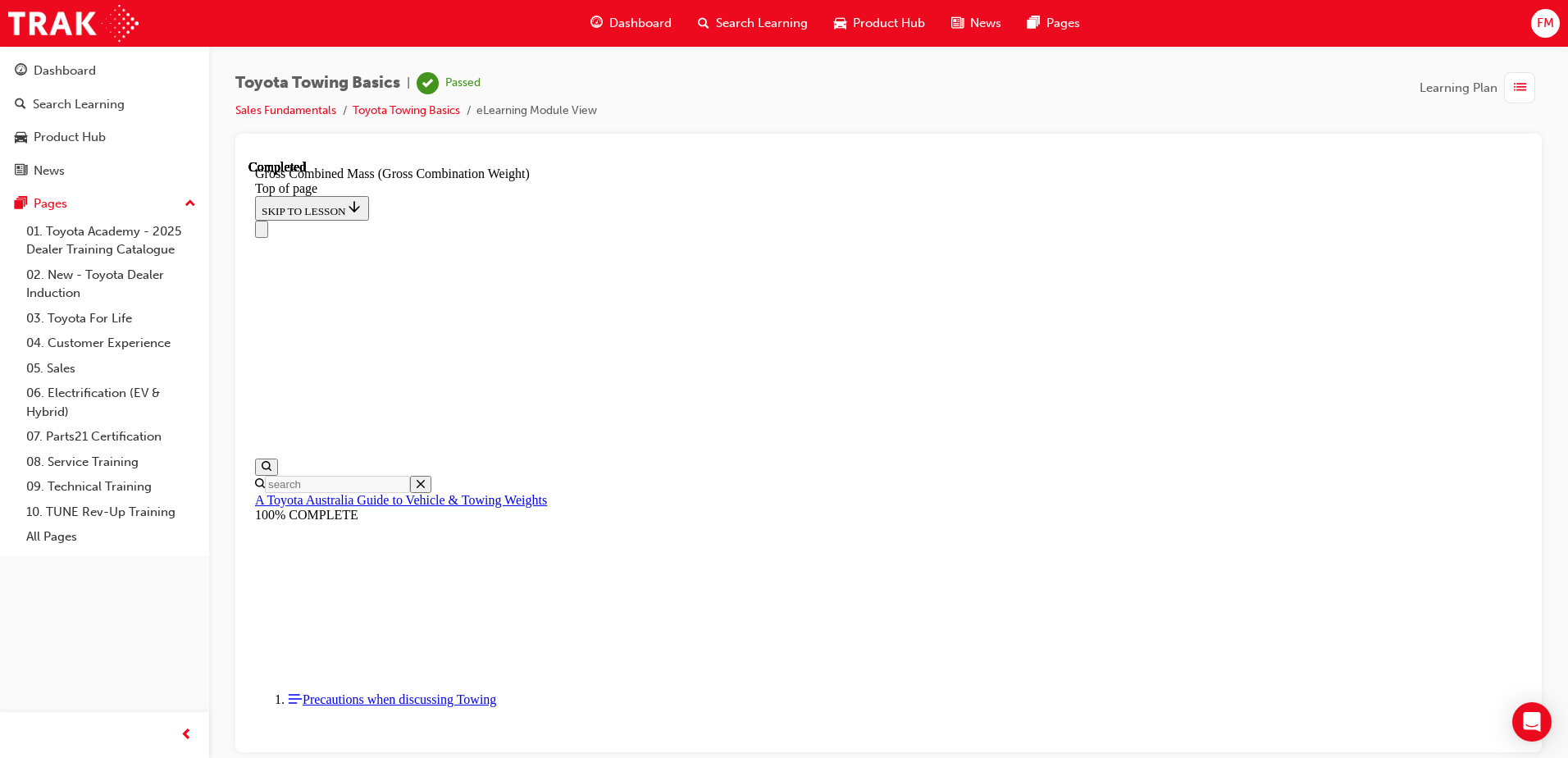
drag, startPoint x: 1518, startPoint y: 251, endPoint x: 1508, endPoint y: 365, distance: 114.4
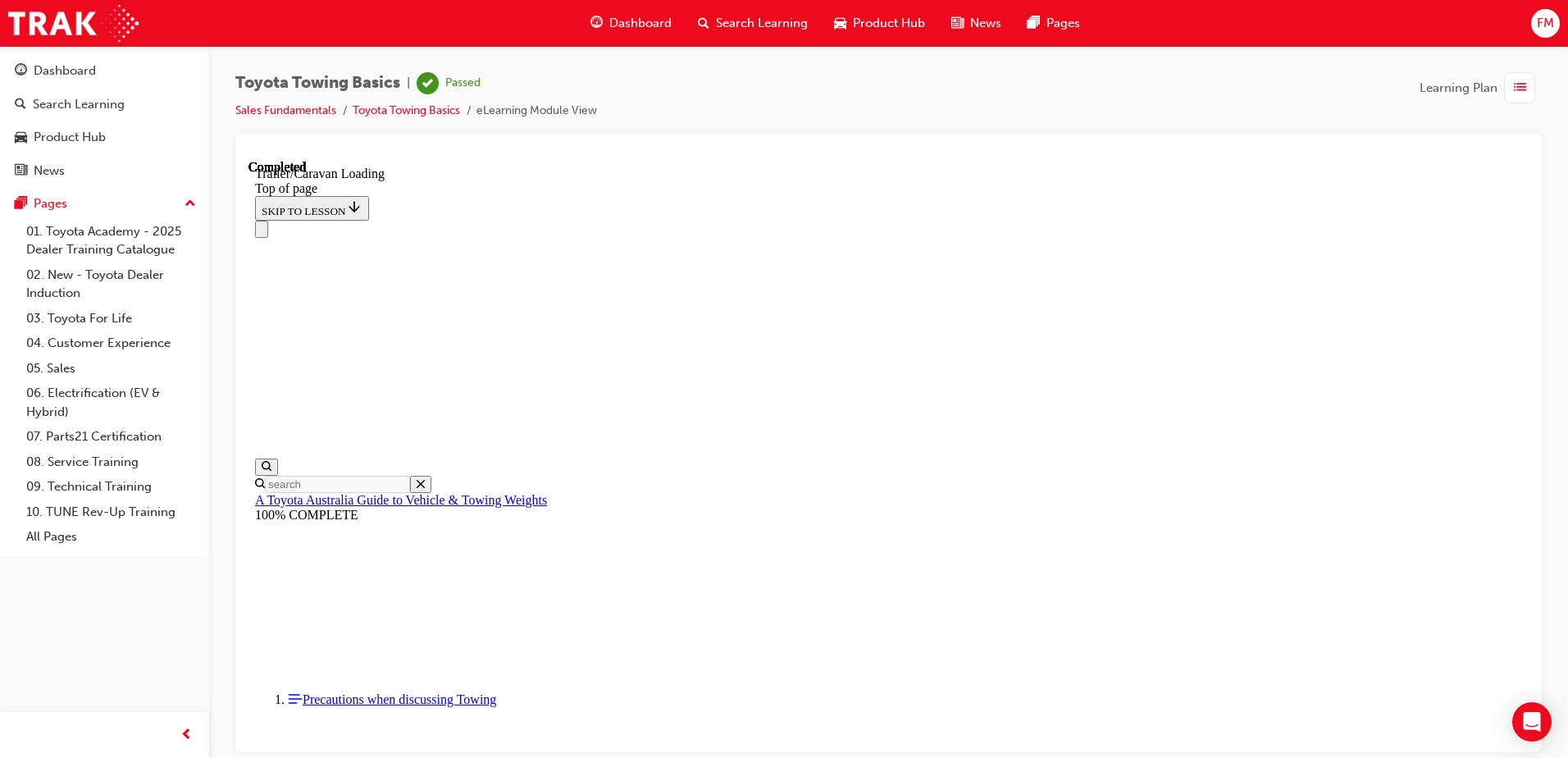
scroll to position [2343, 0]
drag, startPoint x: 1525, startPoint y: 212, endPoint x: 1780, endPoint y: 673, distance: 526.8
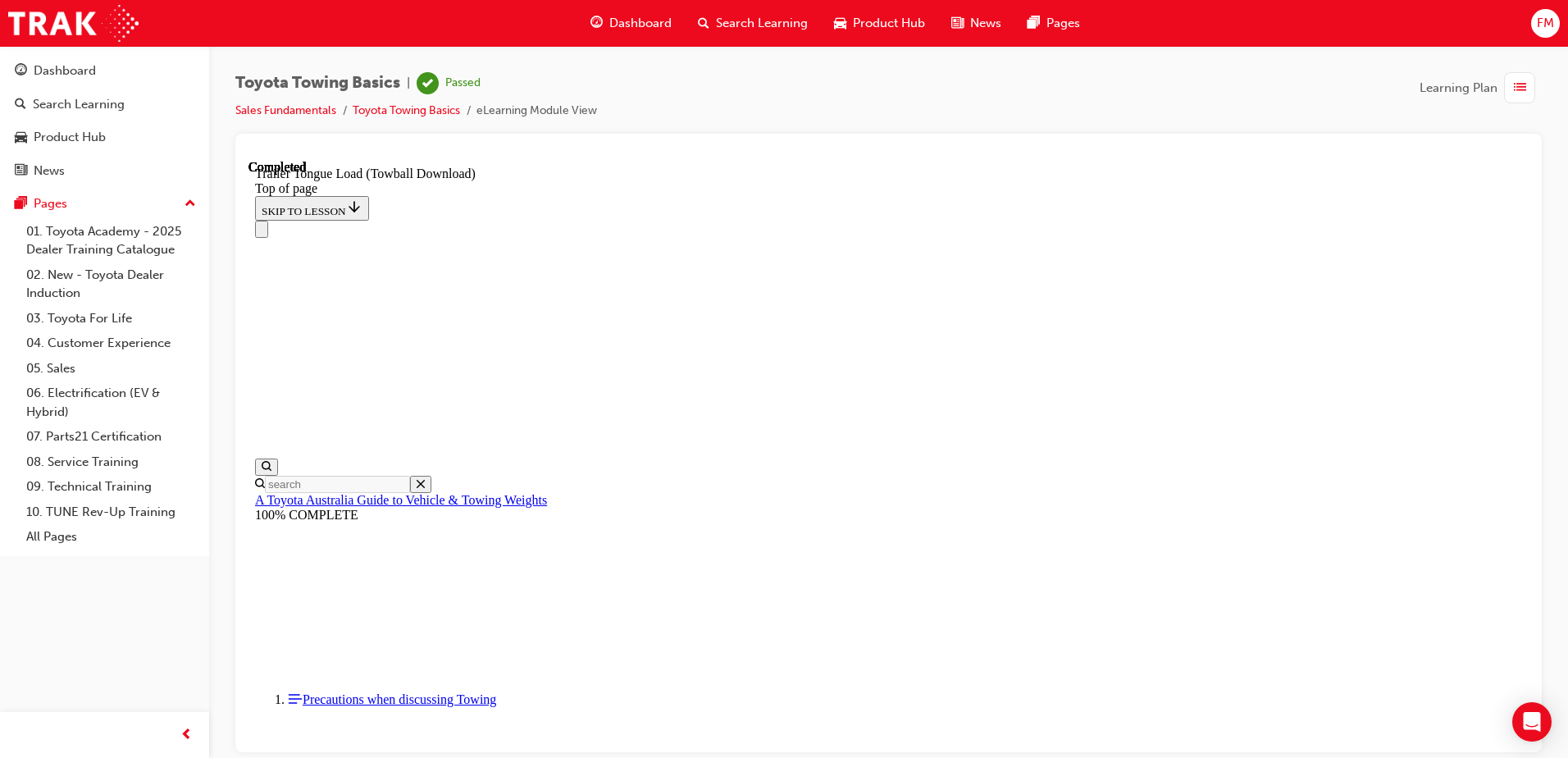
scroll to position [2612, 0]
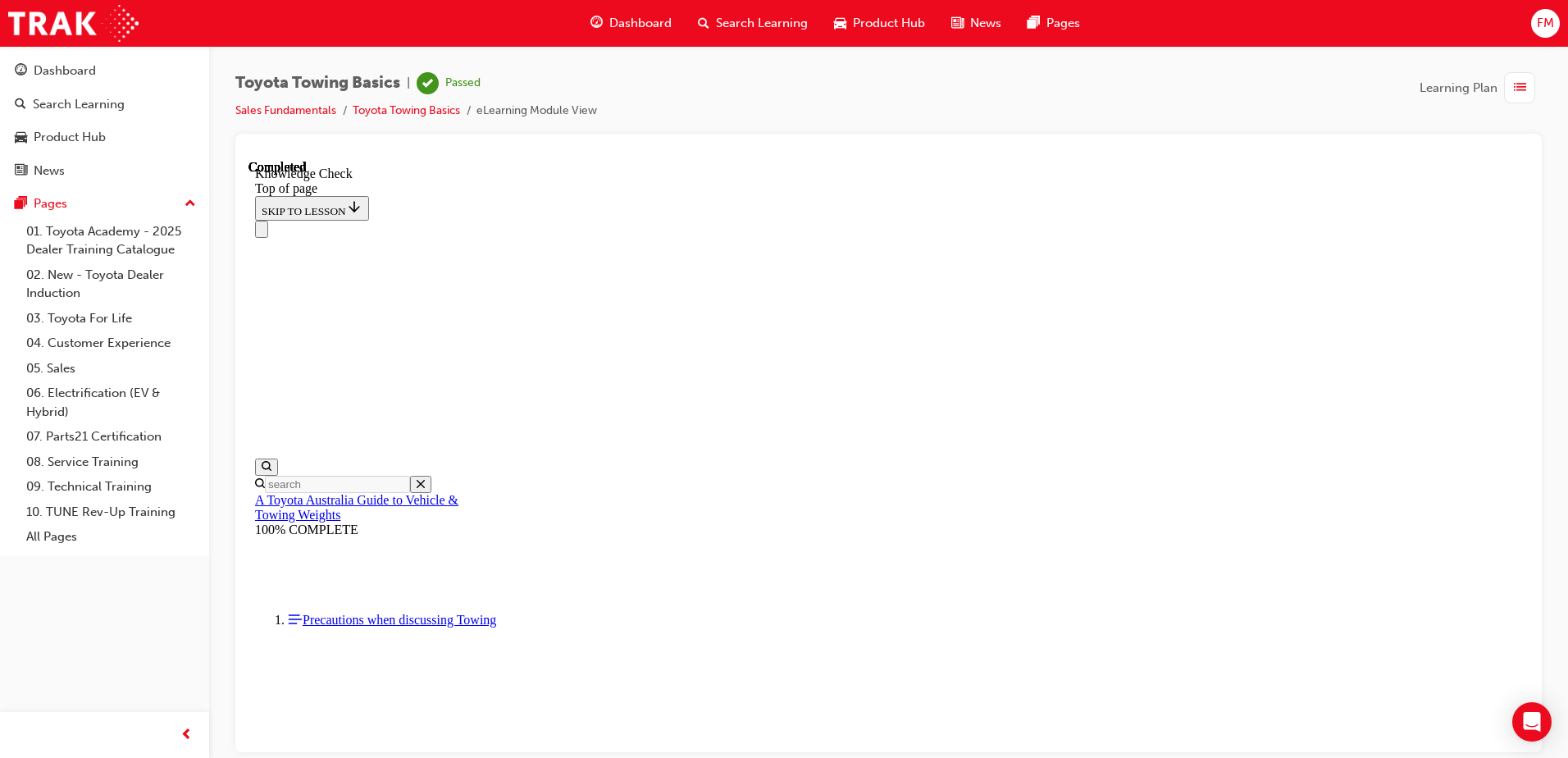
scroll to position [0, 0]
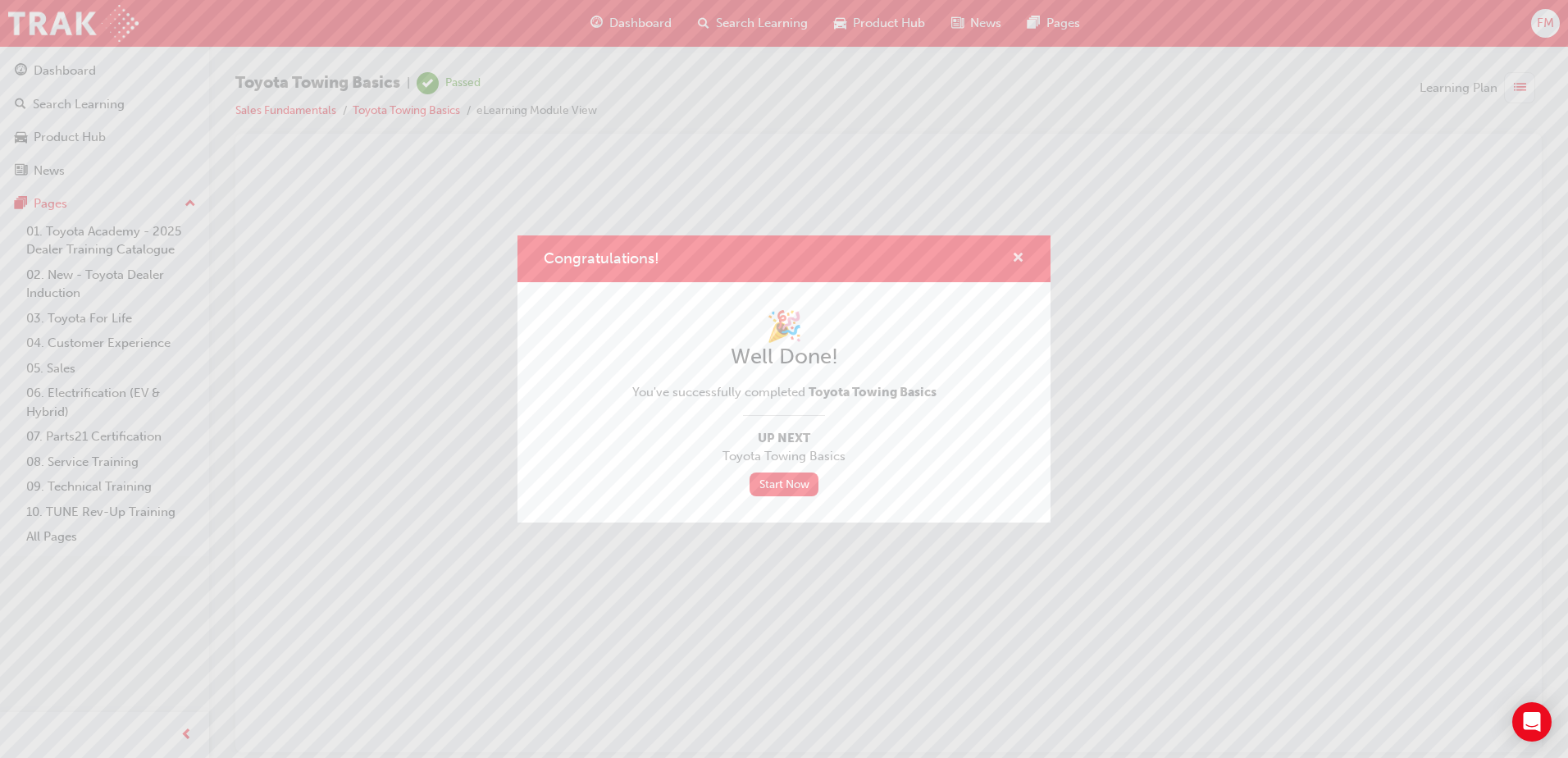
click at [1023, 255] on span "cross-icon" at bounding box center [1019, 259] width 13 height 14
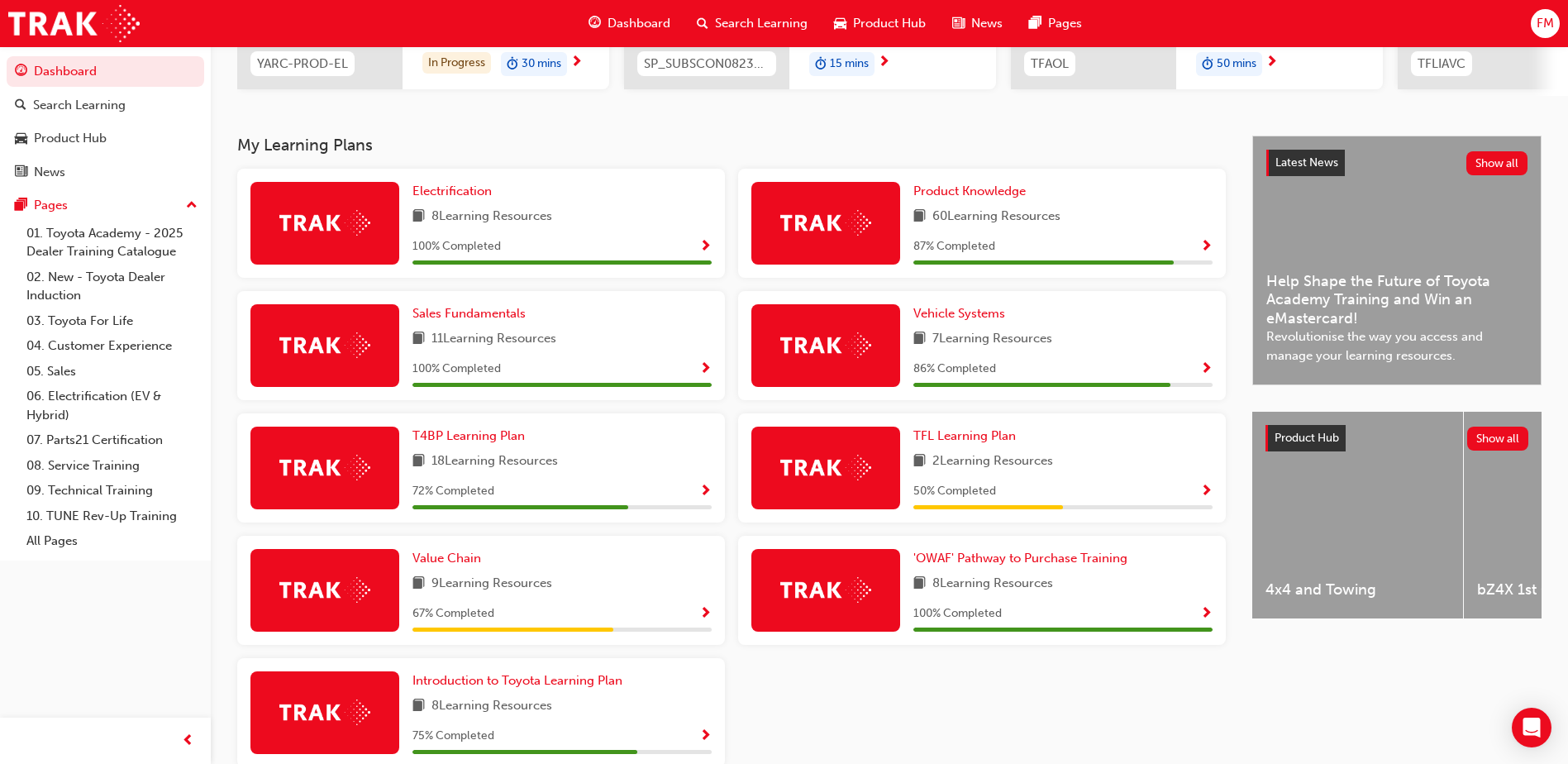
scroll to position [341, 0]
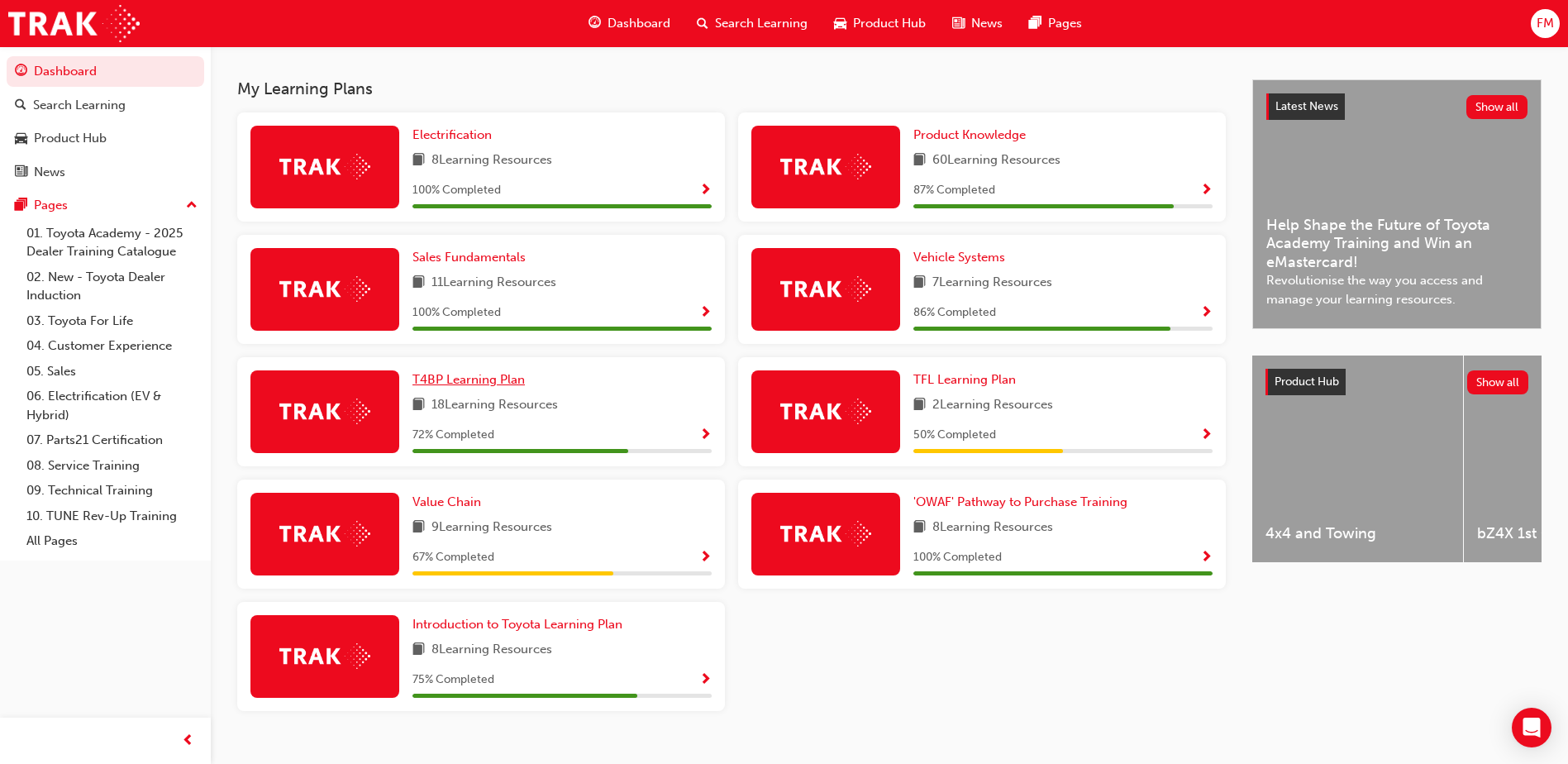
click at [473, 387] on span "T4BP Learning Plan" at bounding box center [469, 379] width 112 height 15
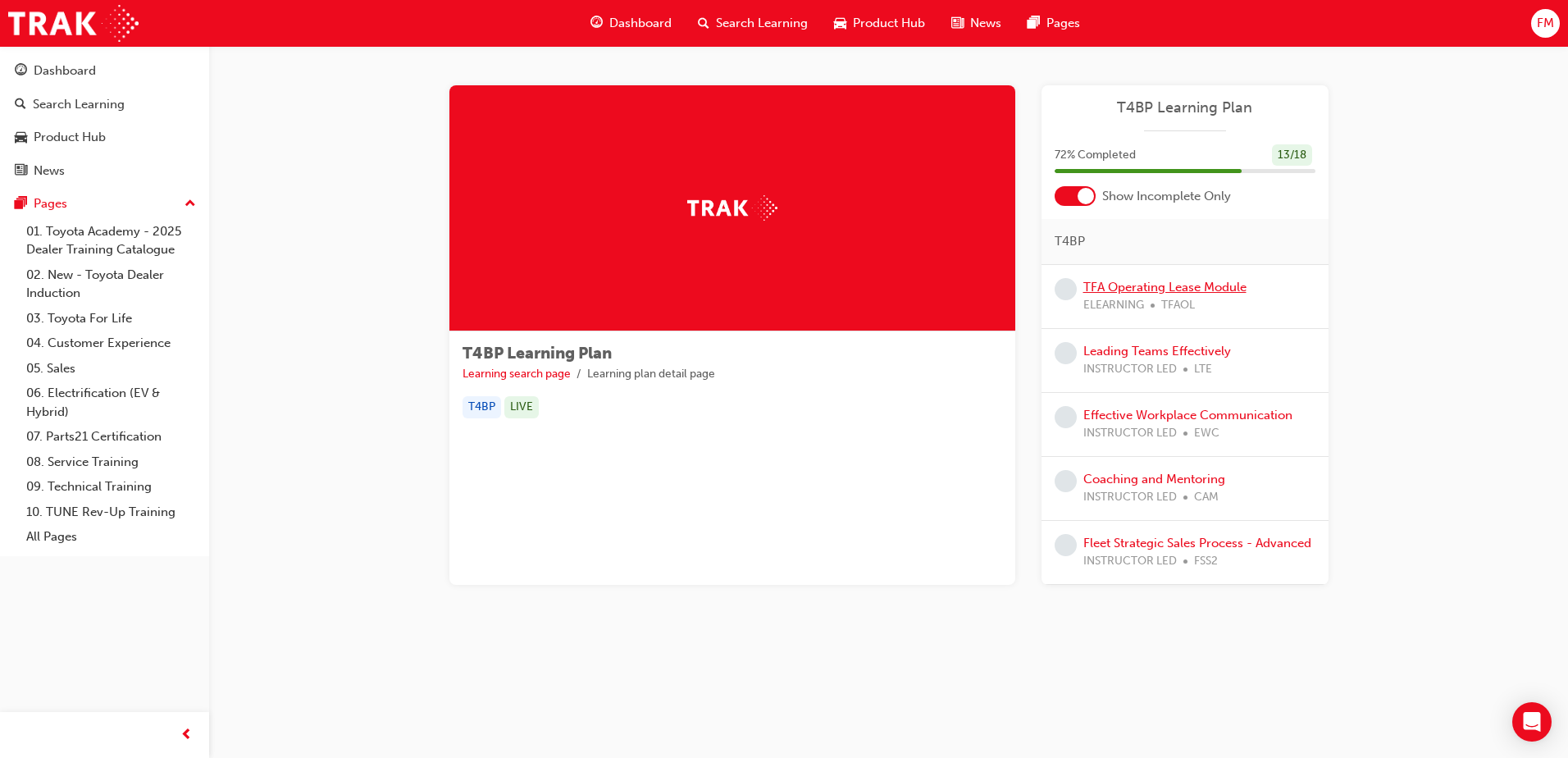
click at [1175, 283] on link "TFA Operating Lease Module" at bounding box center [1165, 287] width 163 height 14
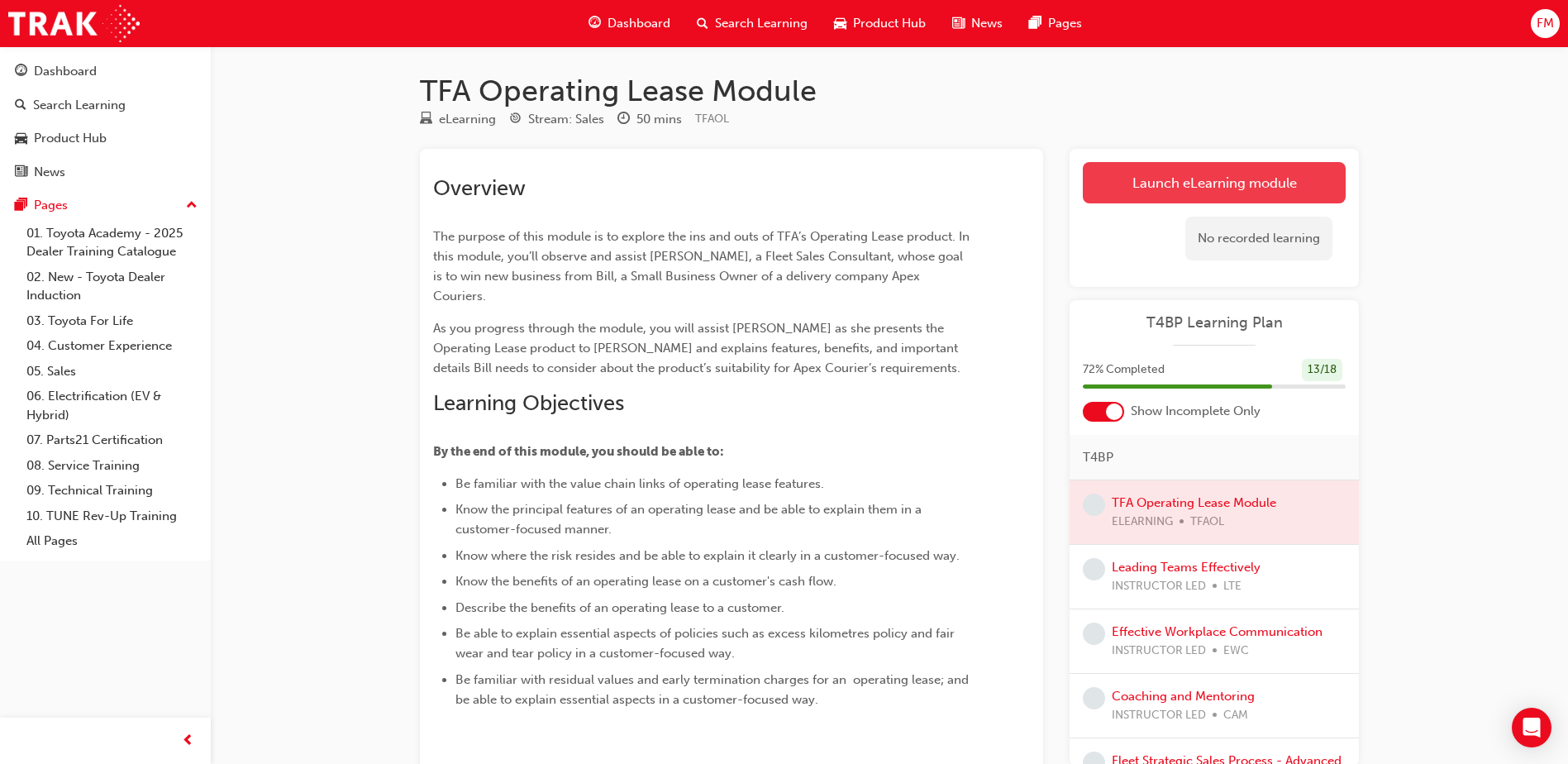
click at [1255, 192] on link "Launch eLearning module" at bounding box center [1214, 183] width 263 height 42
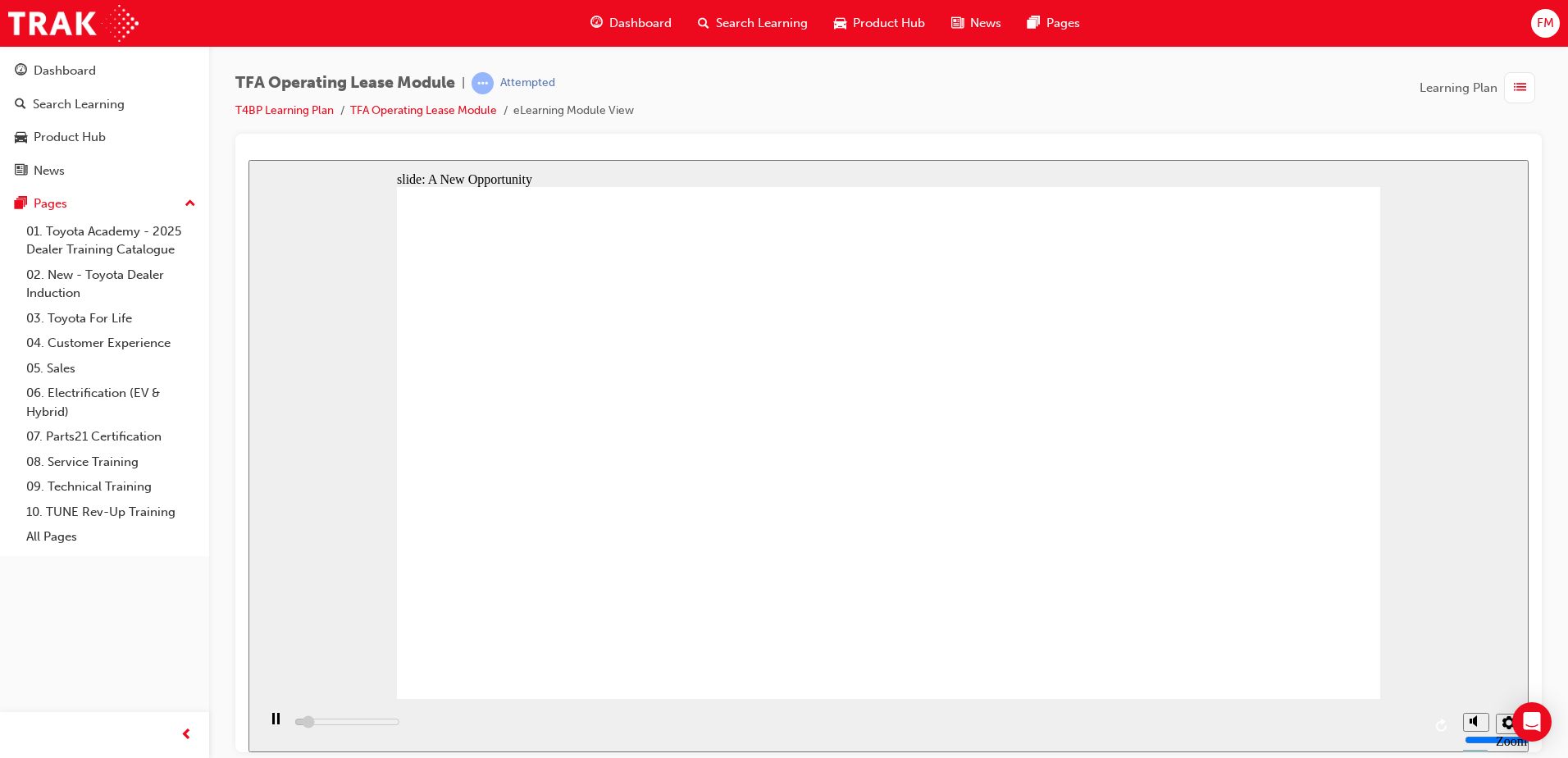
type input "9000"
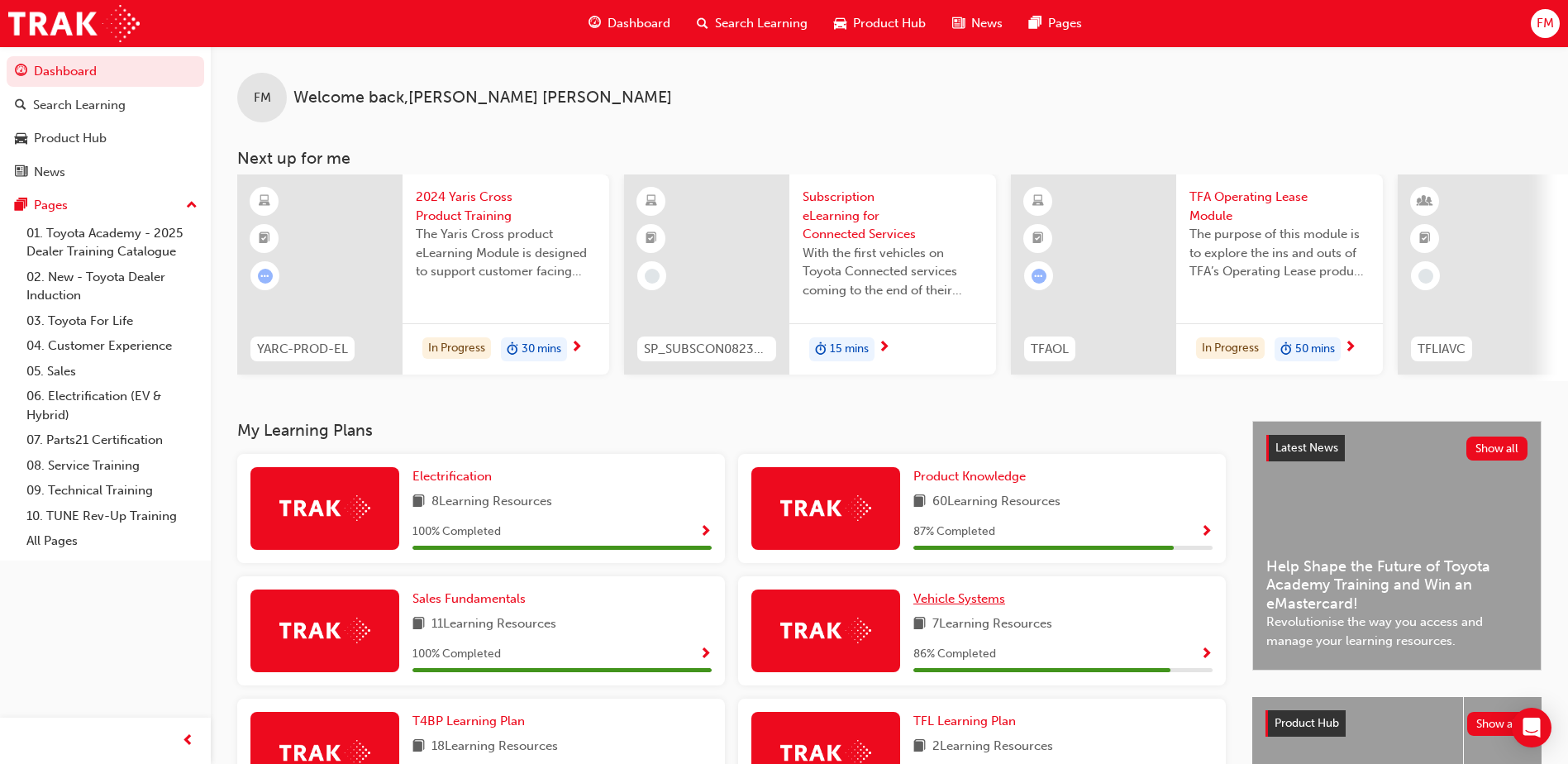
click at [955, 606] on span "Vehicle Systems" at bounding box center [959, 599] width 92 height 15
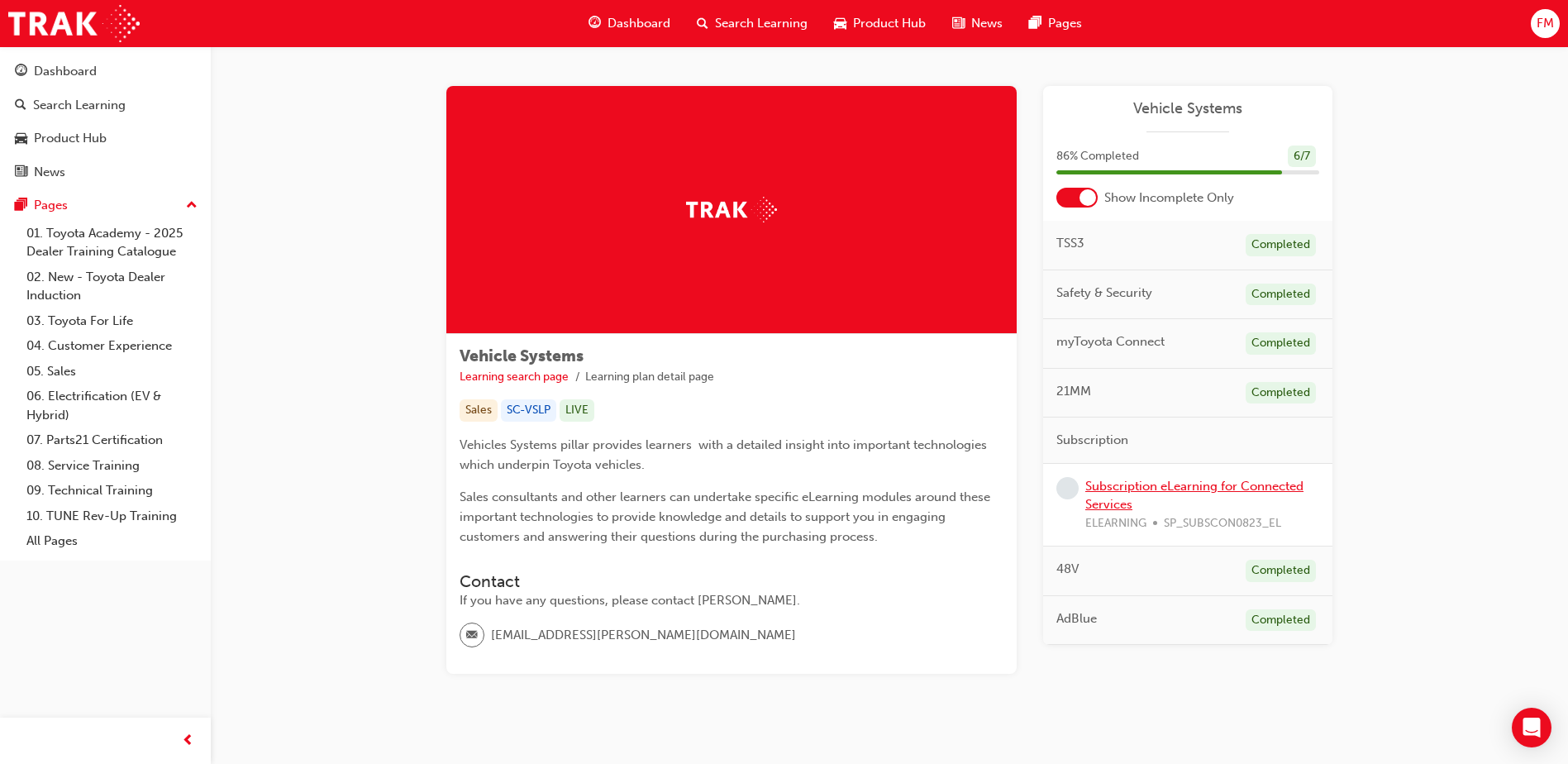
click at [1171, 487] on link "Subscription eLearning for Connected Services" at bounding box center [1194, 495] width 219 height 34
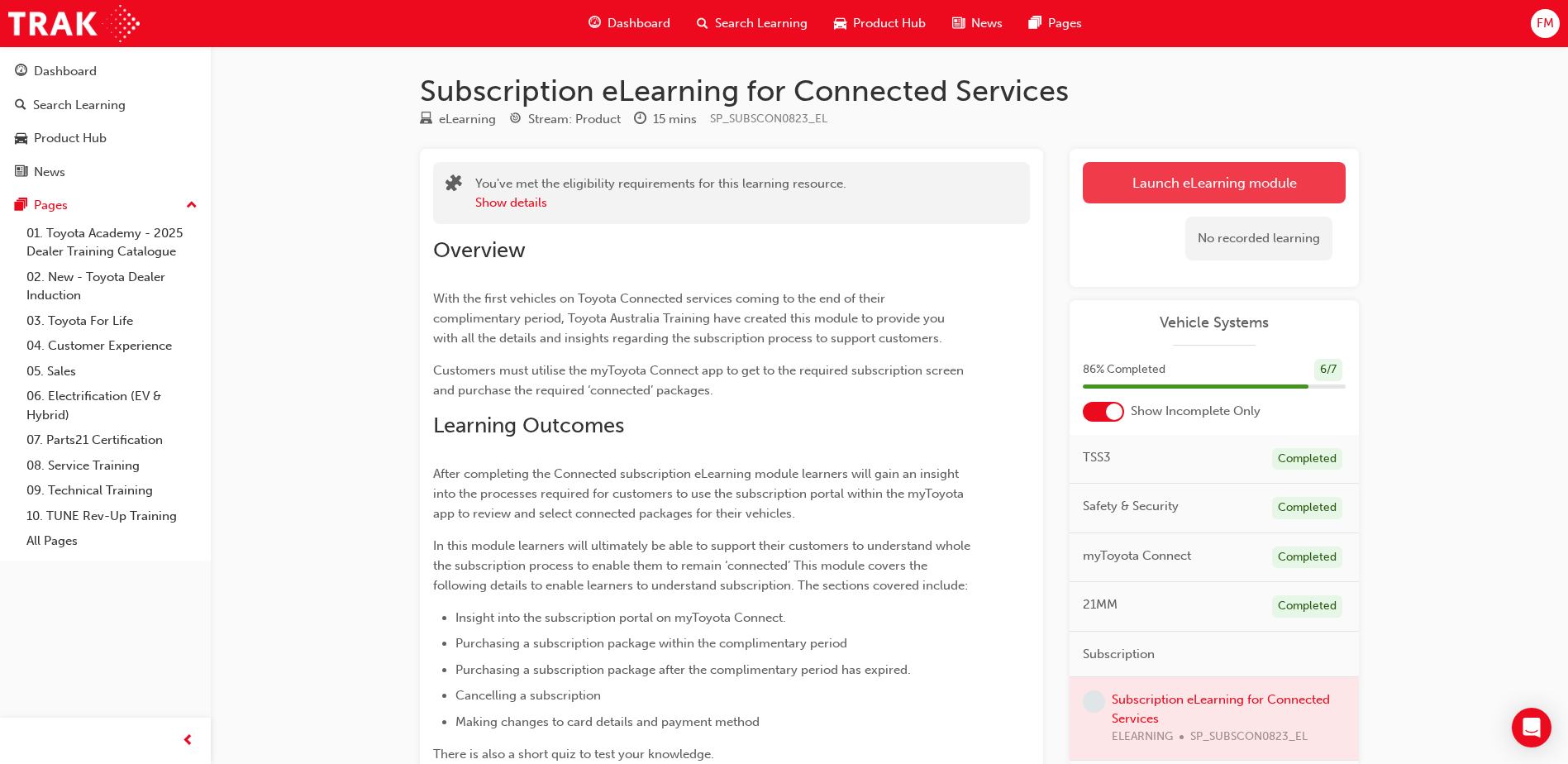
click at [1233, 201] on link "Launch eLearning module" at bounding box center [1214, 183] width 263 height 42
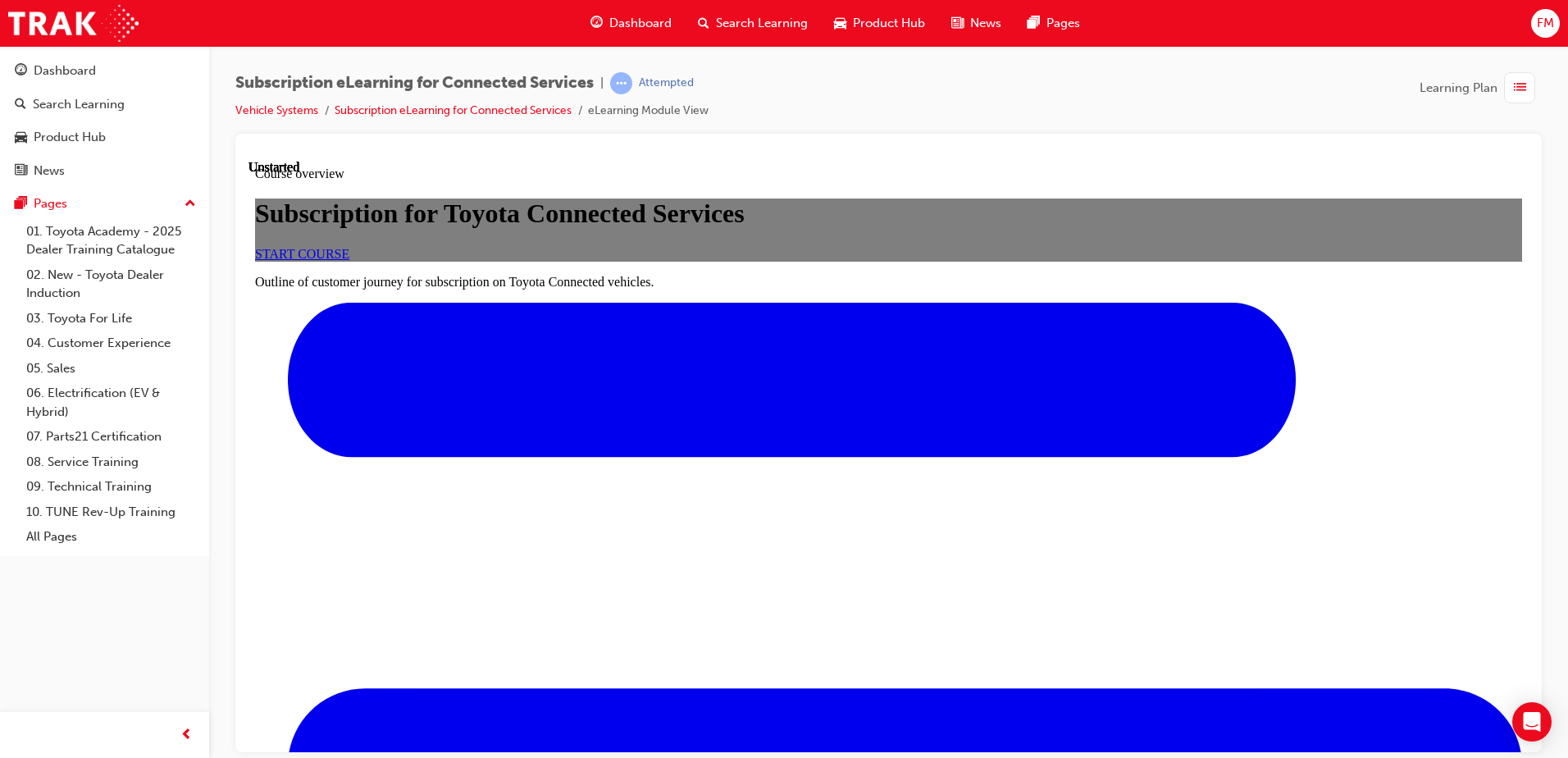
click at [349, 260] on link "START COURSE" at bounding box center [302, 252] width 95 height 14
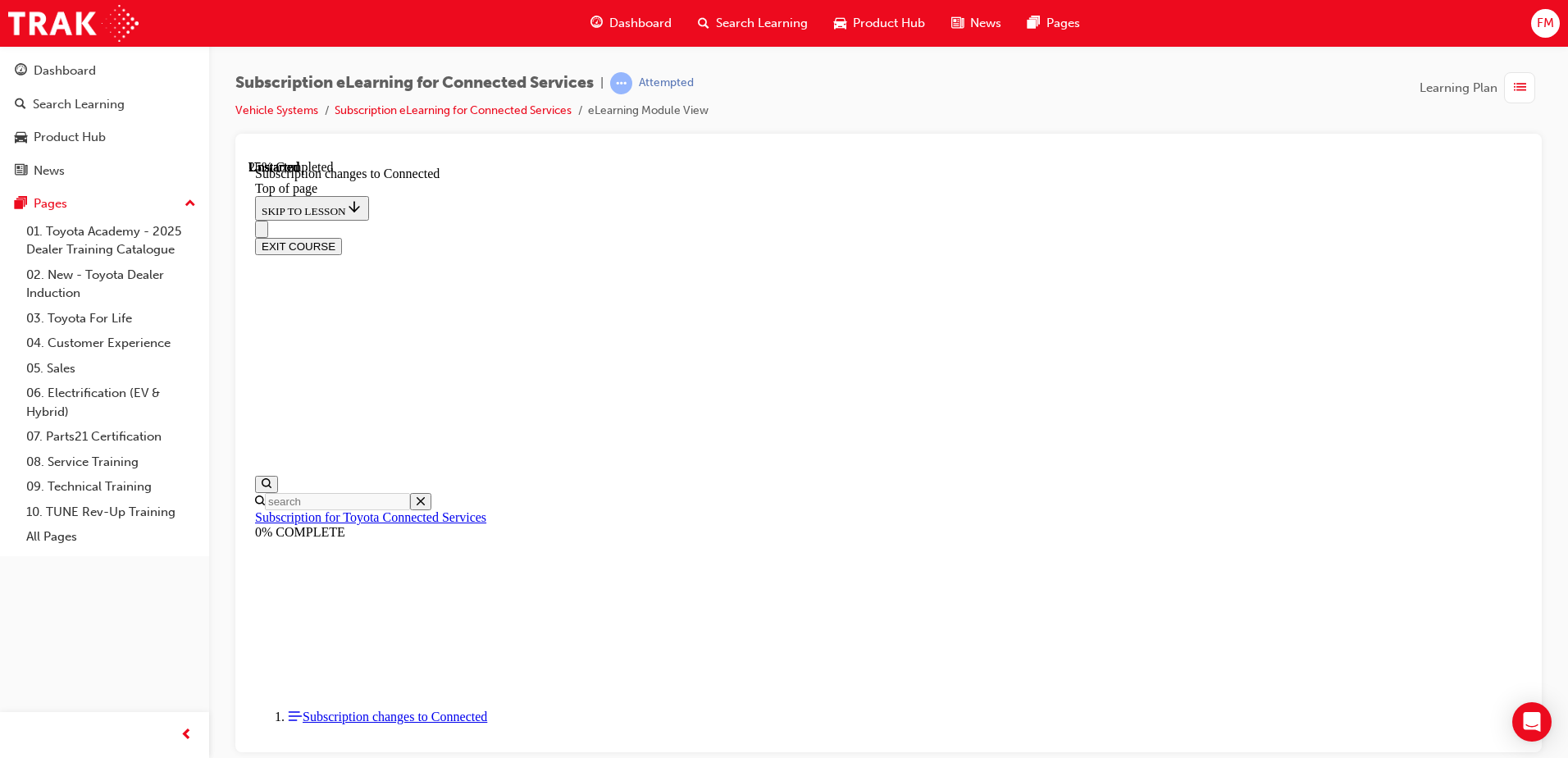
scroll to position [885, 0]
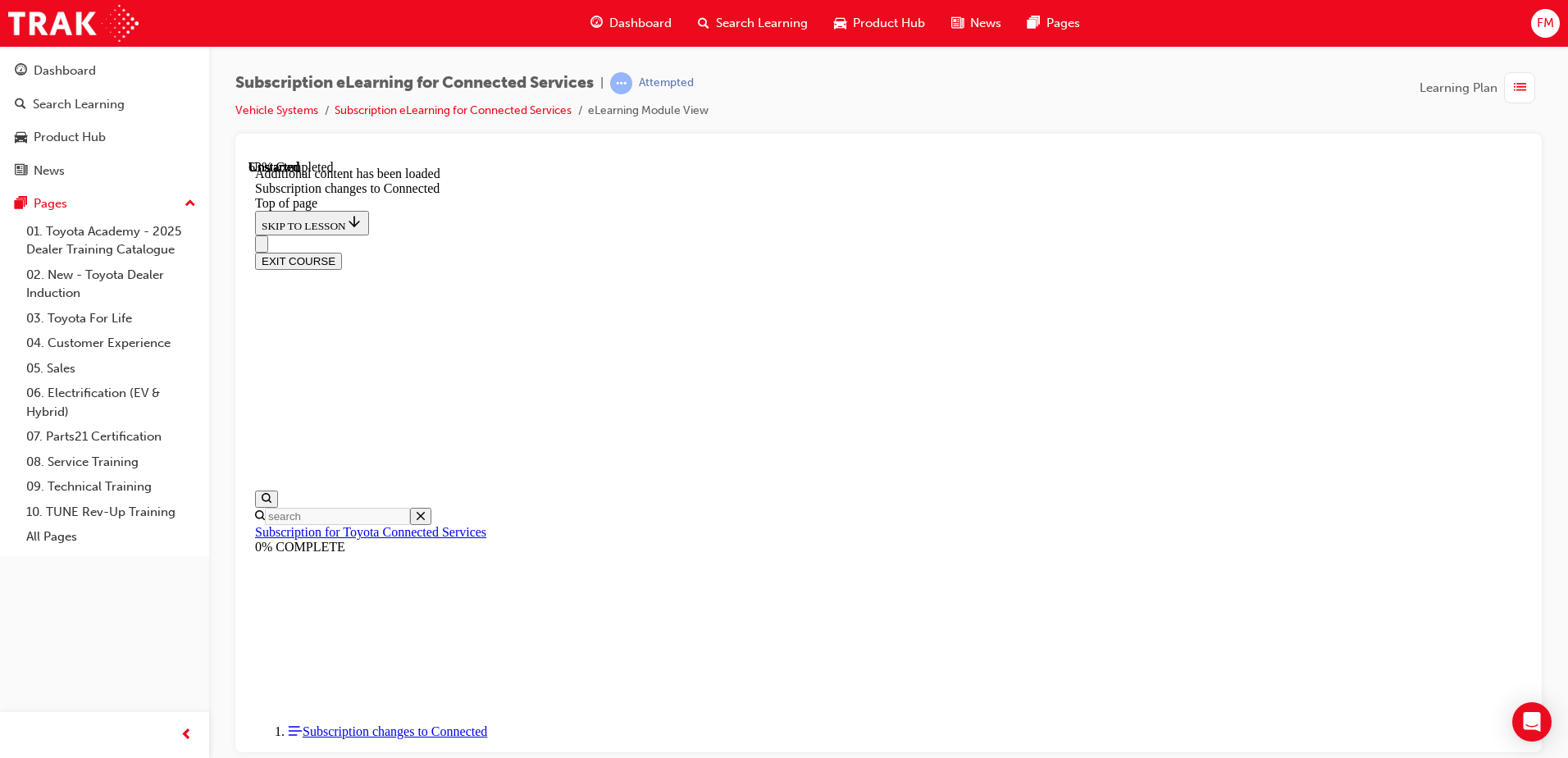
scroll to position [1981, 0]
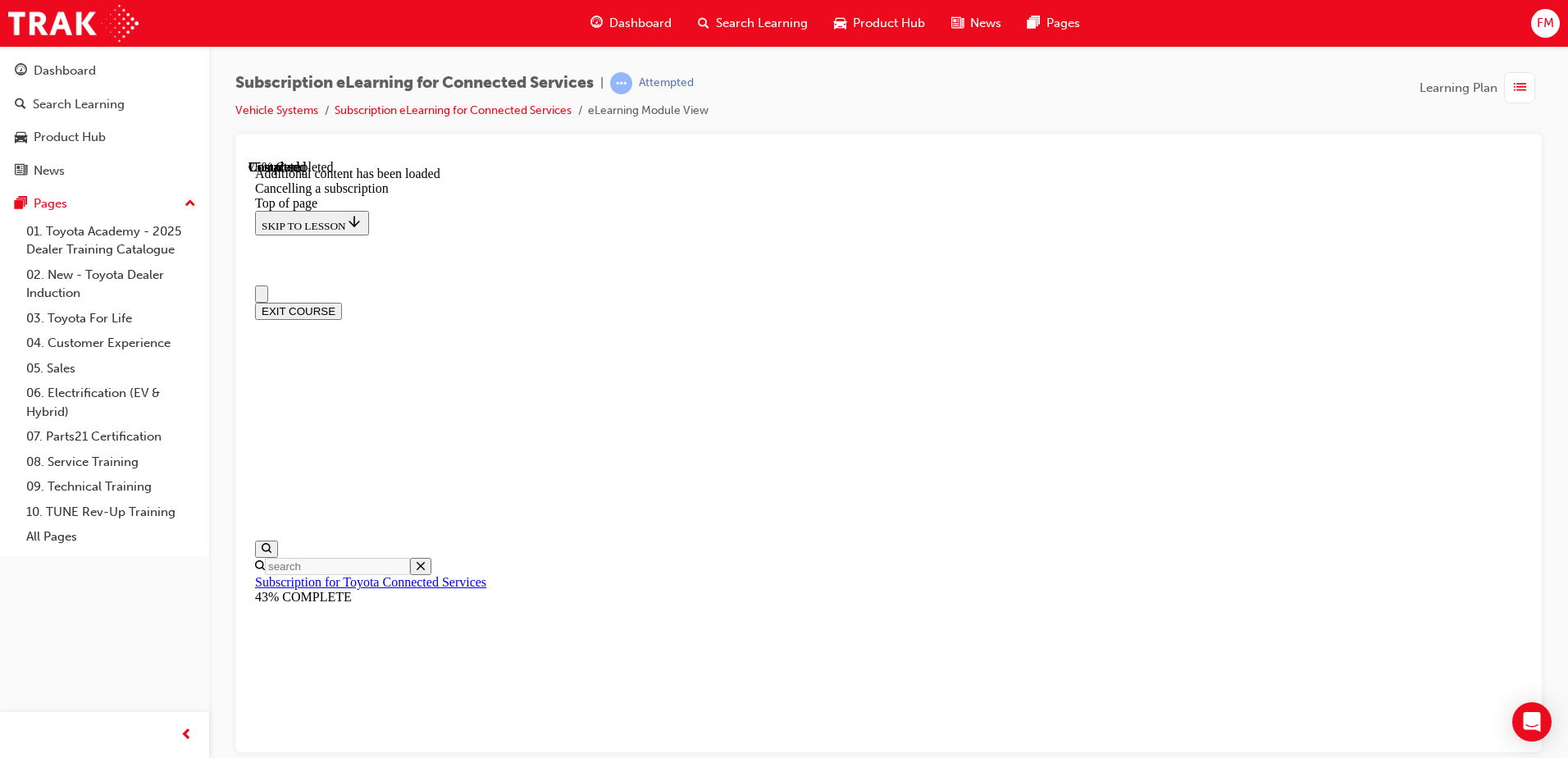
scroll to position [14, 0]
drag, startPoint x: 1522, startPoint y: 260, endPoint x: 1781, endPoint y: 411, distance: 299.8
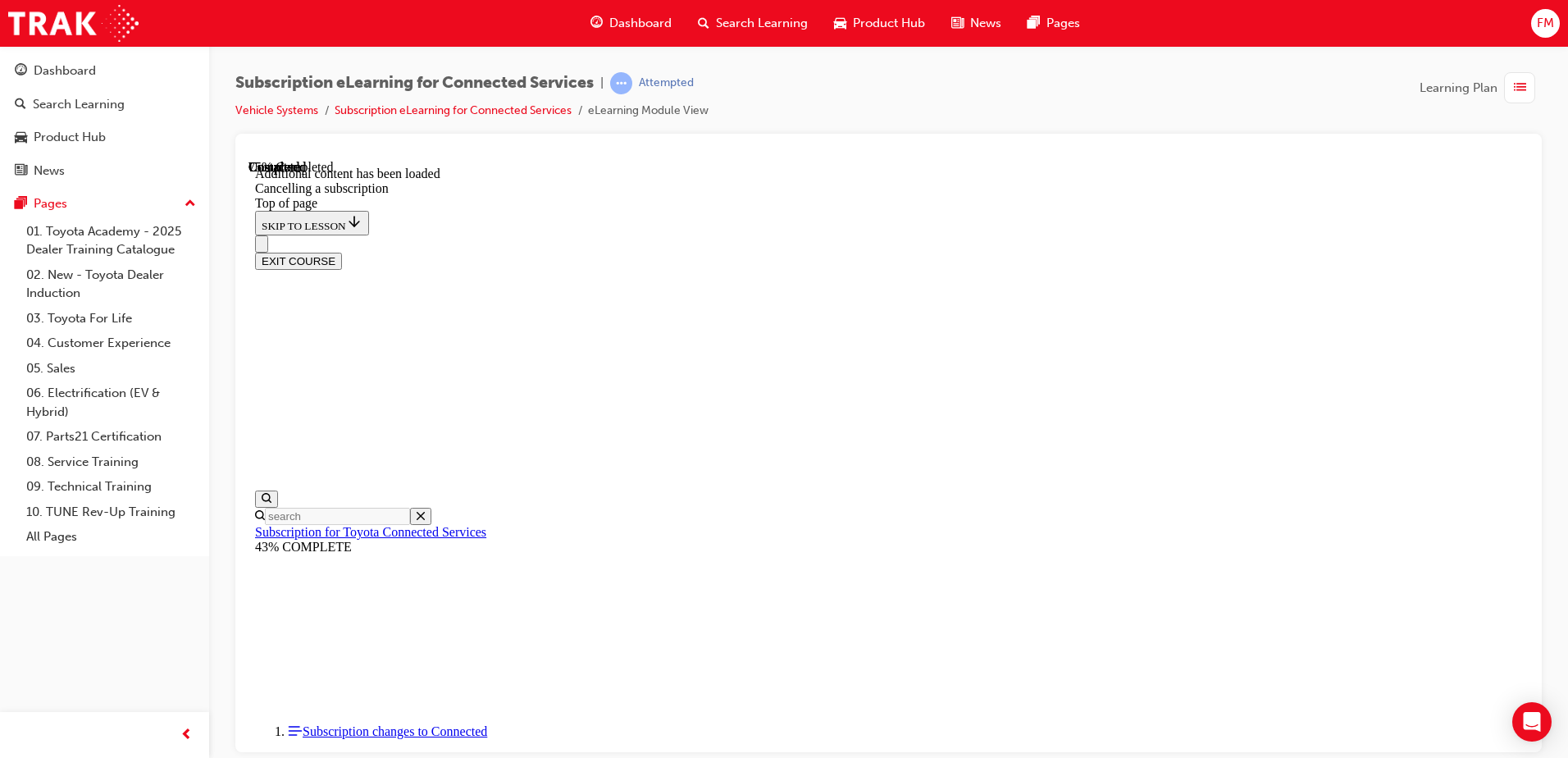
scroll to position [901, 0]
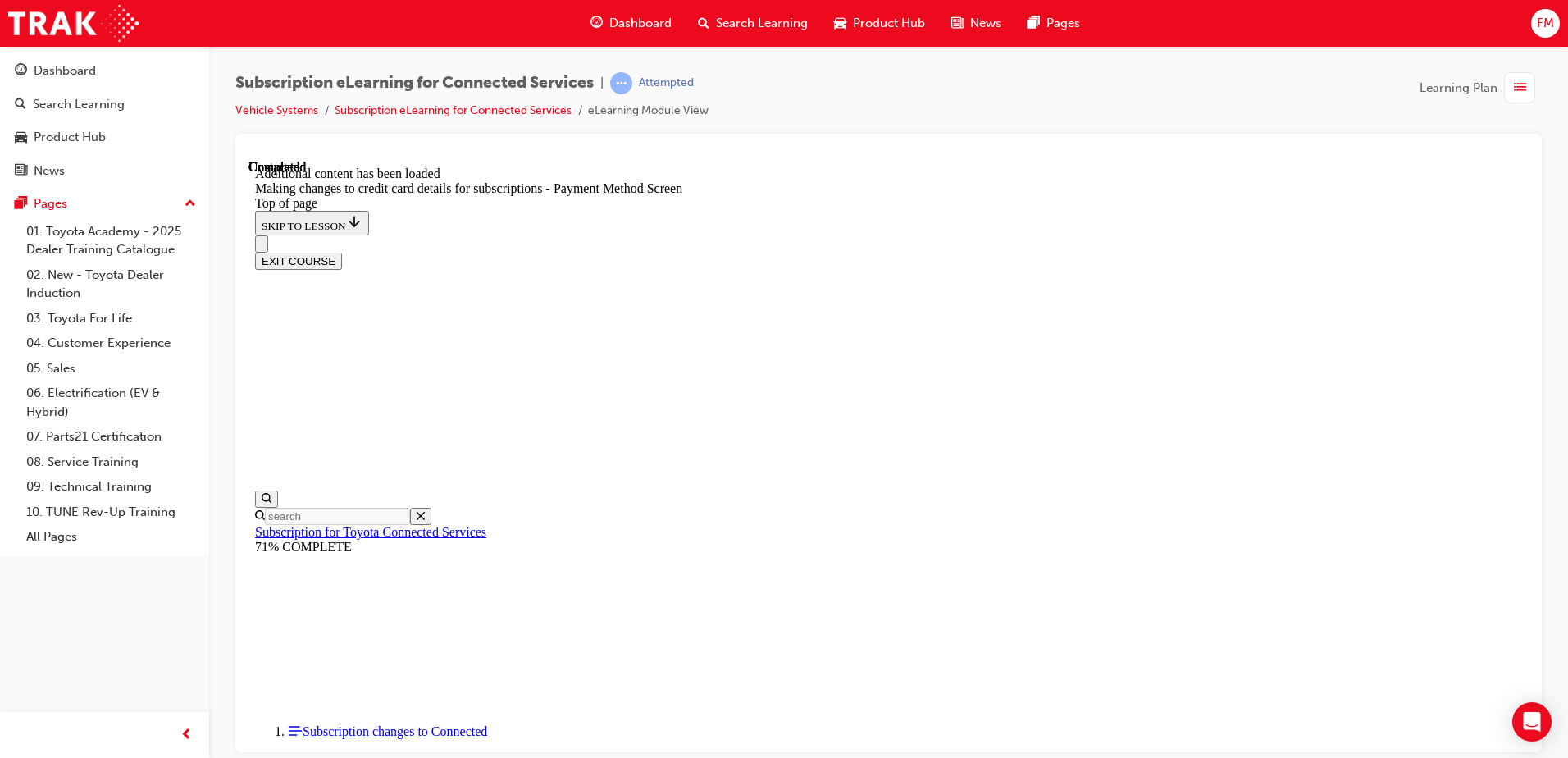
scroll to position [1602, 0]
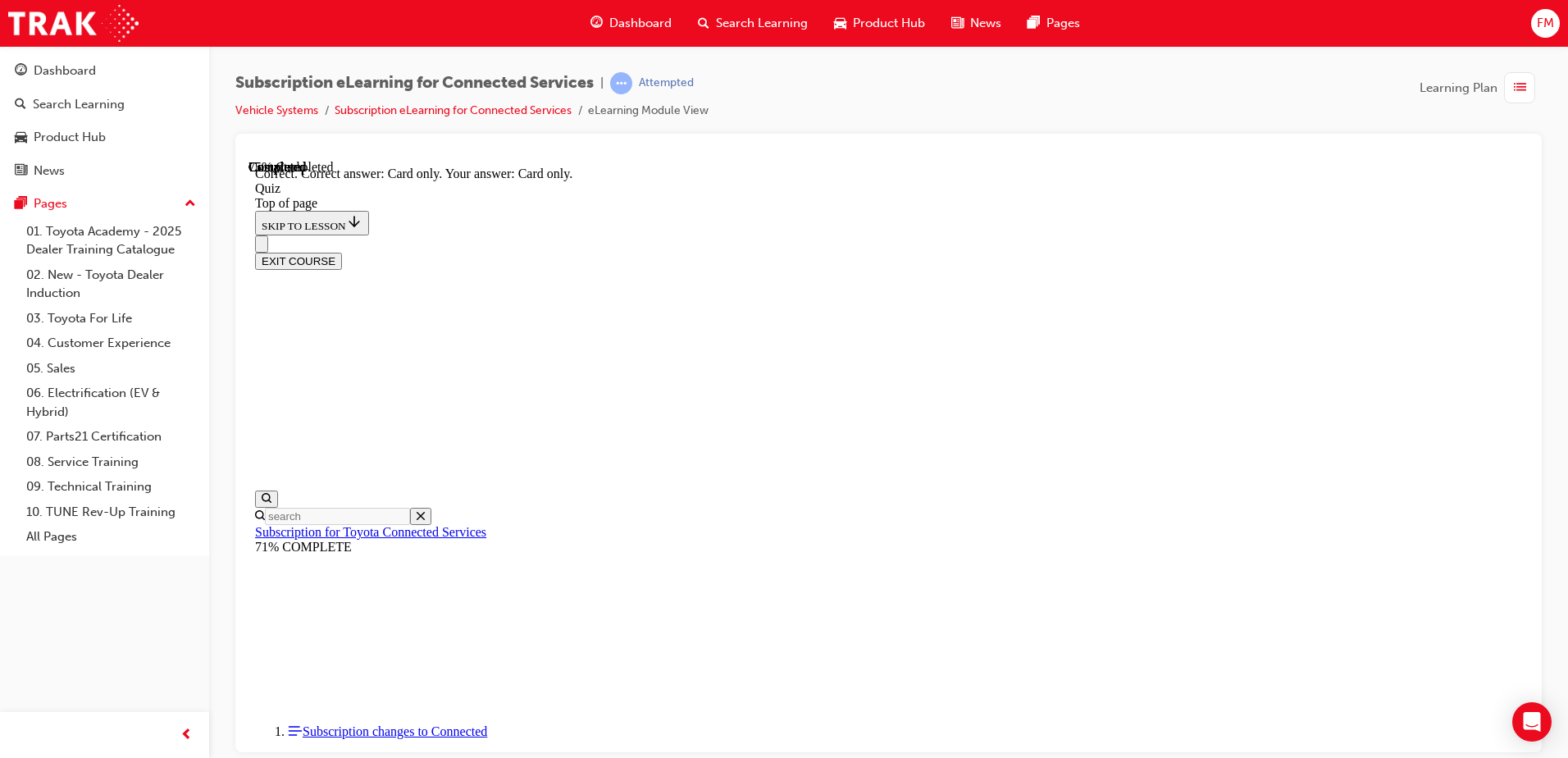
scroll to position [207, 0]
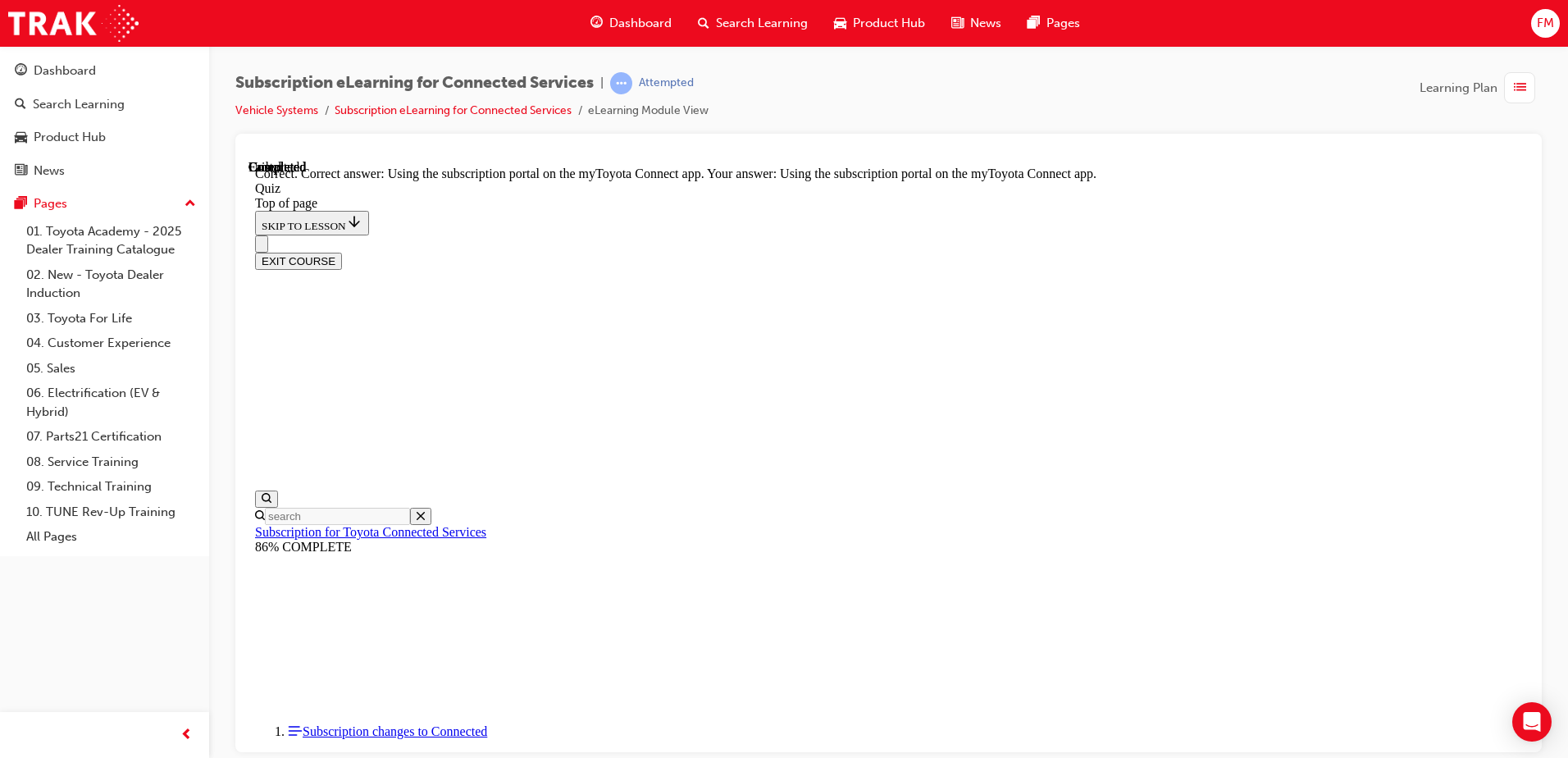
scroll to position [207, 0]
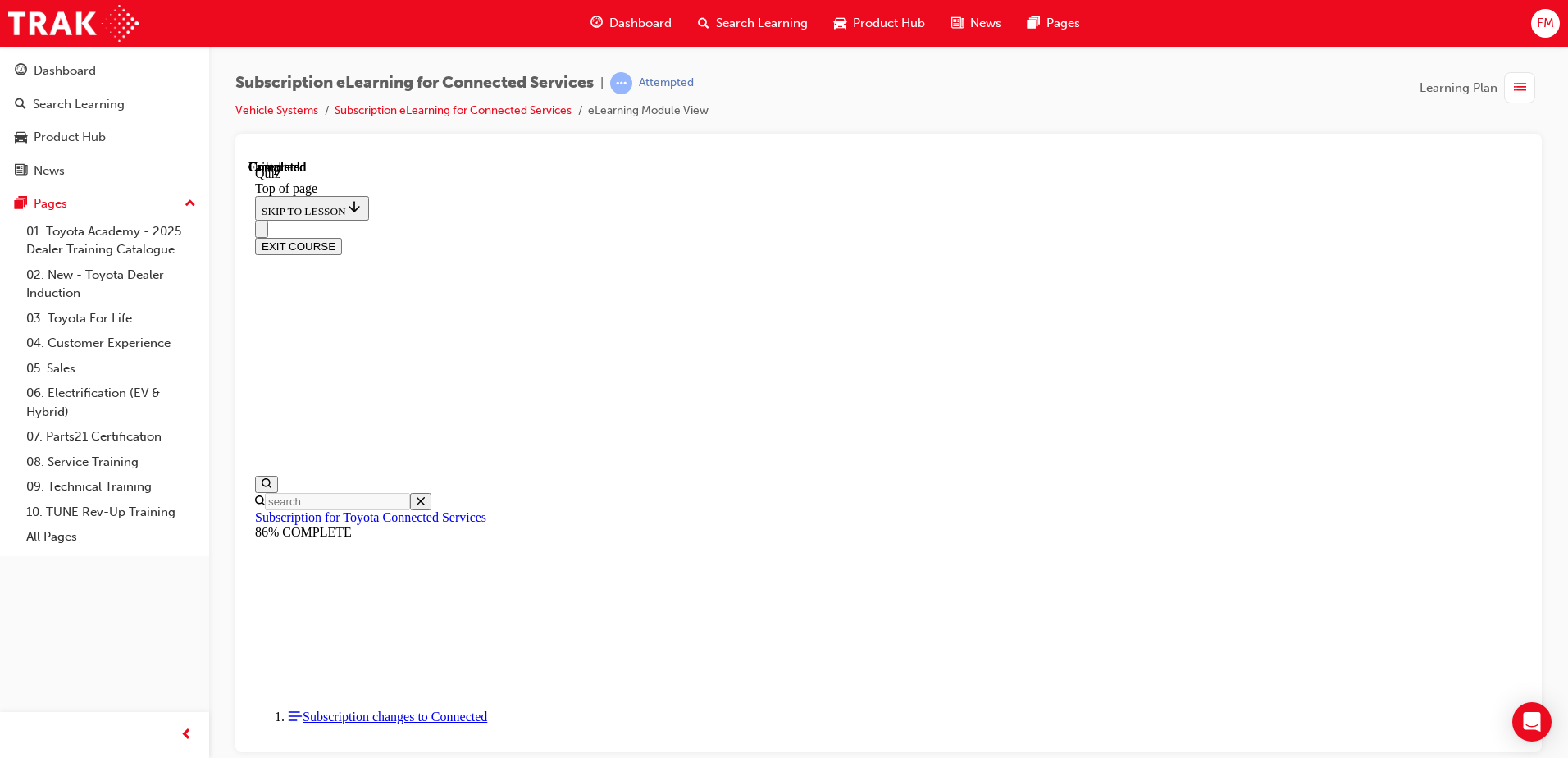
scroll to position [299, 0]
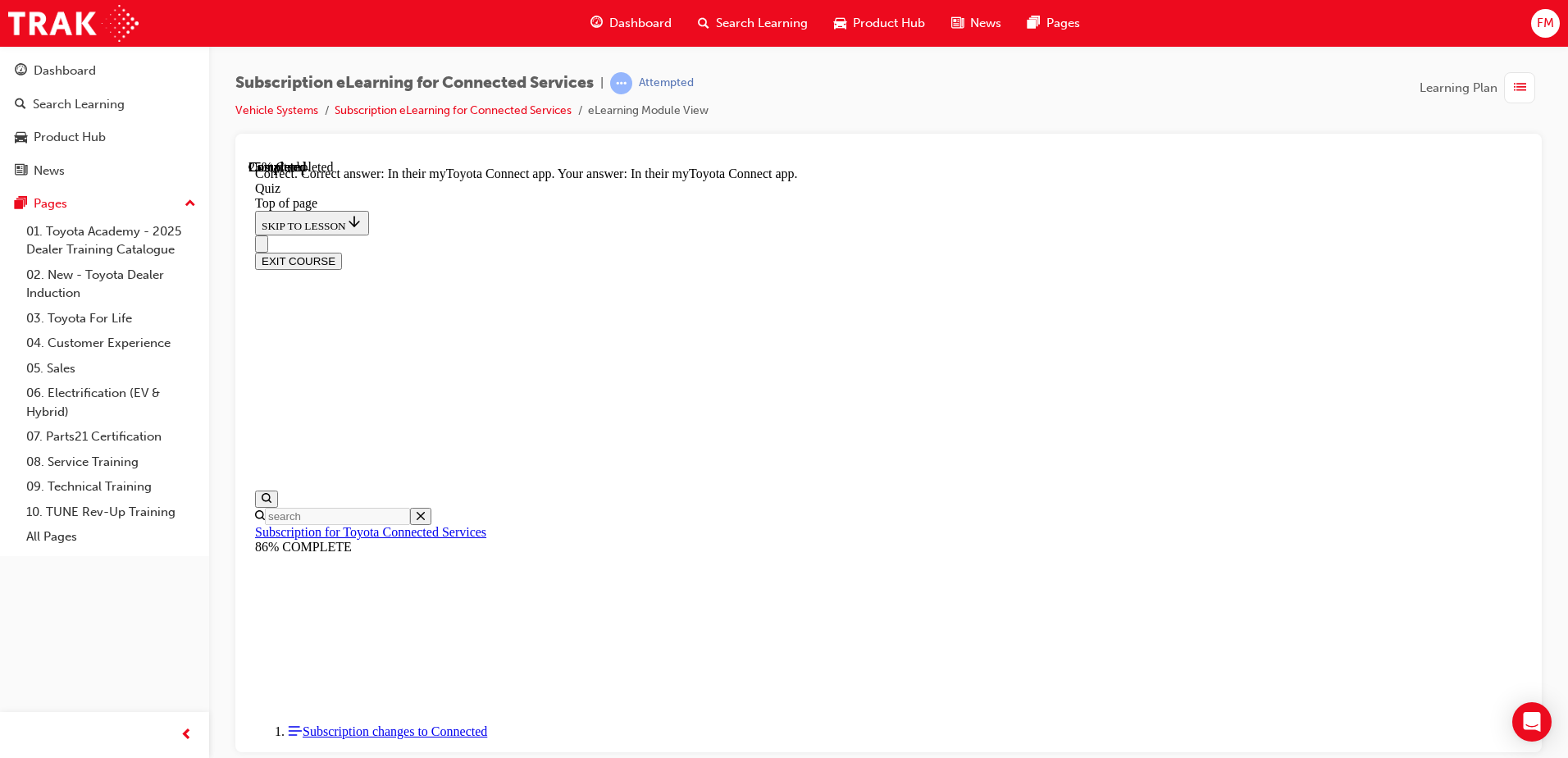
scroll to position [235, 0]
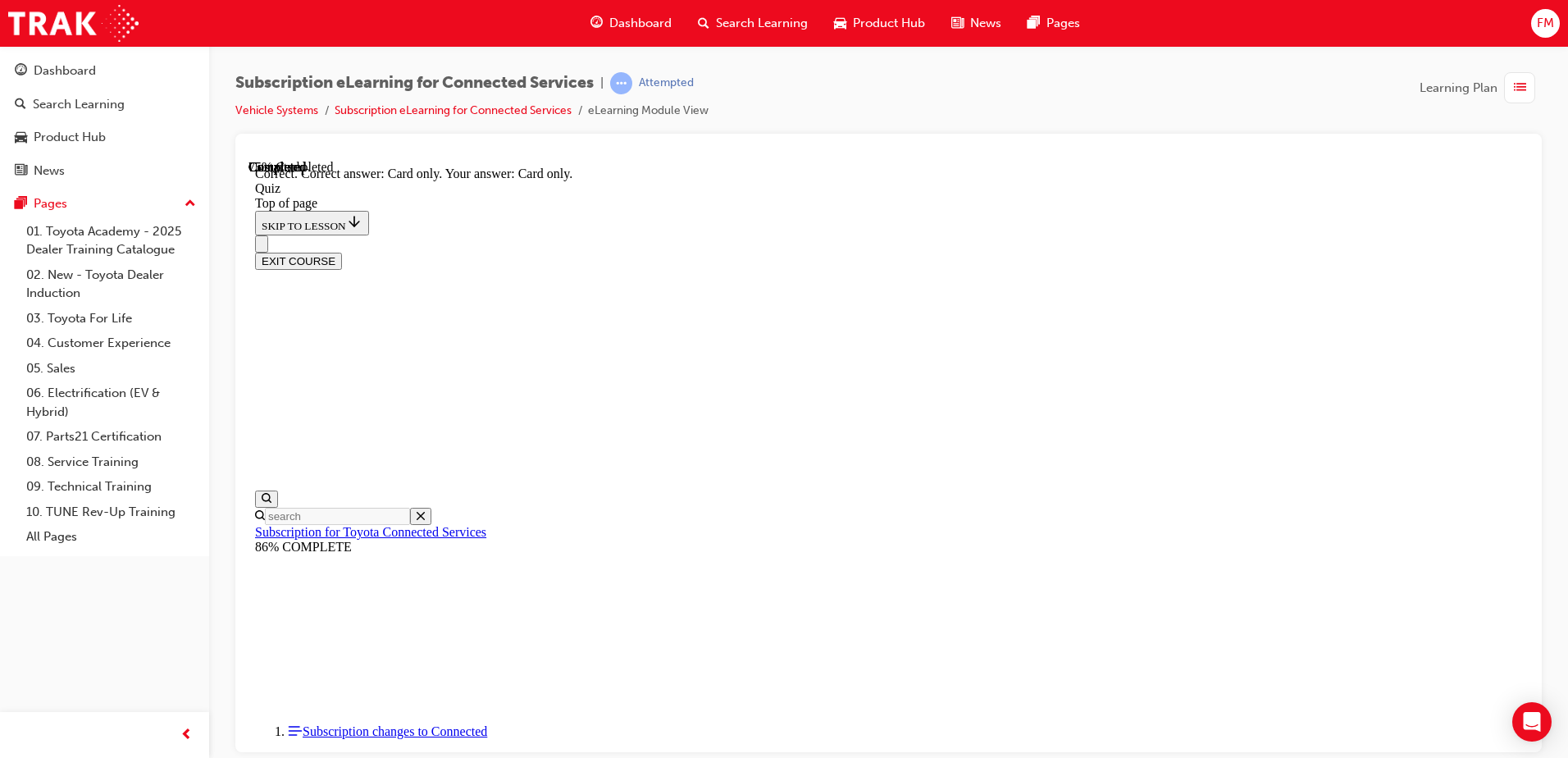
scroll to position [207, 0]
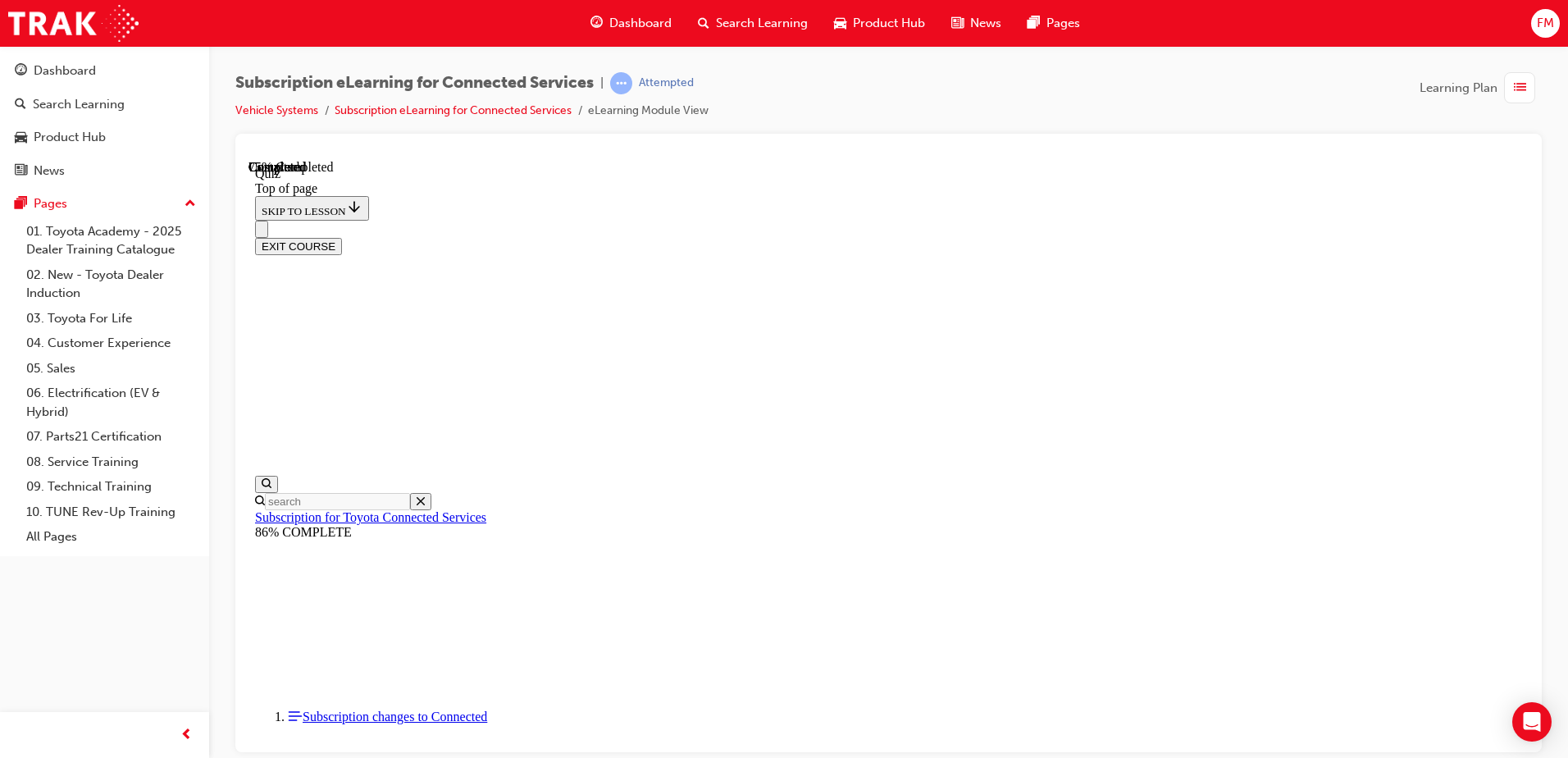
scroll to position [50, 0]
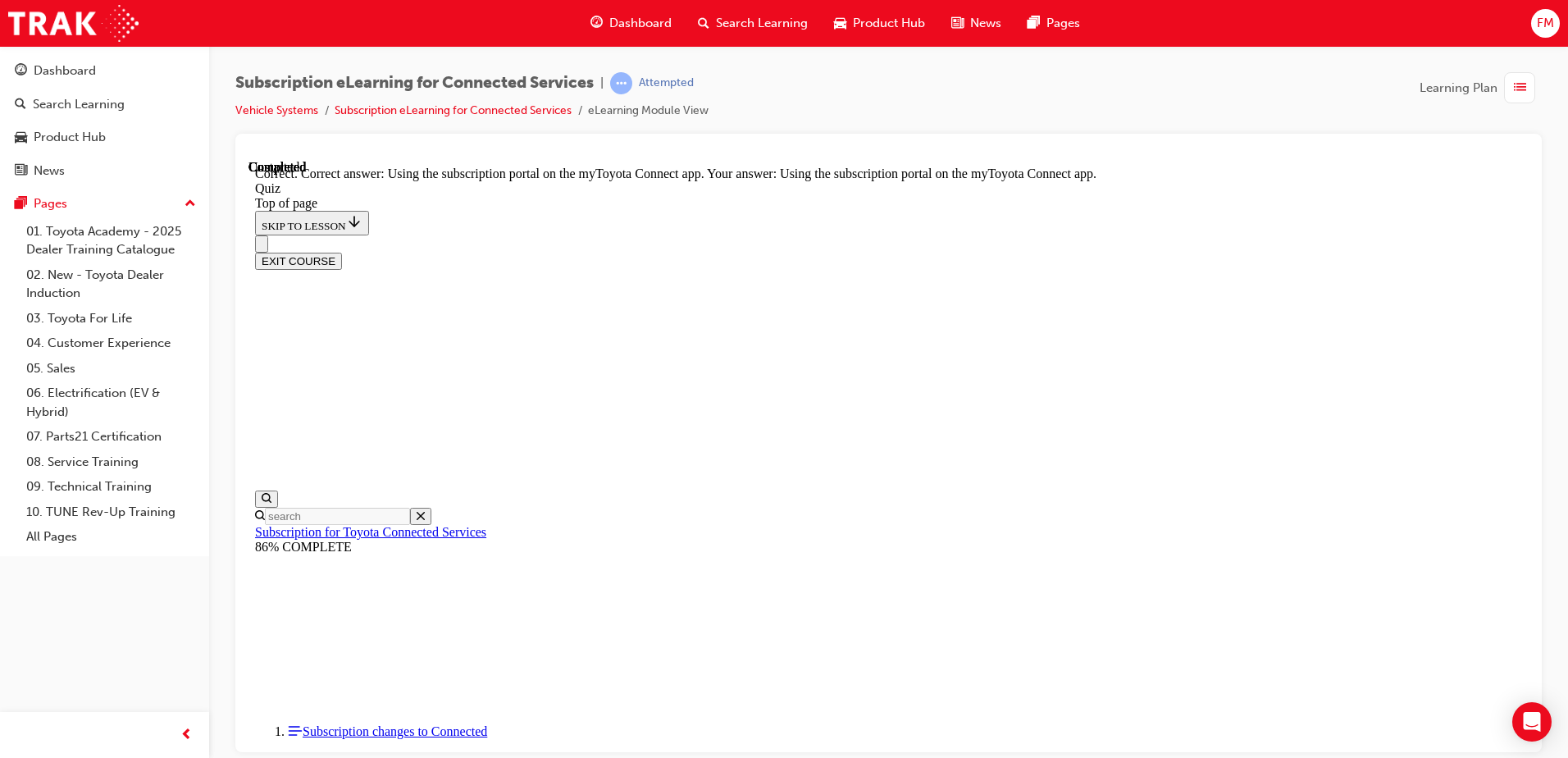
scroll to position [207, 0]
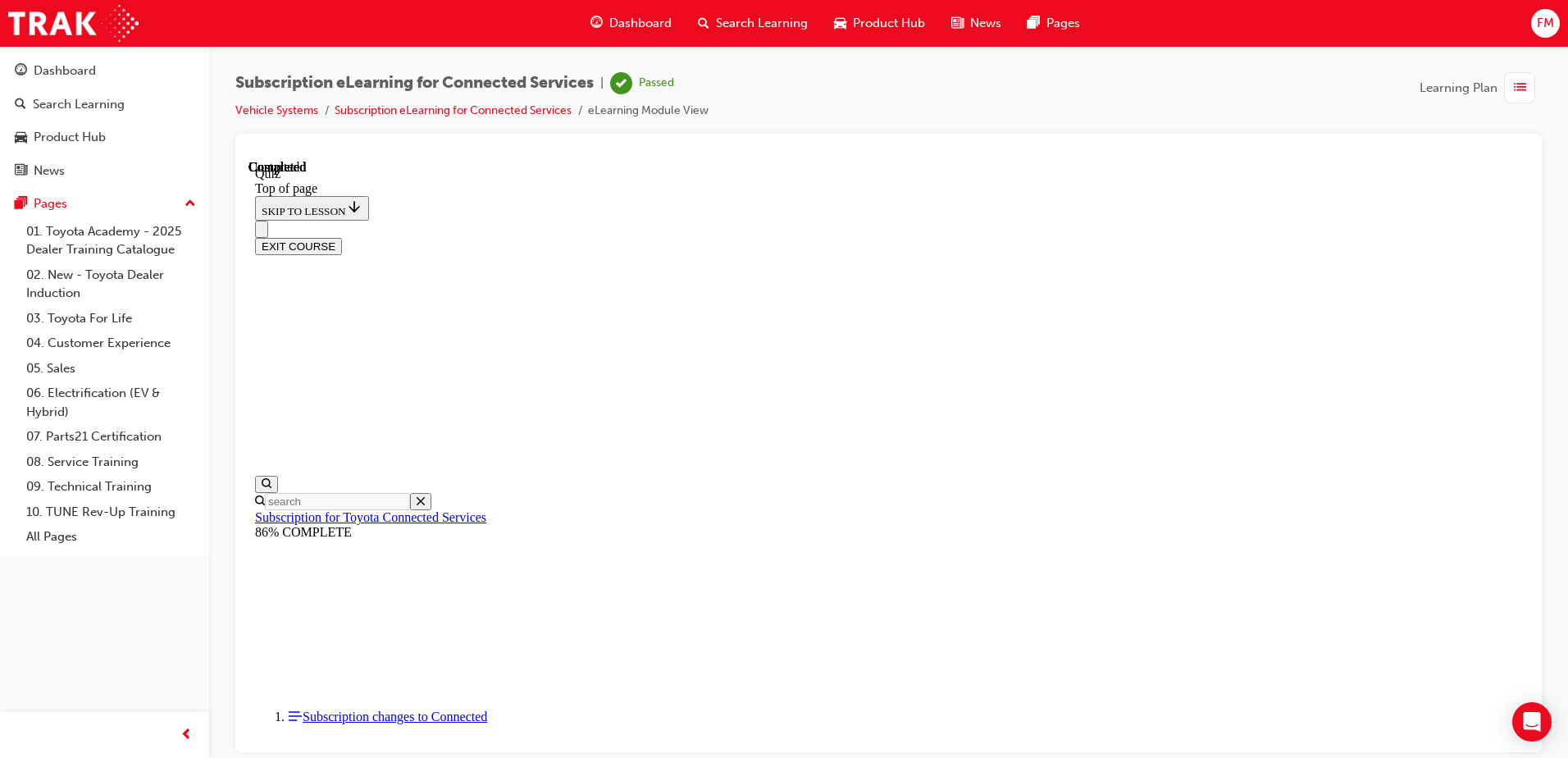
scroll to position [299, 0]
drag, startPoint x: 1525, startPoint y: 359, endPoint x: 1779, endPoint y: 670, distance: 401.5
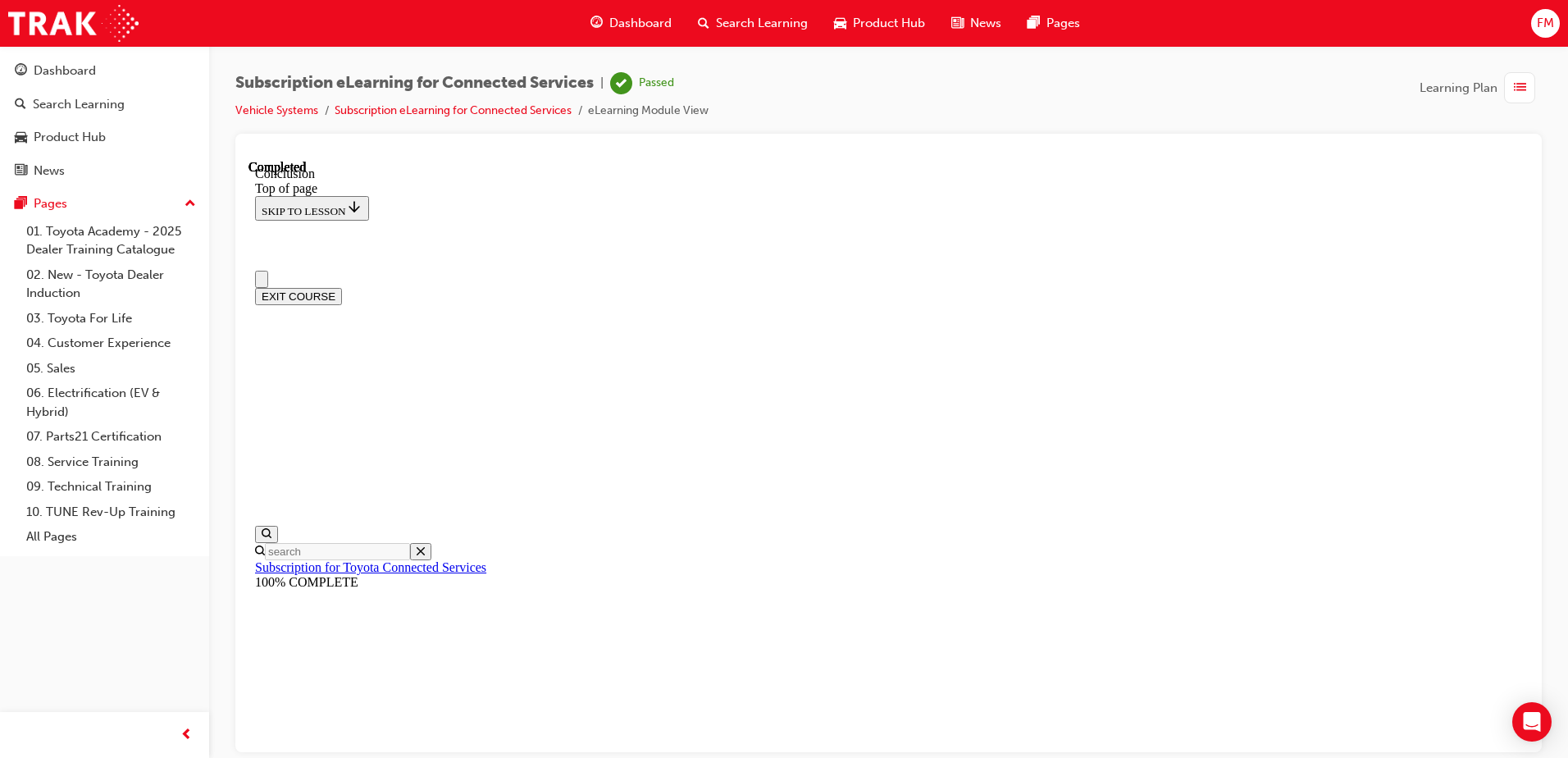
click at [342, 287] on button "EXIT COURSE" at bounding box center [298, 295] width 87 height 17
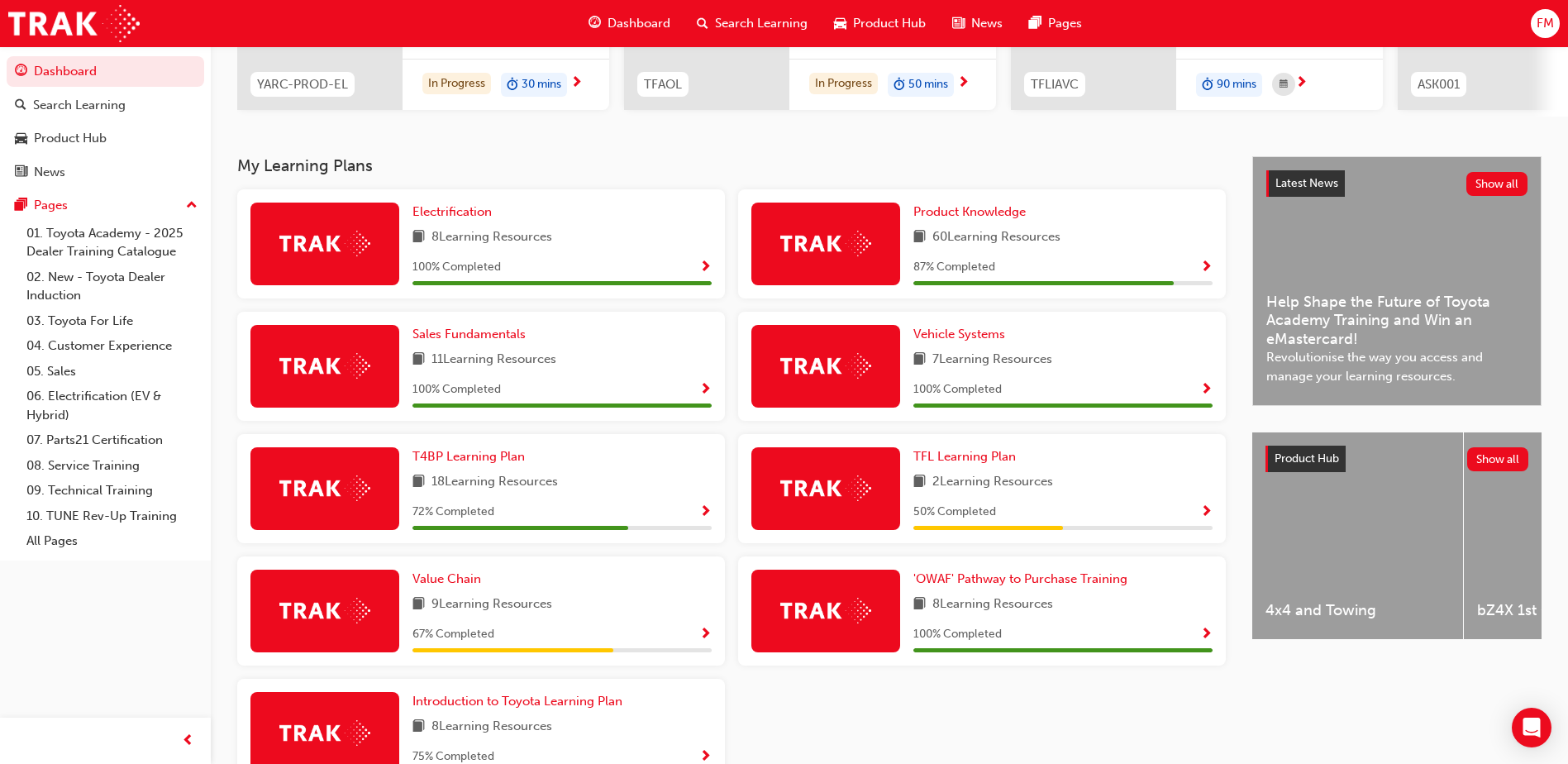
scroll to position [285, 0]
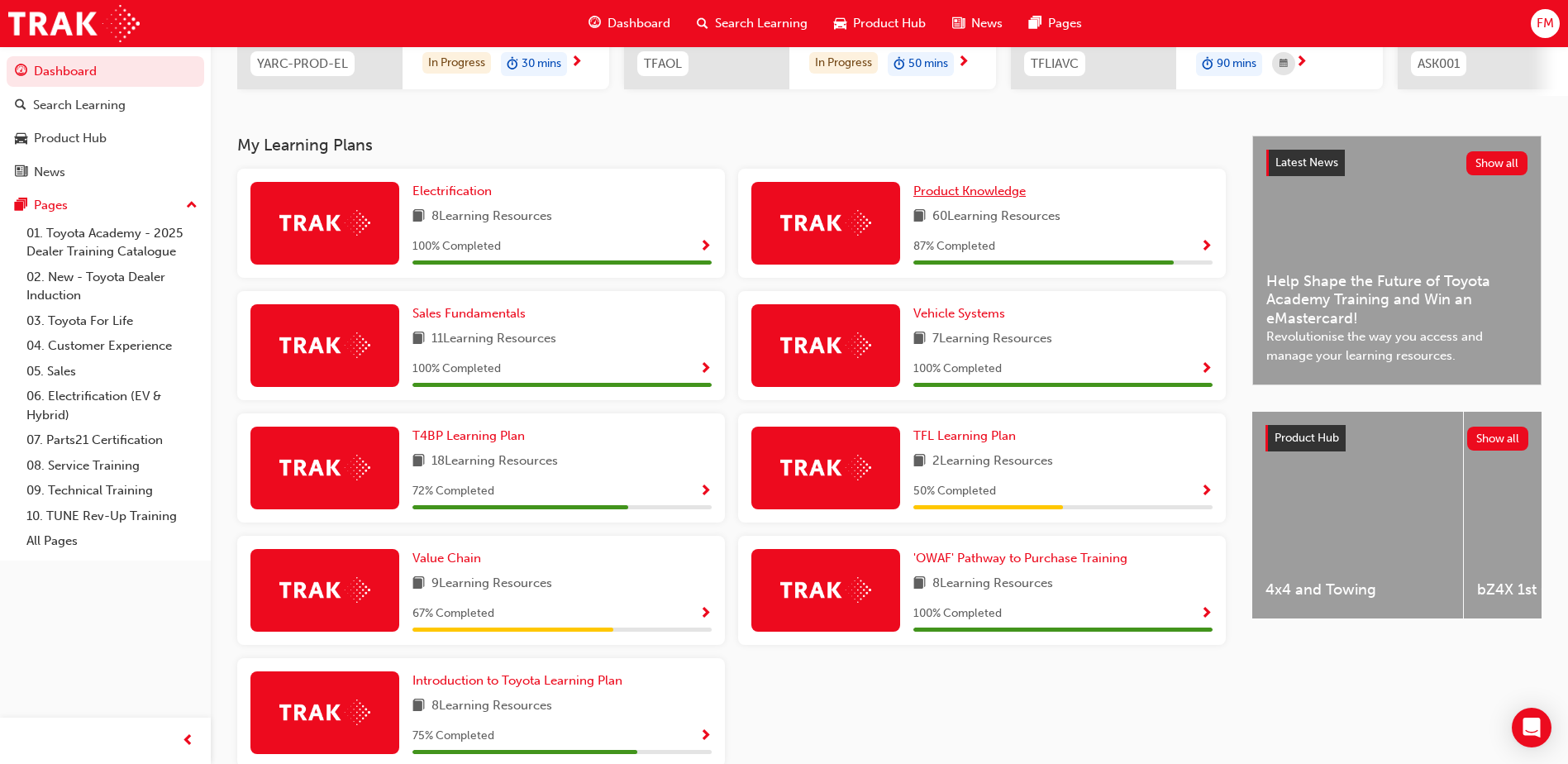
click at [974, 199] on span "Product Knowledge" at bounding box center [969, 191] width 112 height 15
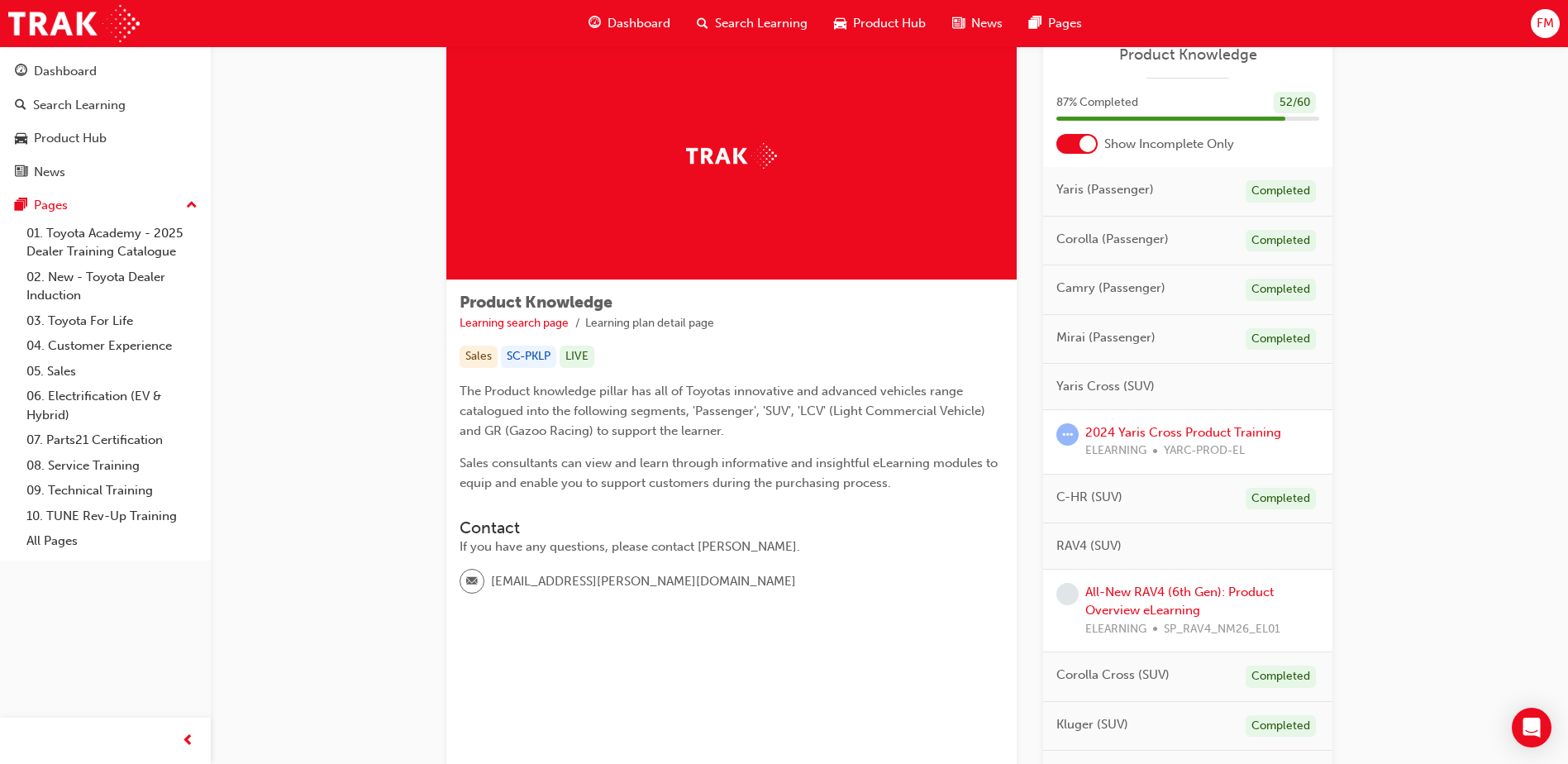
scroll to position [141, 0]
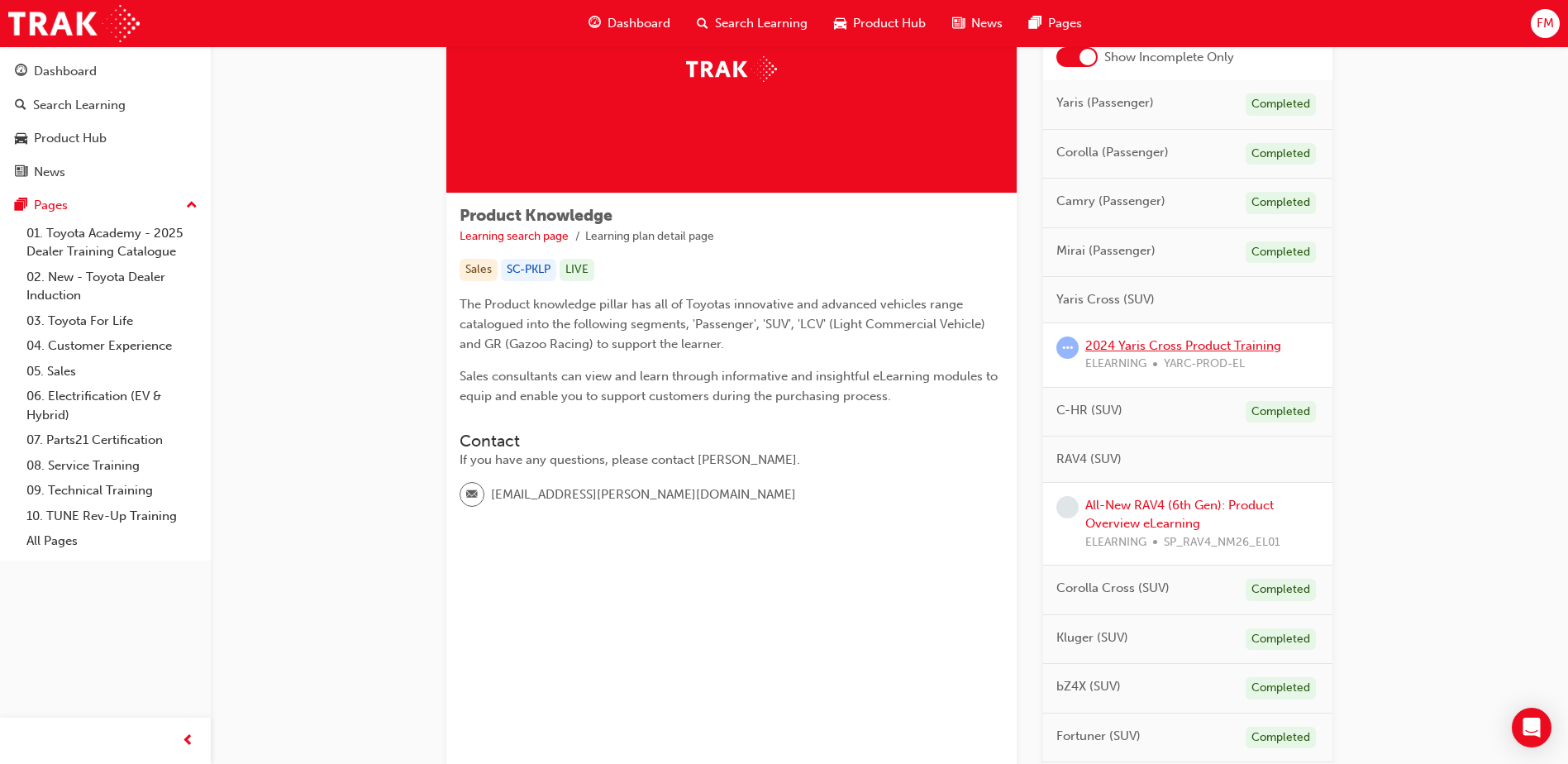
click at [1203, 348] on link "2024 Yaris Cross Product Training" at bounding box center [1183, 346] width 196 height 15
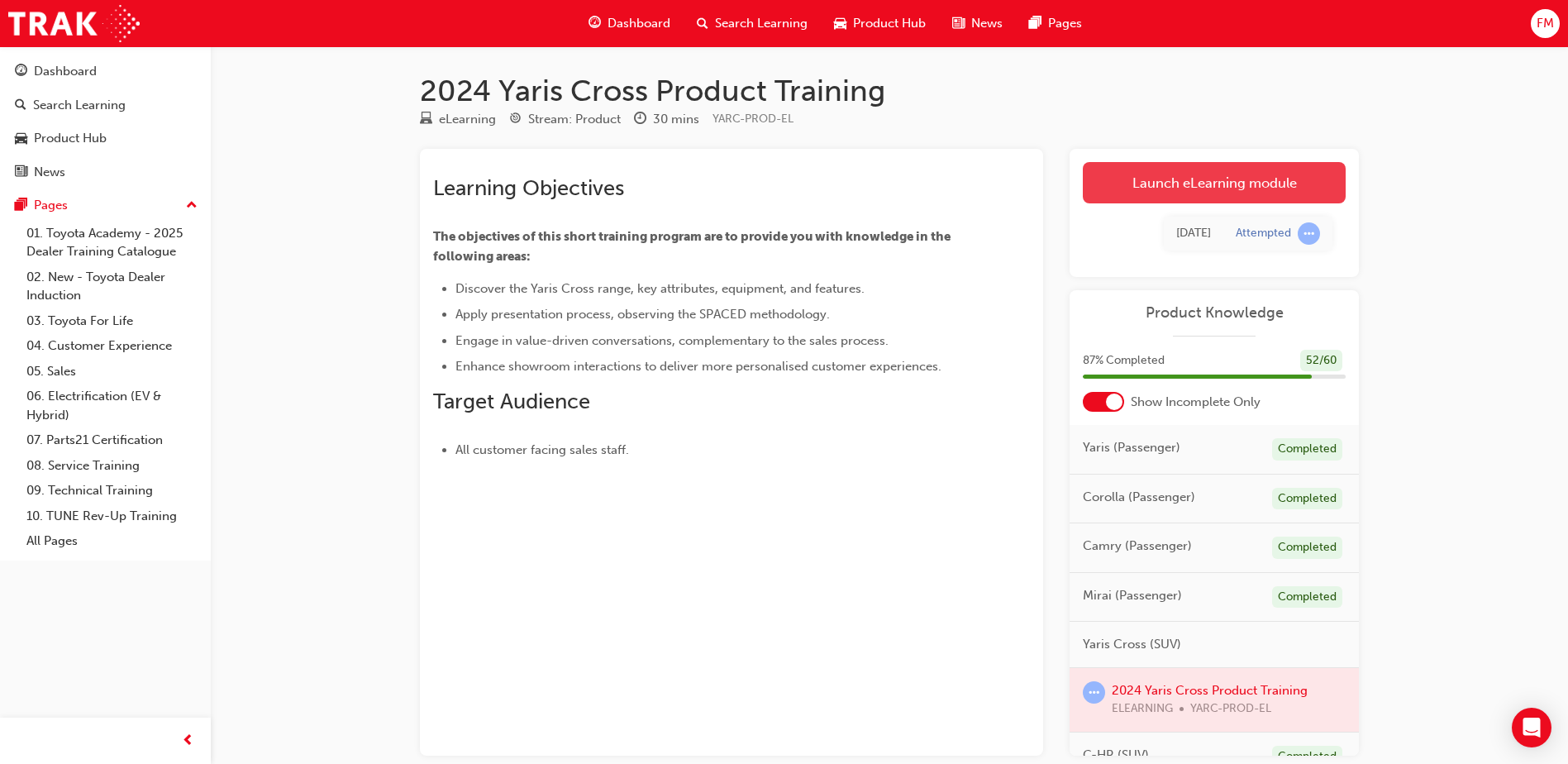
click at [1213, 192] on link "Launch eLearning module" at bounding box center [1214, 183] width 263 height 42
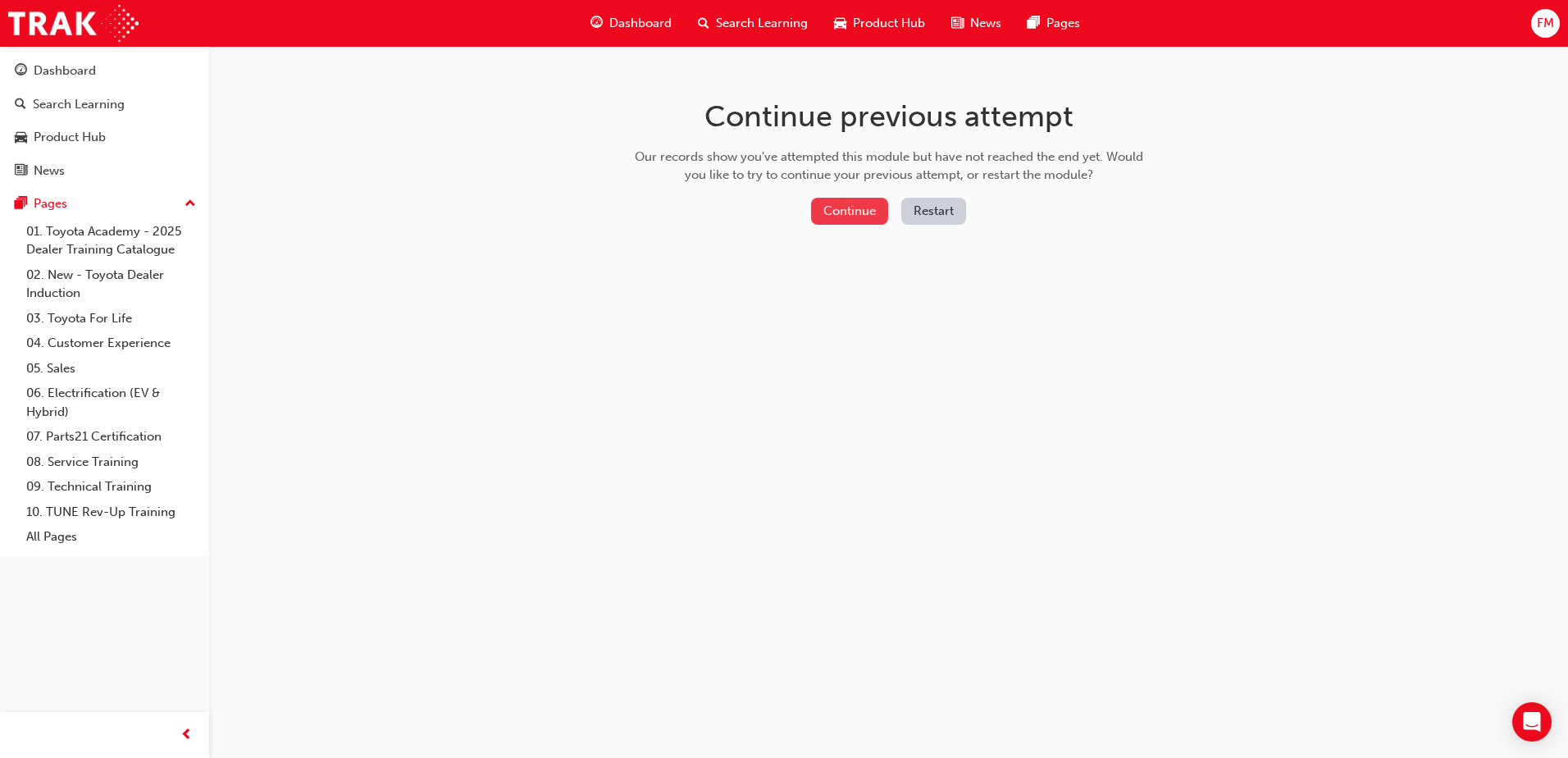
click at [866, 210] on button "Continue" at bounding box center [850, 212] width 77 height 27
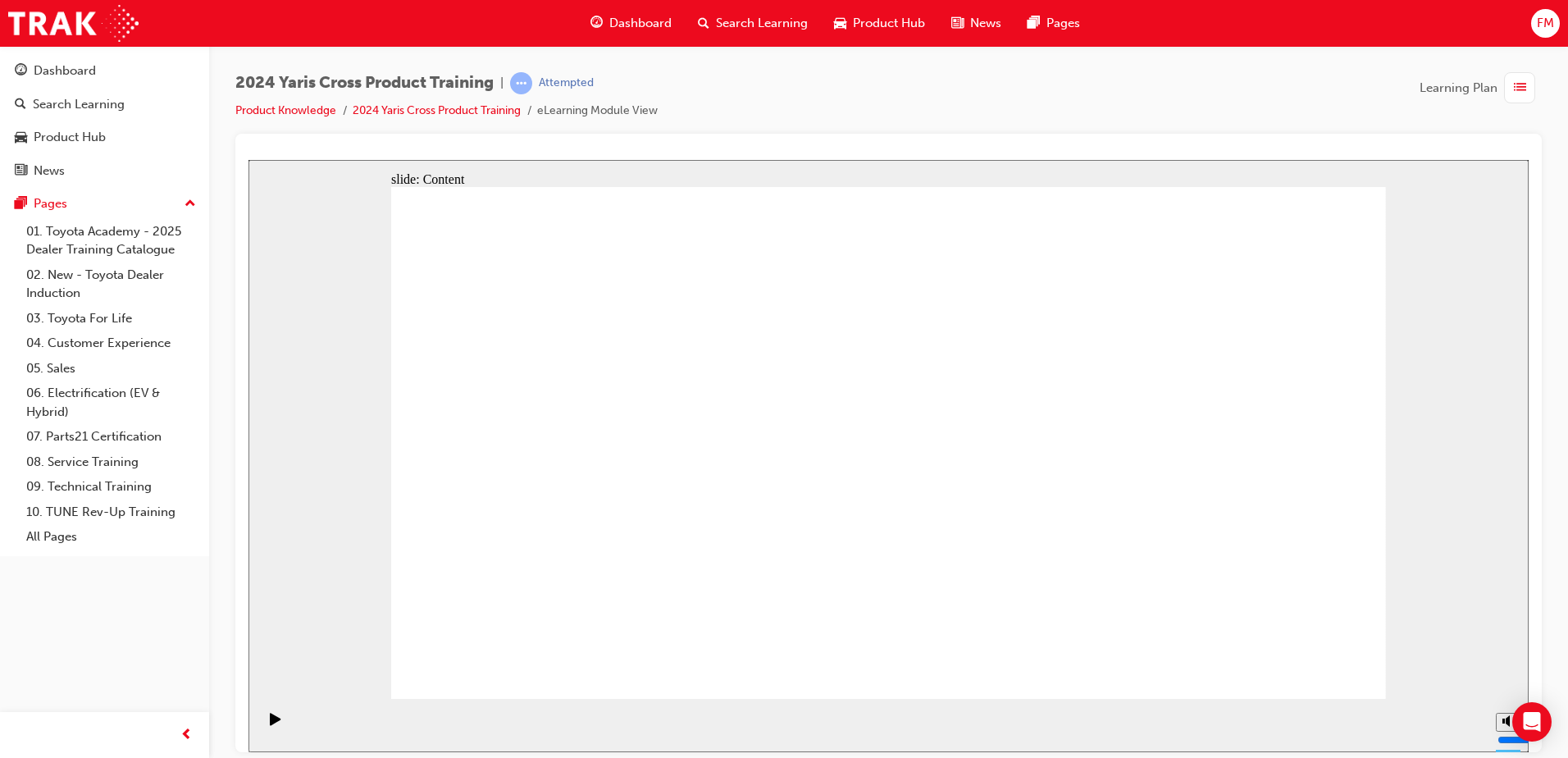
drag, startPoint x: 1043, startPoint y: 491, endPoint x: 1059, endPoint y: 531, distance: 43.1
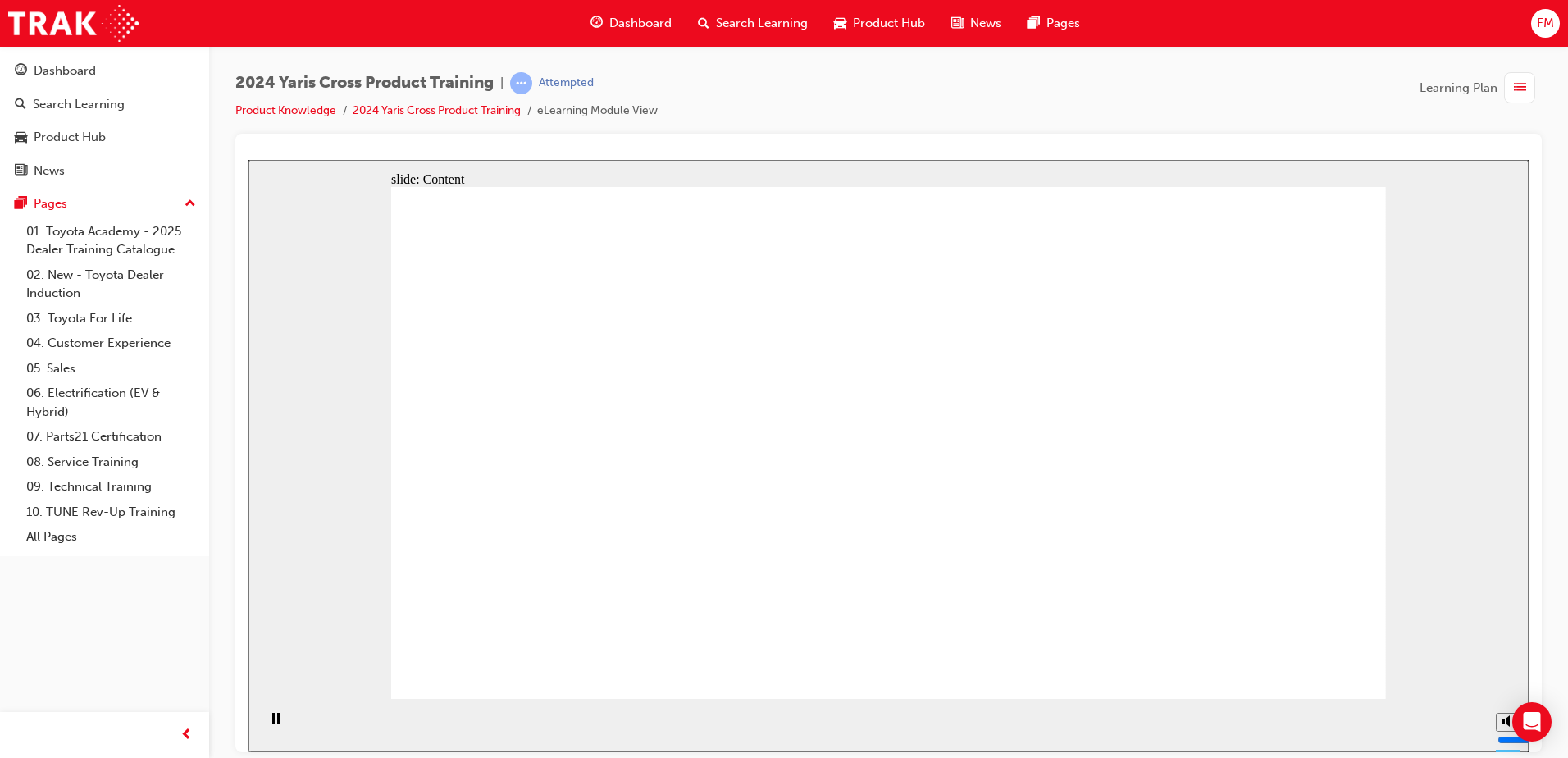
drag, startPoint x: 985, startPoint y: 444, endPoint x: 1015, endPoint y: 447, distance: 30.1
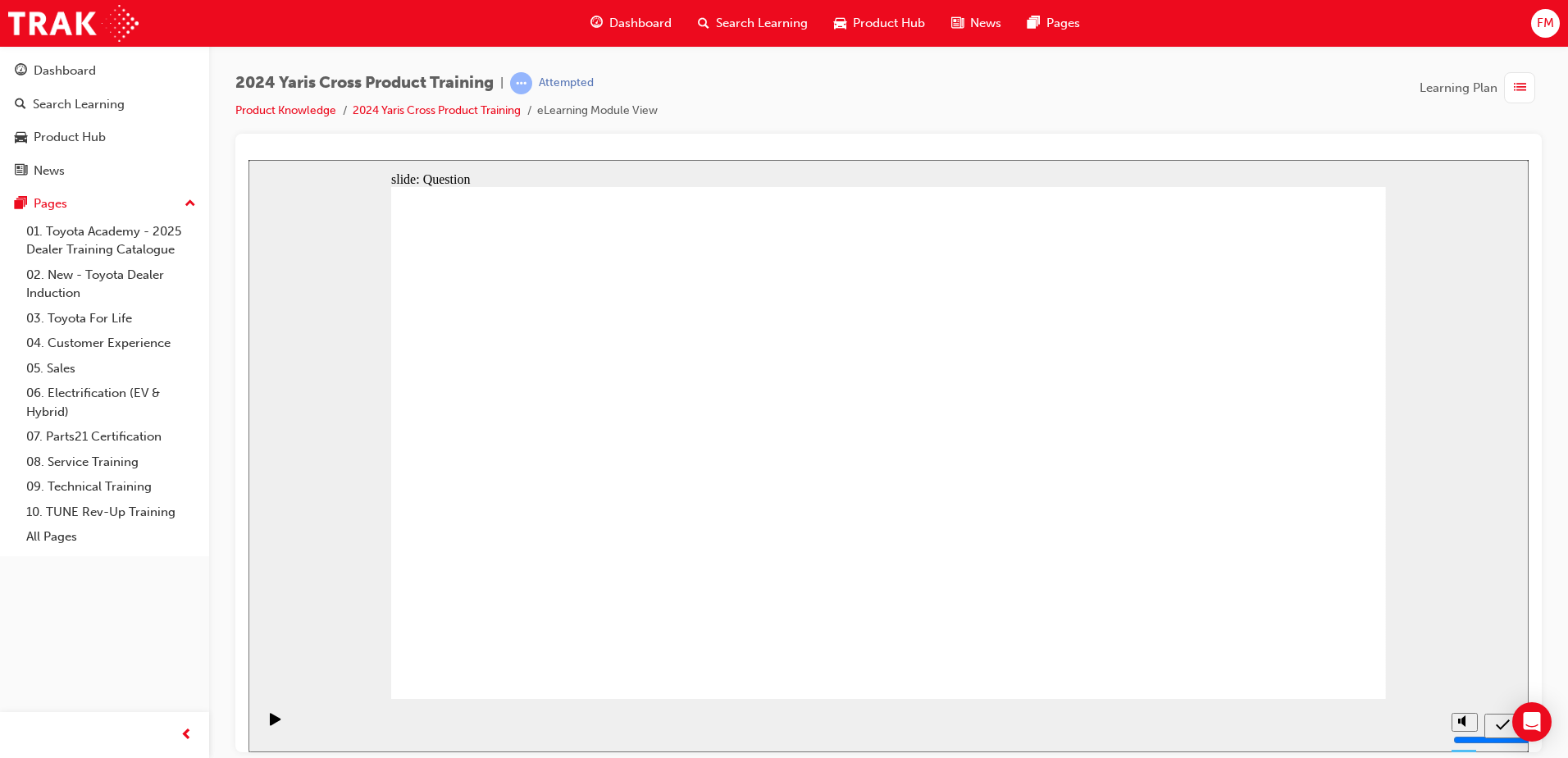
drag, startPoint x: 1102, startPoint y: 347, endPoint x: 1096, endPoint y: 308, distance: 39.5
radio input "true"
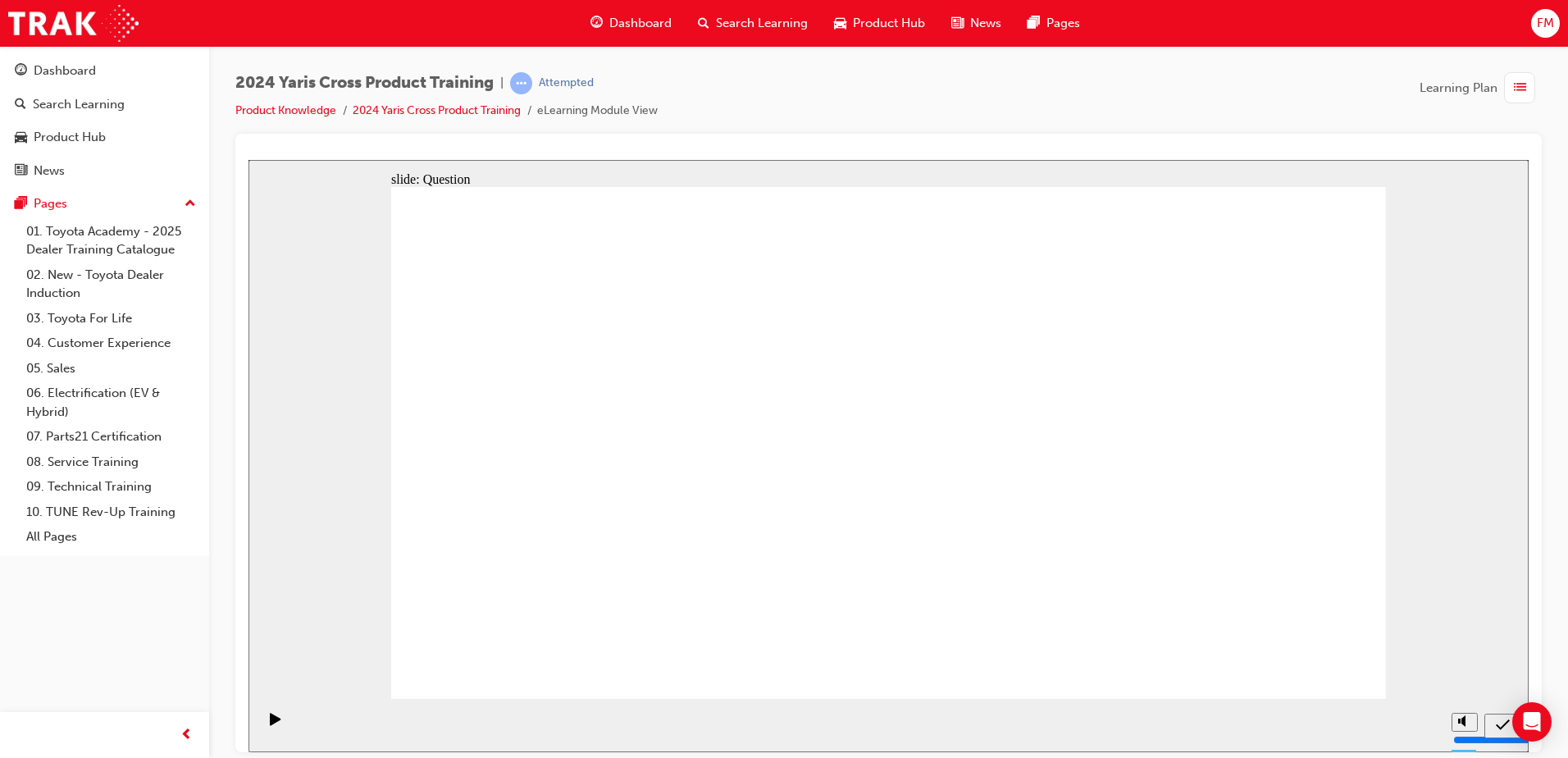
radio input "true"
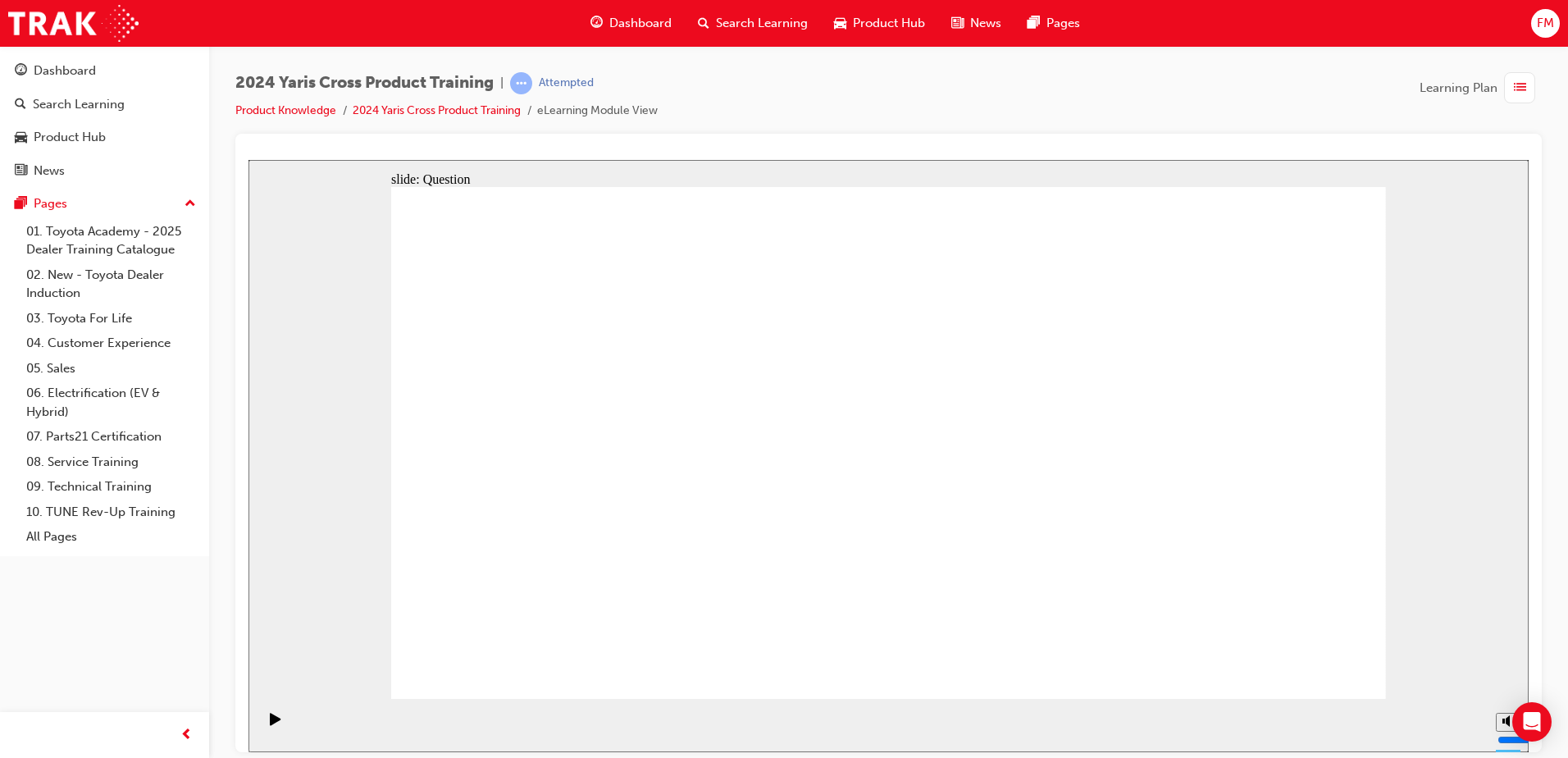
checkbox input "true"
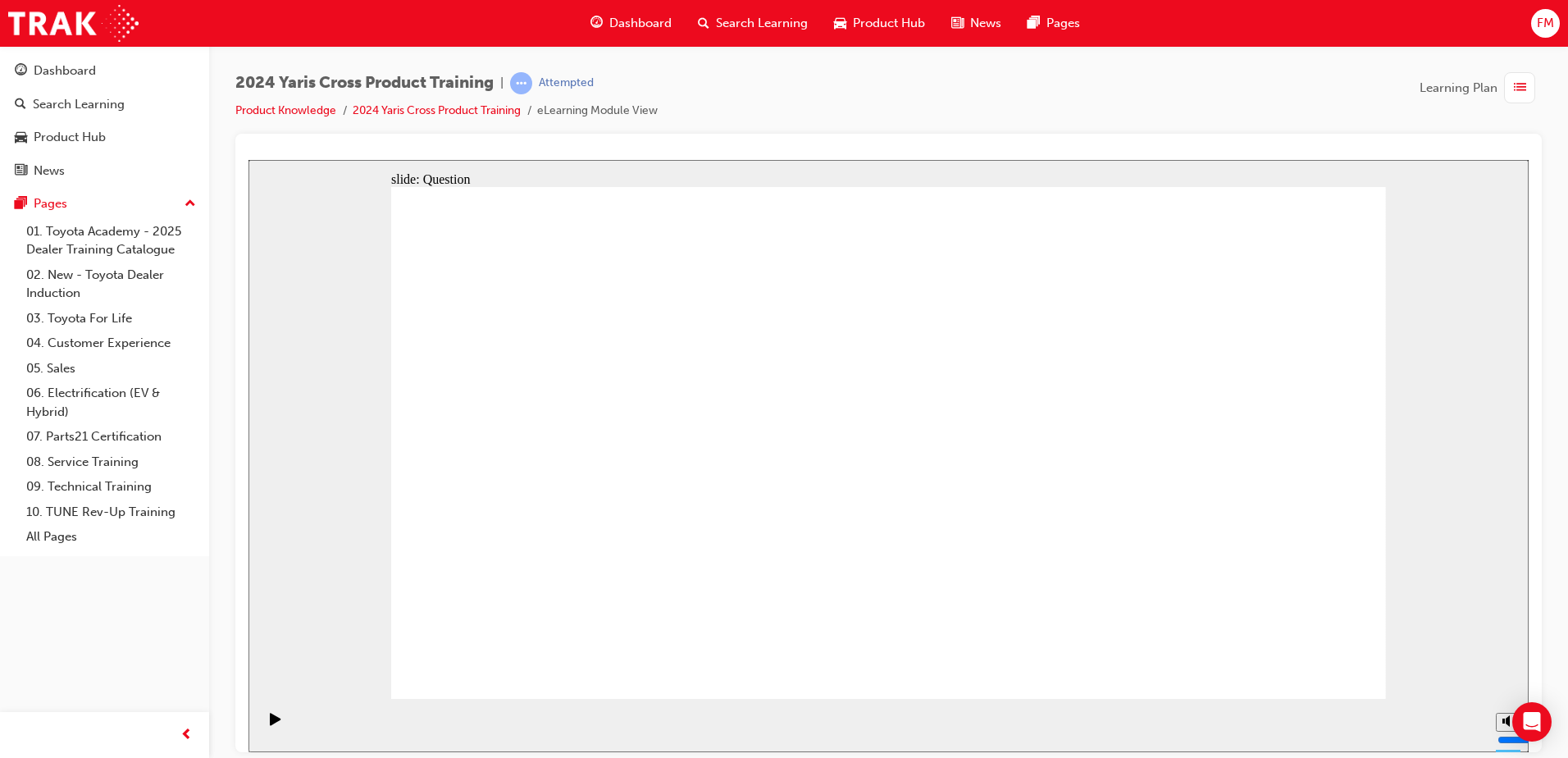
radio input "true"
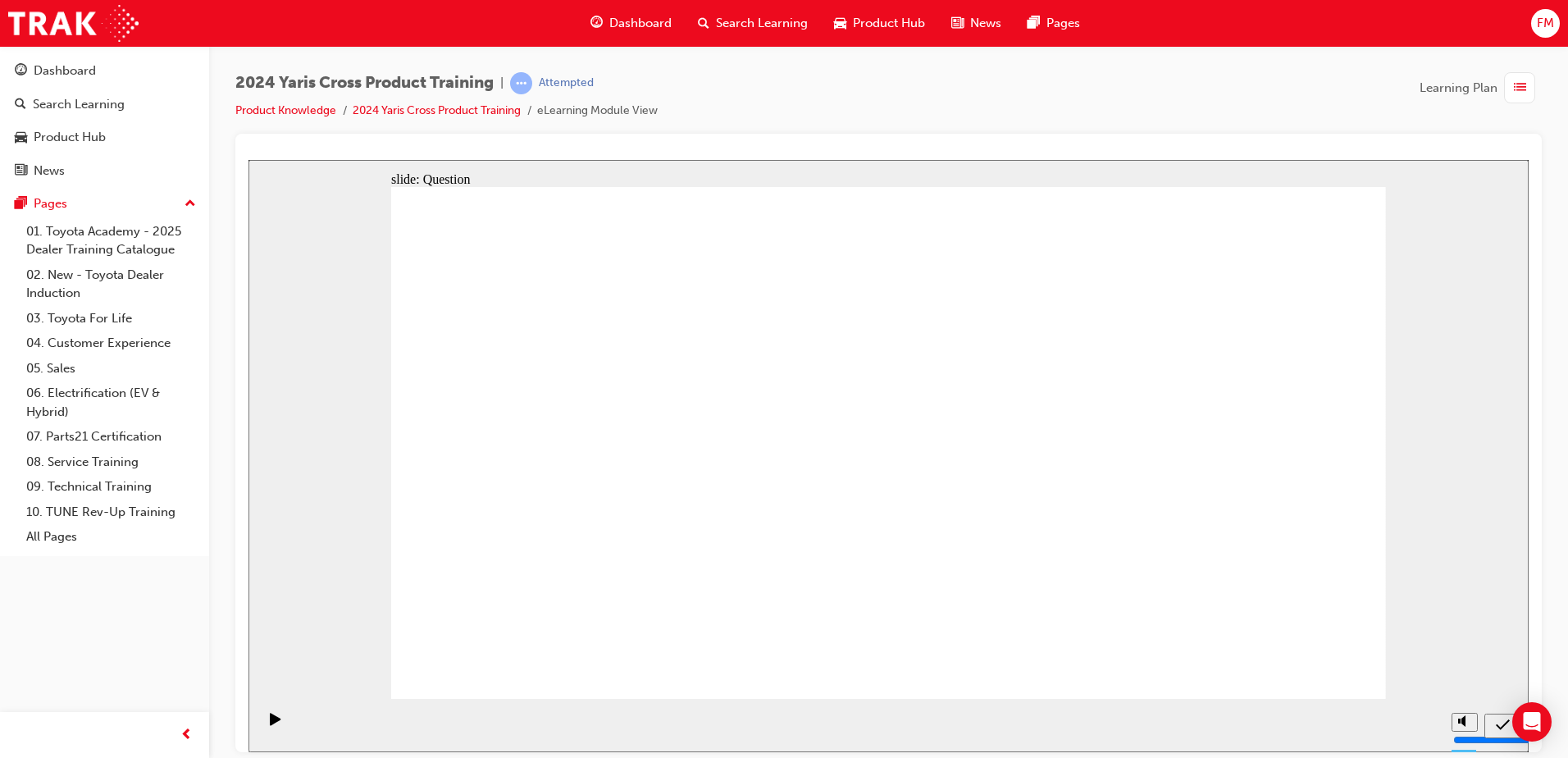
drag, startPoint x: 1157, startPoint y: 397, endPoint x: 742, endPoint y: 562, distance: 446.6
drag, startPoint x: 971, startPoint y: 413, endPoint x: 610, endPoint y: 583, distance: 399.0
drag, startPoint x: 752, startPoint y: 430, endPoint x: 1135, endPoint y: 595, distance: 417.0
drag, startPoint x: 600, startPoint y: 420, endPoint x: 1003, endPoint y: 591, distance: 437.8
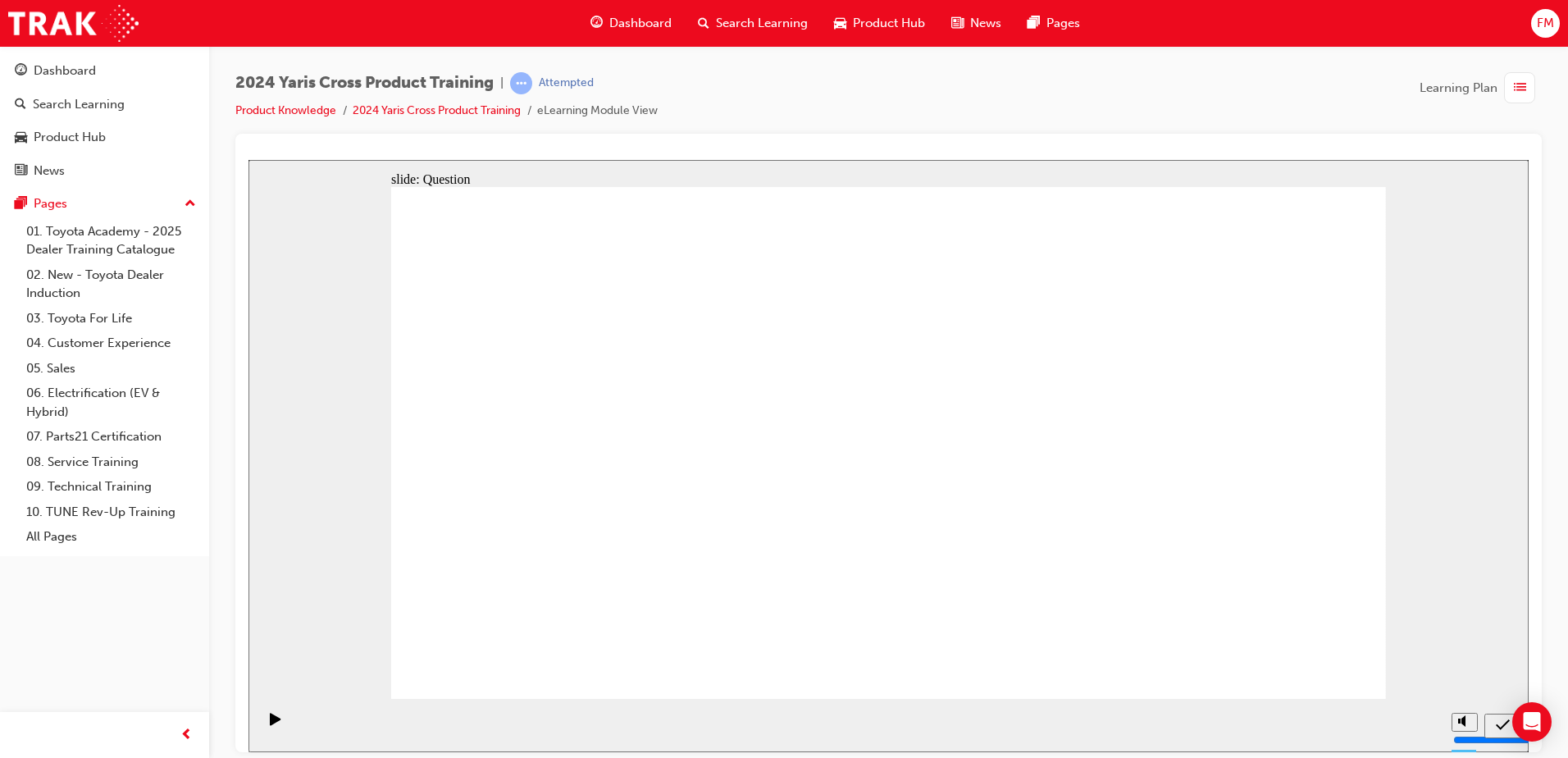
radio input "true"
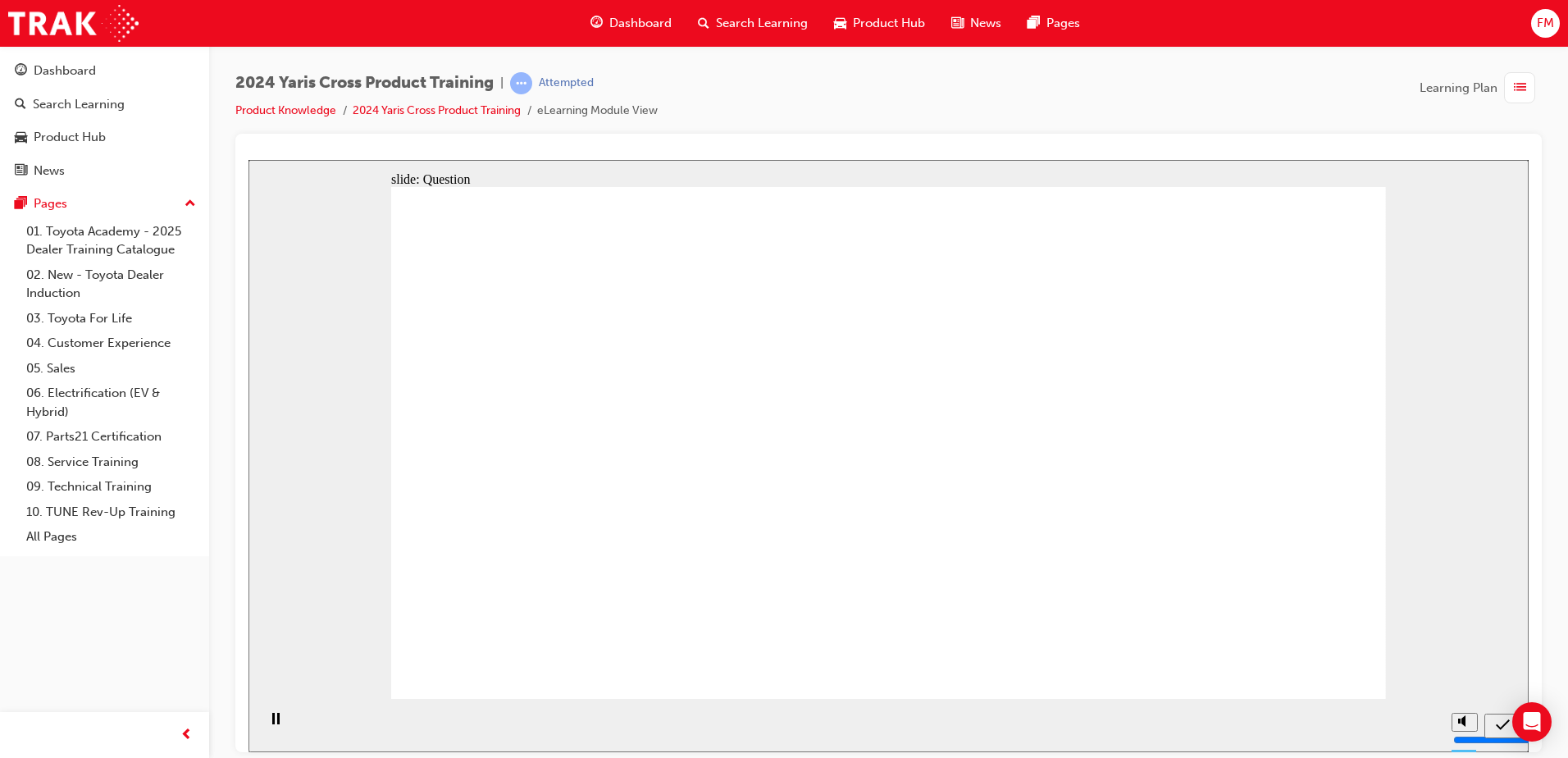
radio input "true"
checkbox input "true"
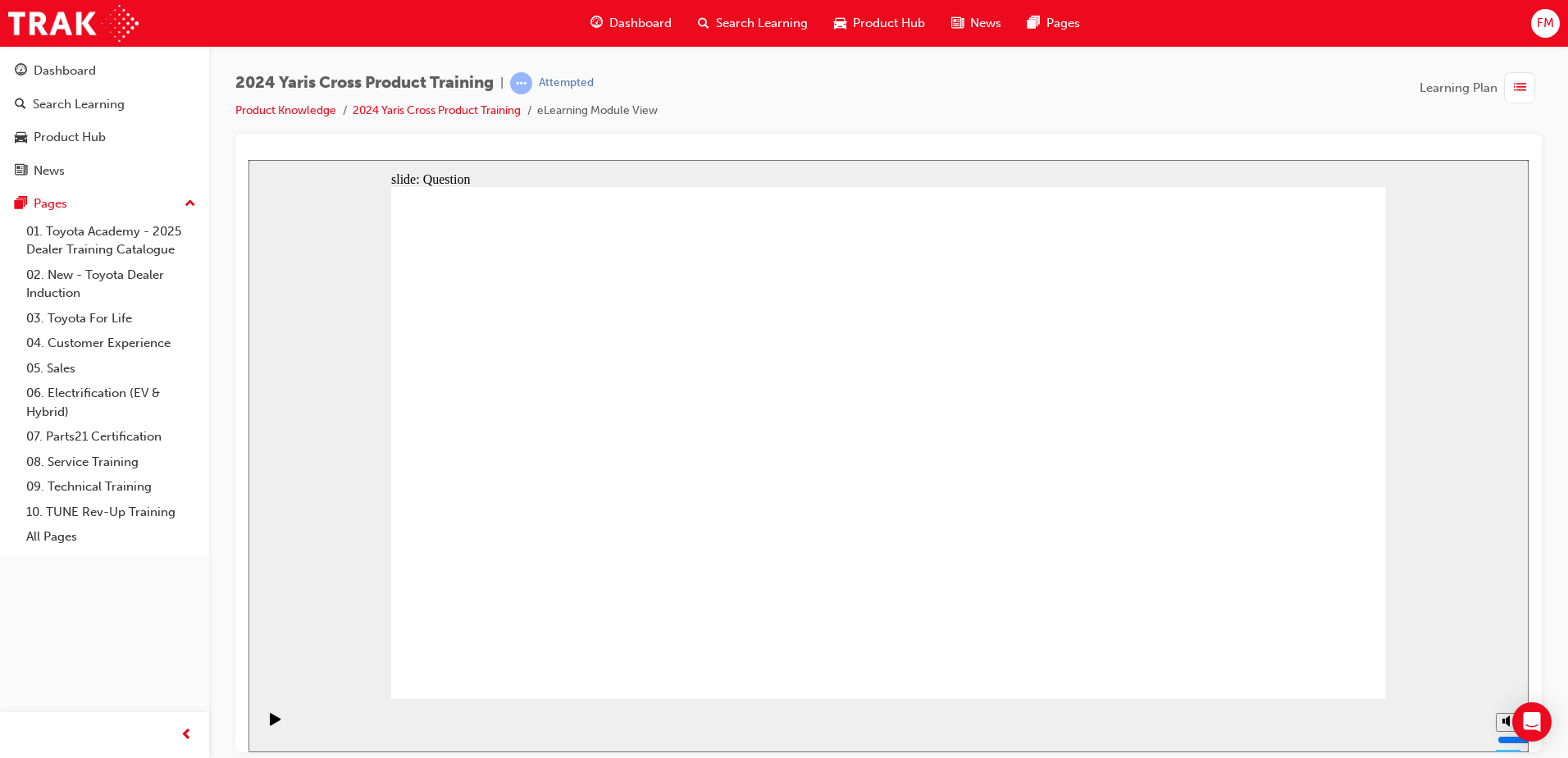
checkbox input "true"
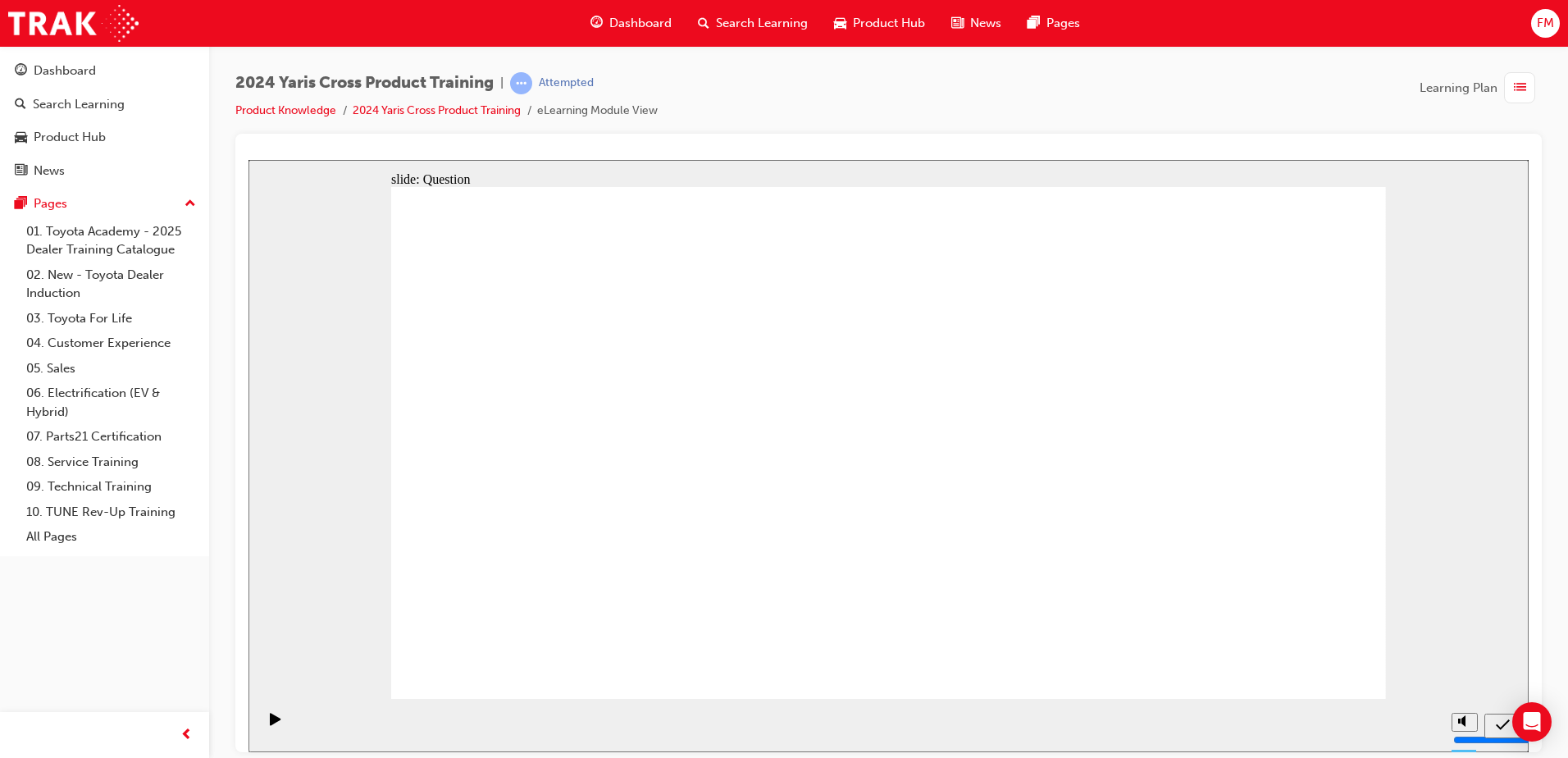
radio input "true"
drag, startPoint x: 979, startPoint y: 407, endPoint x: 590, endPoint y: 570, distance: 421.8
drag, startPoint x: 1229, startPoint y: 380, endPoint x: 821, endPoint y: 550, distance: 442.0
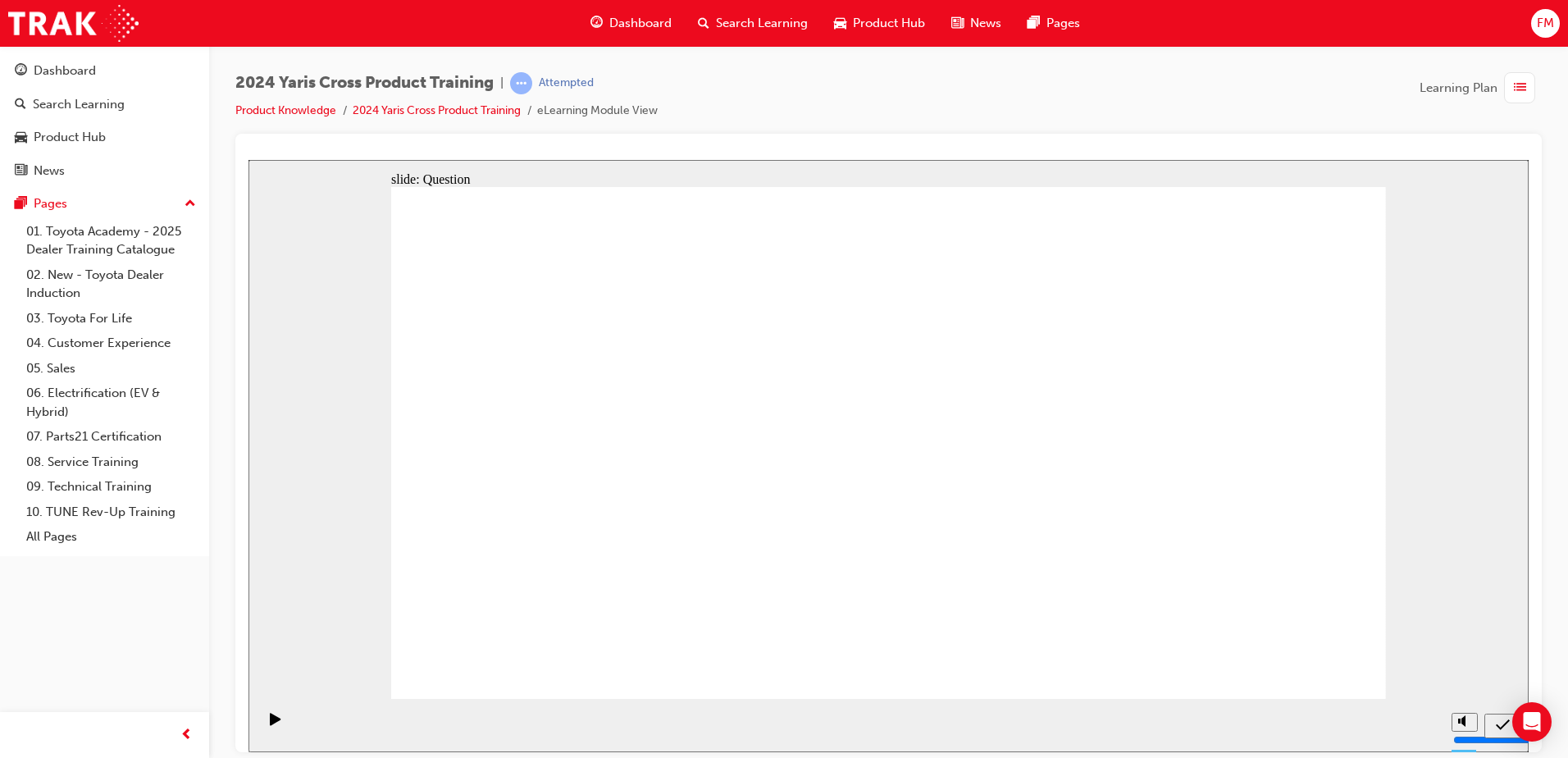
drag, startPoint x: 789, startPoint y: 411, endPoint x: 1179, endPoint y: 574, distance: 422.7
drag, startPoint x: 581, startPoint y: 392, endPoint x: 957, endPoint y: 569, distance: 415.6
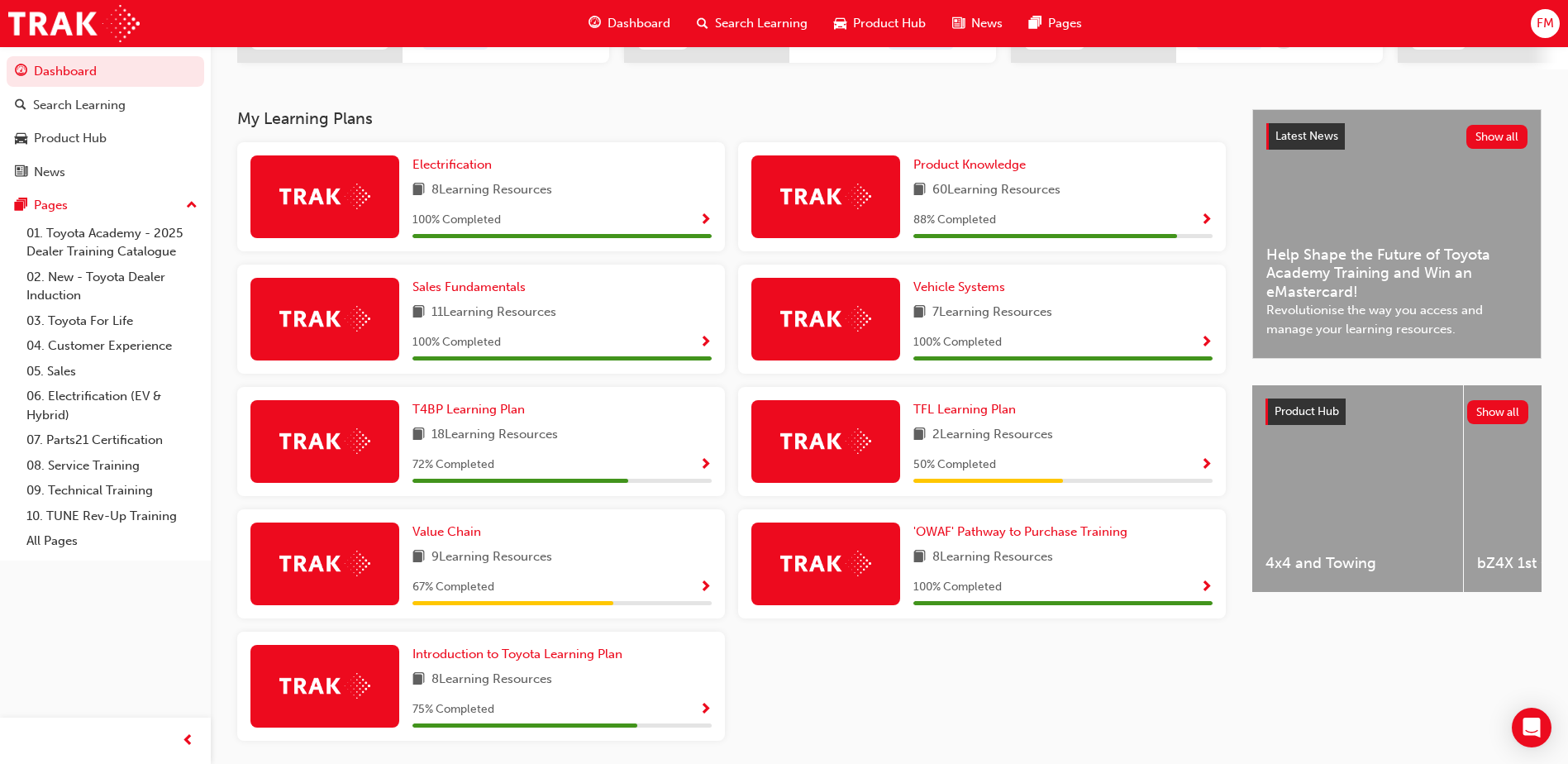
scroll to position [309, 0]
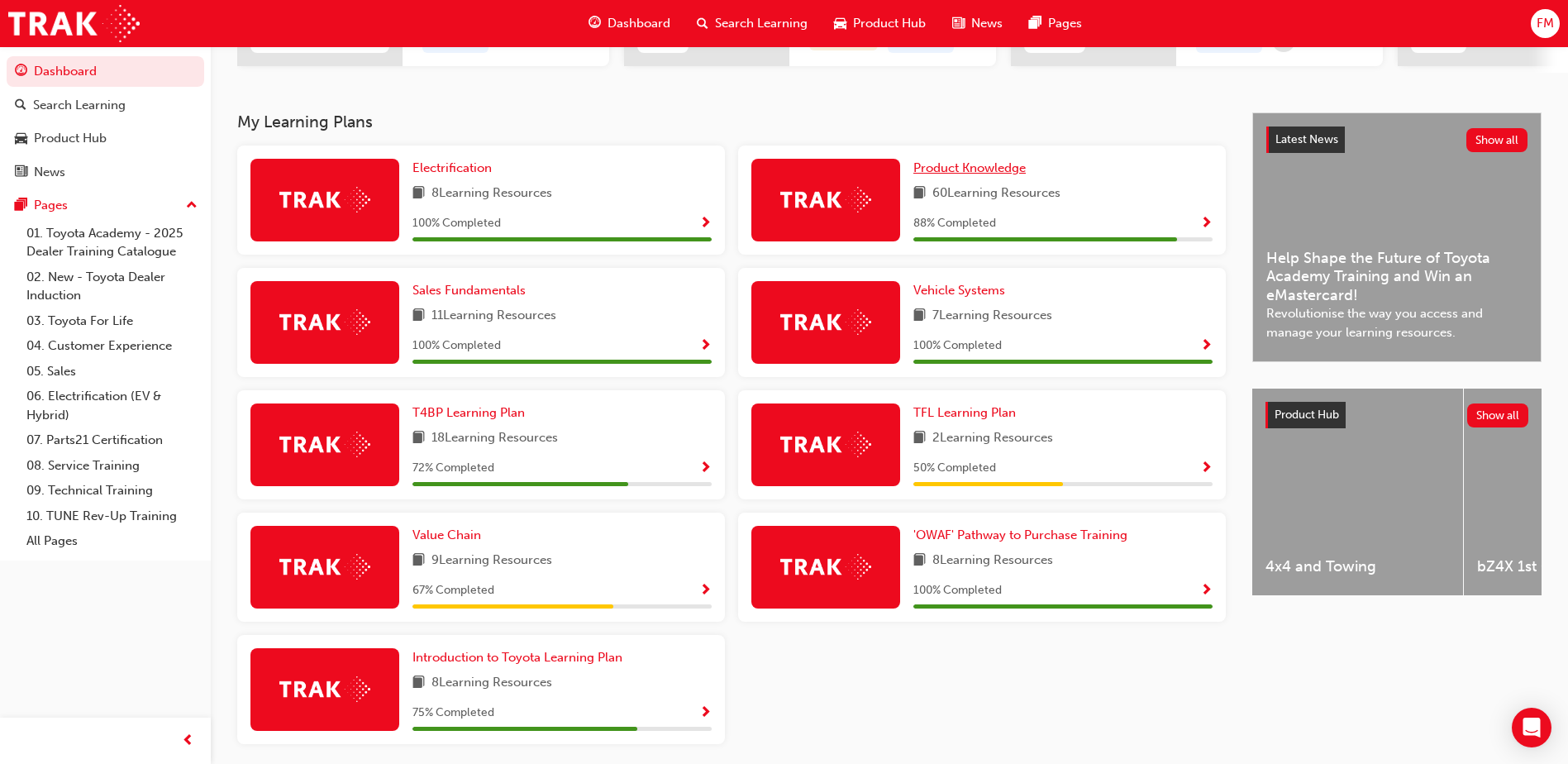
click at [992, 172] on span "Product Knowledge" at bounding box center [969, 168] width 112 height 15
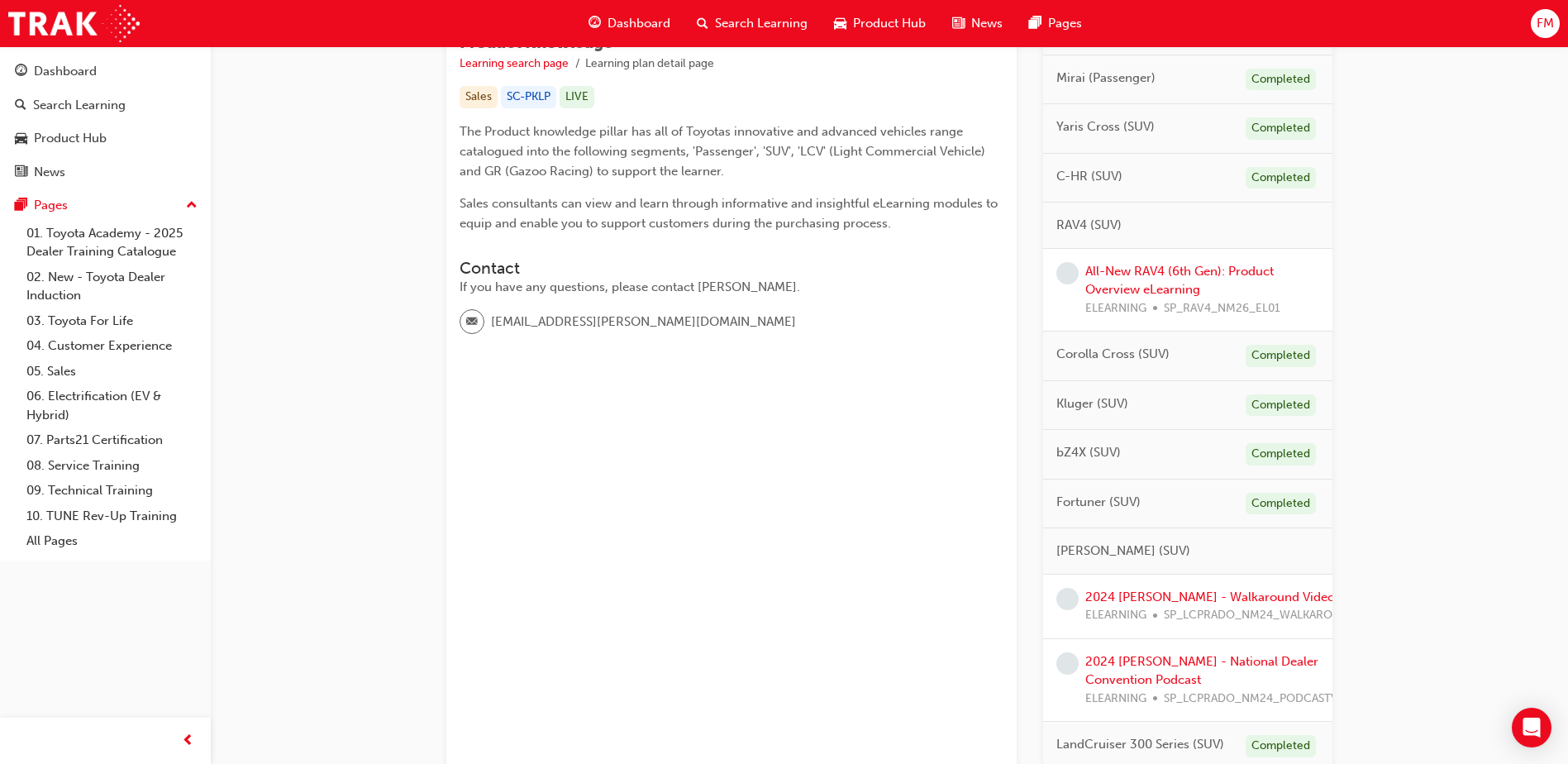
scroll to position [359, 0]
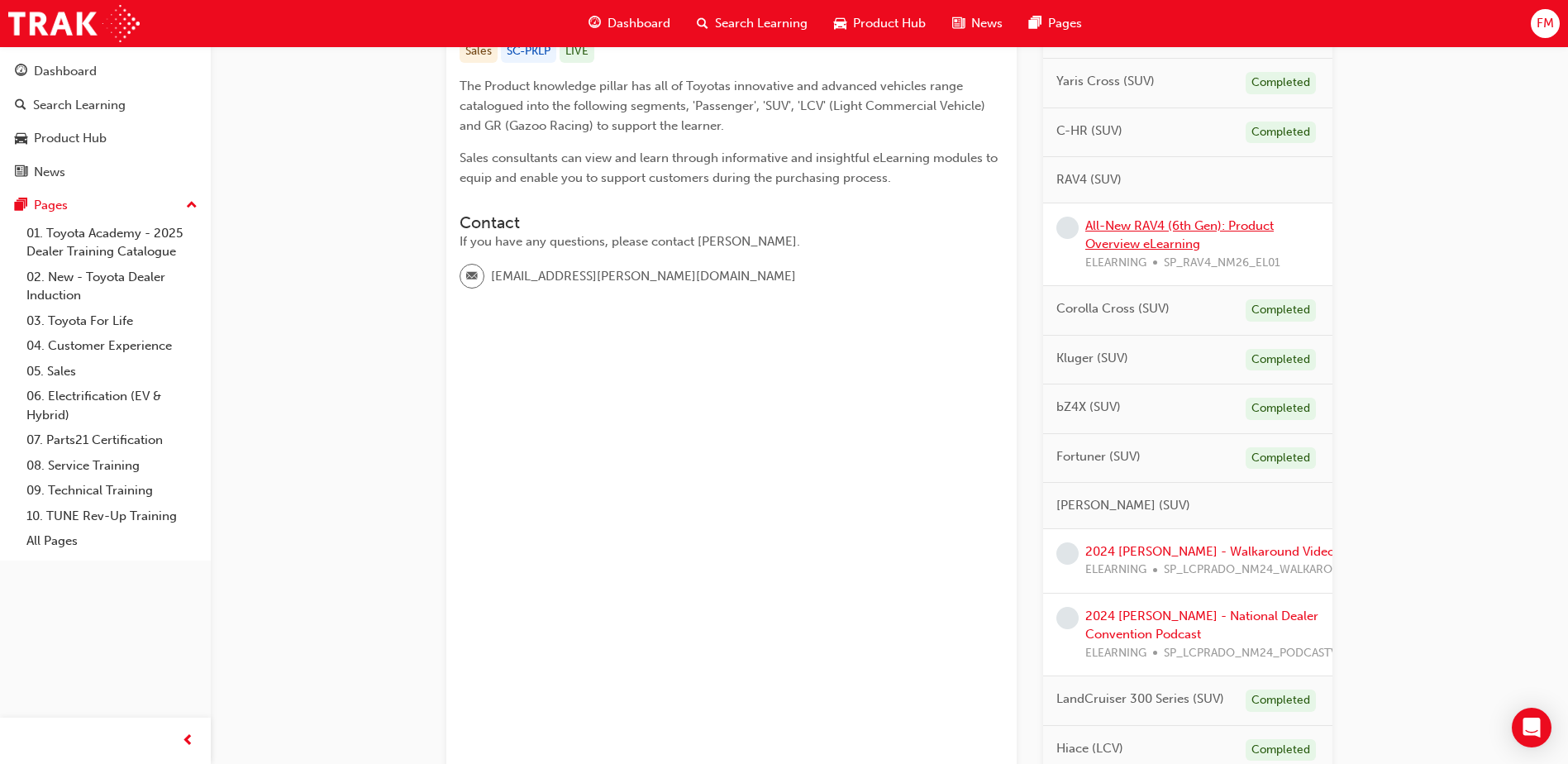
click at [1180, 229] on link "All-New RAV4 (6th Gen): Product Overview eLearning" at bounding box center [1180, 235] width 189 height 34
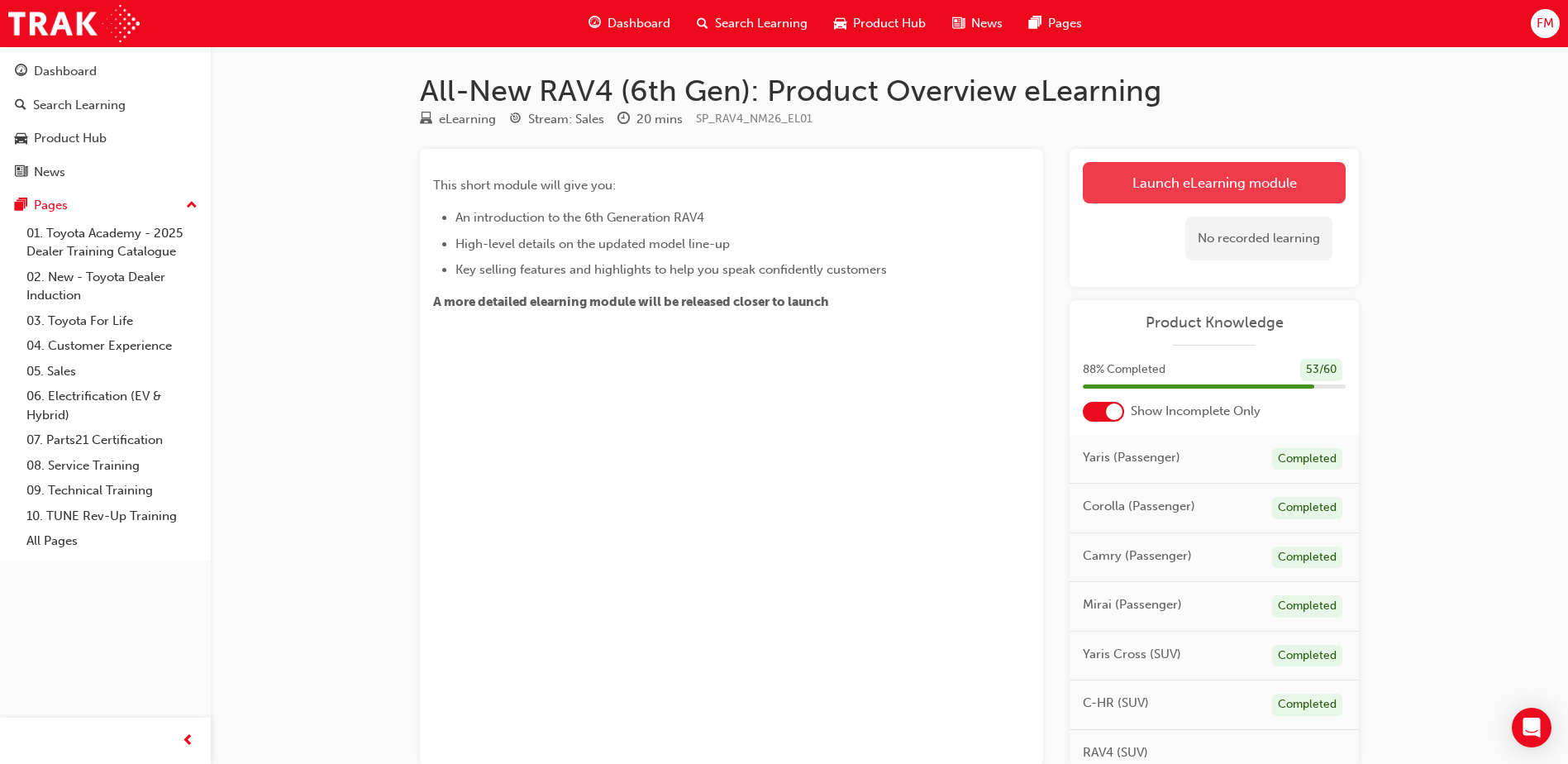
click at [1181, 181] on link "Launch eLearning module" at bounding box center [1214, 183] width 263 height 42
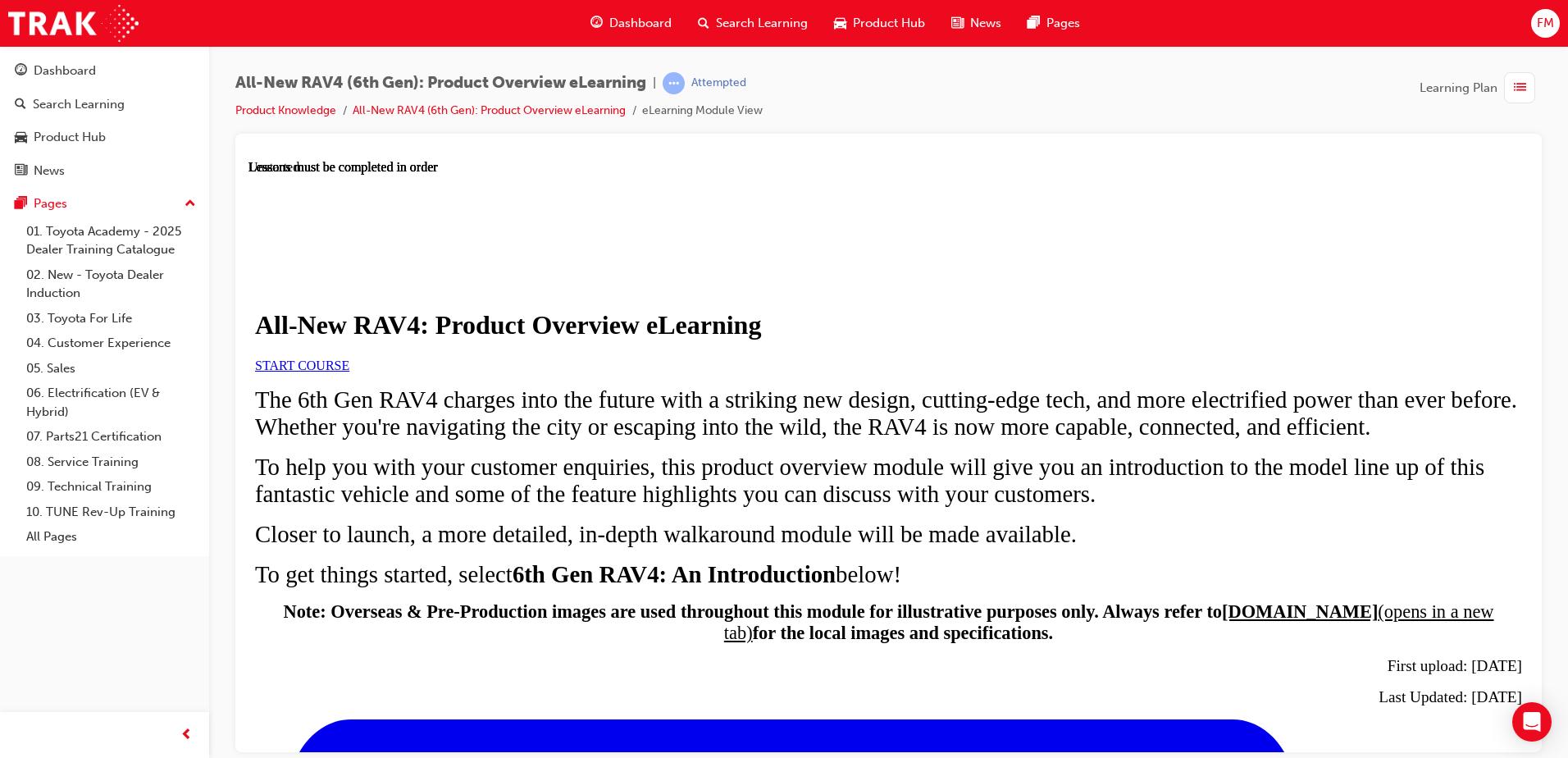
click at [349, 372] on link "START COURSE" at bounding box center [302, 364] width 95 height 14
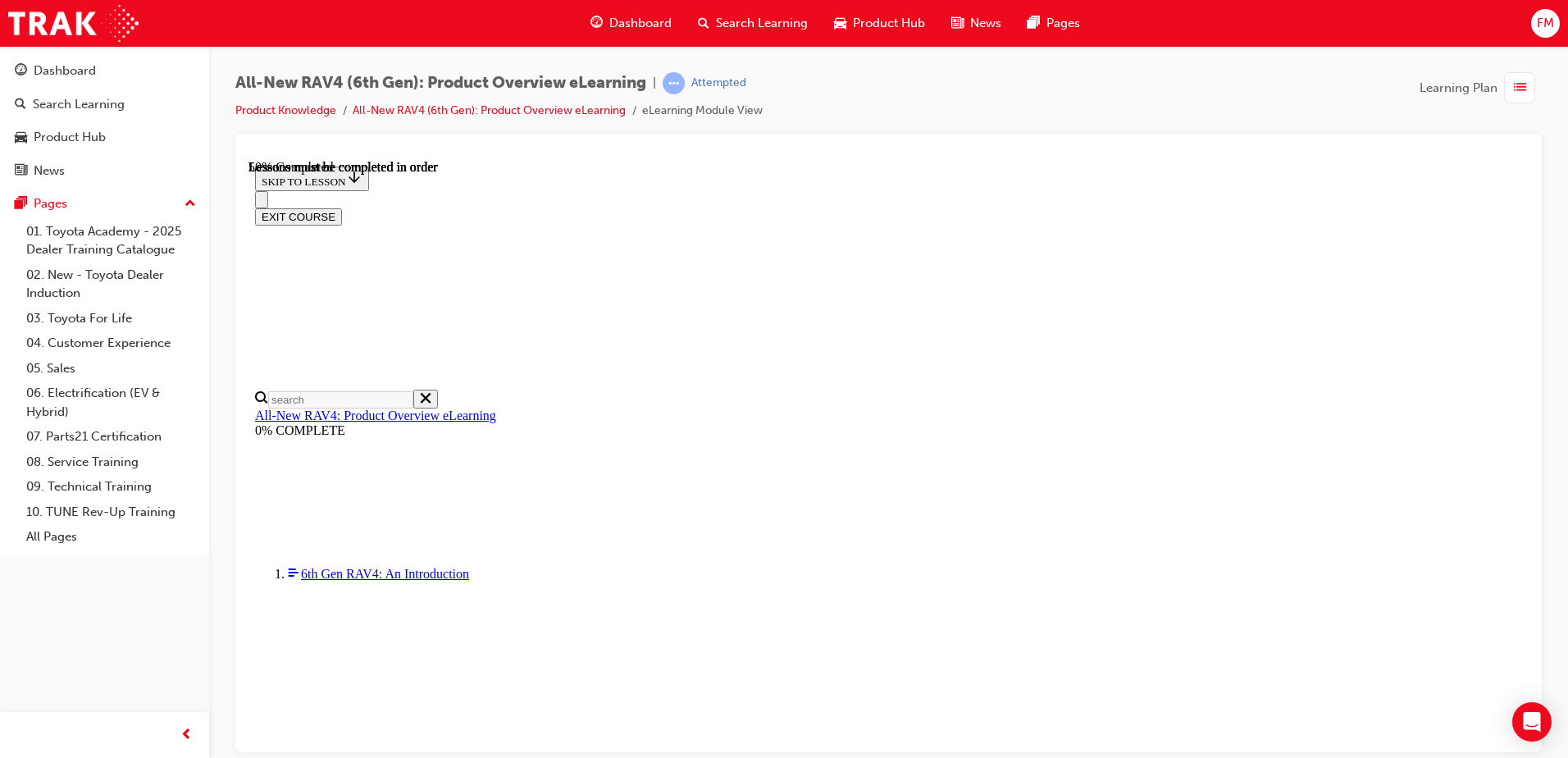
scroll to position [1674, 0]
drag, startPoint x: 1527, startPoint y: 209, endPoint x: 1780, endPoint y: 818, distance: 659.5
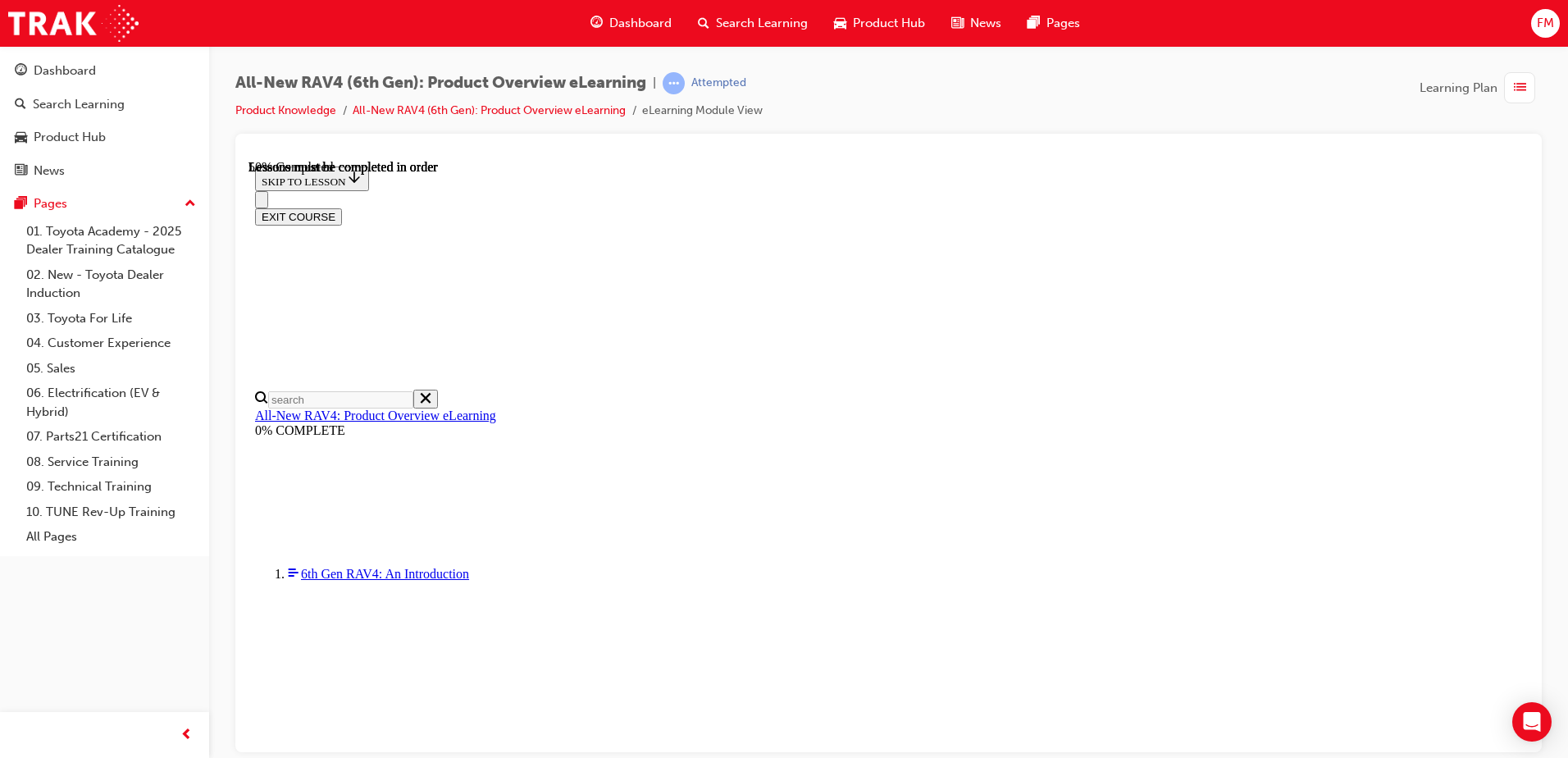
scroll to position [1670, 0]
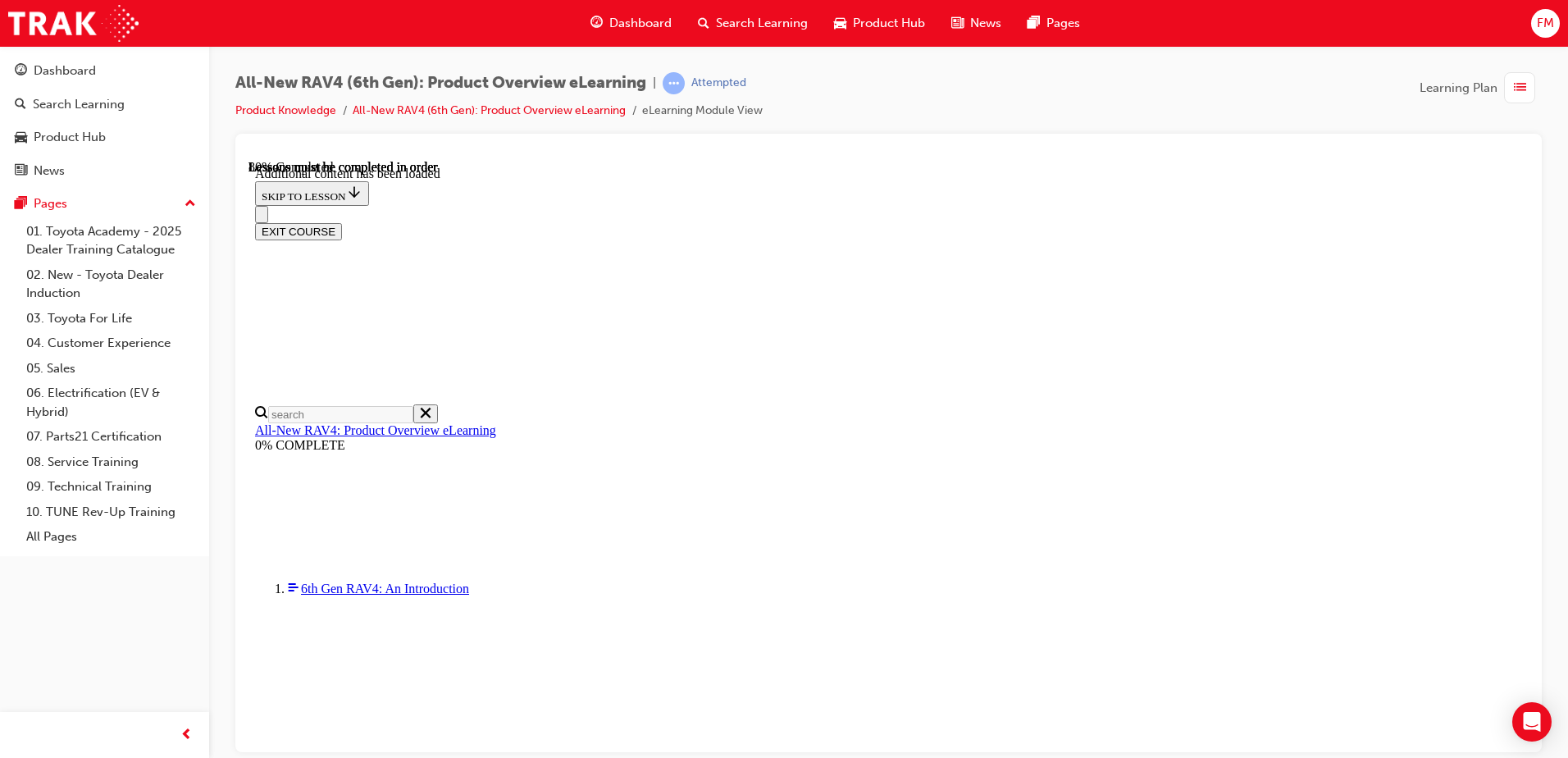
drag, startPoint x: 1531, startPoint y: 624, endPoint x: 1534, endPoint y: 644, distance: 20.2
click at [1533, 641] on div at bounding box center [889, 443] width 1307 height 618
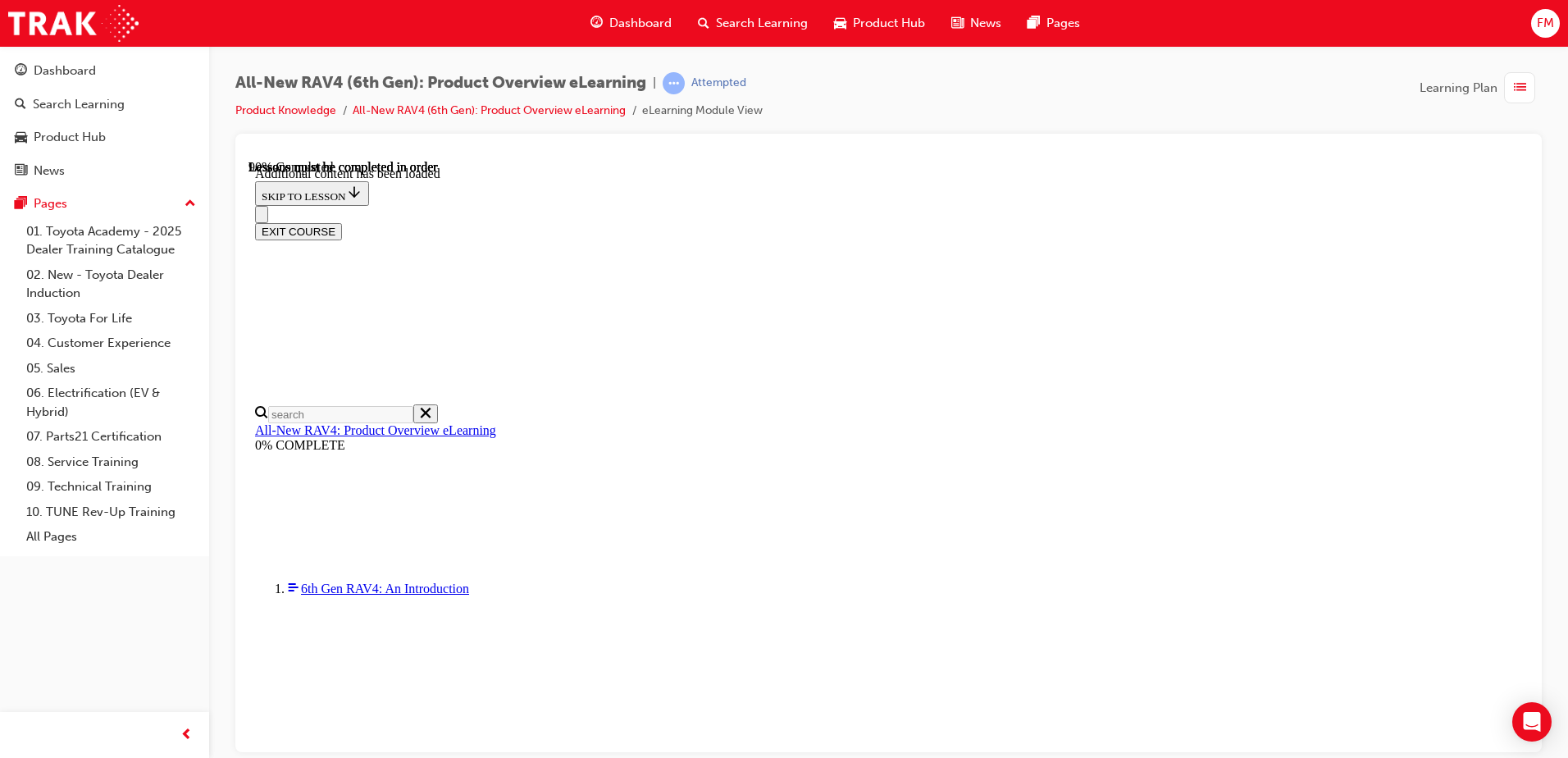
drag, startPoint x: 1041, startPoint y: 620, endPoint x: 1050, endPoint y: 603, distance: 19.2
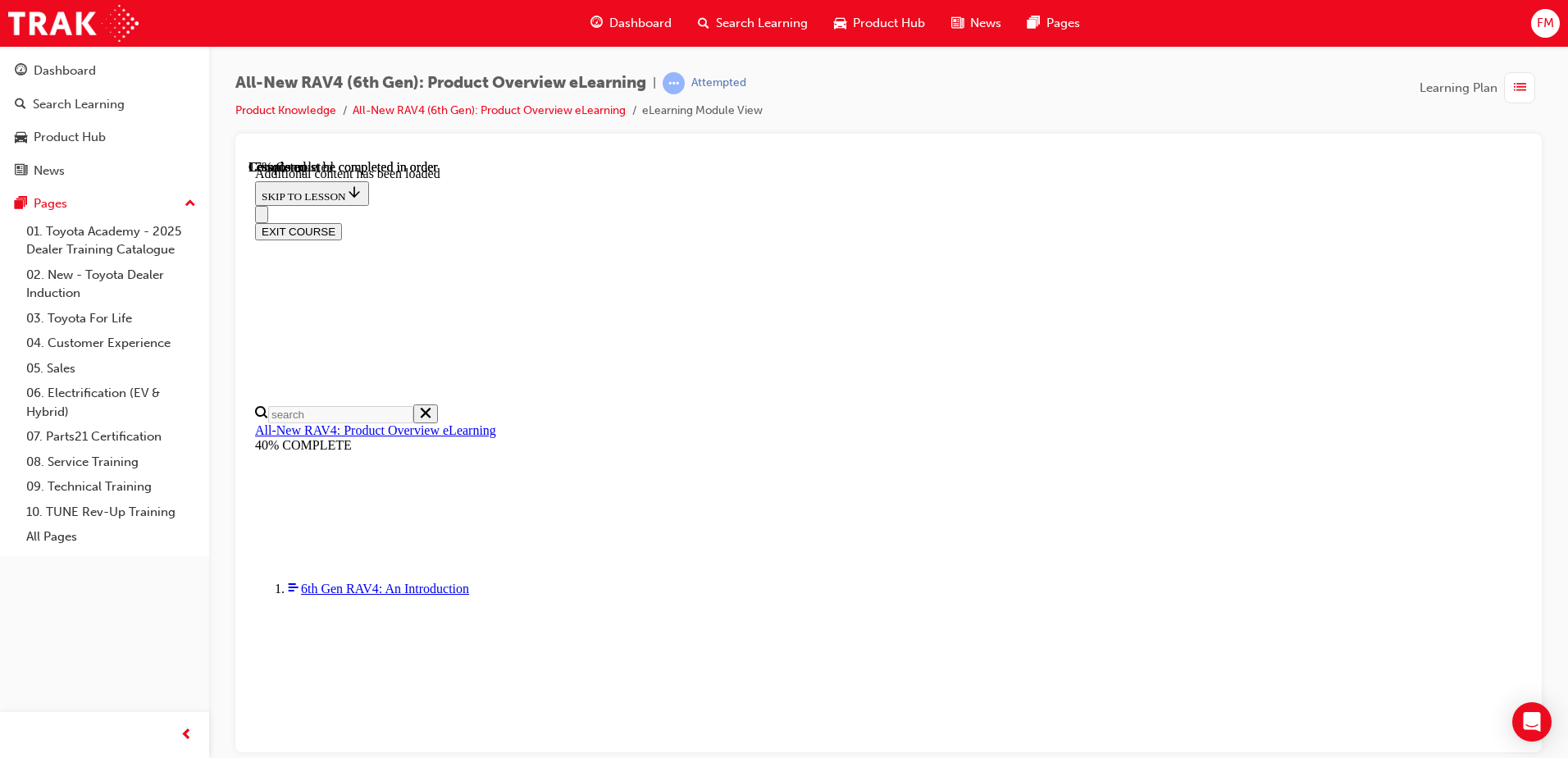
scroll to position [57, 0]
drag, startPoint x: 1535, startPoint y: 342, endPoint x: 1531, endPoint y: 379, distance: 37.2
click at [1531, 379] on div at bounding box center [889, 443] width 1307 height 618
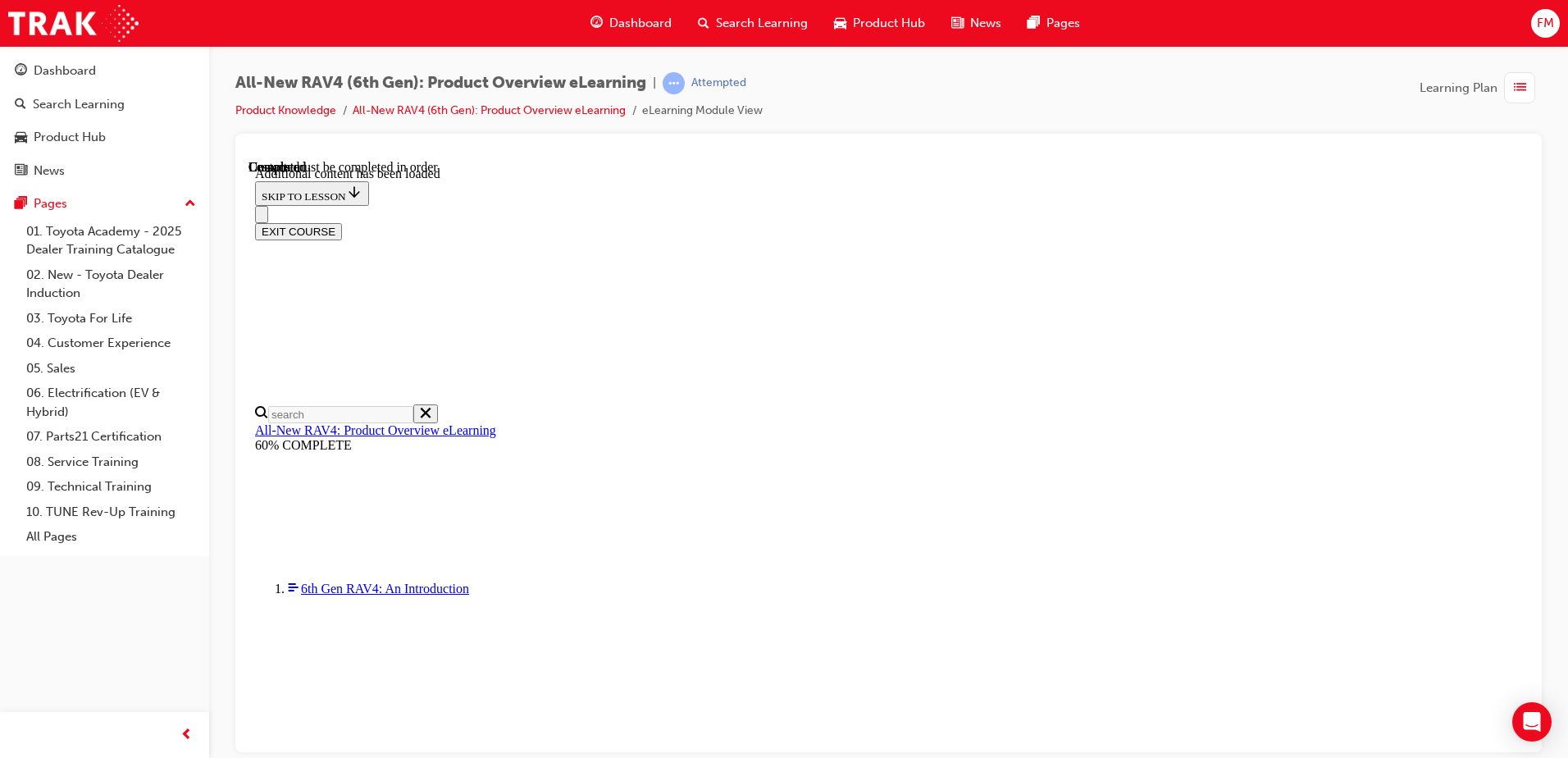
scroll to position [1081, 0]
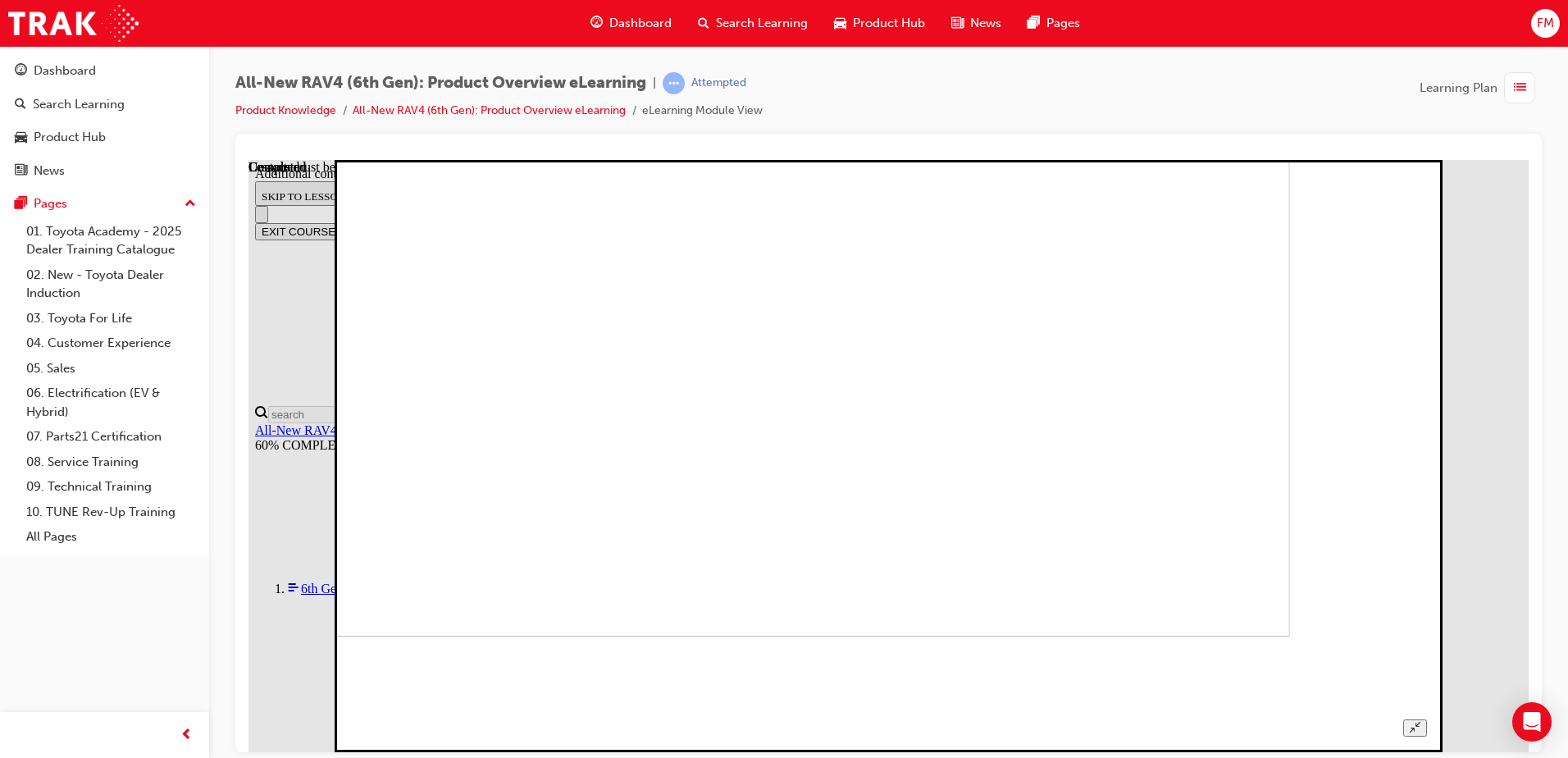
click at [1428, 718] on button "Unzoom image" at bounding box center [1415, 726] width 23 height 17
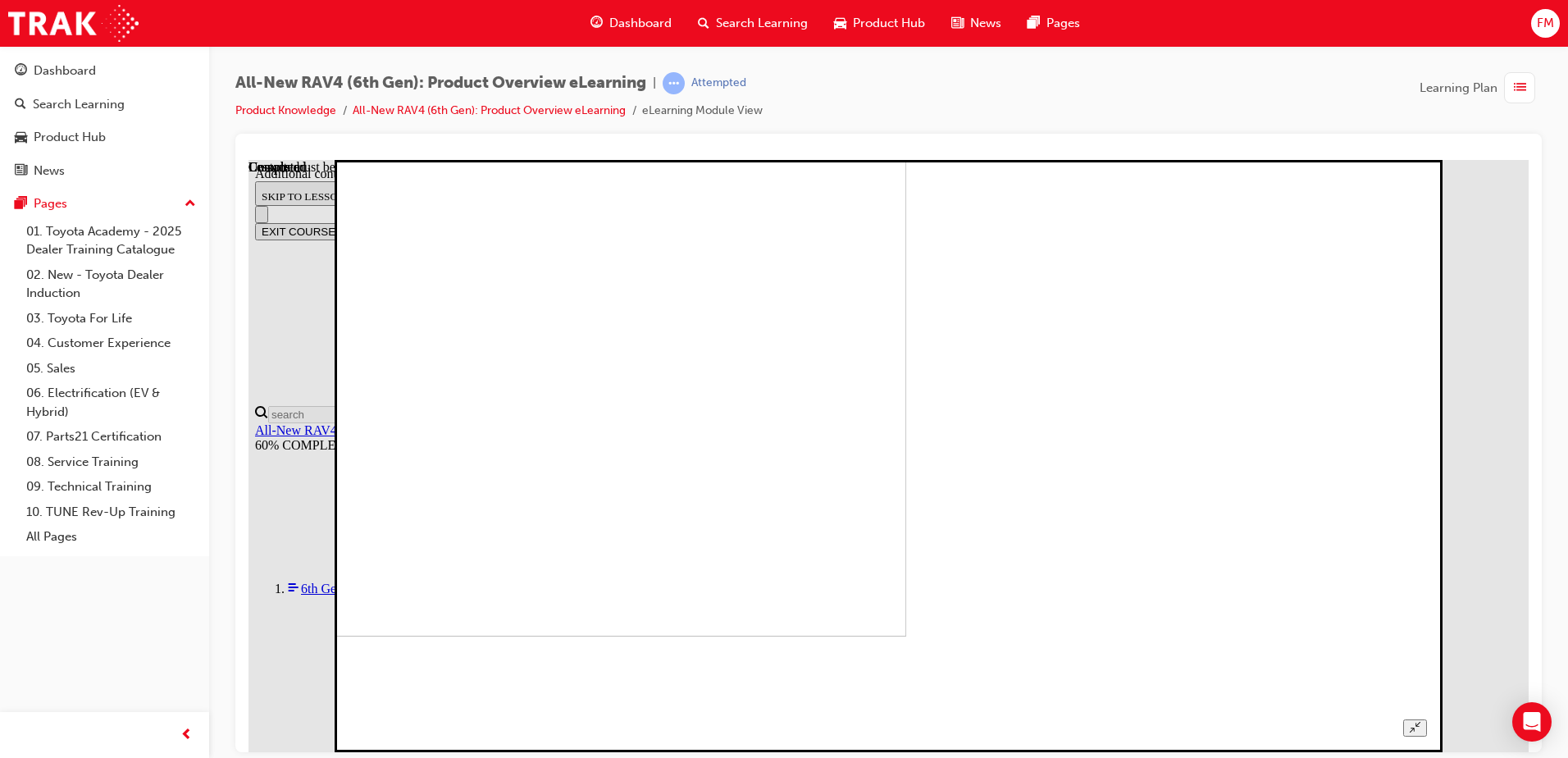
click at [1420, 721] on icon "Unzoom image" at bounding box center [1416, 726] width 11 height 11
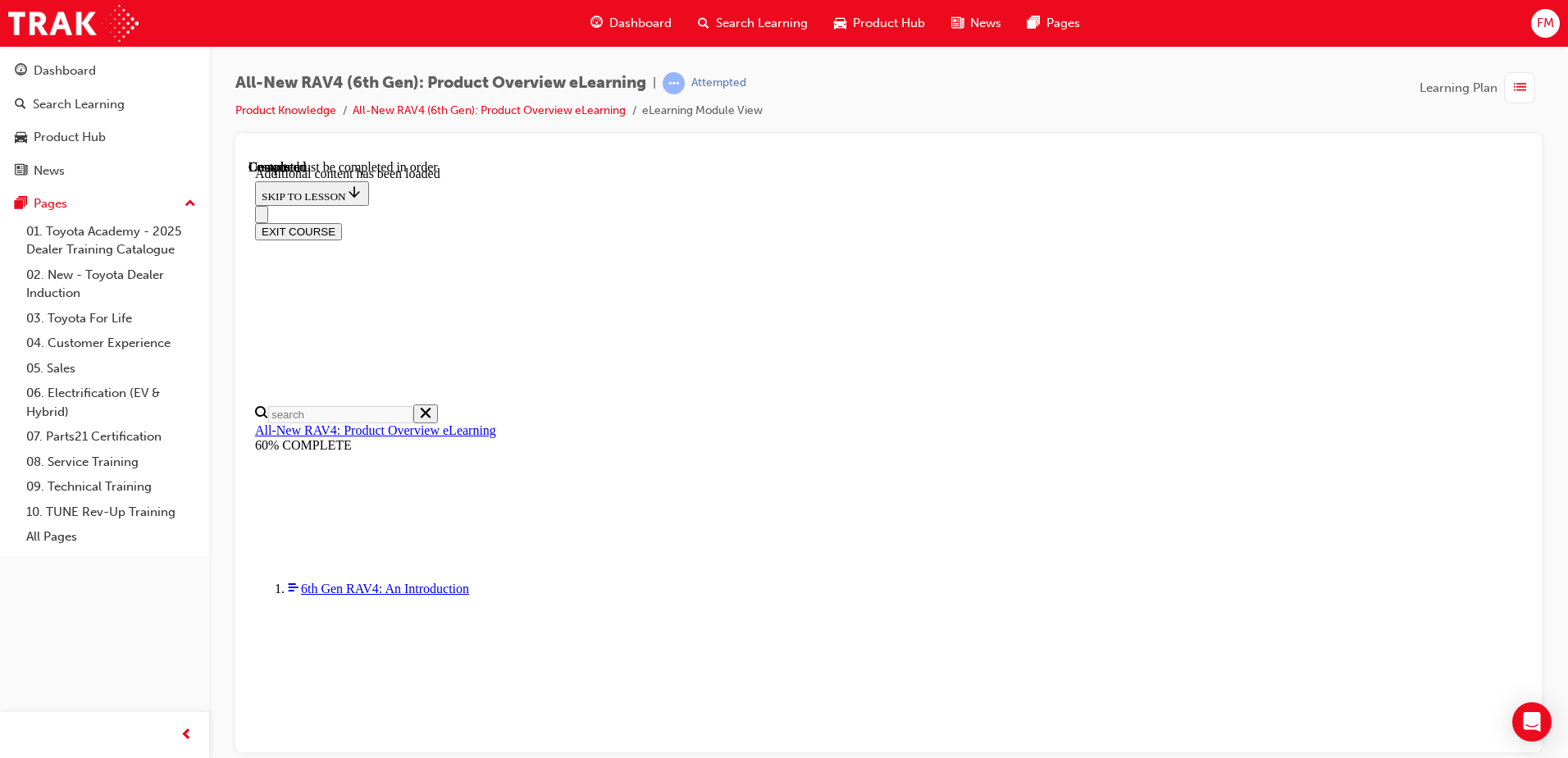
scroll to position [1170, 0]
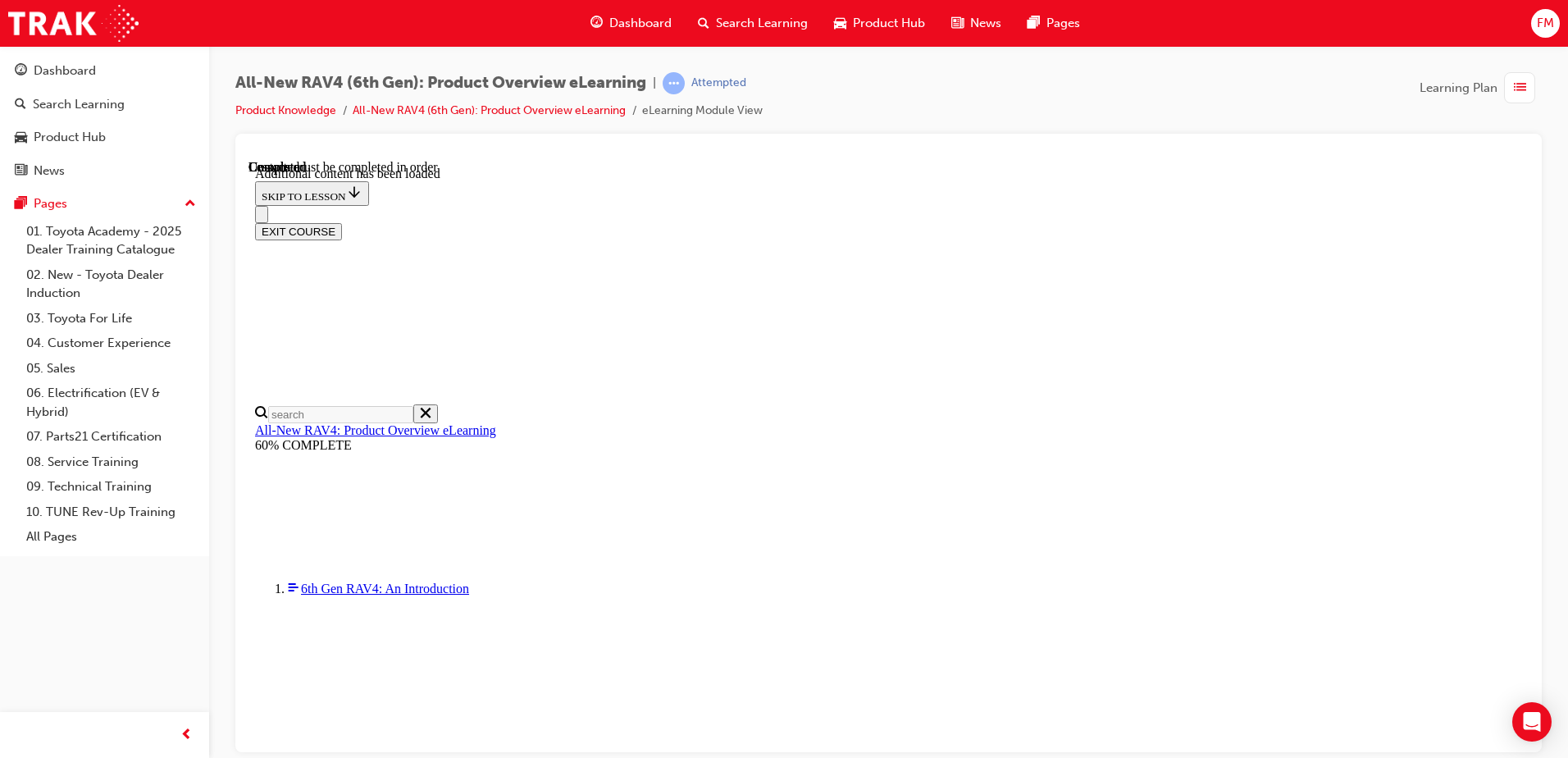
radio input "true"
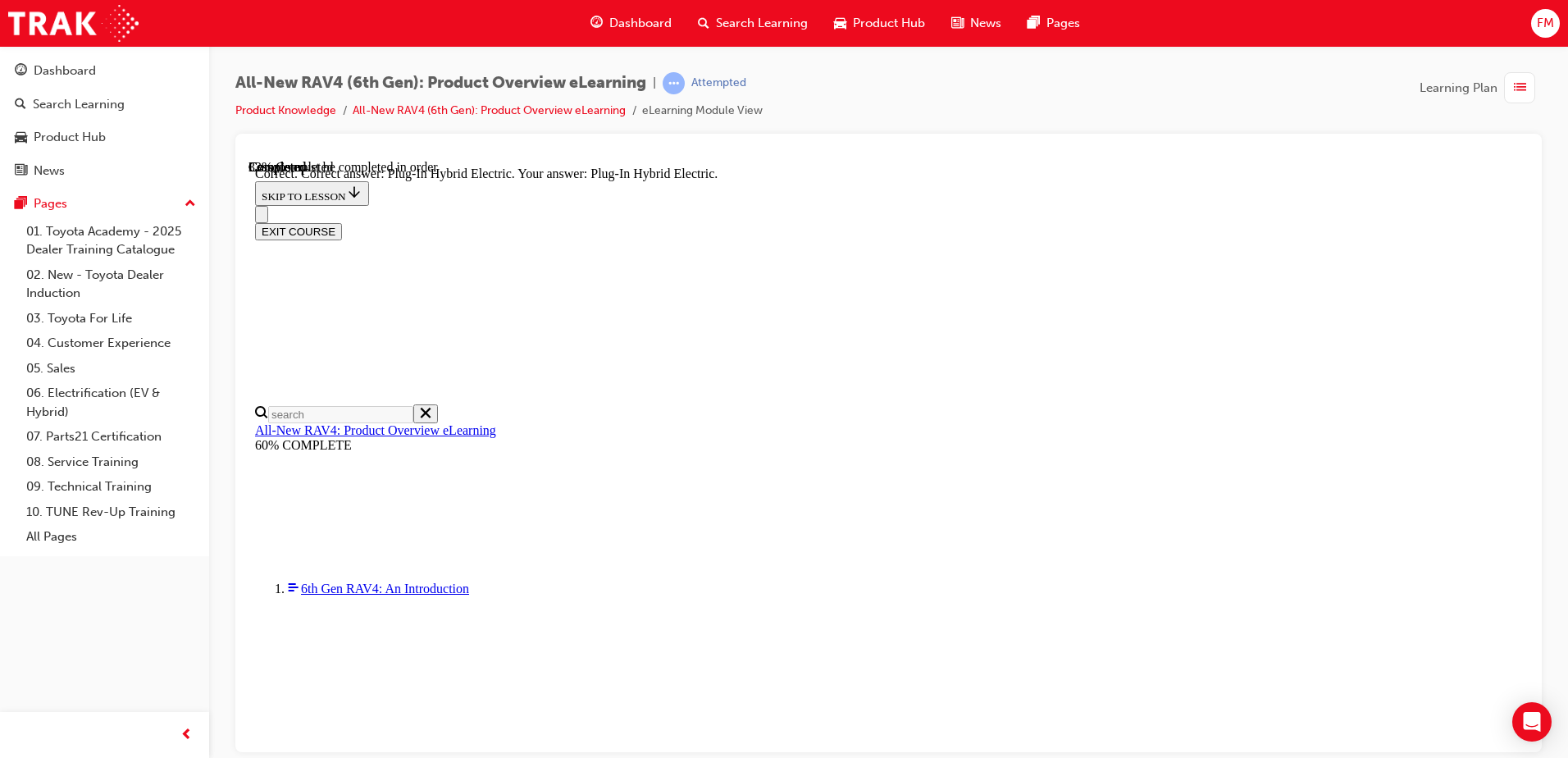
radio input "true"
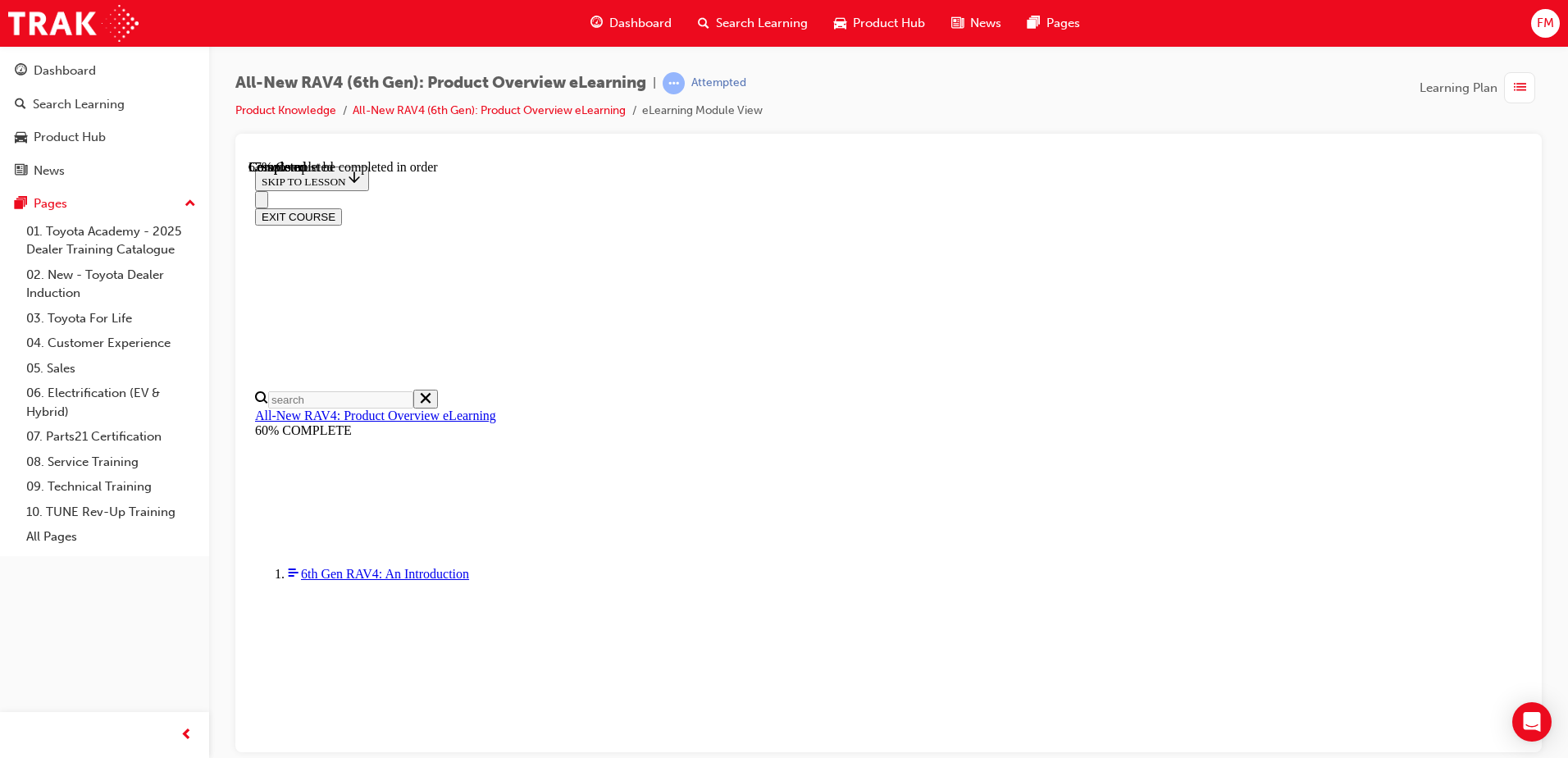
scroll to position [411, 0]
checkbox input "true"
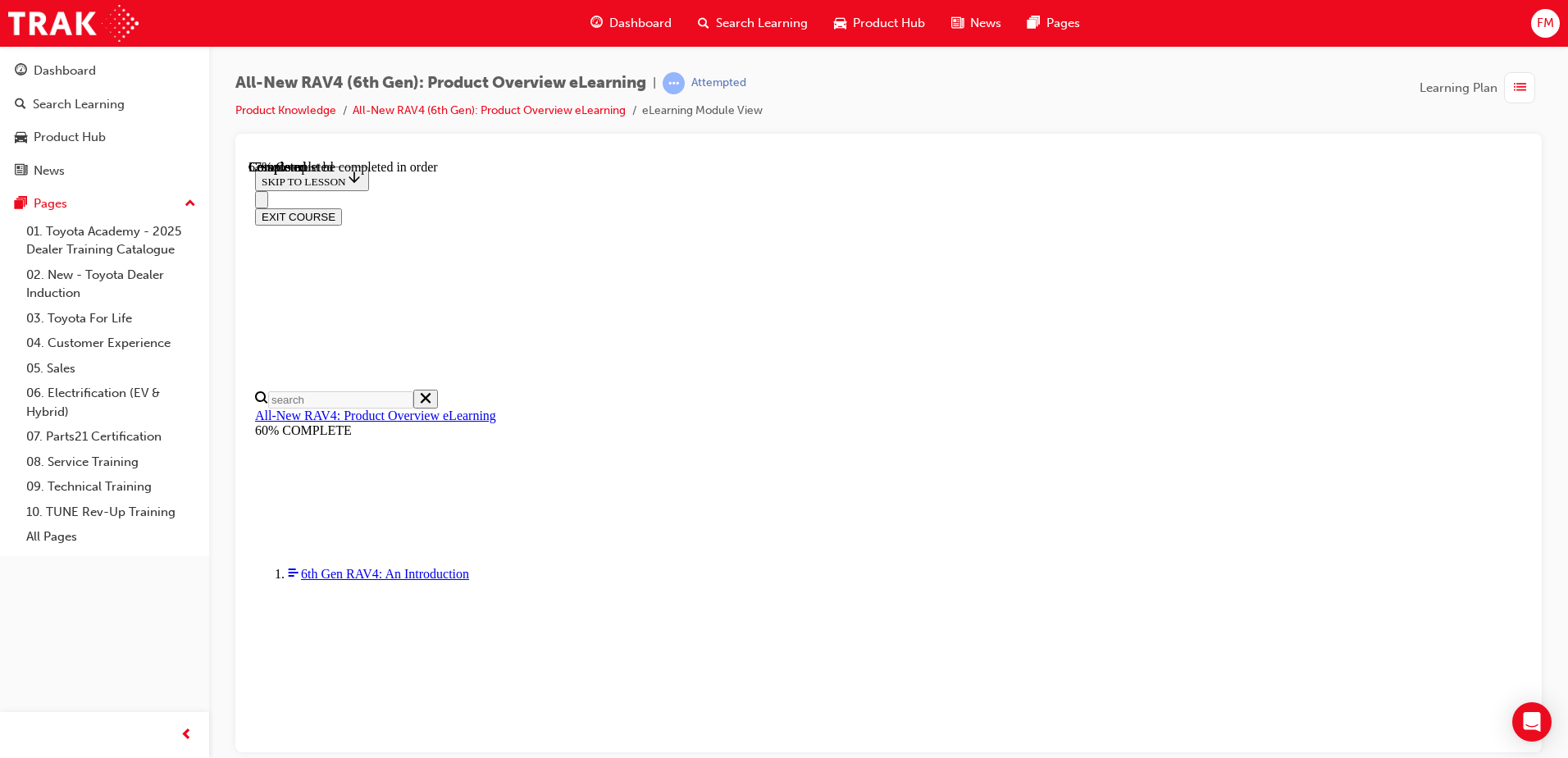
checkbox input "true"
drag, startPoint x: 1527, startPoint y: 437, endPoint x: 1780, endPoint y: 702, distance: 366.4
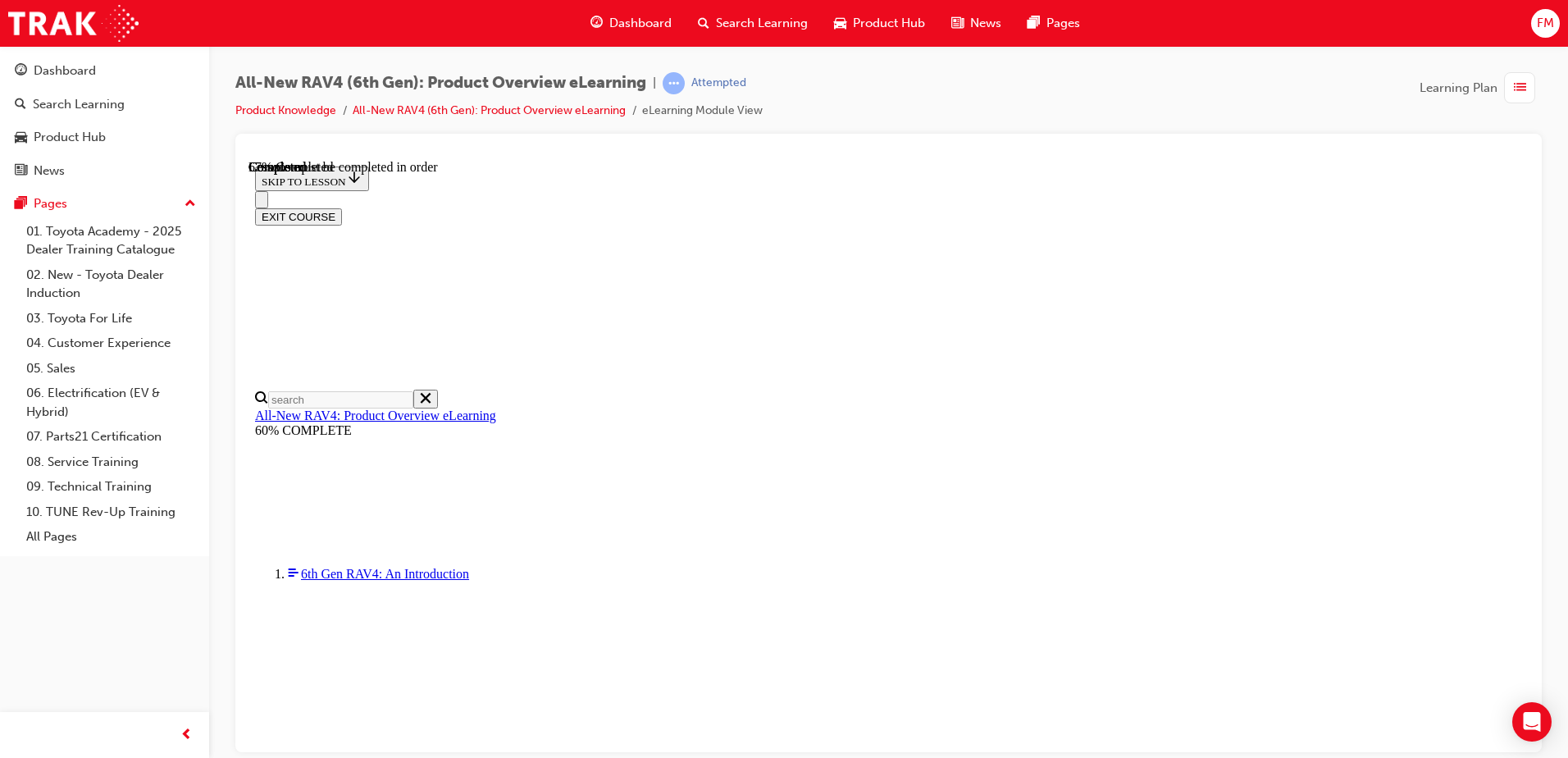
scroll to position [1095, 0]
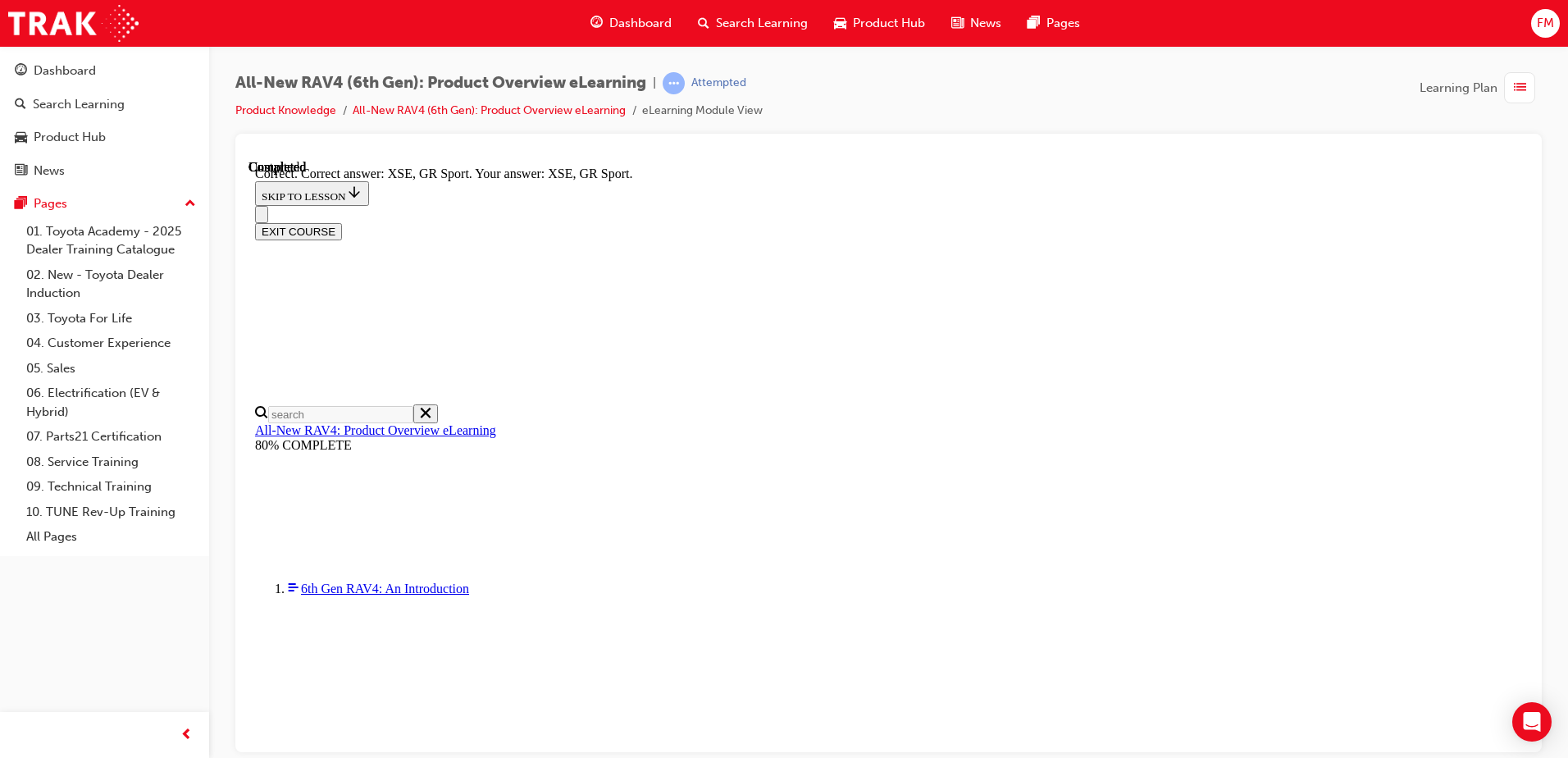
scroll to position [633, 0]
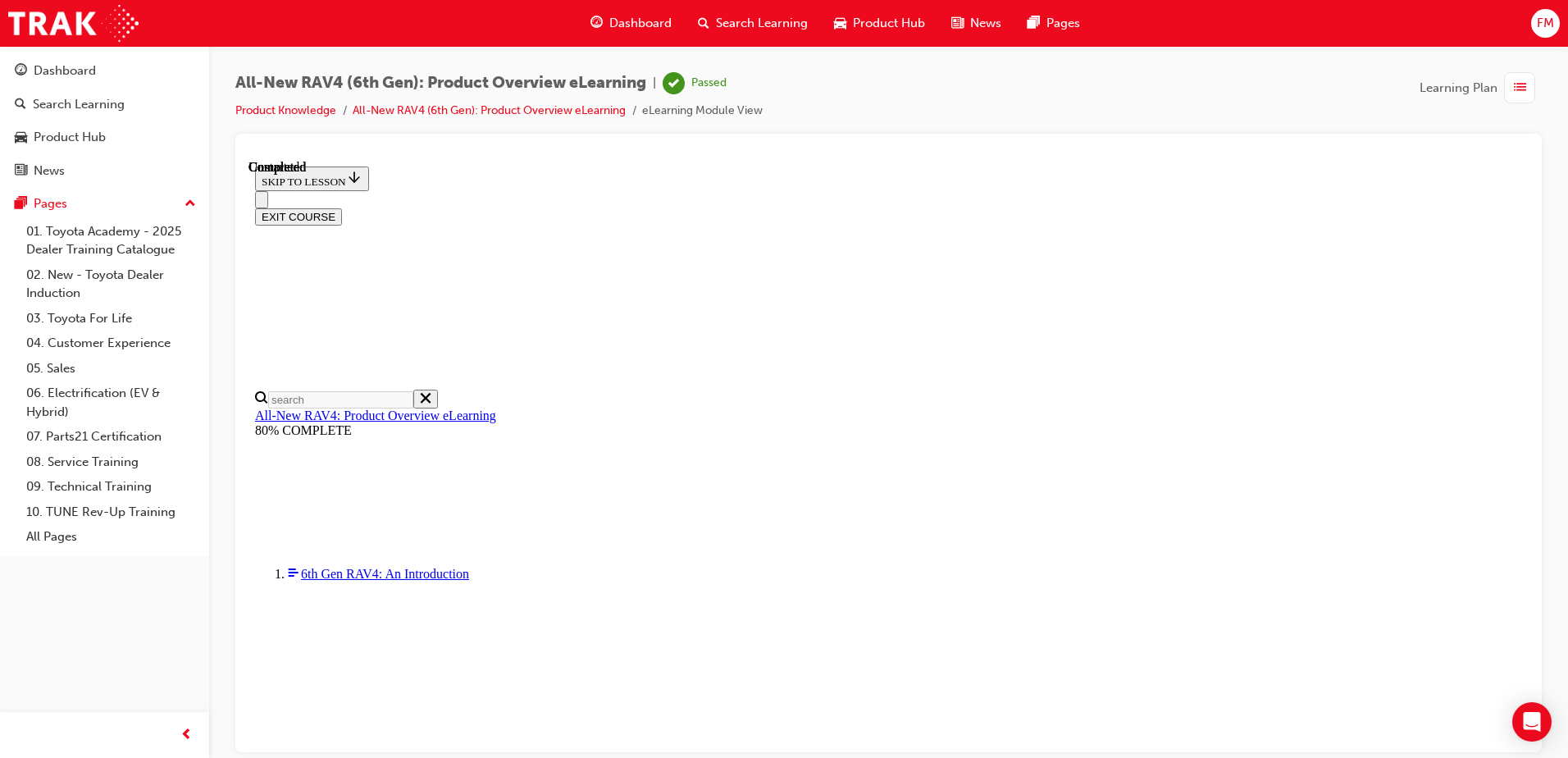
scroll to position [310, 0]
click at [342, 208] on button "EXIT COURSE" at bounding box center [298, 216] width 87 height 17
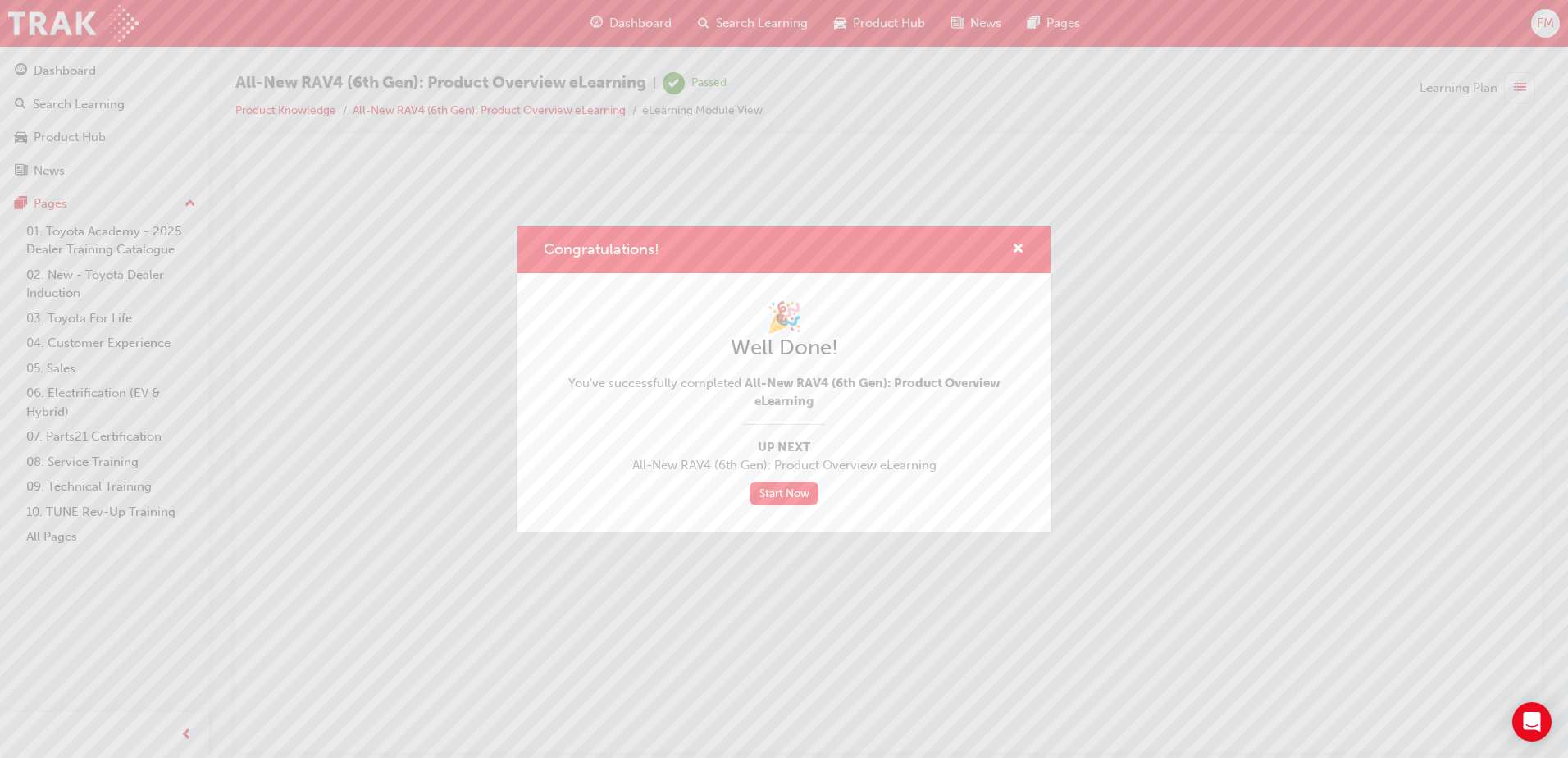
scroll to position [0, 0]
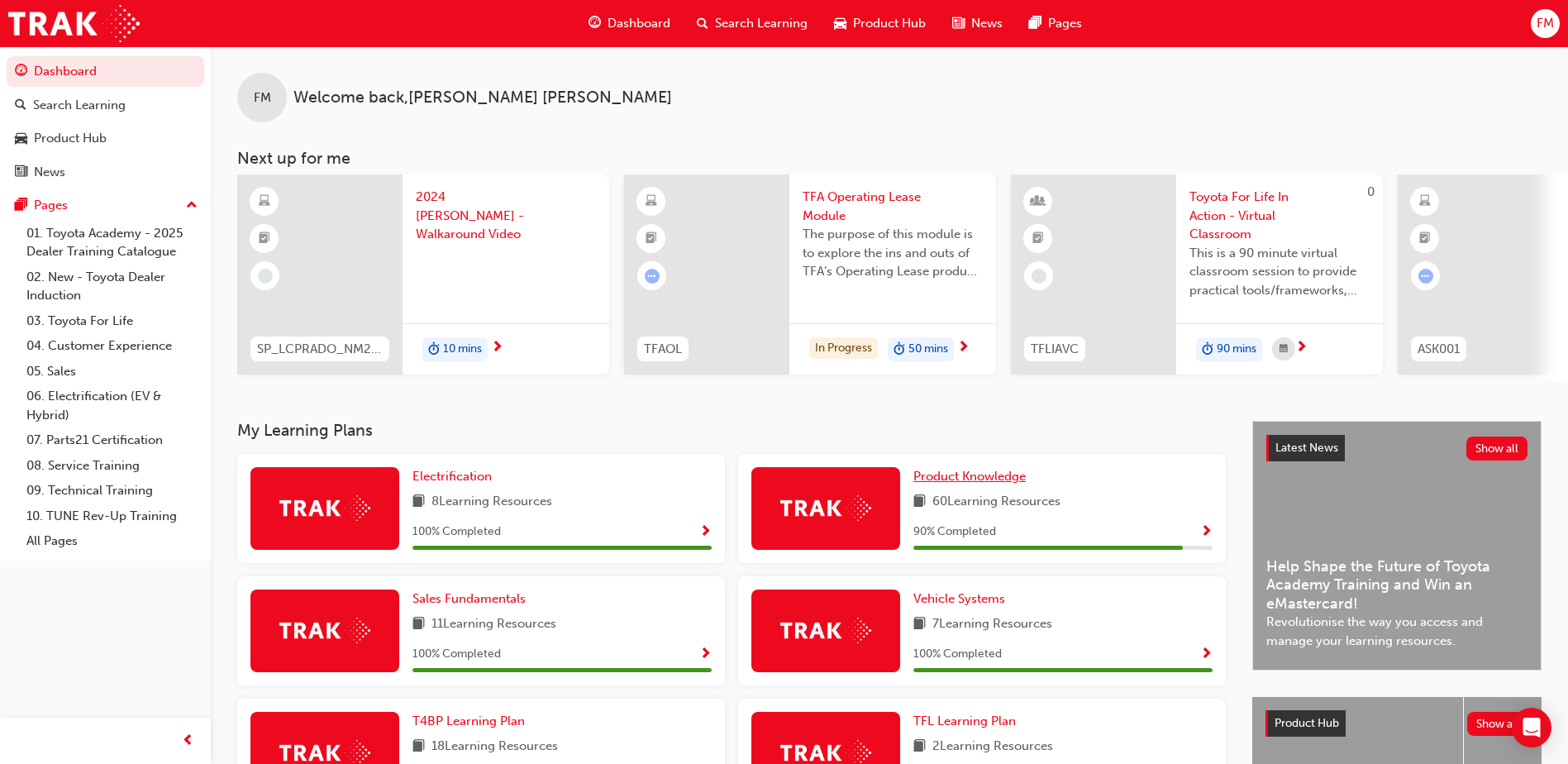
click at [965, 483] on span "Product Knowledge" at bounding box center [969, 476] width 112 height 15
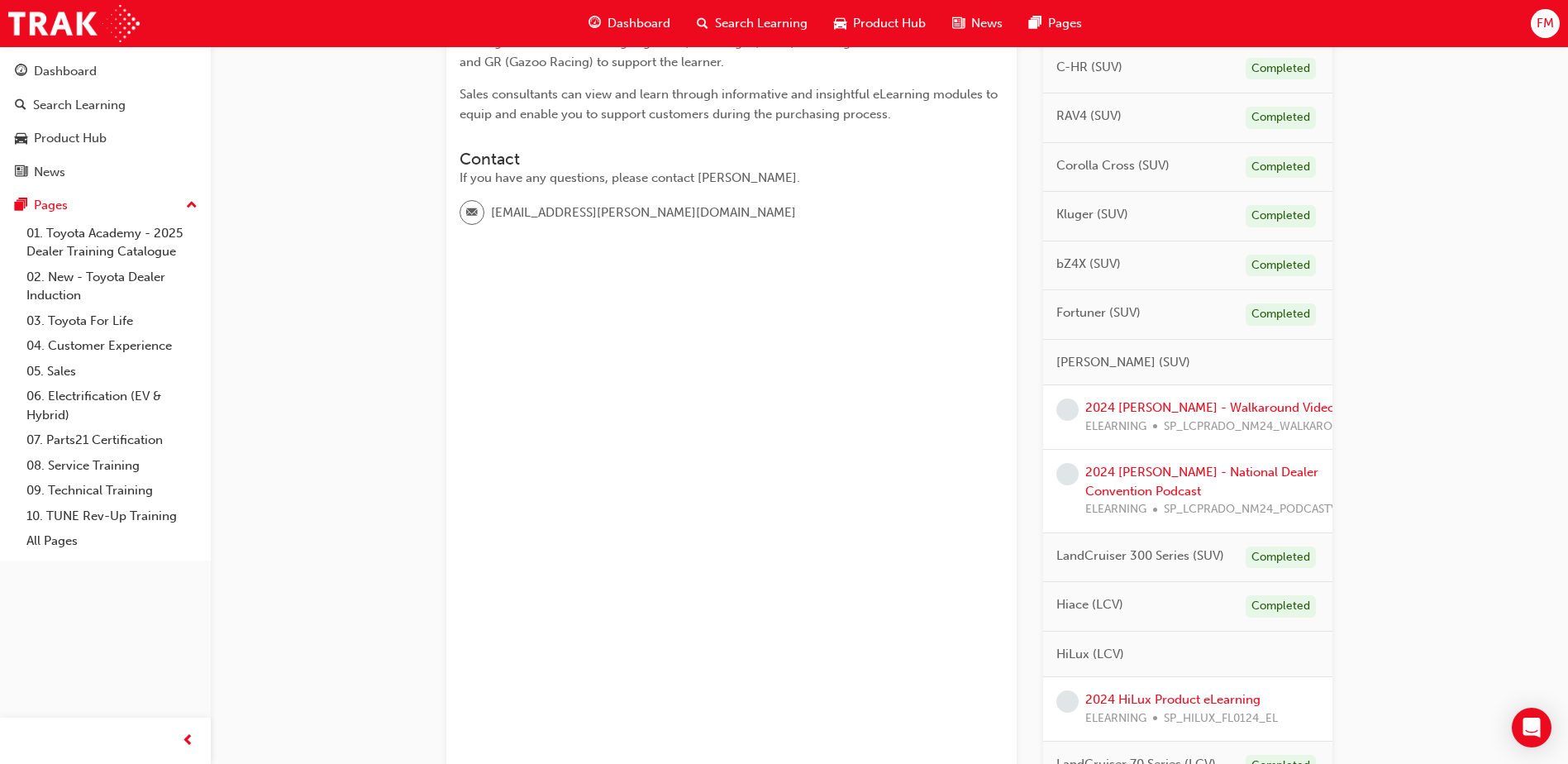
scroll to position [444, 0]
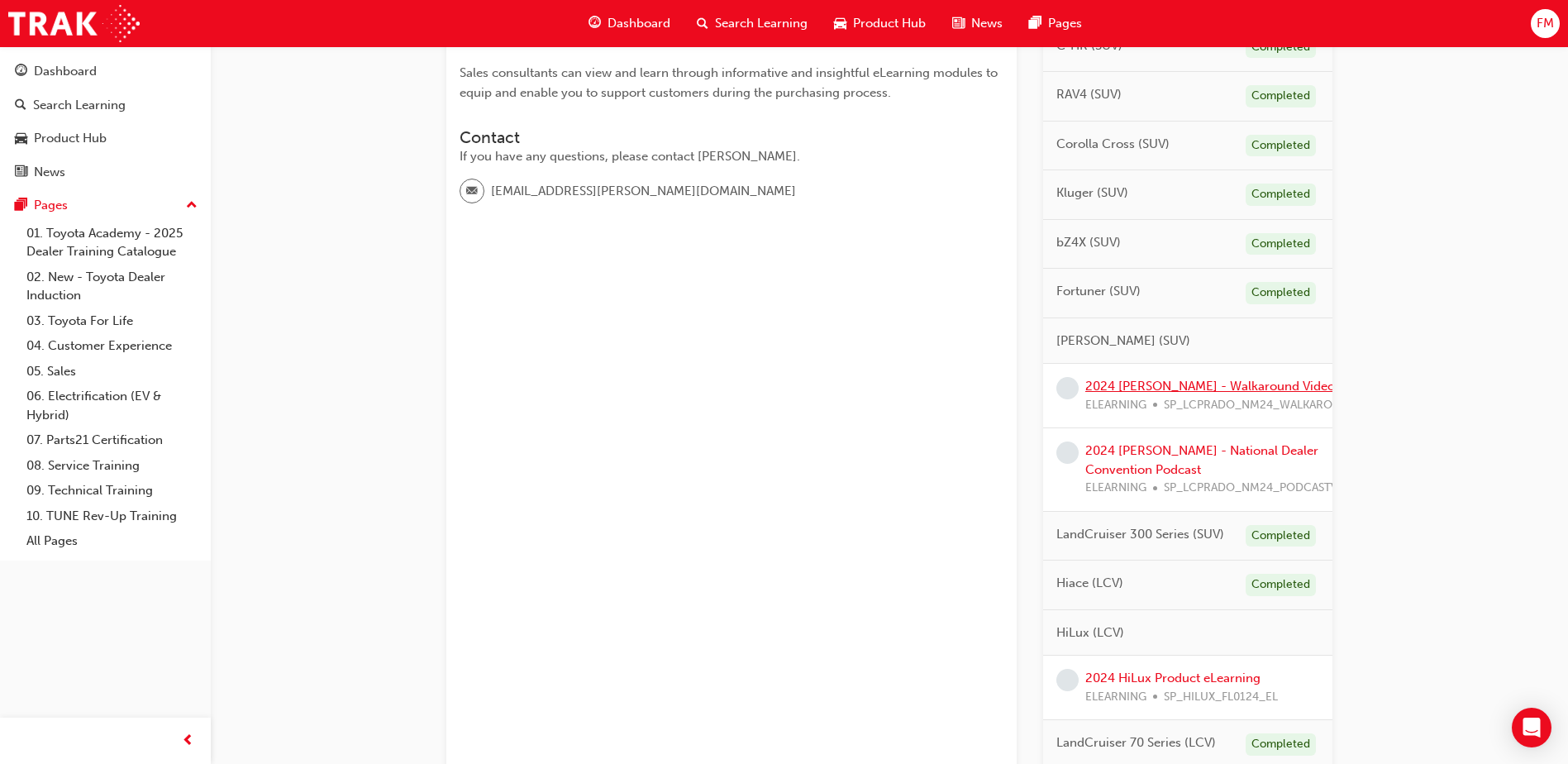
click at [1233, 384] on link "2024 LC Prado - Walkaround Video" at bounding box center [1210, 386] width 249 height 15
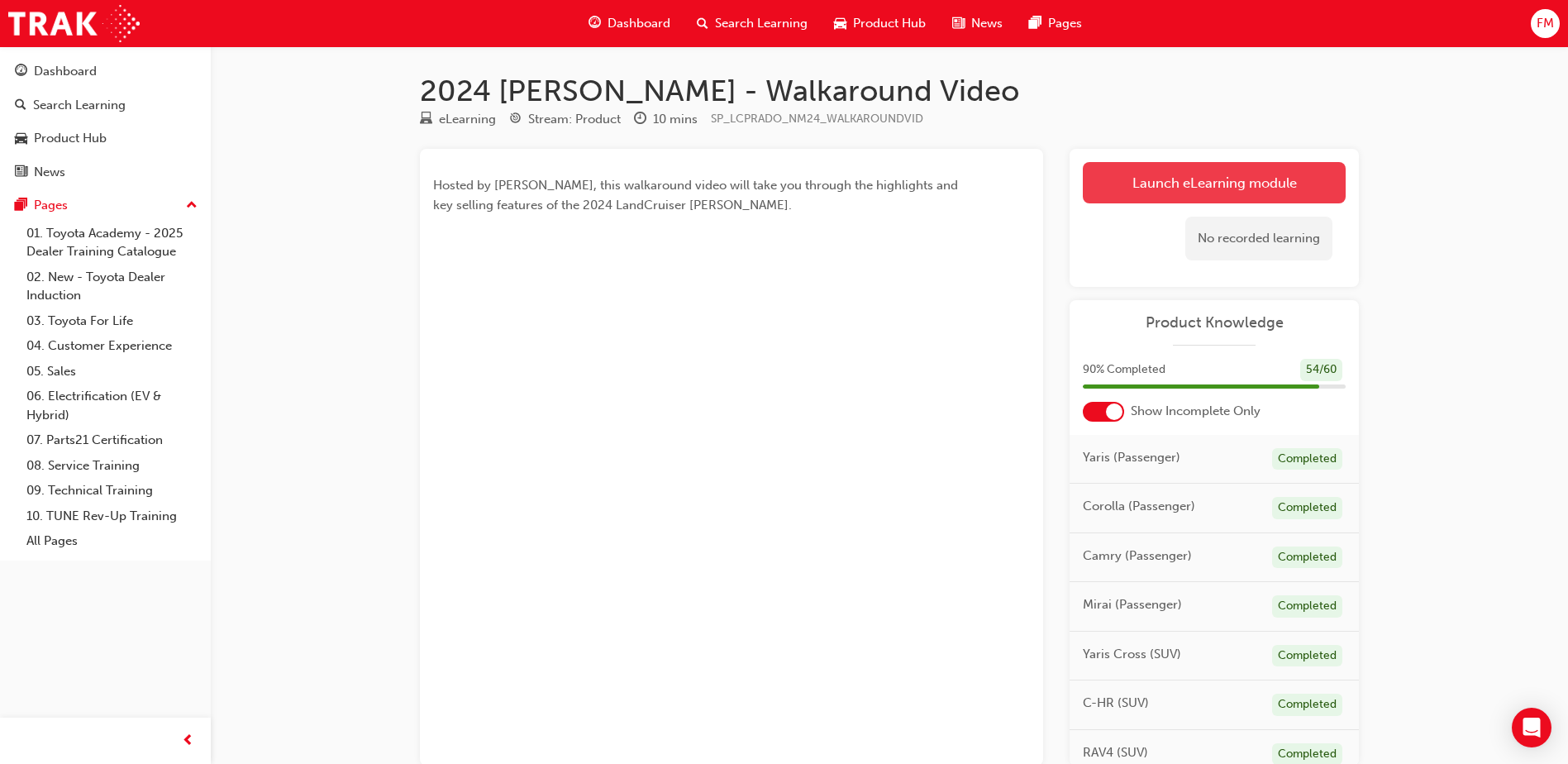
click at [1213, 180] on link "Launch eLearning module" at bounding box center [1214, 183] width 263 height 42
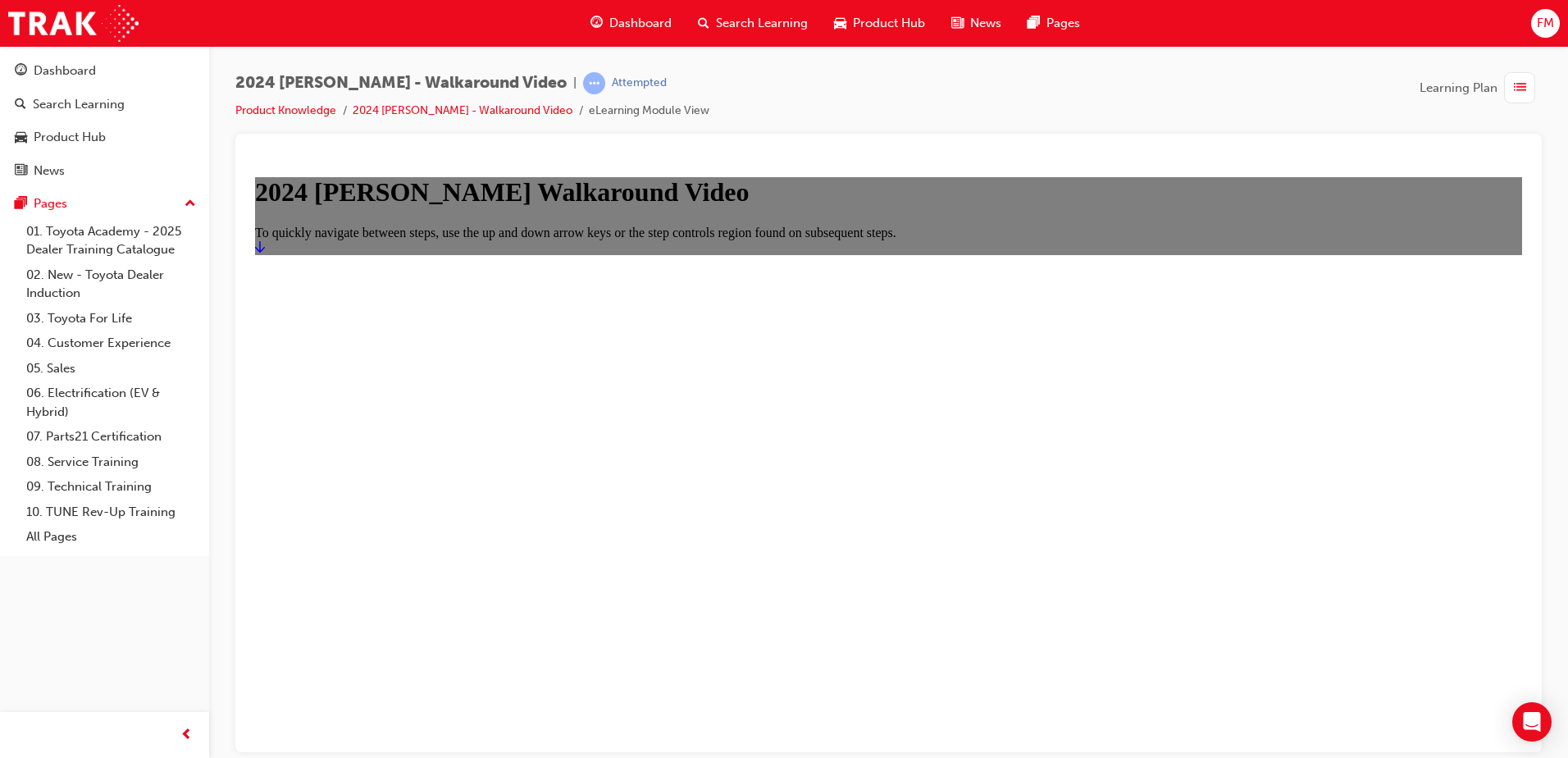
click at [1068, 207] on h1 "2024 LC Prado Walkaround Video" at bounding box center [888, 192] width 1267 height 31
click at [265, 252] on icon "Start" at bounding box center [259, 246] width 10 height 12
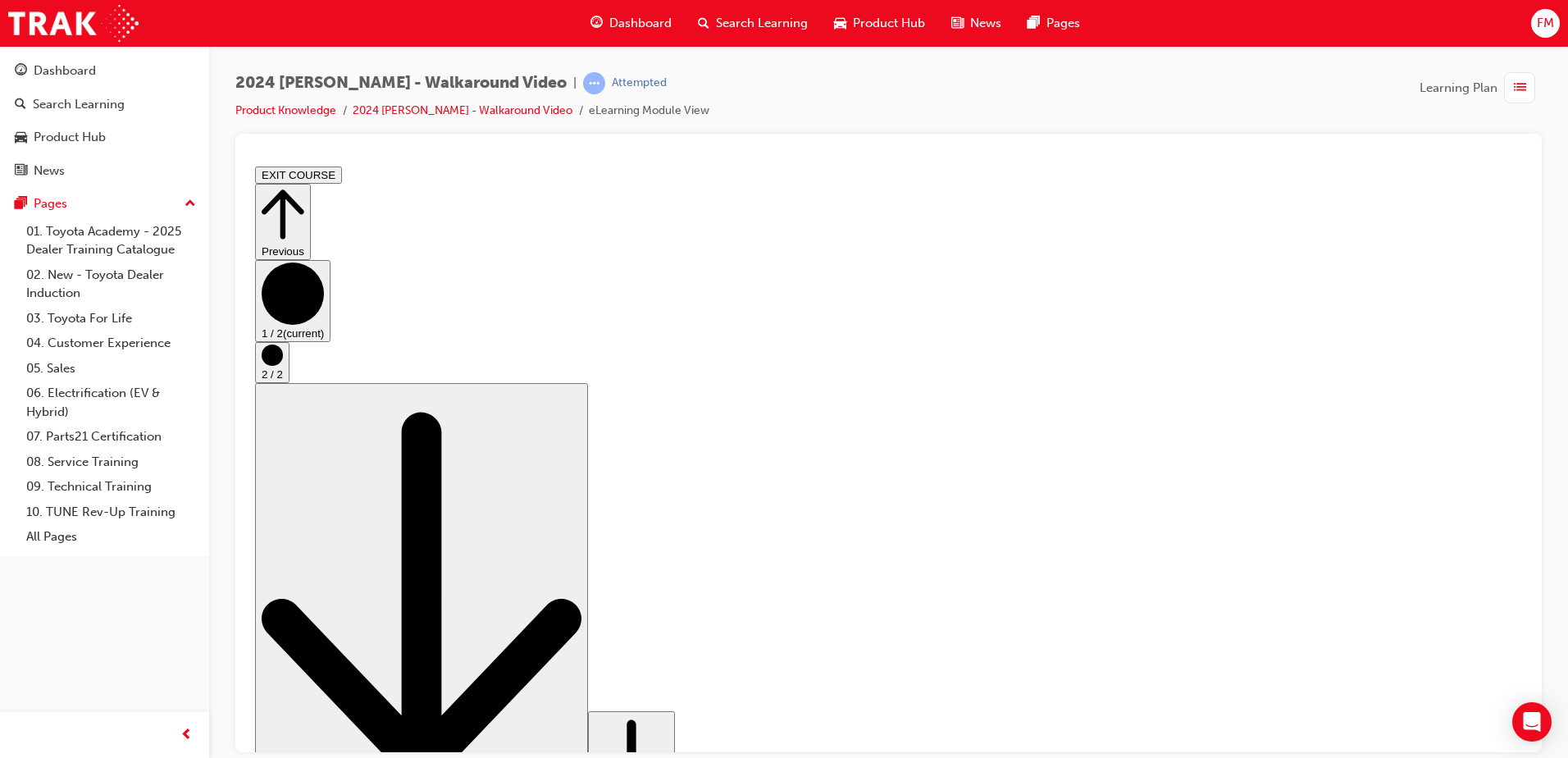
click at [675, 710] on button "Go to next step" at bounding box center [631, 770] width 87 height 119
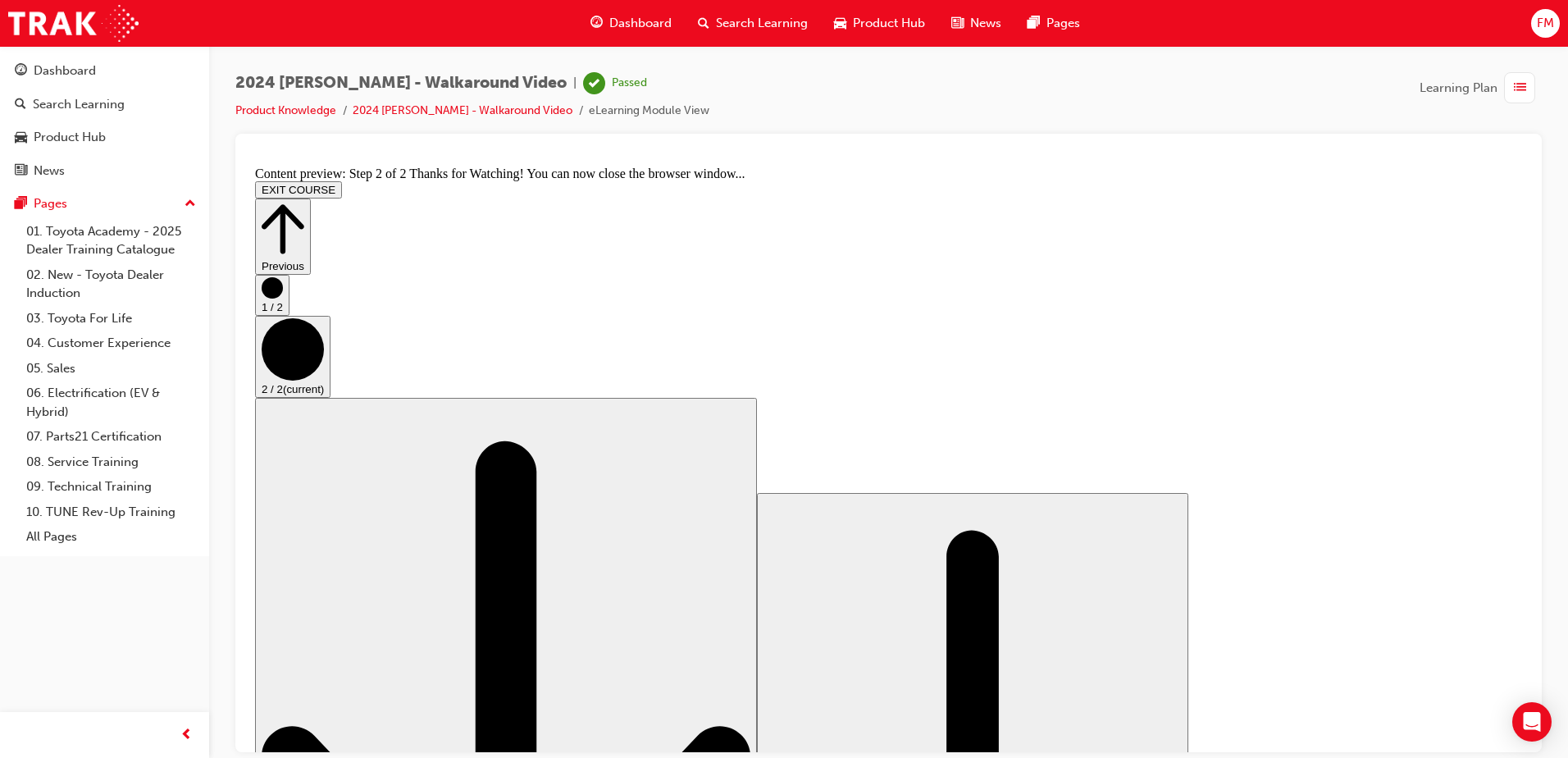
click at [304, 200] on icon "Step controls" at bounding box center [283, 228] width 42 height 57
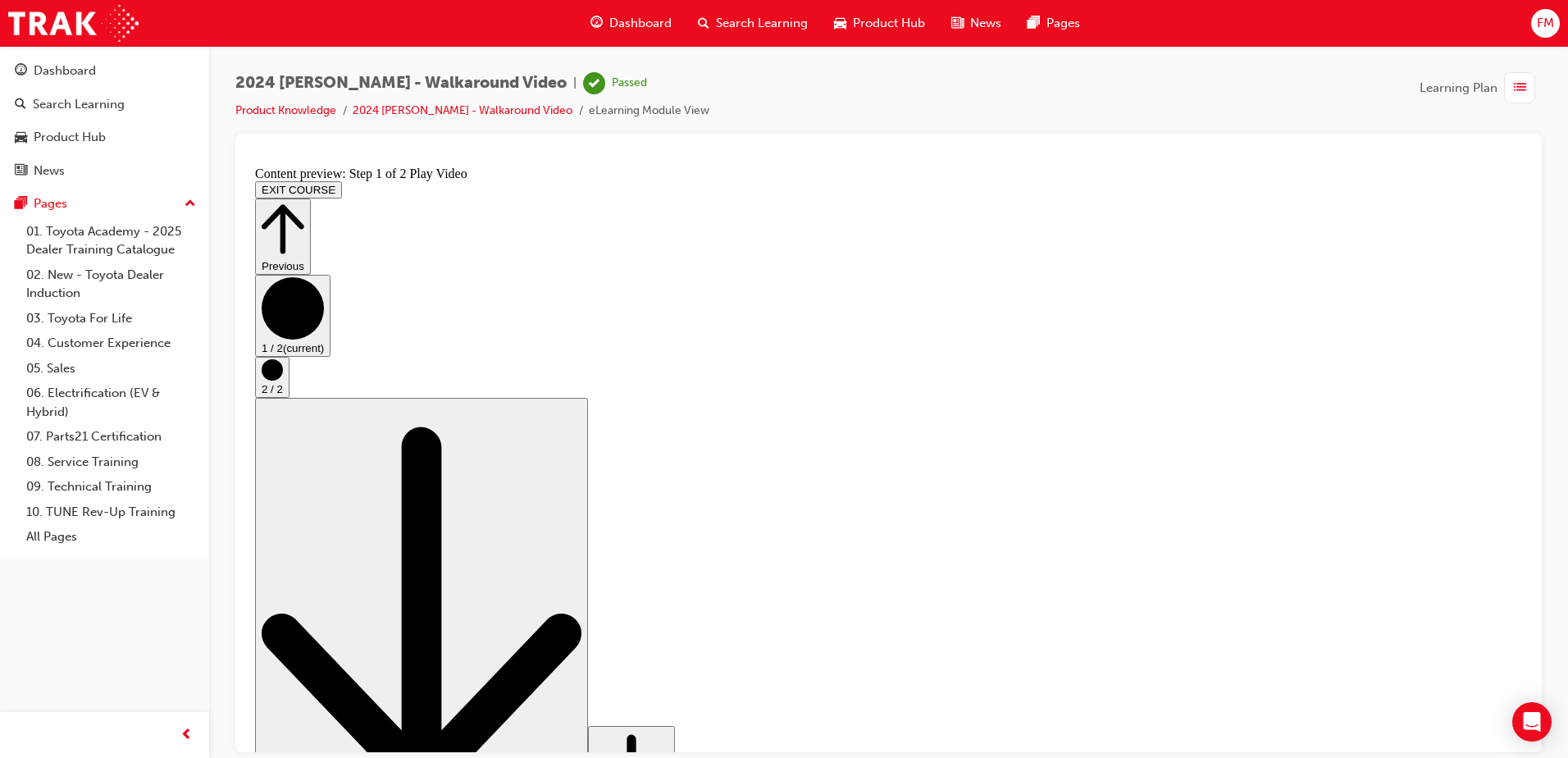
drag, startPoint x: 500, startPoint y: 671, endPoint x: 711, endPoint y: 675, distance: 211.0
drag, startPoint x: 502, startPoint y: 670, endPoint x: 671, endPoint y: 677, distance: 169.1
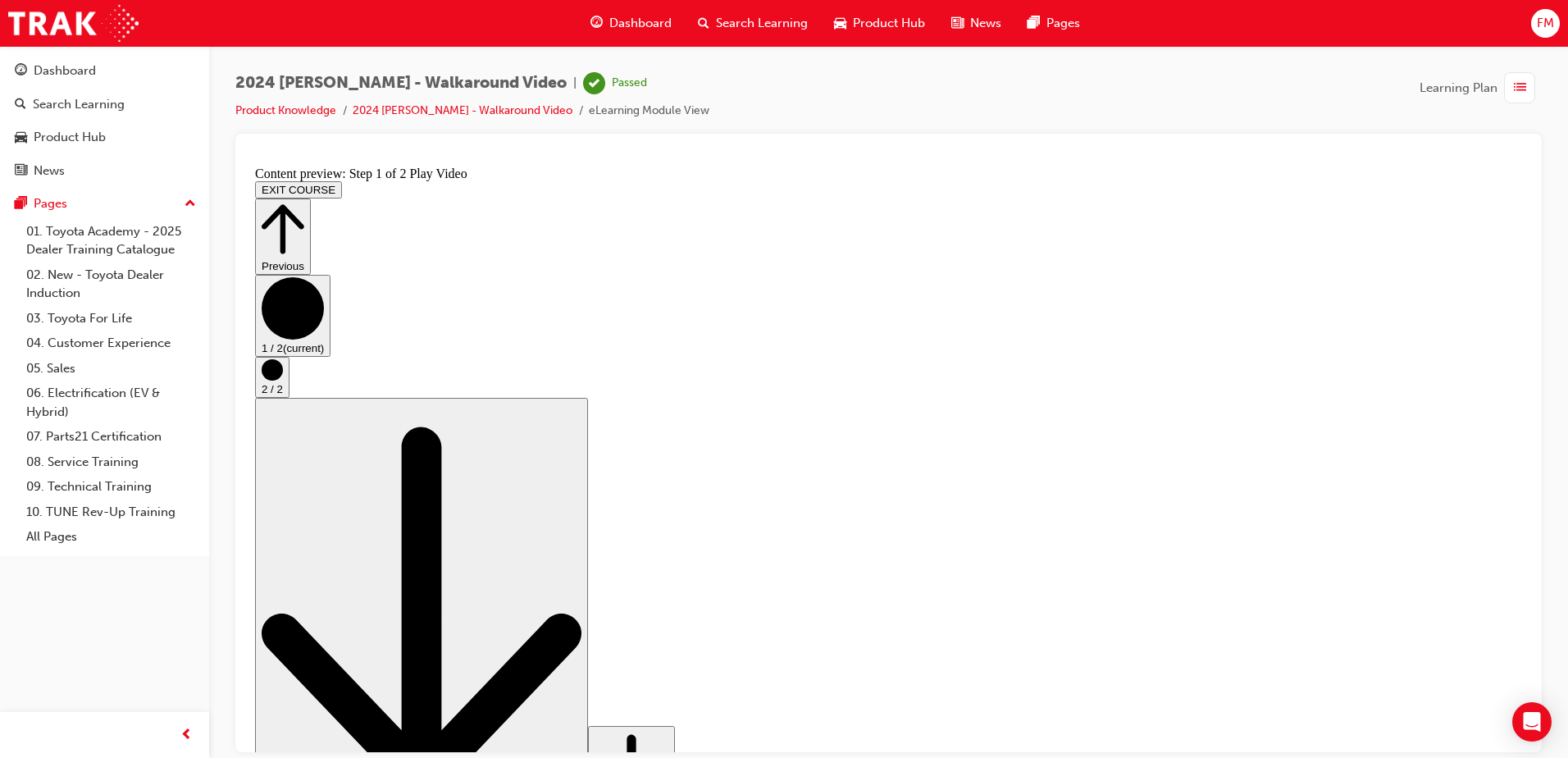
click at [304, 203] on icon "Step controls" at bounding box center [283, 228] width 42 height 50
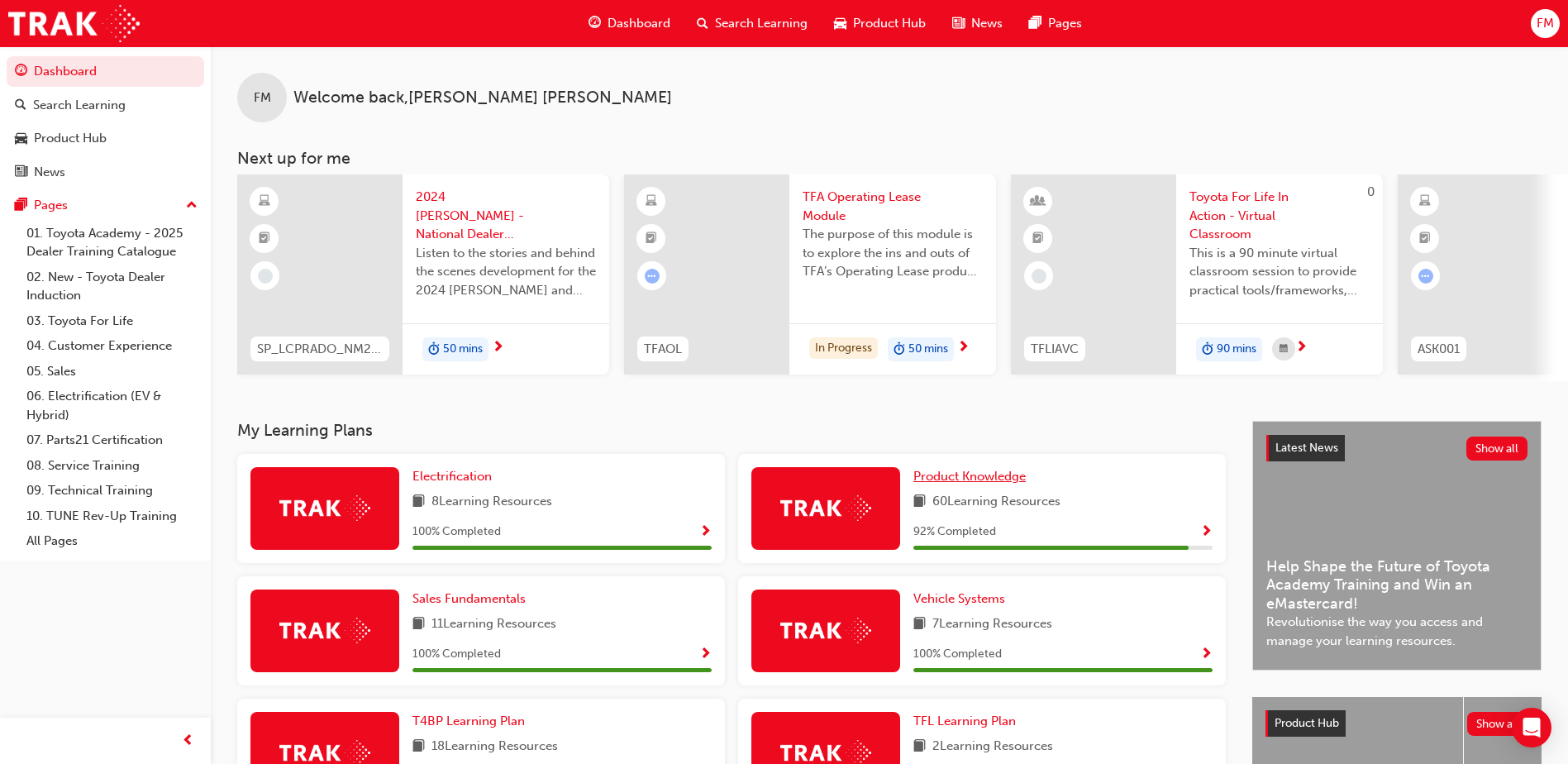
click at [993, 483] on span "Product Knowledge" at bounding box center [969, 476] width 112 height 15
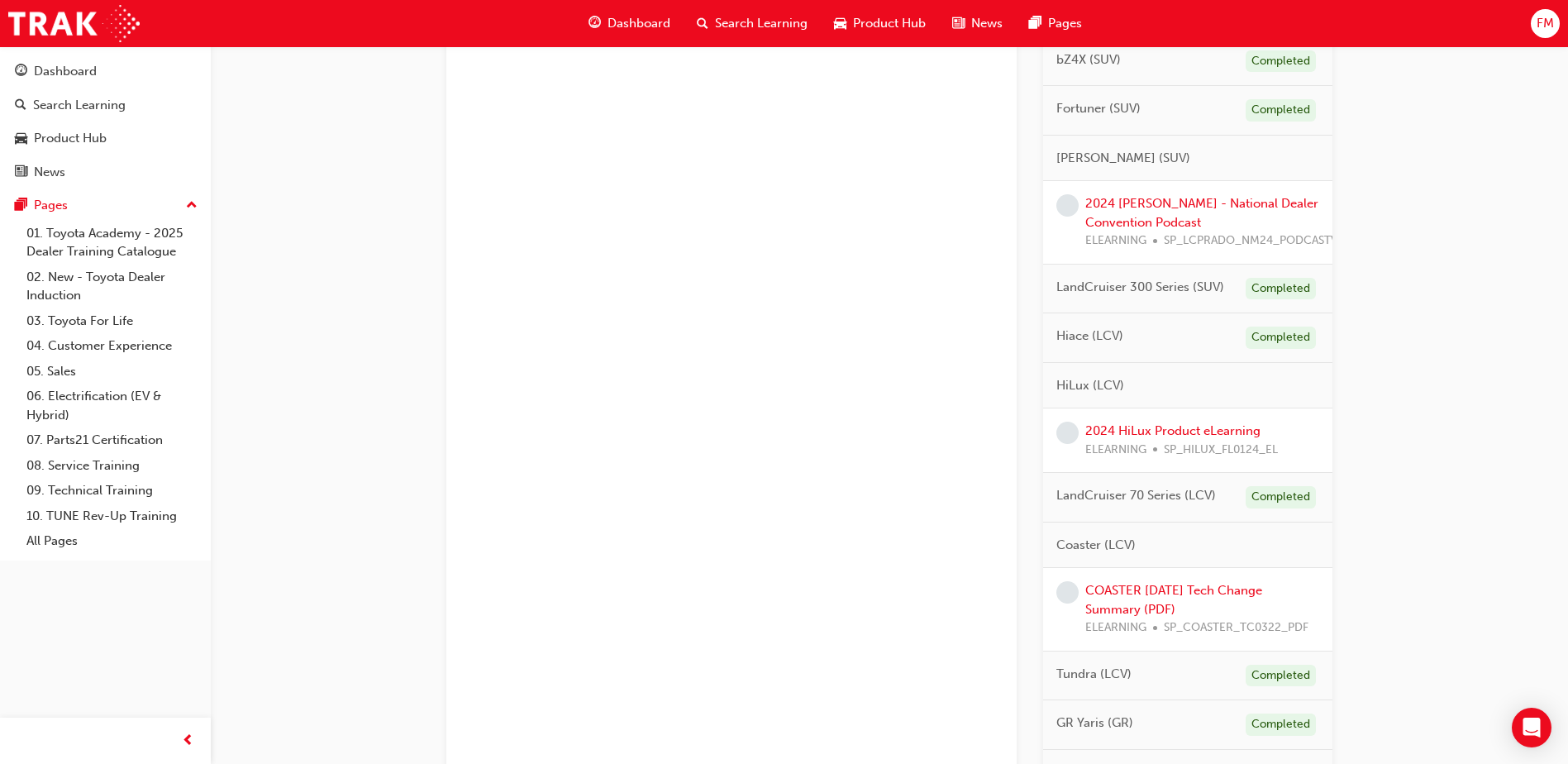
scroll to position [638, 0]
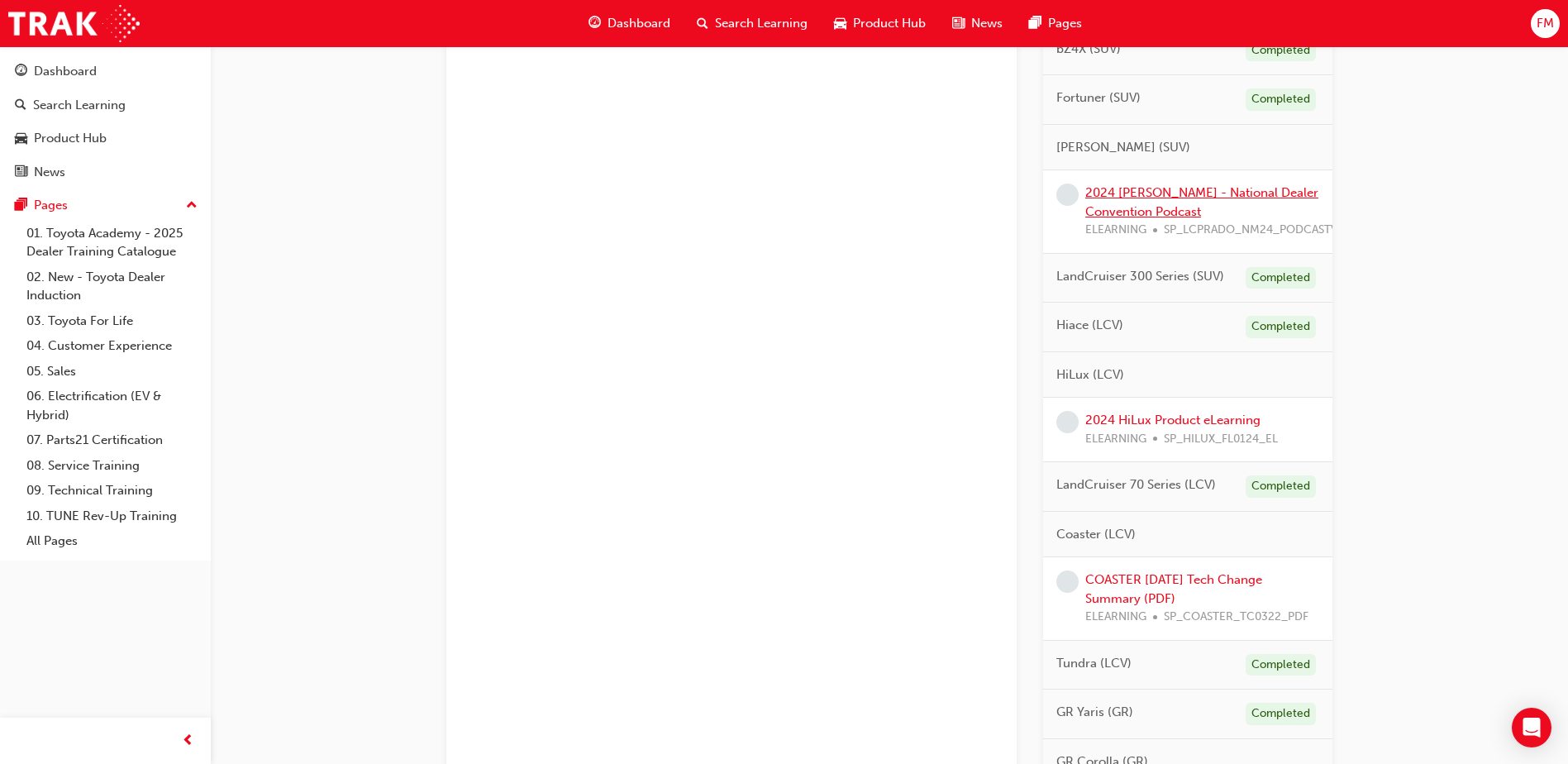
click at [1162, 192] on link "2024 [PERSON_NAME] - National Dealer Convention Podcast" at bounding box center [1202, 201] width 233 height 34
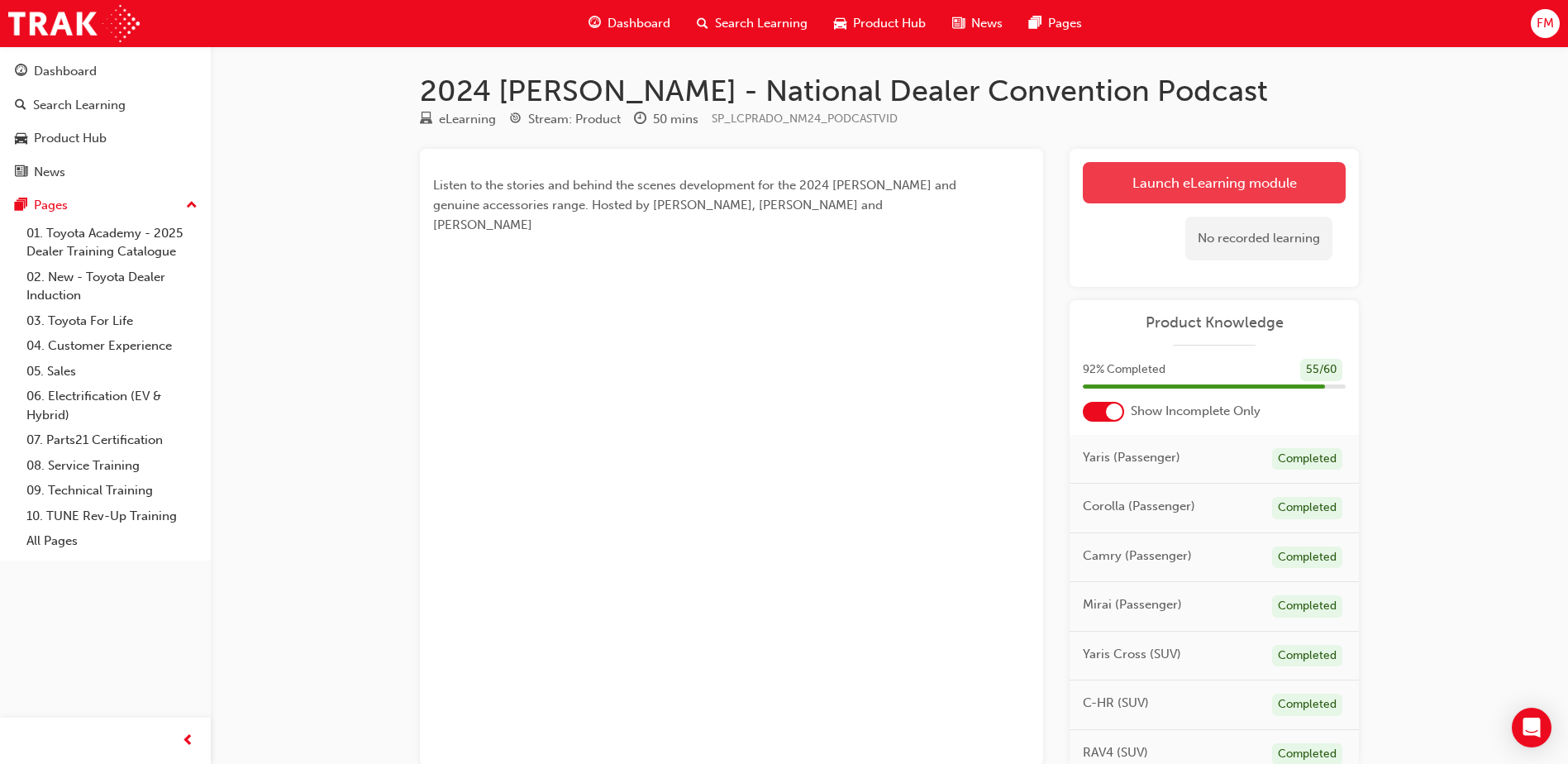
click at [1250, 181] on link "Launch eLearning module" at bounding box center [1214, 183] width 263 height 42
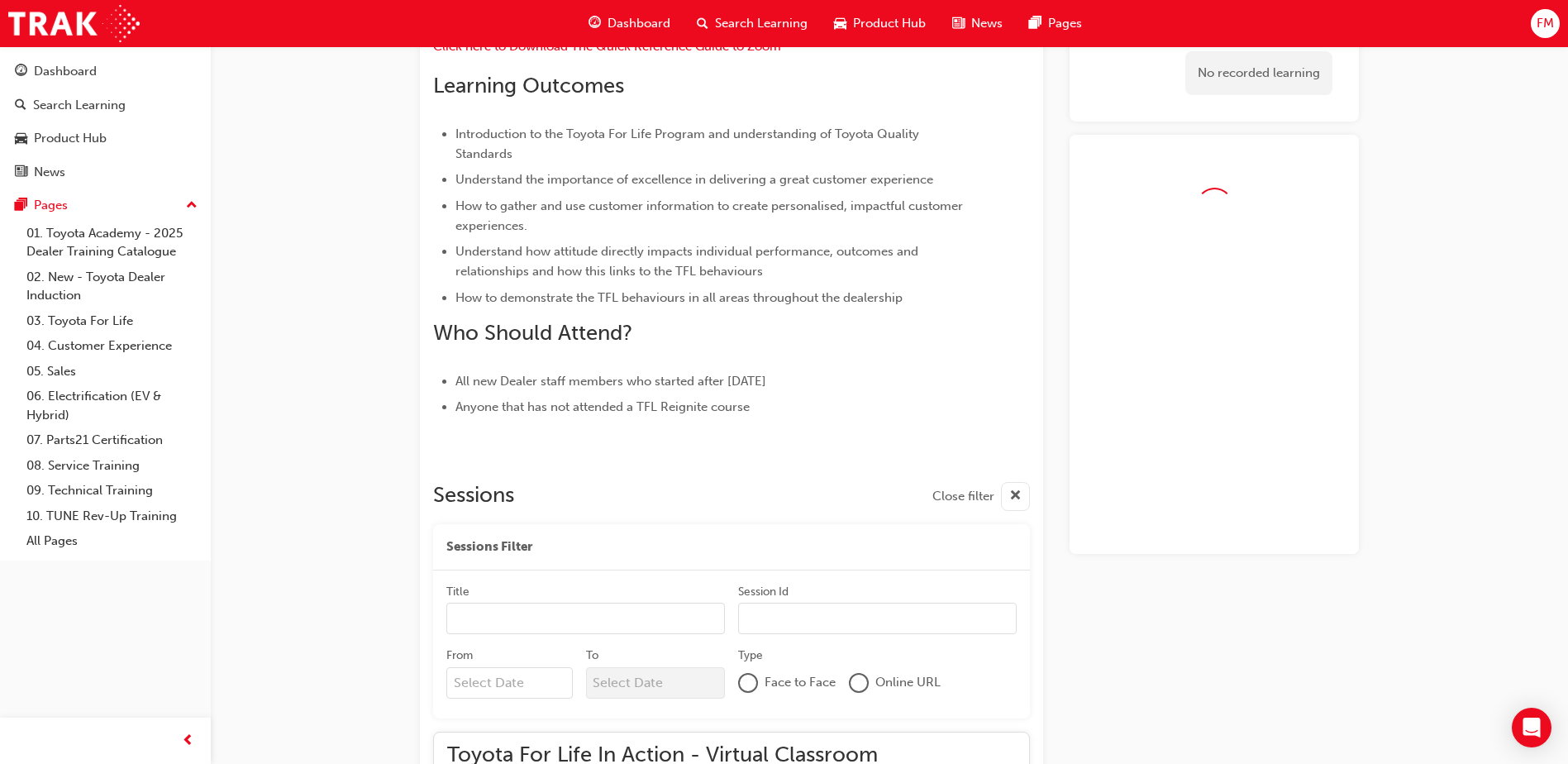
scroll to position [679, 0]
